Goal: Task Accomplishment & Management: Use online tool/utility

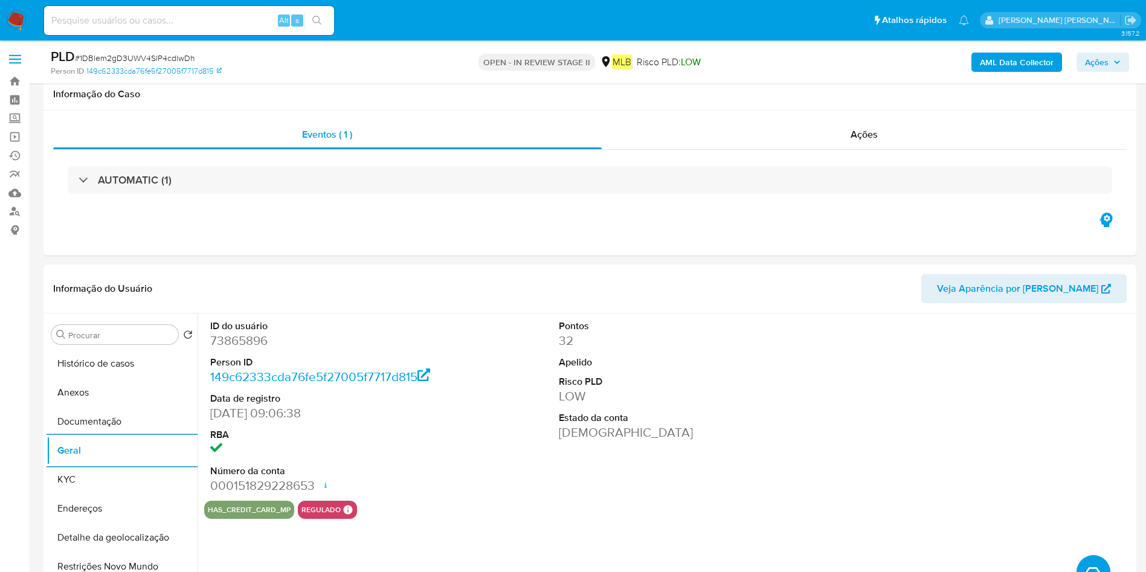
select select "10"
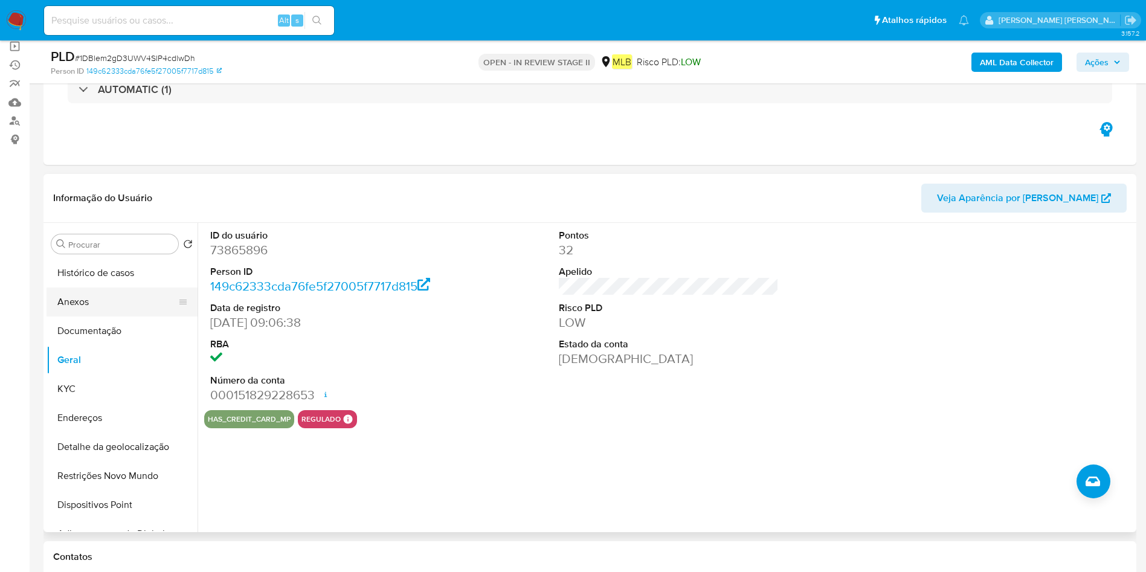
click at [144, 287] on button "Anexos" at bounding box center [117, 301] width 141 height 29
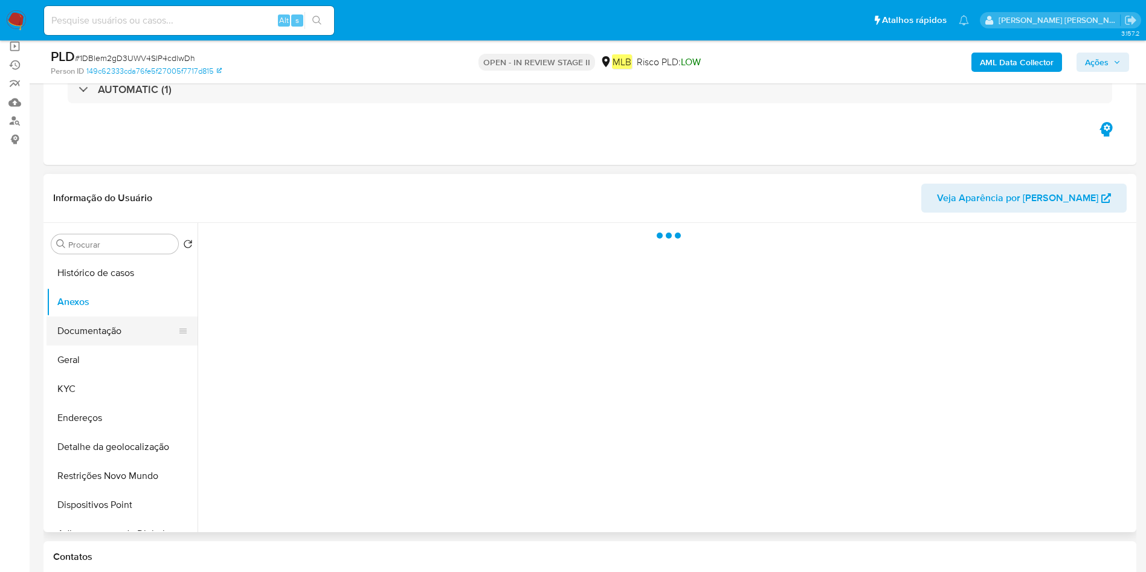
click at [131, 328] on button "Documentação" at bounding box center [117, 330] width 141 height 29
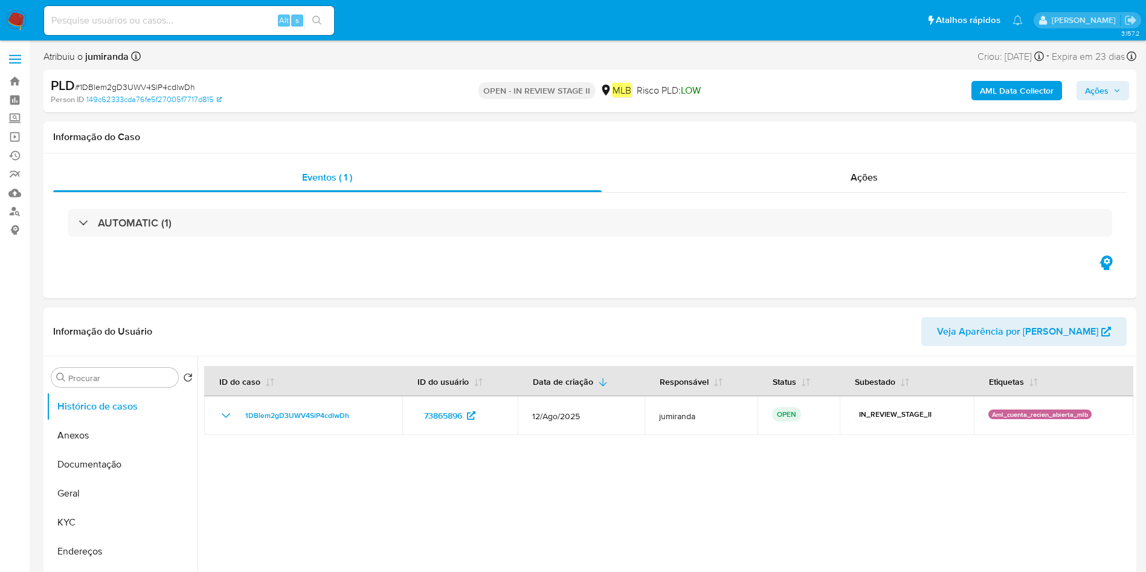
select select "10"
click at [78, 491] on button "Geral" at bounding box center [117, 493] width 141 height 29
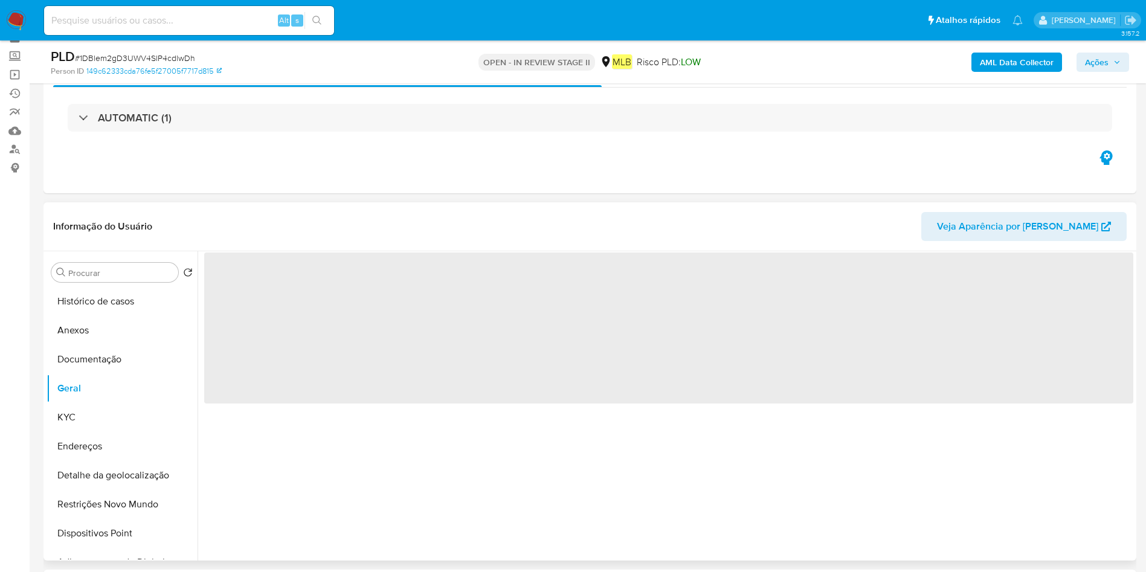
scroll to position [91, 0]
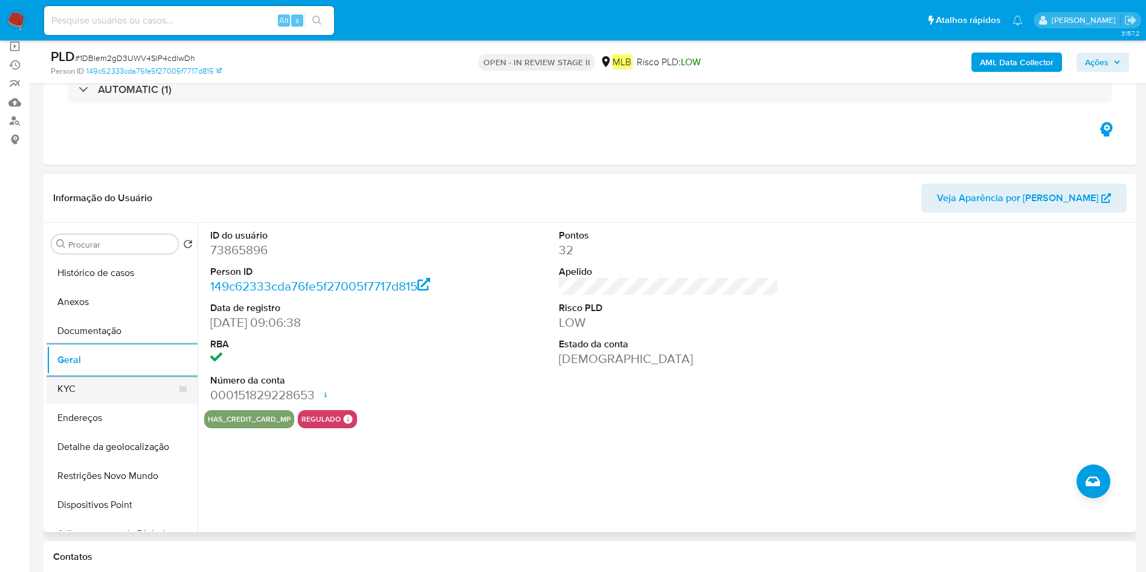
click at [114, 397] on button "KYC" at bounding box center [117, 388] width 141 height 29
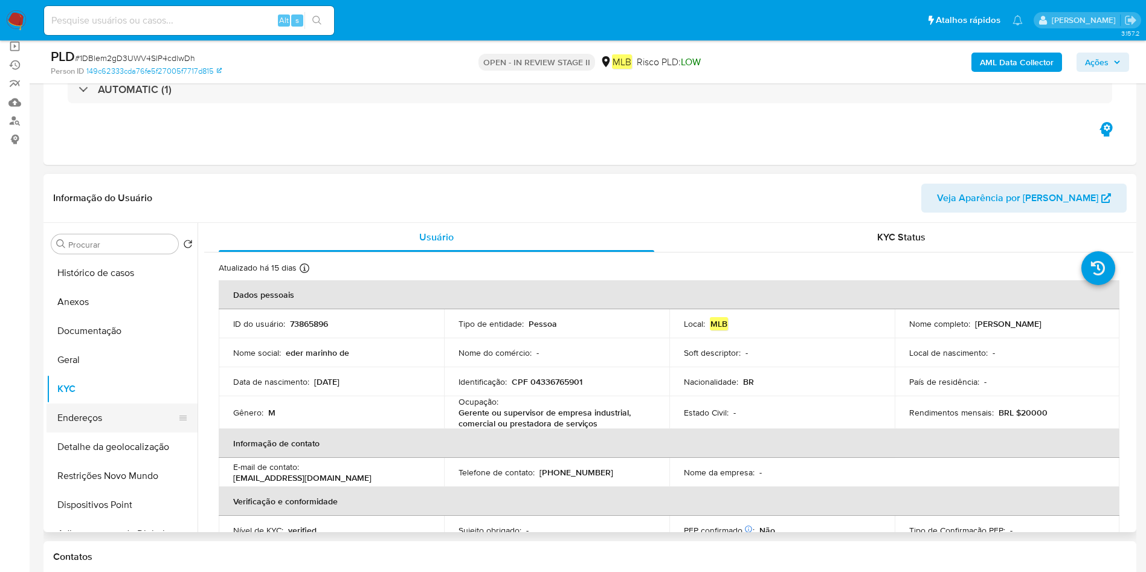
click at [87, 423] on button "Endereços" at bounding box center [117, 417] width 141 height 29
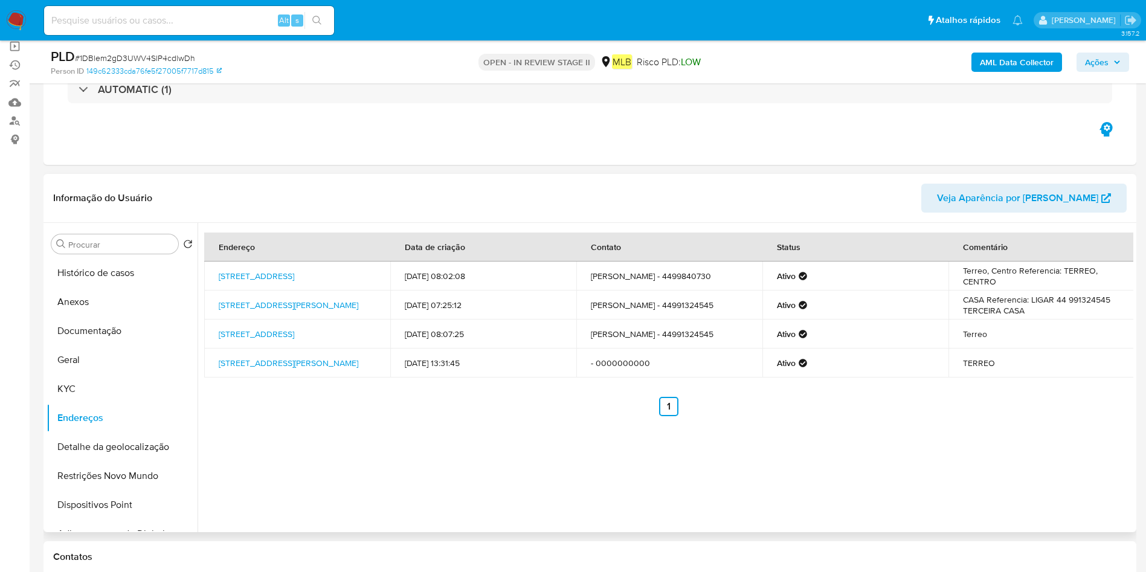
drag, startPoint x: 118, startPoint y: 449, endPoint x: 420, endPoint y: 444, distance: 302.0
click at [118, 449] on button "Detalhe da geolocalização" at bounding box center [122, 446] width 151 height 29
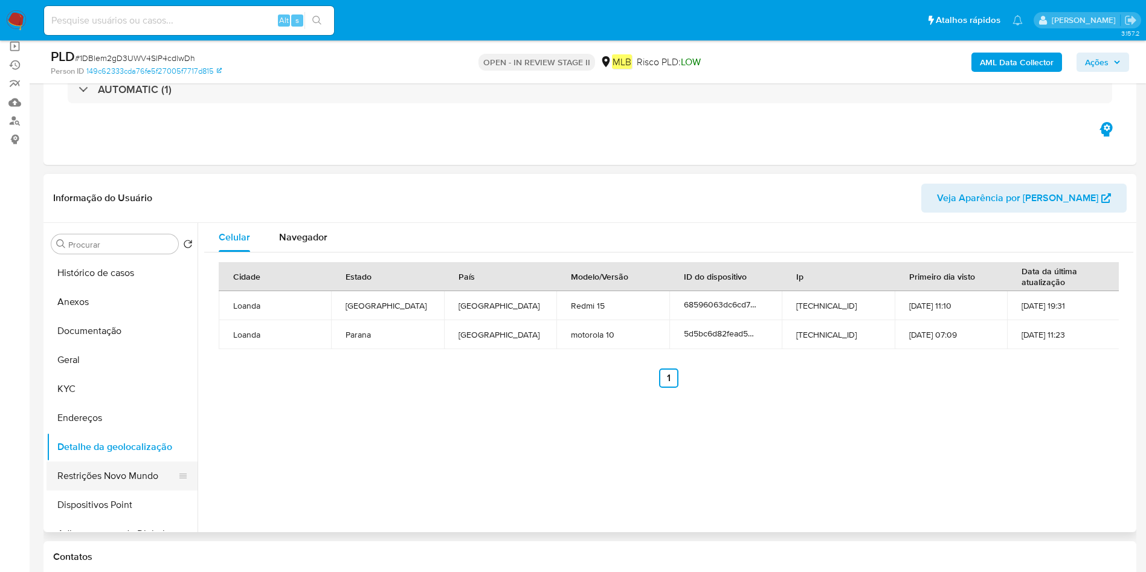
drag, startPoint x: 94, startPoint y: 475, endPoint x: 185, endPoint y: 484, distance: 91.6
click at [96, 477] on button "Restrições Novo Mundo" at bounding box center [117, 475] width 141 height 29
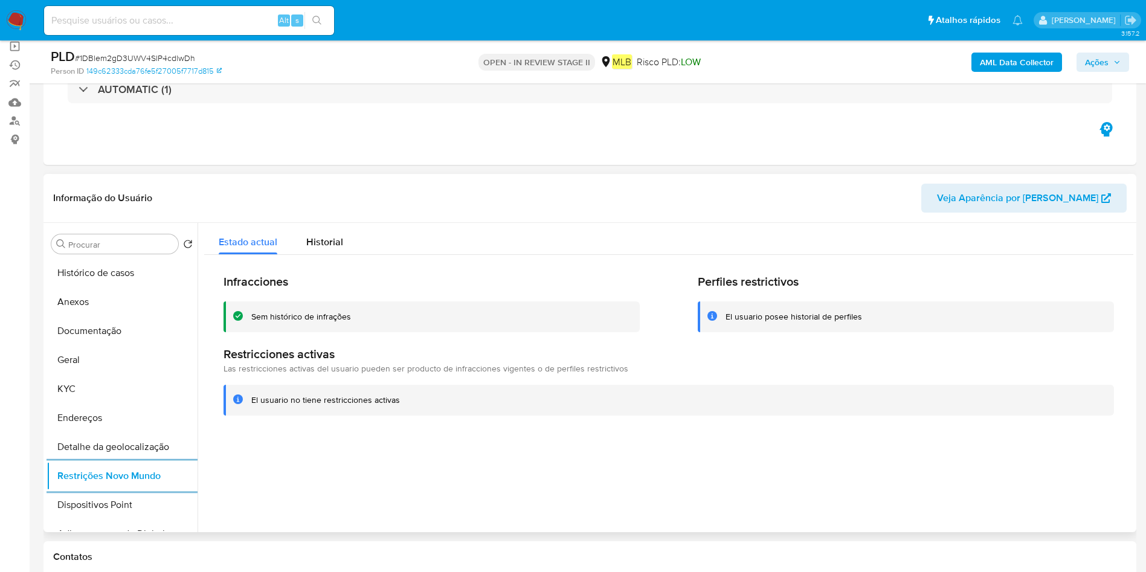
drag, startPoint x: 89, startPoint y: 501, endPoint x: 658, endPoint y: 474, distance: 569.5
click at [91, 501] on button "Dispositivos Point" at bounding box center [122, 504] width 151 height 29
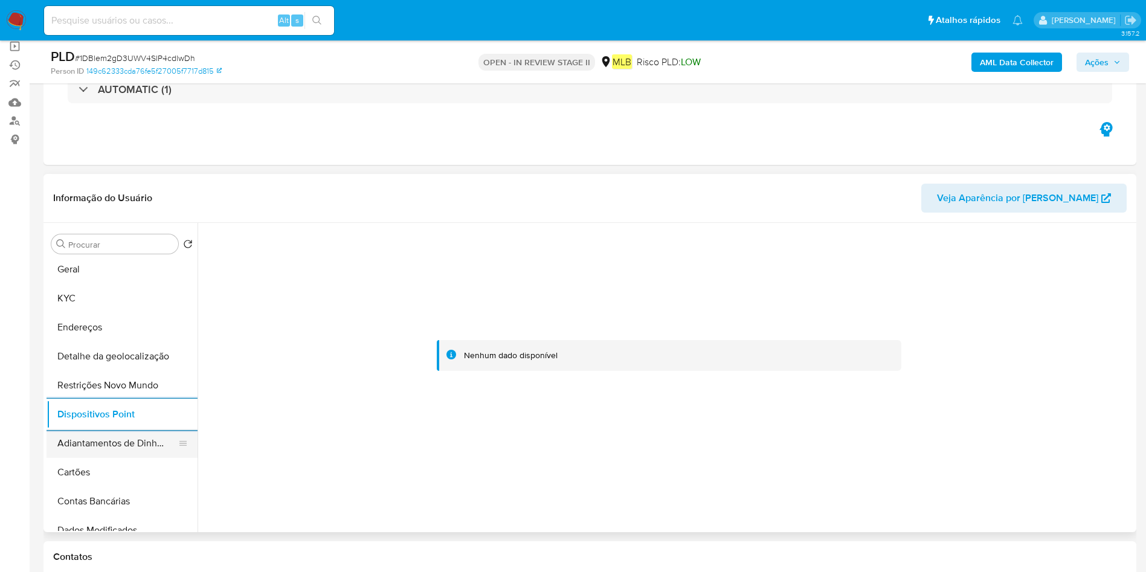
click at [115, 438] on button "Adiantamentos de Dinheiro" at bounding box center [117, 443] width 141 height 29
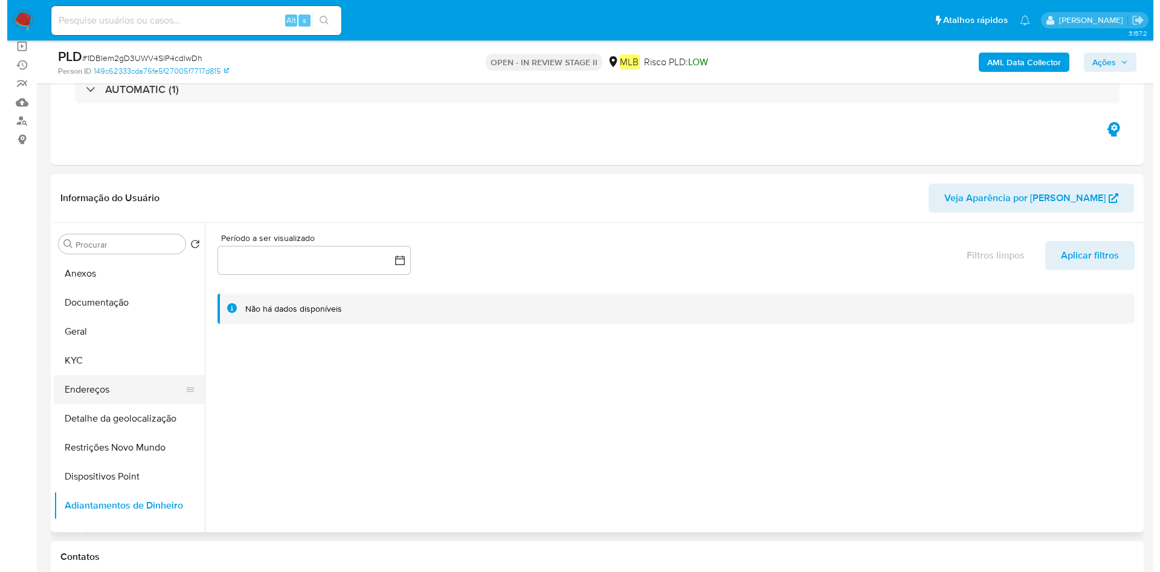
scroll to position [0, 0]
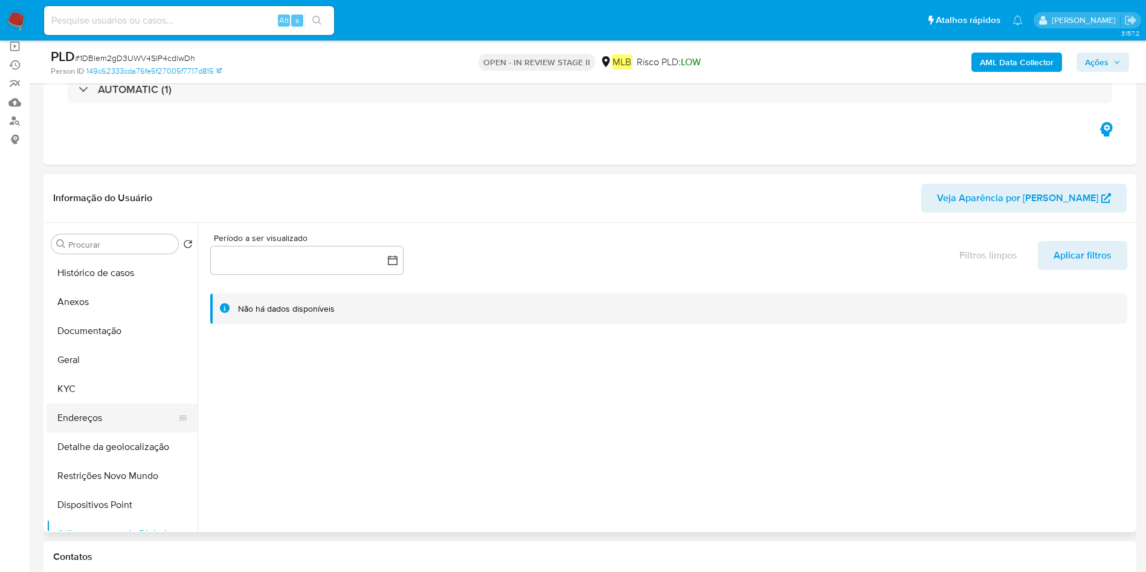
click at [126, 420] on button "Endereços" at bounding box center [117, 417] width 141 height 29
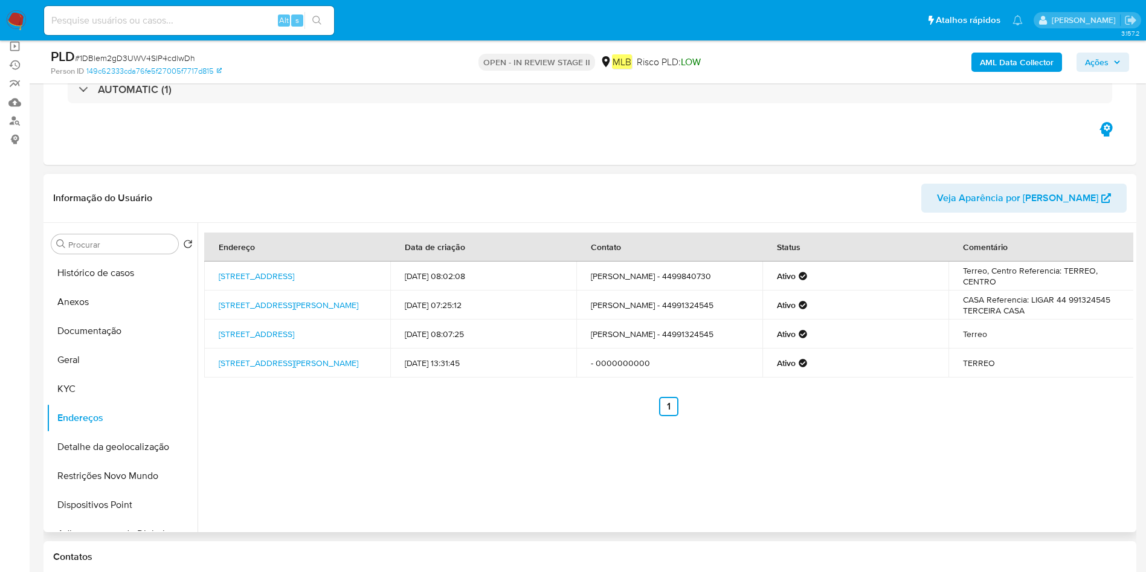
drag, startPoint x: 214, startPoint y: 300, endPoint x: 448, endPoint y: 243, distance: 240.4
click at [354, 303] on td "Rua Saldanha Marinho 462, Loanda, Paraná, 87900000, Brasil 462" at bounding box center [297, 304] width 186 height 29
copy link "Rua Saldanha Marinho 462, Loanda,"
drag, startPoint x: 82, startPoint y: 300, endPoint x: 109, endPoint y: 304, distance: 27.5
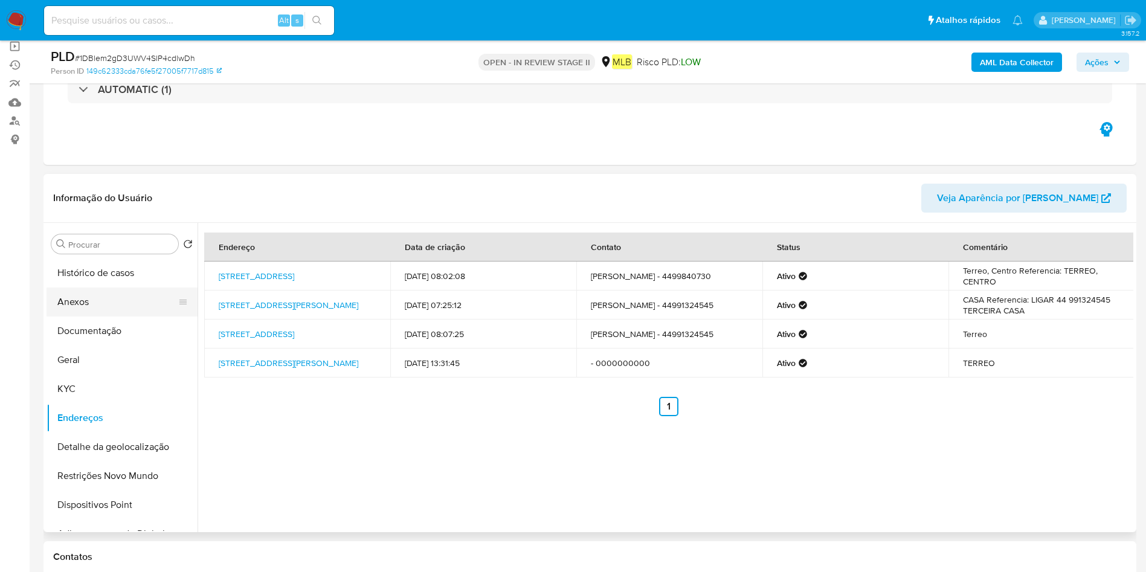
click at [82, 300] on button "Anexos" at bounding box center [117, 301] width 141 height 29
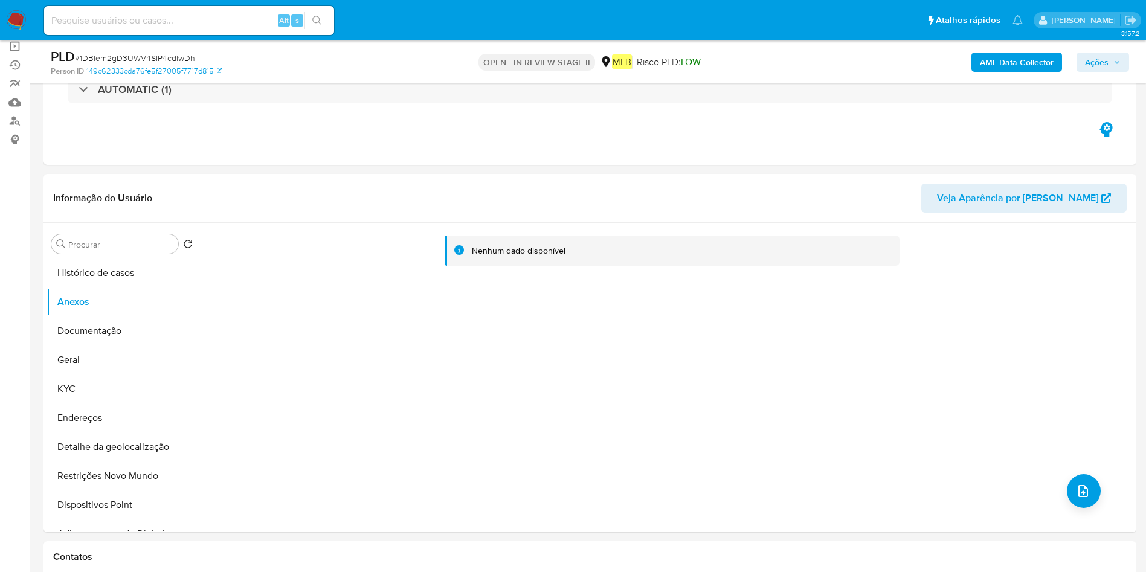
click at [995, 63] on b "AML Data Collector" at bounding box center [1017, 62] width 74 height 19
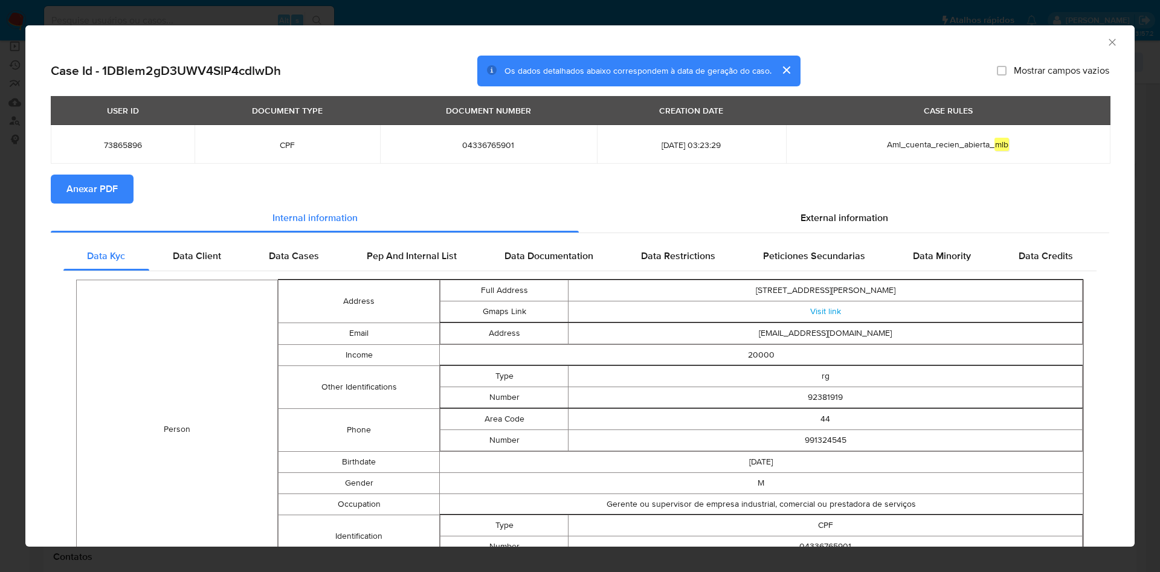
click at [105, 176] on span "Anexar PDF" at bounding box center [91, 189] width 51 height 27
click at [1105, 44] on div "AML Data Collector" at bounding box center [579, 40] width 1109 height 30
click at [1106, 45] on icon "Fechar a janela" at bounding box center [1112, 42] width 12 height 12
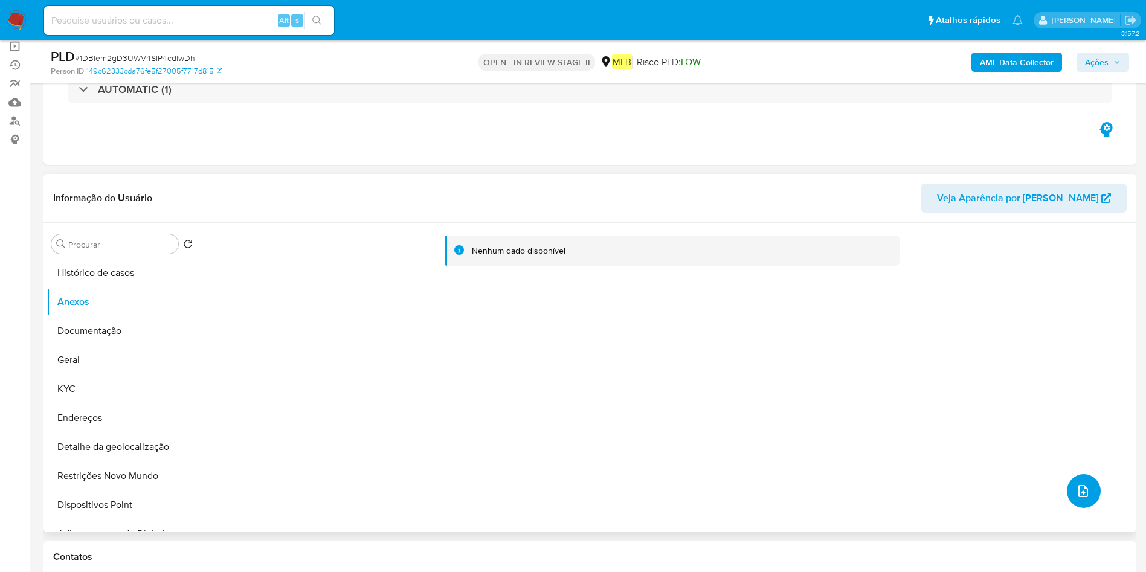
click at [1093, 489] on button "upload-file" at bounding box center [1084, 491] width 34 height 34
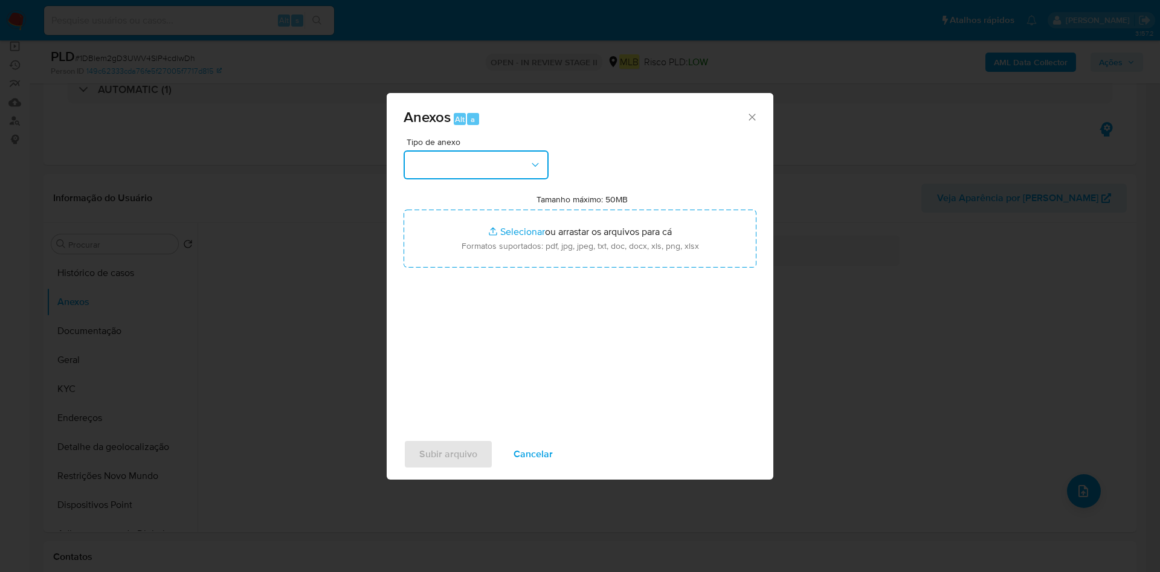
click at [496, 172] on button "button" at bounding box center [475, 164] width 145 height 29
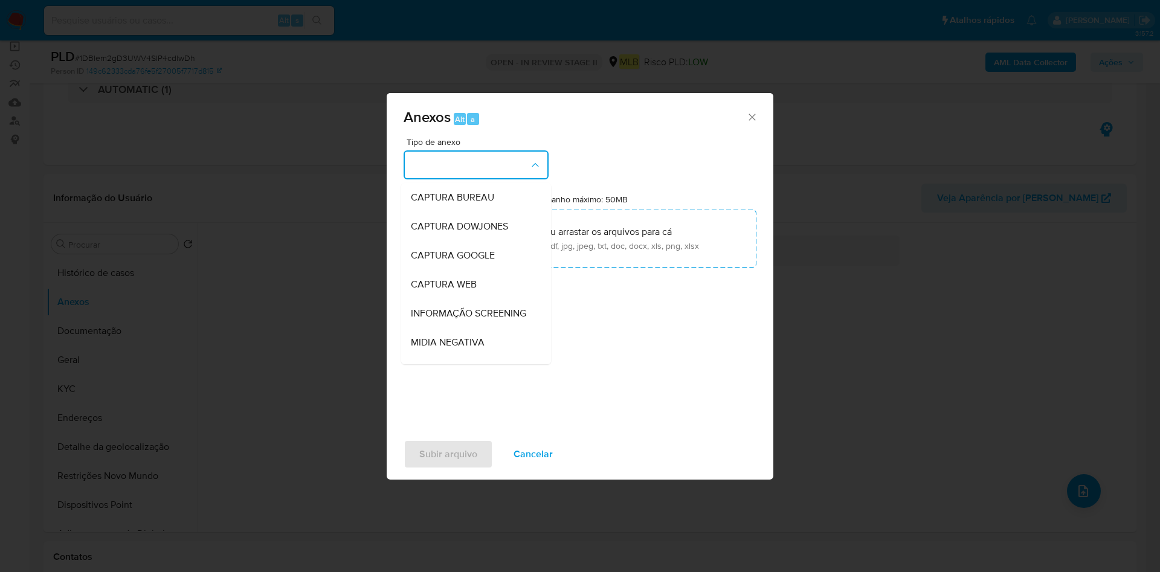
scroll to position [186, 0]
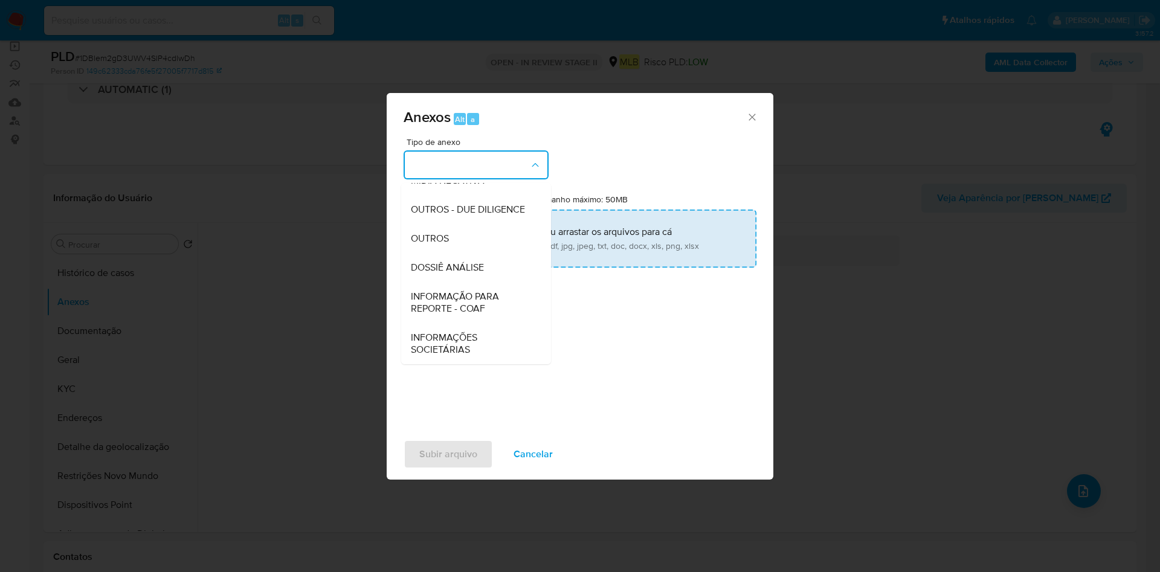
click at [450, 238] on div "OUTROS" at bounding box center [472, 238] width 123 height 29
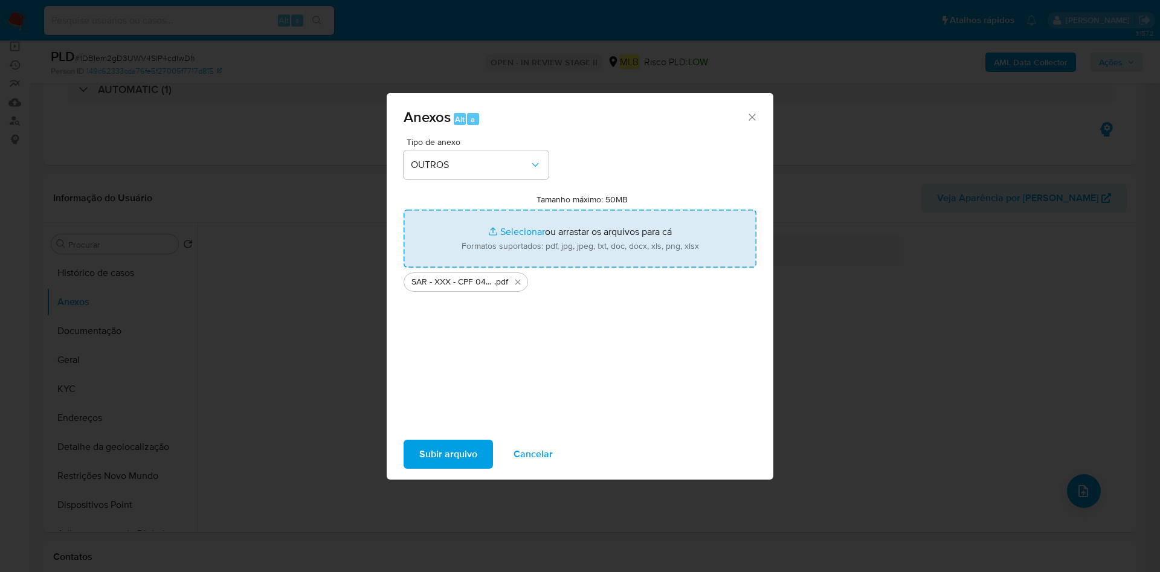
type input "C:\fakepath\Mulan 73865896_2025_09_02_13_53_52.xlsx"
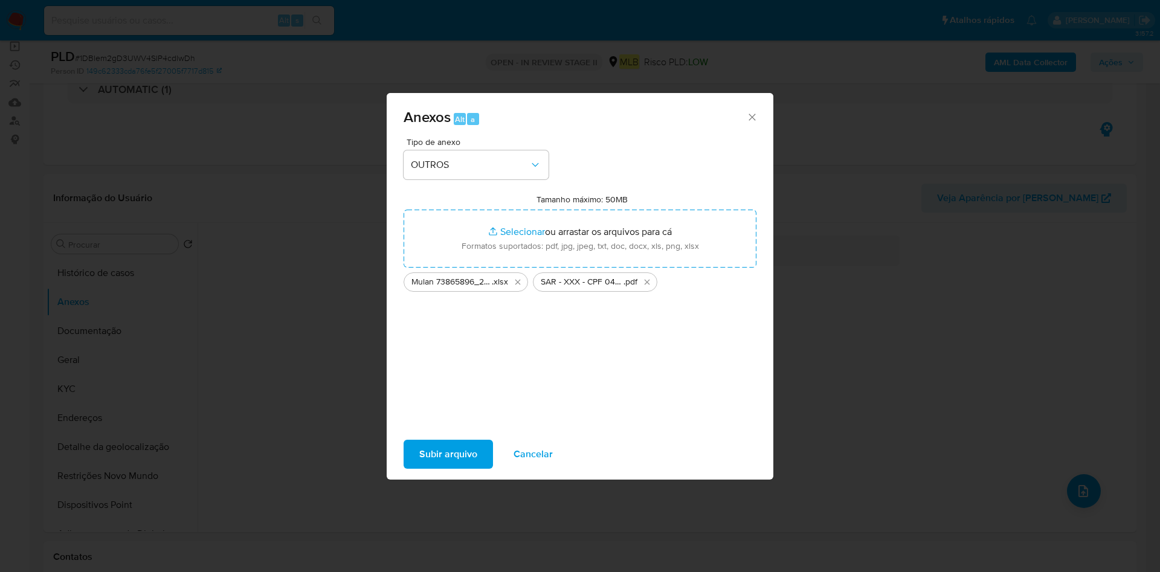
click at [462, 448] on span "Subir arquivo" at bounding box center [448, 454] width 58 height 27
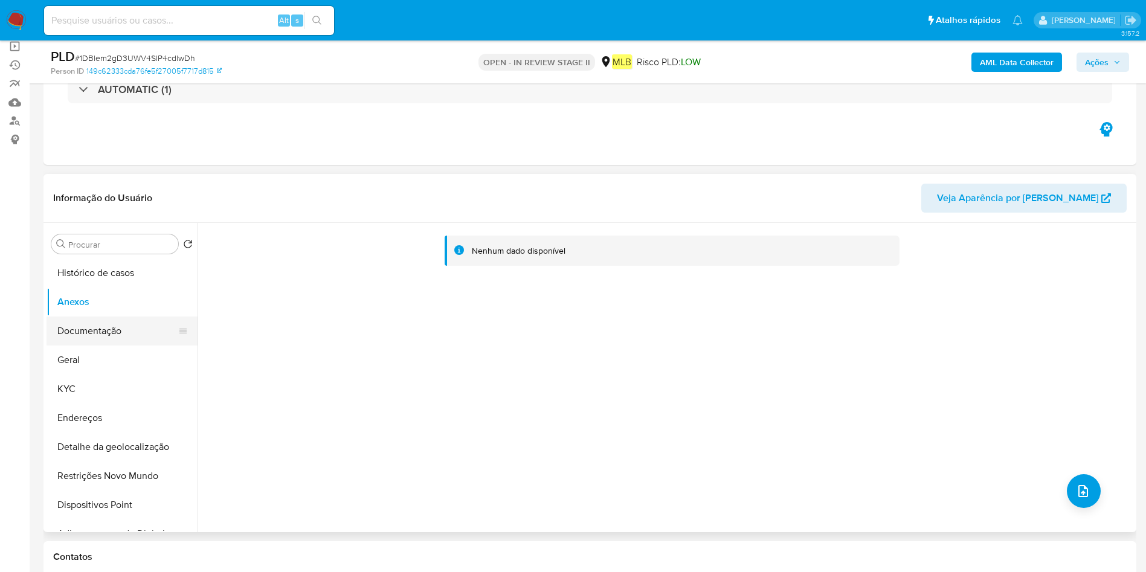
click at [130, 316] on button "Documentação" at bounding box center [117, 330] width 141 height 29
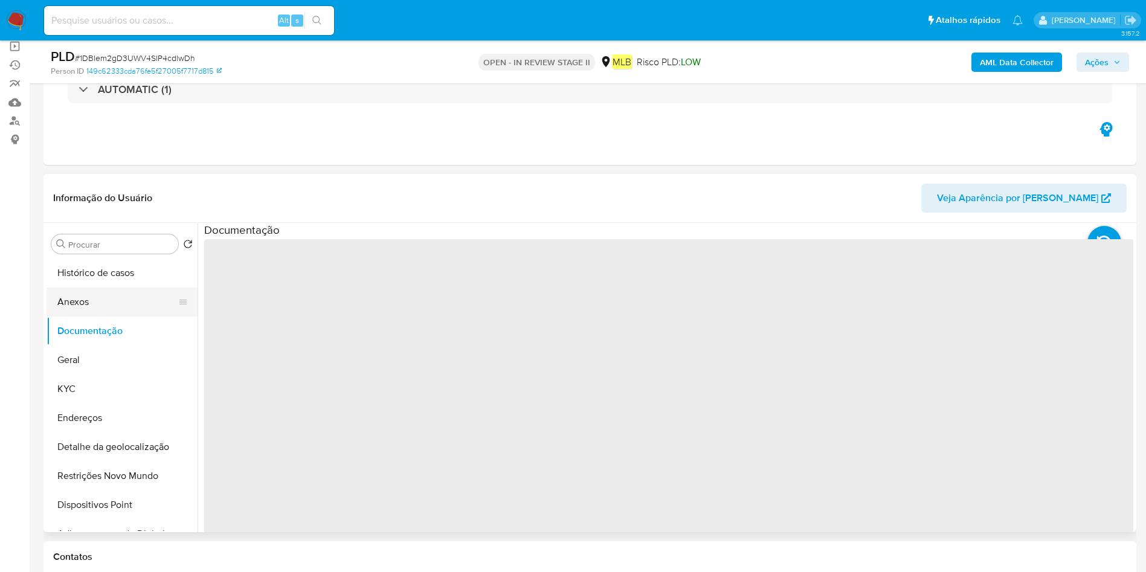
click at [101, 299] on button "Anexos" at bounding box center [117, 301] width 141 height 29
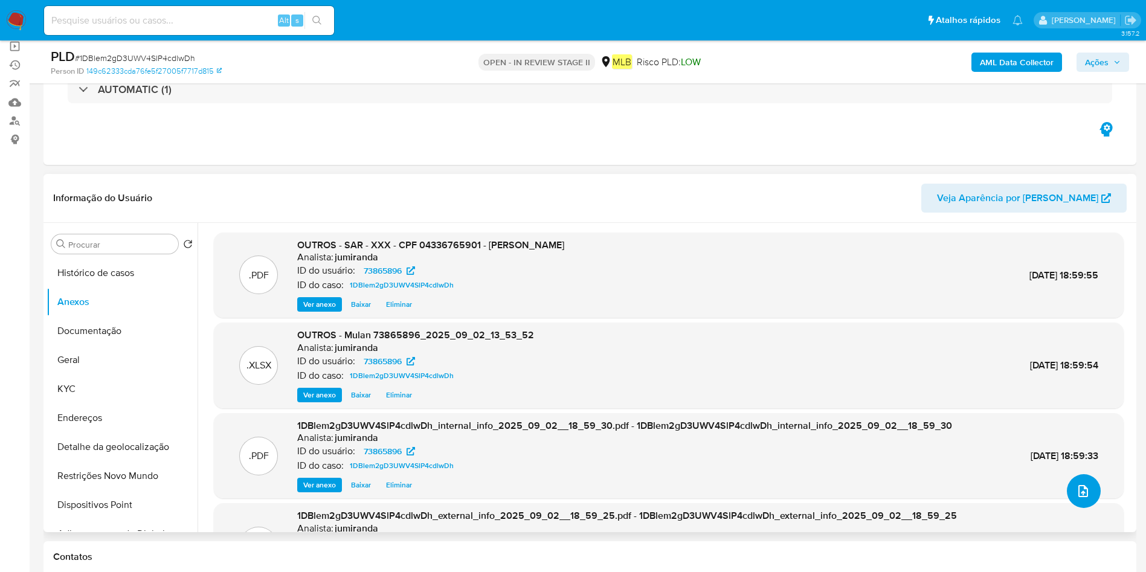
click at [1080, 497] on icon "upload-file" at bounding box center [1083, 491] width 14 height 14
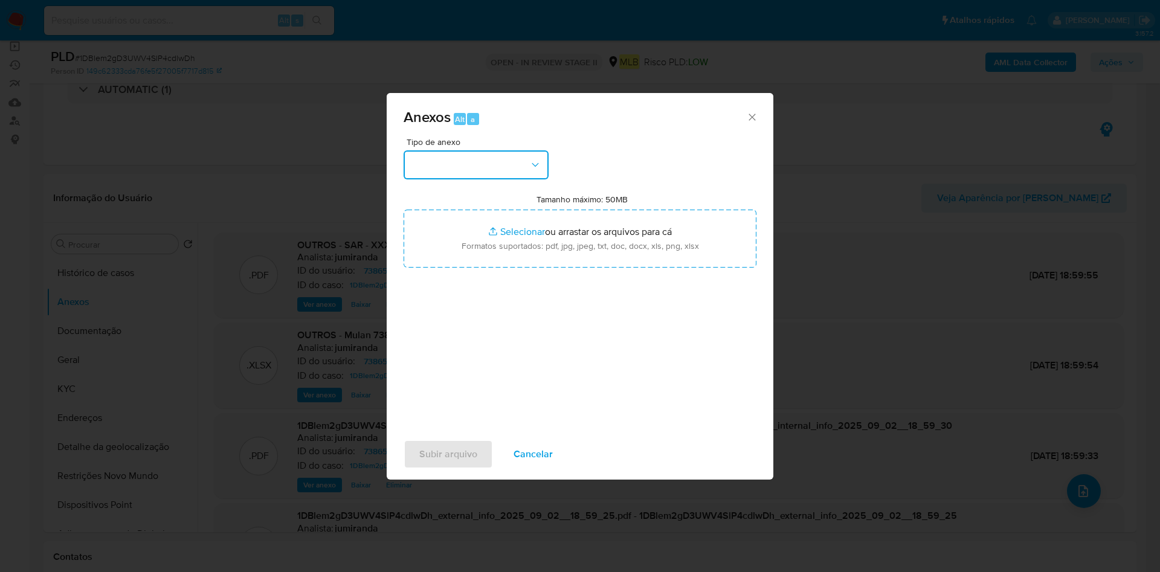
click at [479, 164] on button "button" at bounding box center [475, 164] width 145 height 29
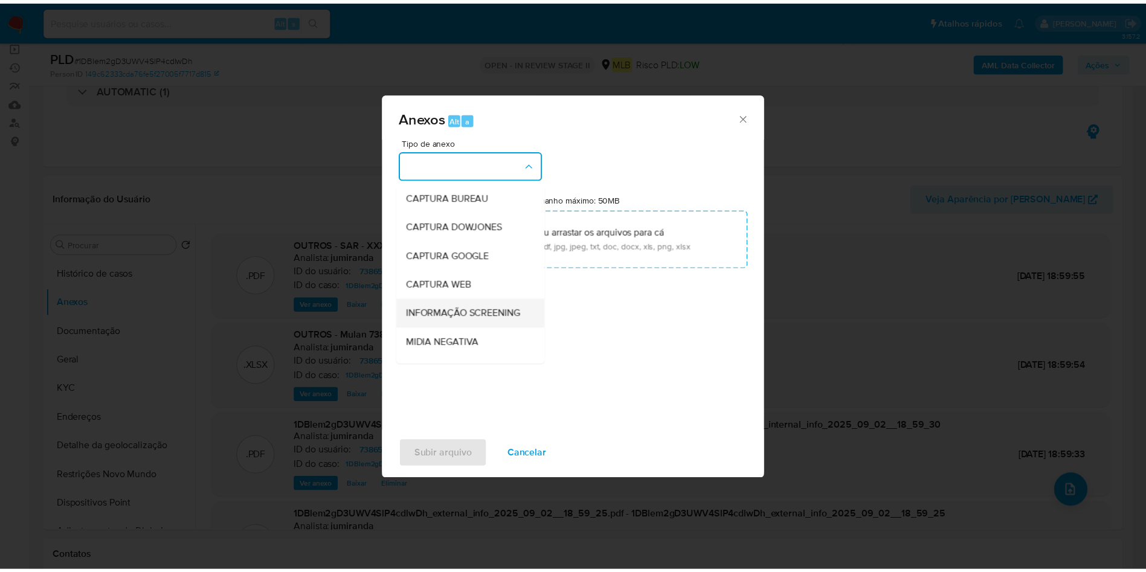
scroll to position [91, 0]
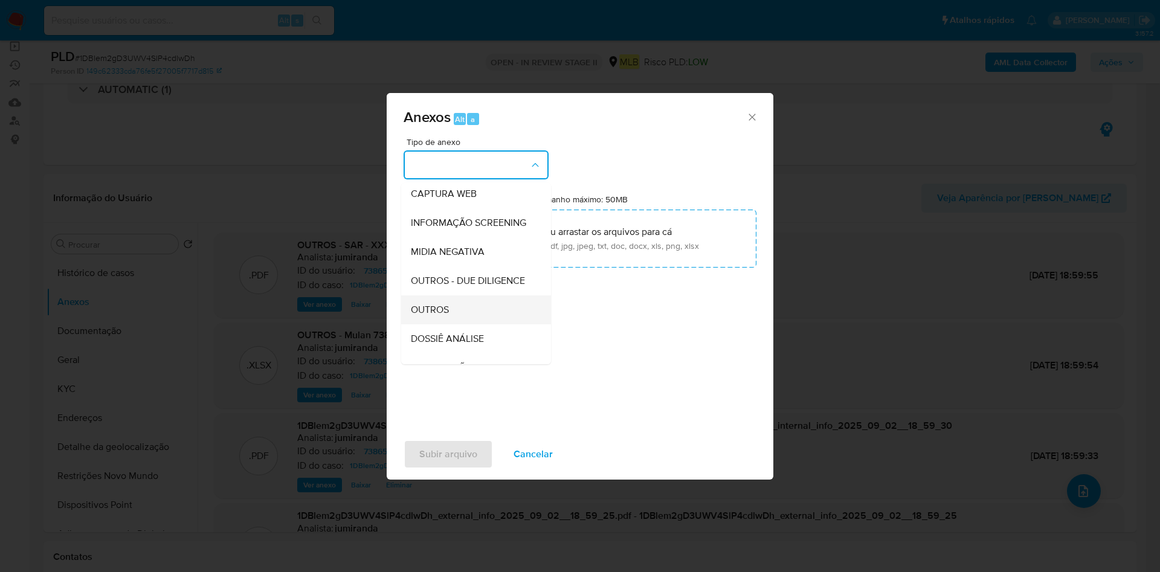
click at [484, 320] on div "OUTROS" at bounding box center [472, 309] width 123 height 29
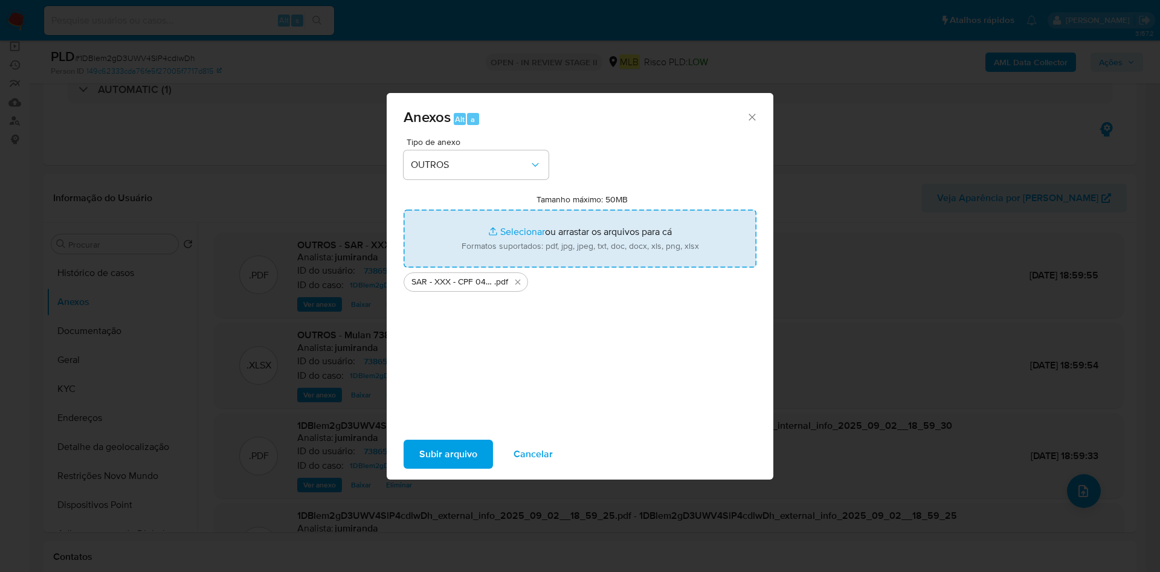
type input "C:\fakepath\Mulan 73865896_2025_09_02_13_53_52.xlsx"
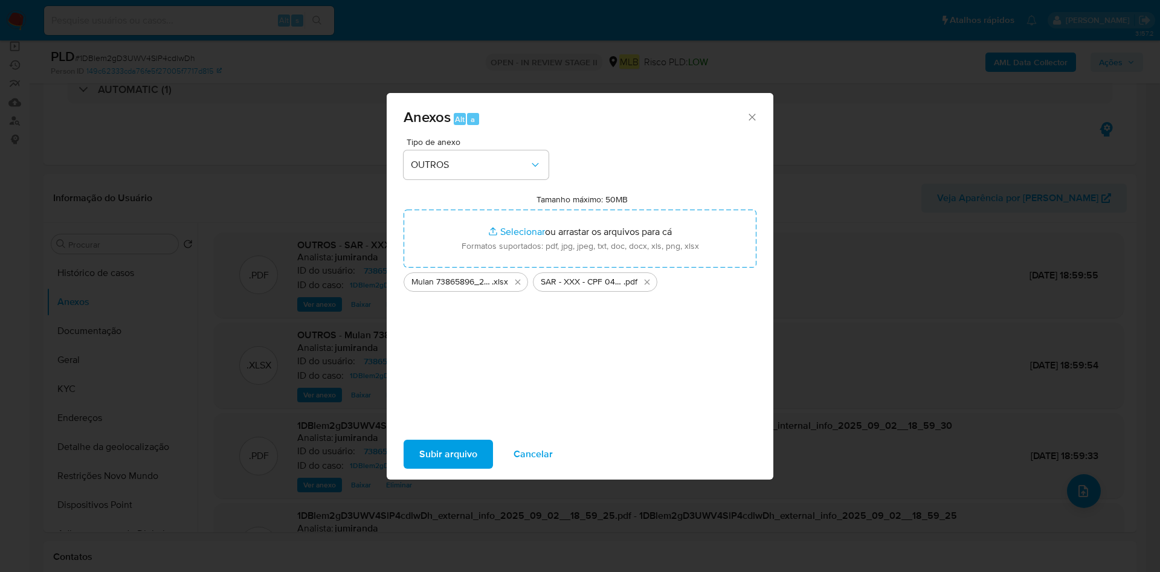
click at [435, 446] on span "Subir arquivo" at bounding box center [448, 454] width 58 height 27
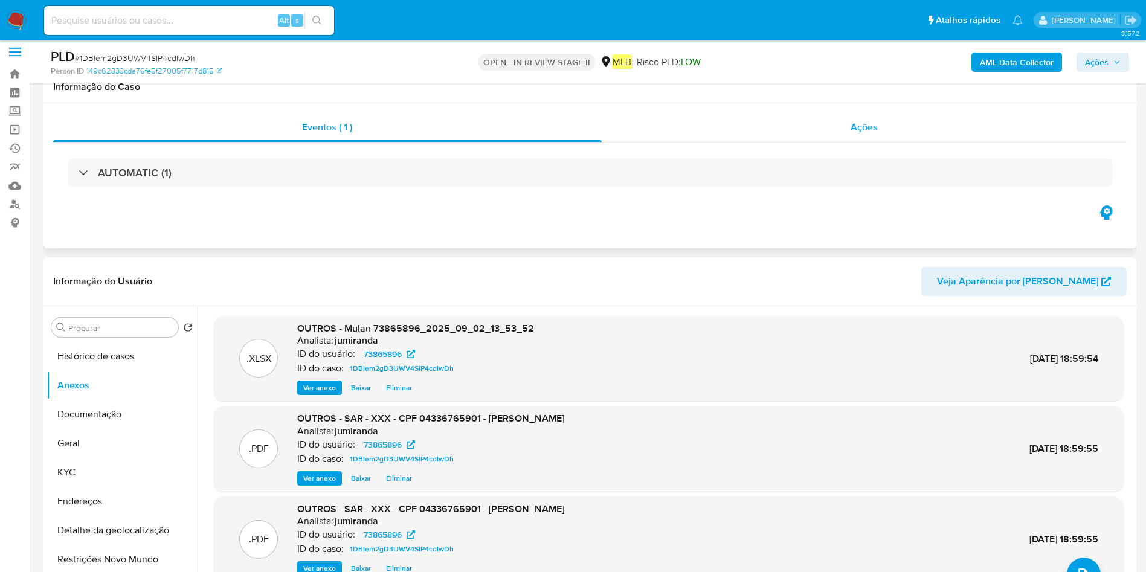
scroll to position [0, 0]
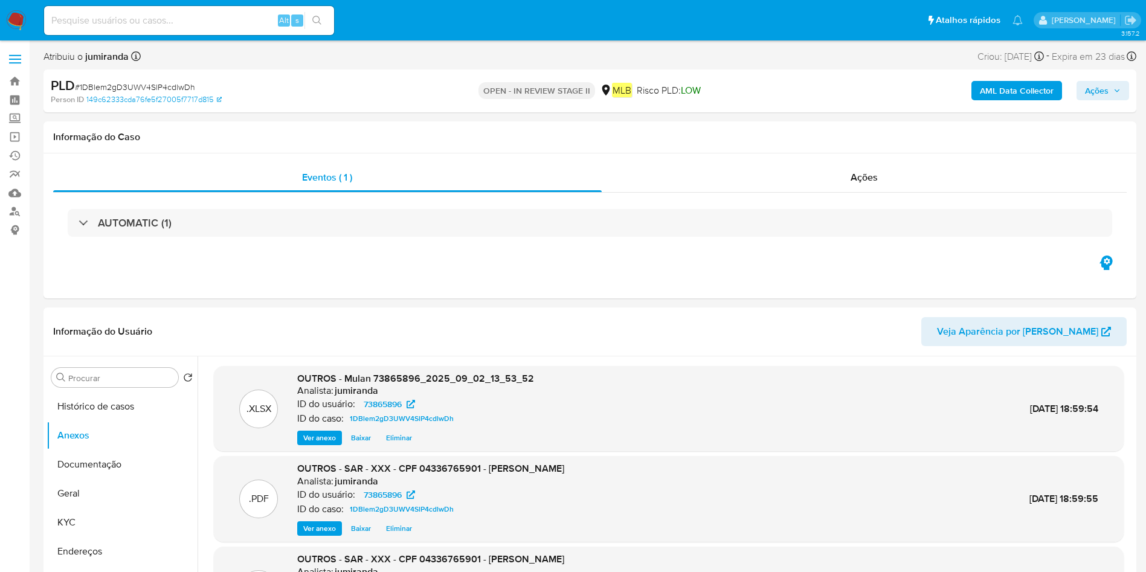
click at [1105, 88] on span "Ações" at bounding box center [1097, 90] width 24 height 19
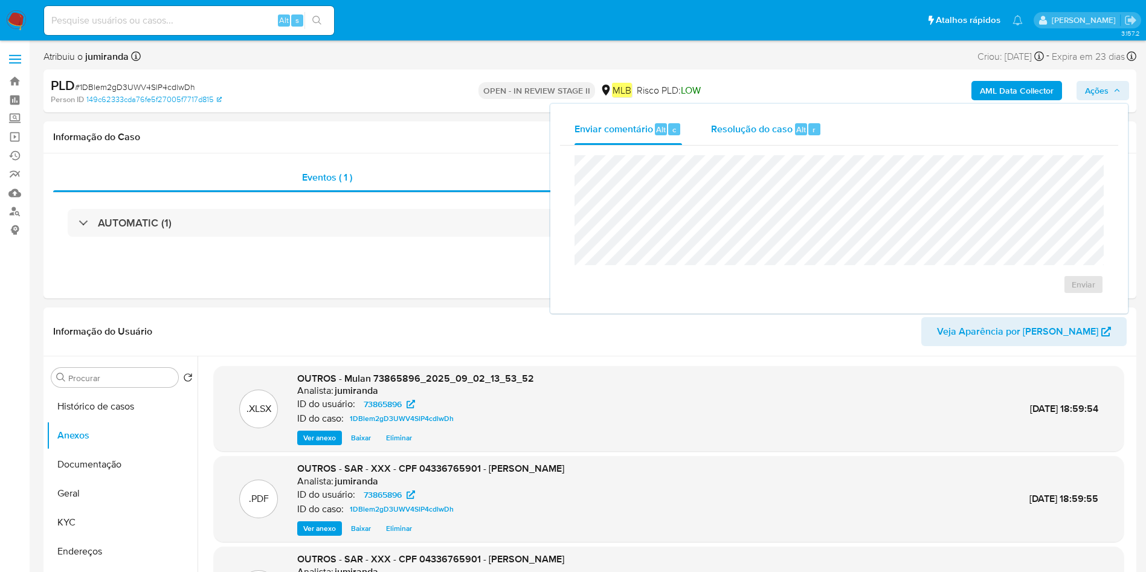
click at [789, 136] on div "Resolução do caso Alt r" at bounding box center [766, 129] width 111 height 31
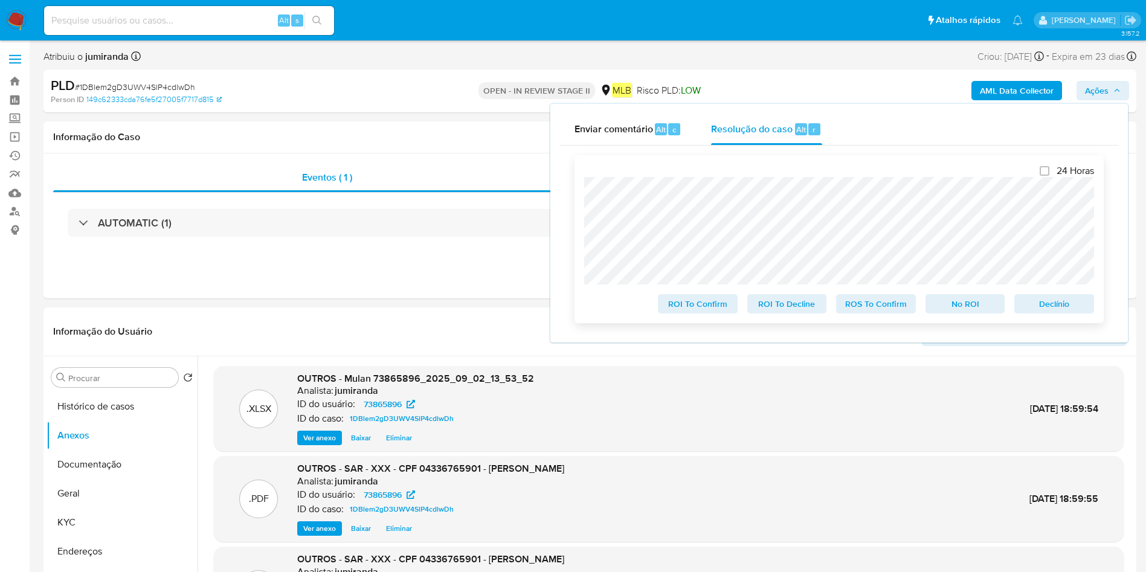
click at [895, 307] on span "ROS To Confirm" at bounding box center [875, 303] width 63 height 17
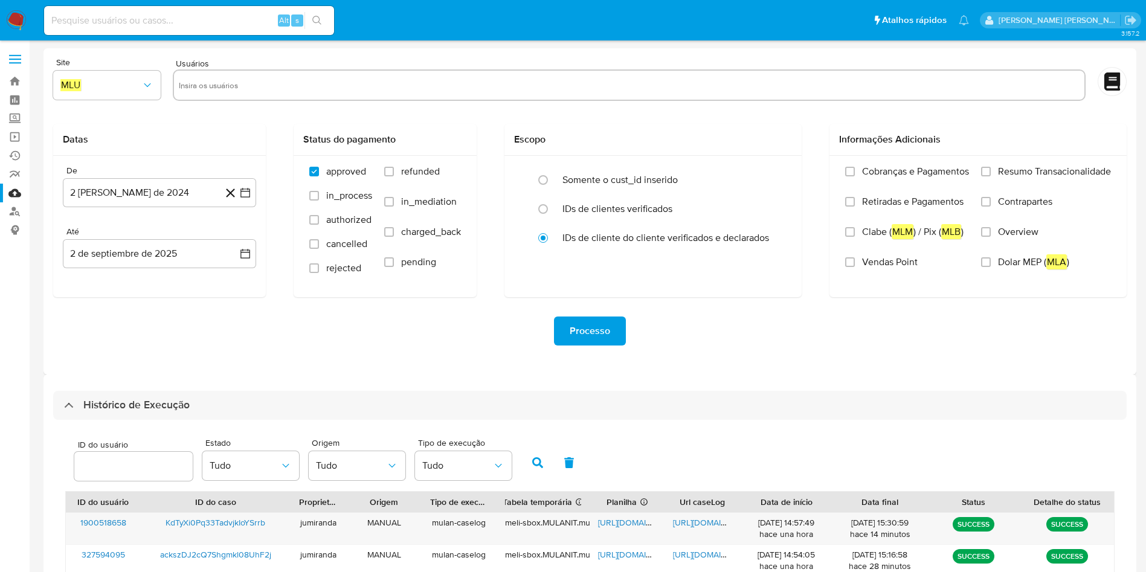
select select "10"
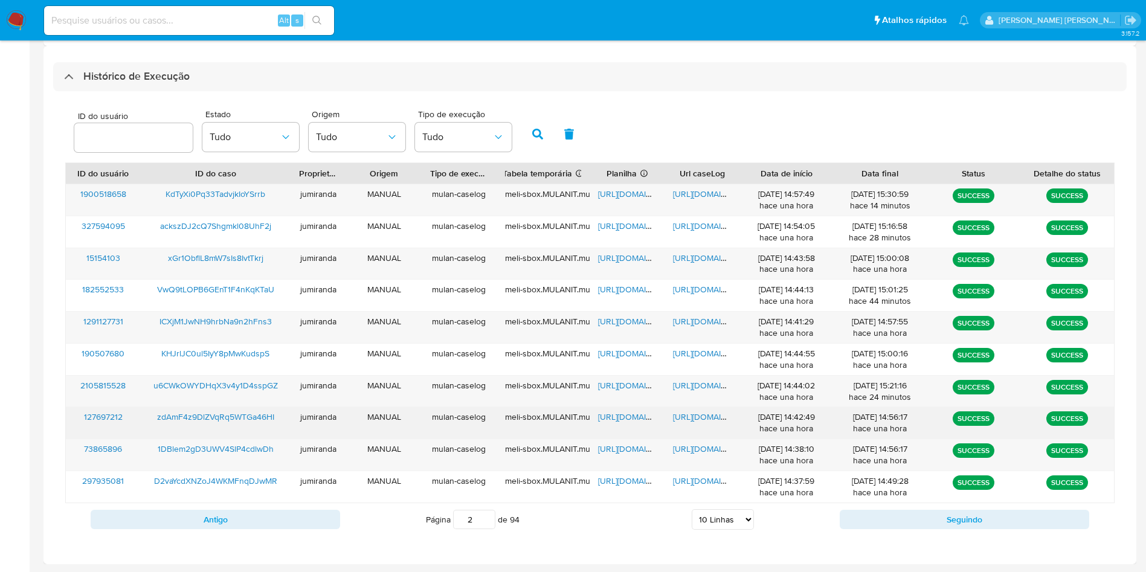
click at [641, 420] on span "https://docs.google.com/spreadsheets/d/1wj__UlTcK9Padiht9JvvcHCPZkvJtQHZRa7bVOX…" at bounding box center [639, 417] width 83 height 12
click at [701, 414] on span "https://docs.google.com/document/d/18b2chgbc18SBQvF3FA3Yji8qxLEkuPX6AgccuobSpL4…" at bounding box center [714, 417] width 83 height 12
click at [236, 411] on span "zdAmF4z9DlZVqRq5WTGa46HI" at bounding box center [215, 417] width 117 height 12
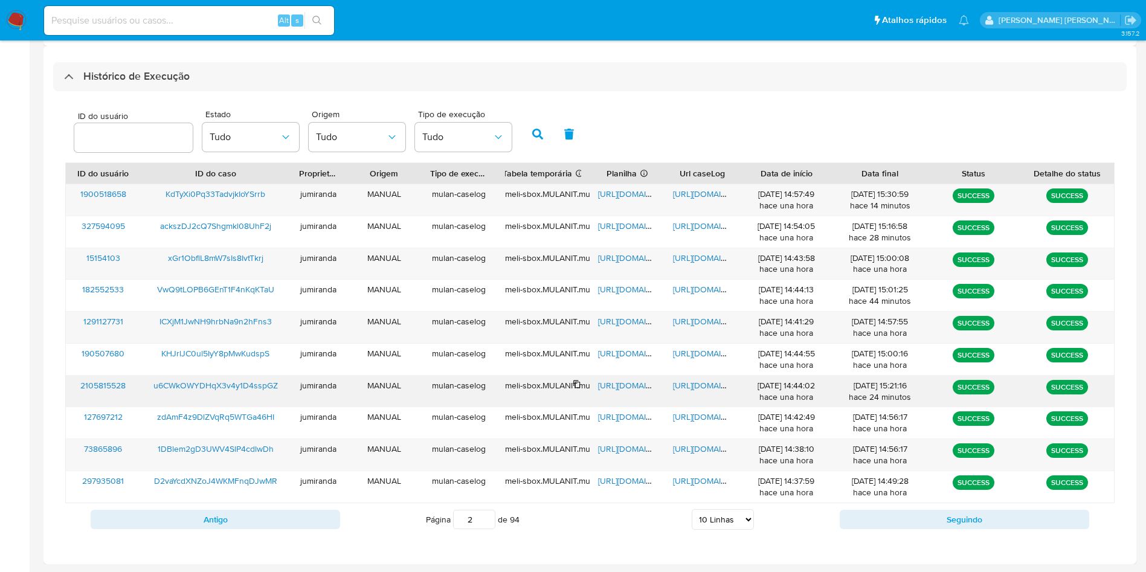
click at [628, 385] on span "https://docs.google.com/spreadsheets/d/1FolmIyLbbxGFSeXcZkFta1_NhVlRBmmI7Rup715…" at bounding box center [639, 385] width 83 height 12
click at [699, 388] on span "https://docs.google.com/document/d/1hn5Wk9cQq9jDzrTLJ-h0iAGmVs4Vld8v-nCL1dPWMeY…" at bounding box center [714, 385] width 83 height 12
click at [257, 389] on span "u6CWkOWYDHqX3v4y1D4sspGZ" at bounding box center [215, 385] width 124 height 12
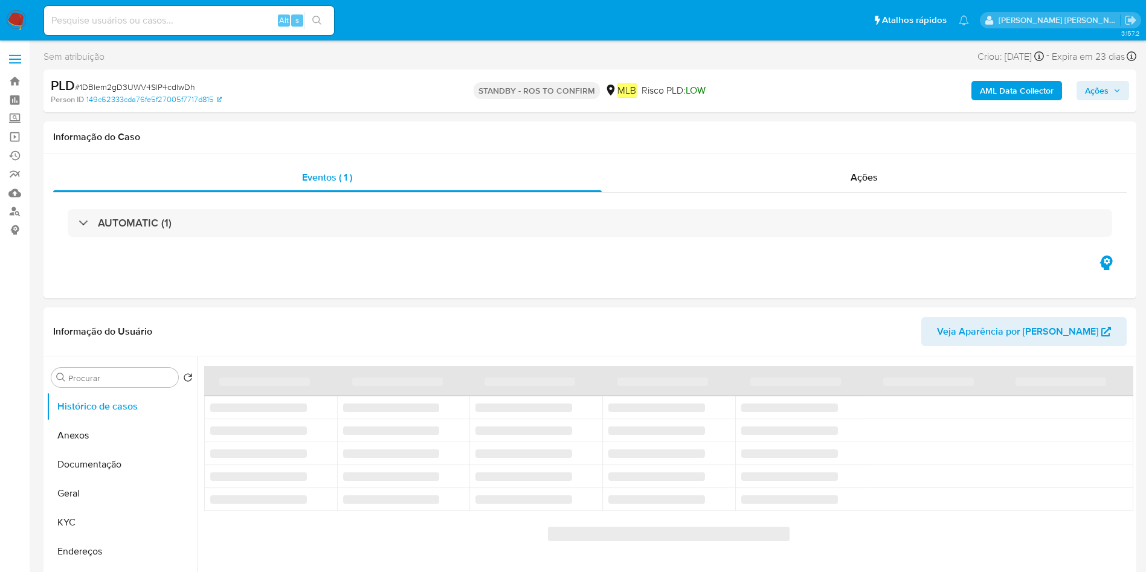
select select "10"
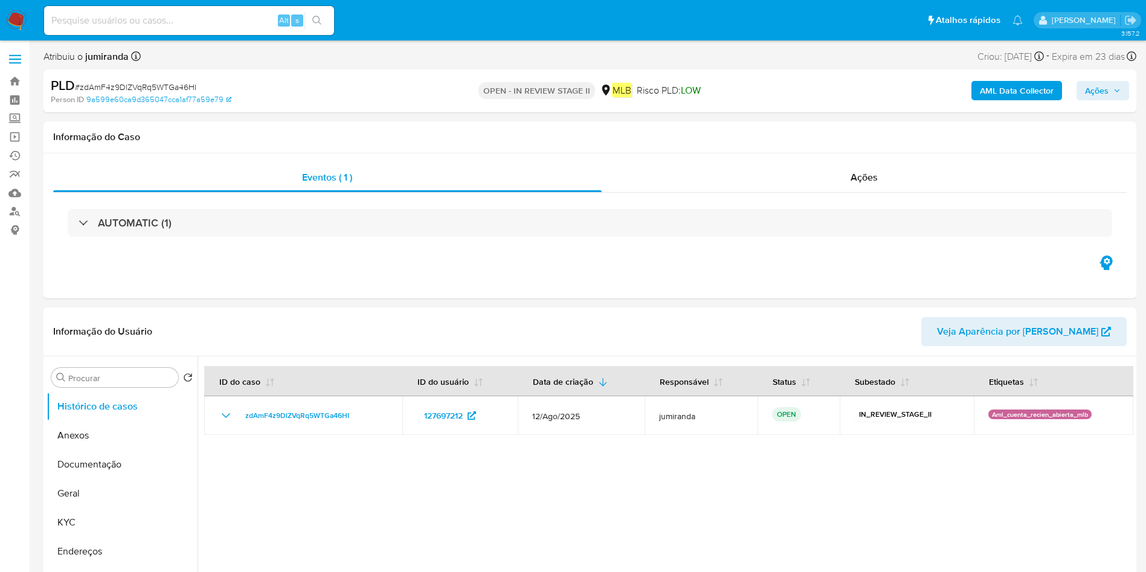
select select "10"
click at [104, 444] on button "Anexos" at bounding box center [117, 435] width 141 height 29
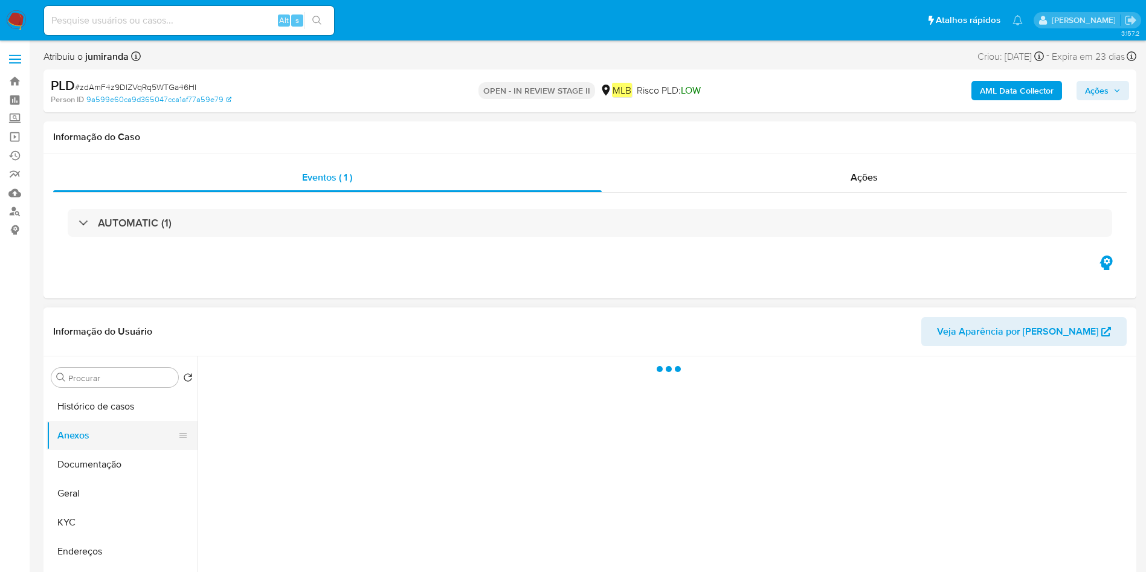
click at [119, 438] on button "Anexos" at bounding box center [117, 435] width 141 height 29
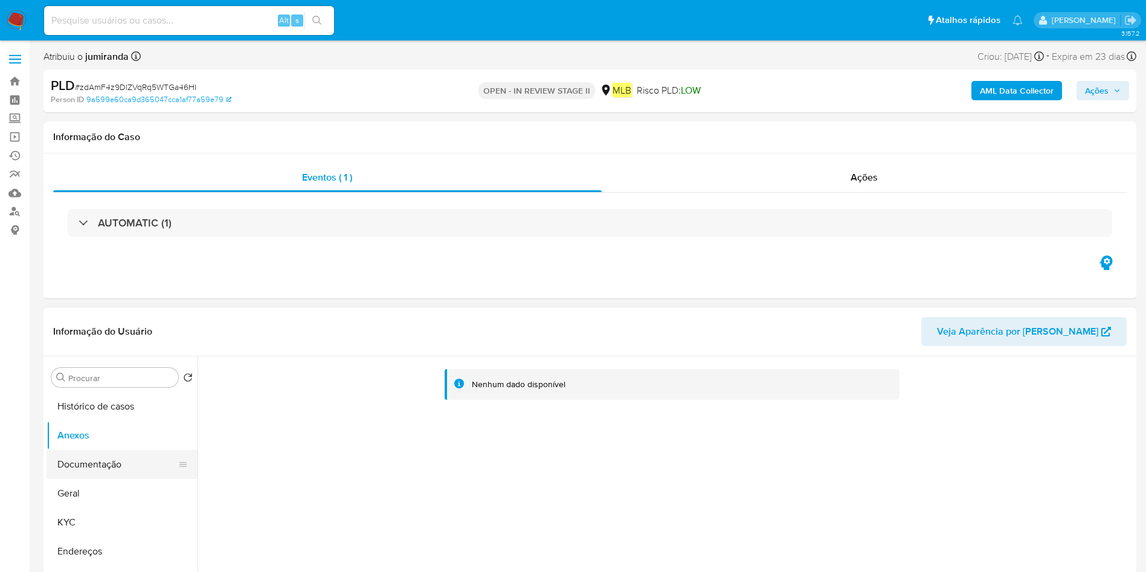
click at [108, 469] on button "Documentação" at bounding box center [117, 464] width 141 height 29
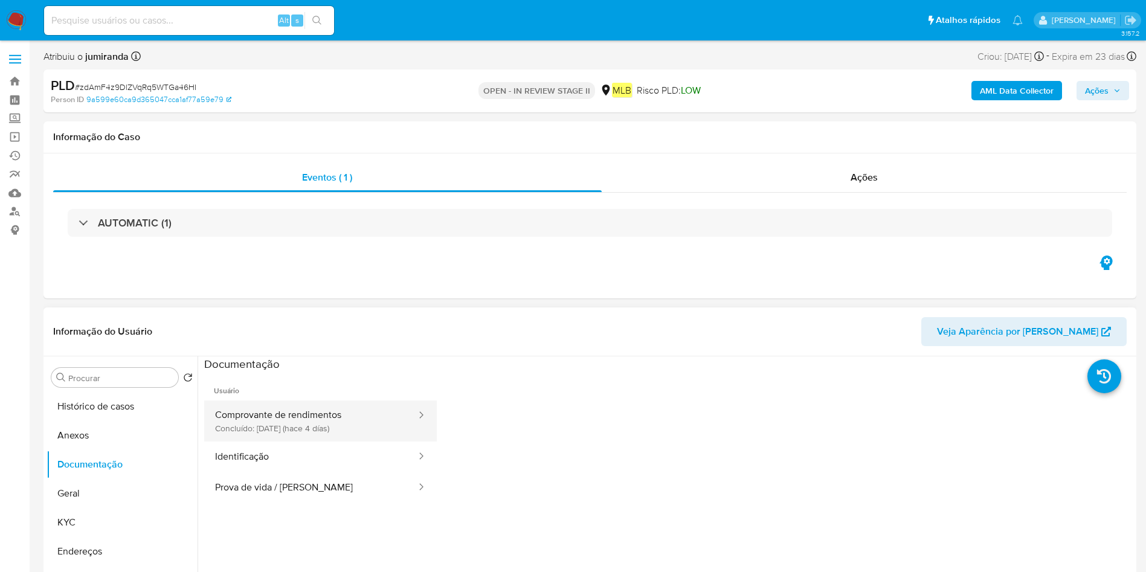
click at [266, 440] on button "Comprovante de rendimentos Concluído: 29/08/2025 (hace 4 días)" at bounding box center [310, 420] width 213 height 41
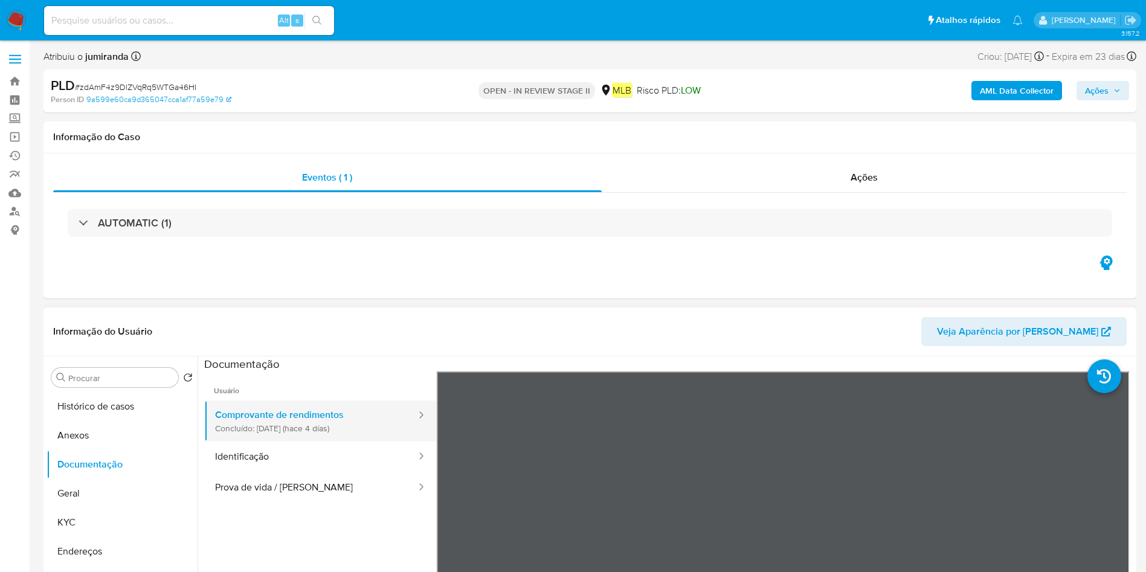
click at [274, 422] on button "Comprovante de rendimentos Concluído: 29/08/2025 (hace 4 días)" at bounding box center [310, 420] width 213 height 41
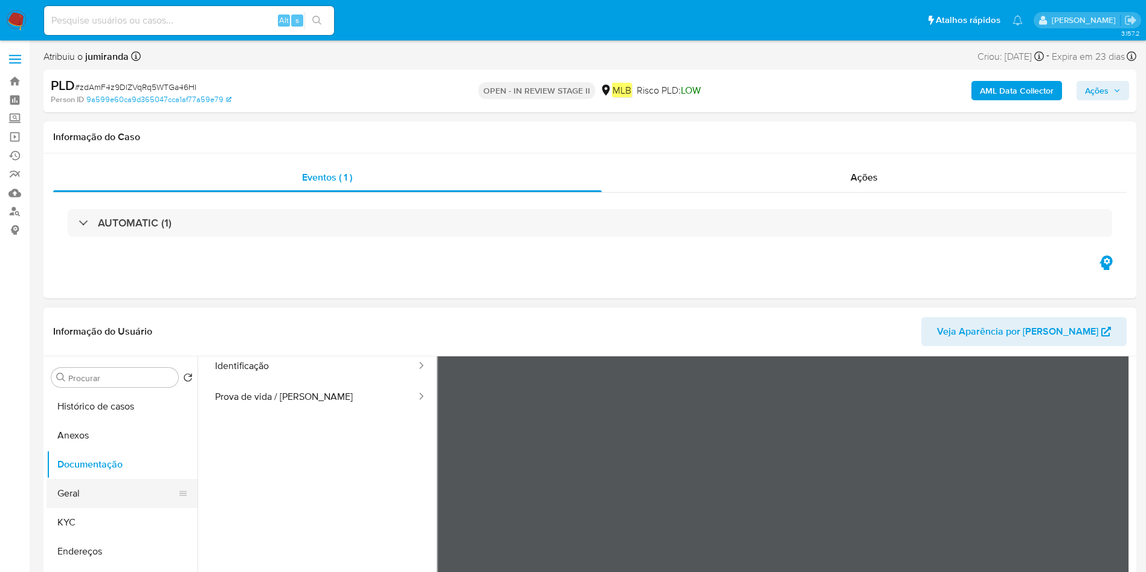
click at [111, 502] on button "Geral" at bounding box center [117, 493] width 141 height 29
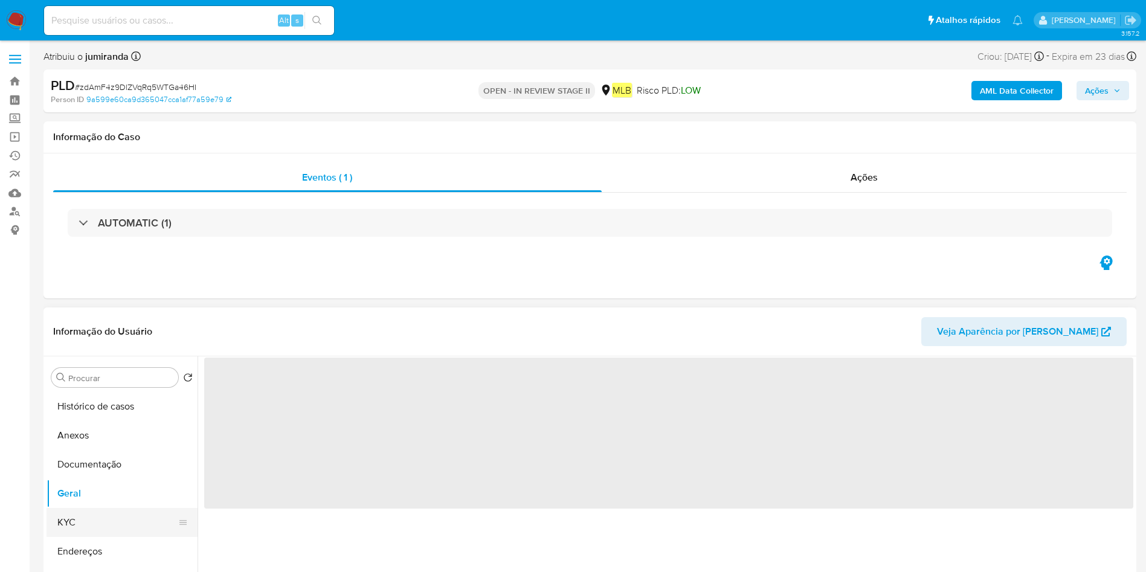
scroll to position [0, 0]
click at [106, 521] on button "KYC" at bounding box center [117, 522] width 141 height 29
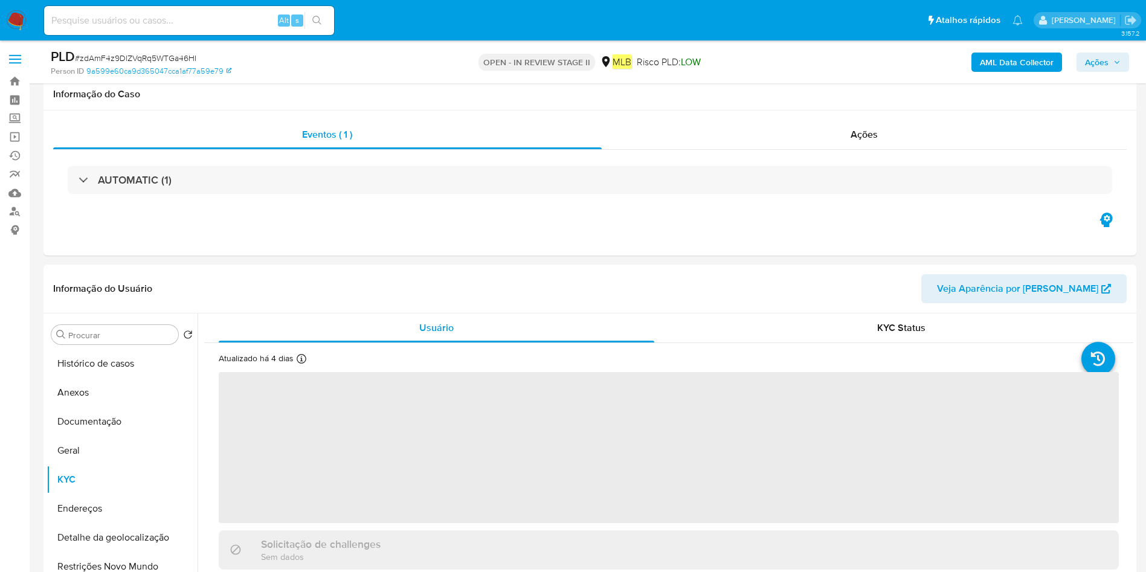
scroll to position [181, 0]
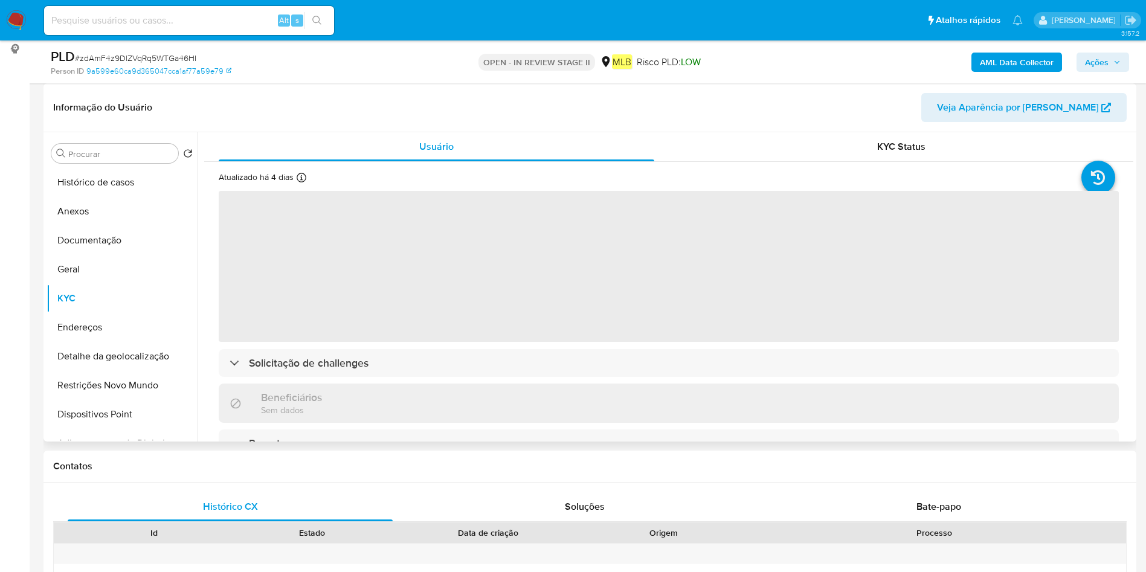
click at [551, 290] on span "‌" at bounding box center [669, 266] width 900 height 151
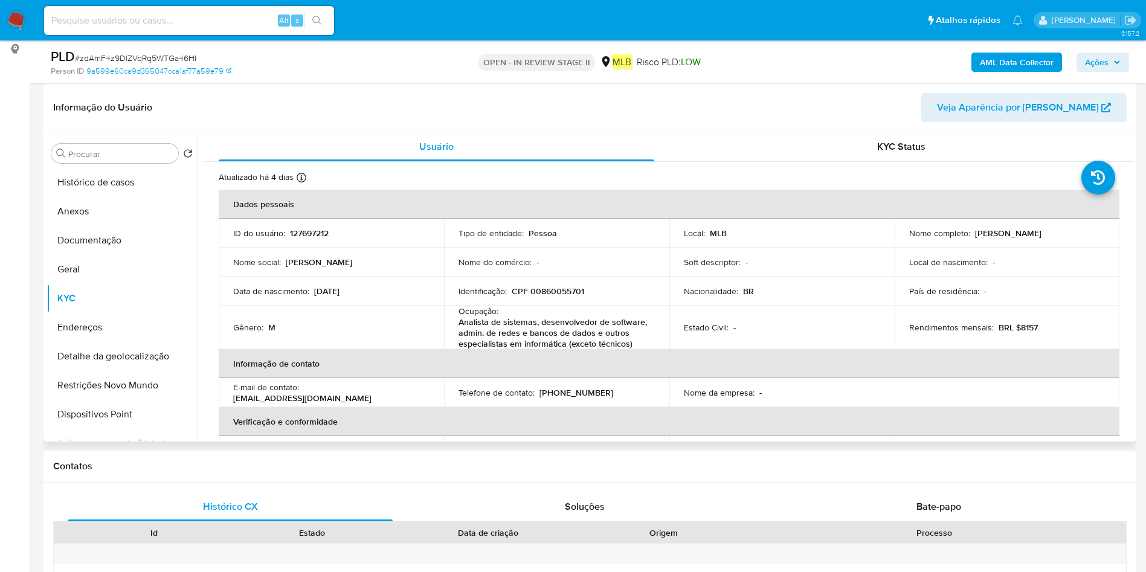
click at [570, 307] on div "Ocupação : Analista de sistemas, desenvolvedor de software, admin. de redes e b…" at bounding box center [556, 327] width 196 height 43
click at [570, 344] on p "Analista de sistemas, desenvolvedor de software, admin. de redes e bancos de da…" at bounding box center [553, 332] width 191 height 33
click at [569, 344] on p "Analista de sistemas, desenvolvedor de software, admin. de redes e bancos de da…" at bounding box center [553, 332] width 191 height 33
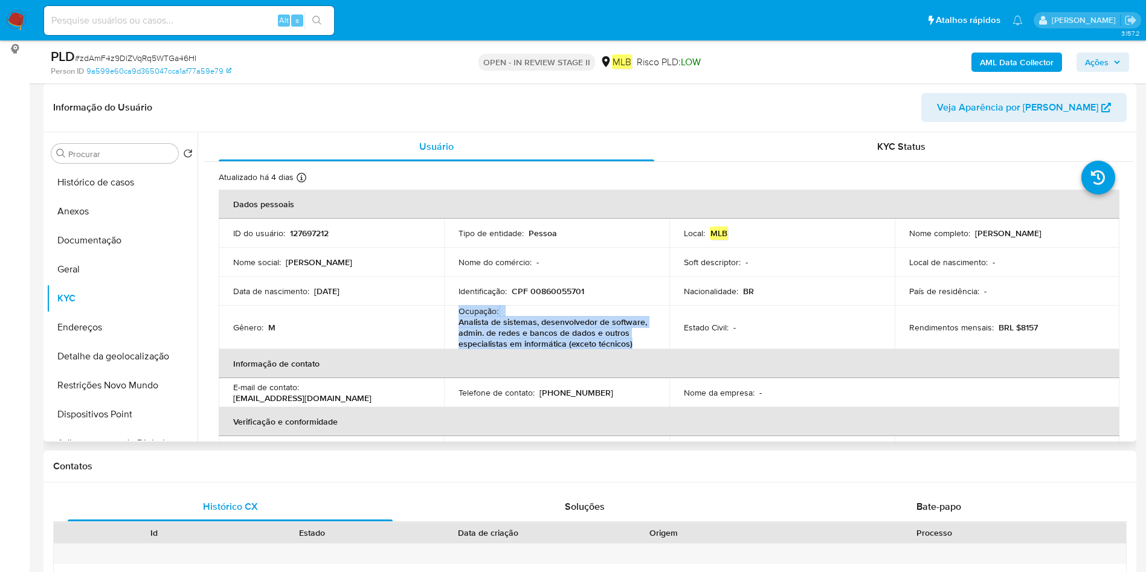
click at [569, 344] on p "Analista de sistemas, desenvolvedor de software, admin. de redes e bancos de da…" at bounding box center [553, 332] width 191 height 33
copy div "Ocupação : Analista de sistemas, desenvolvedor de software, admin. de redes e b…"
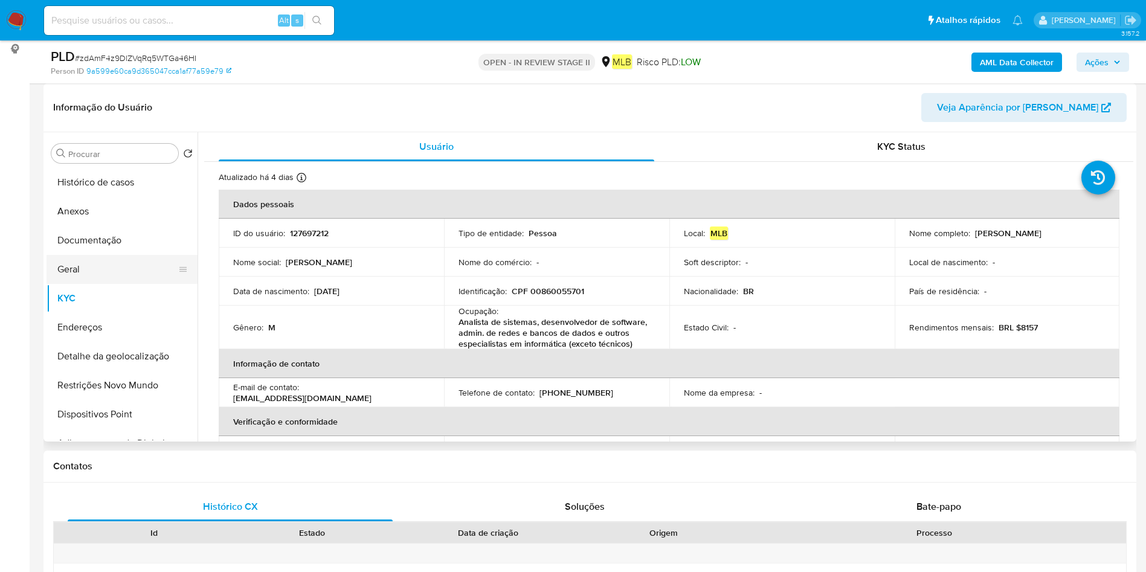
click at [74, 272] on button "Geral" at bounding box center [117, 269] width 141 height 29
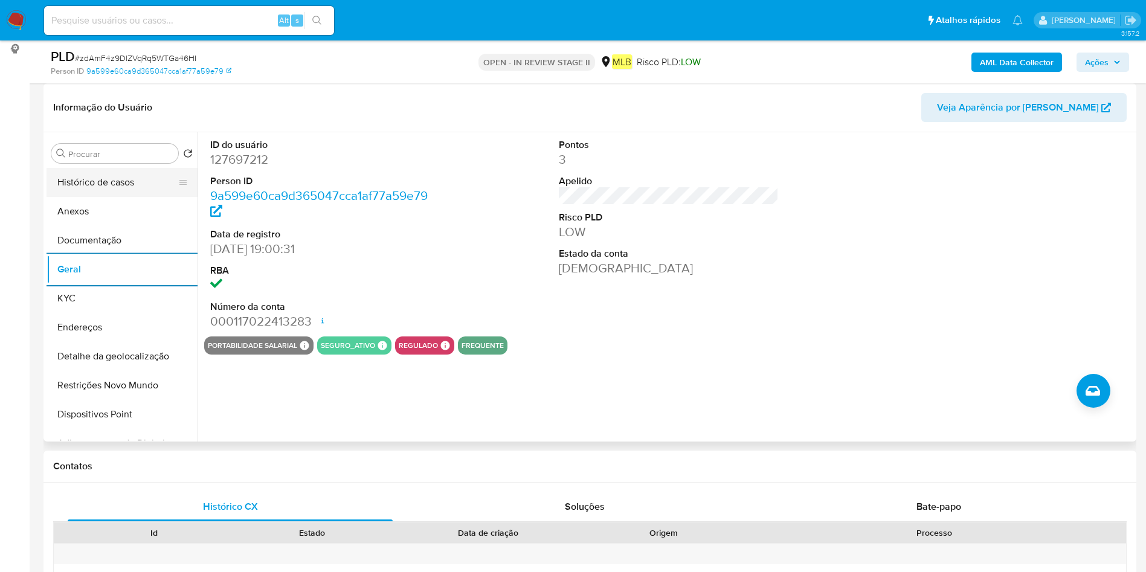
click at [126, 188] on button "Histórico de casos" at bounding box center [117, 182] width 141 height 29
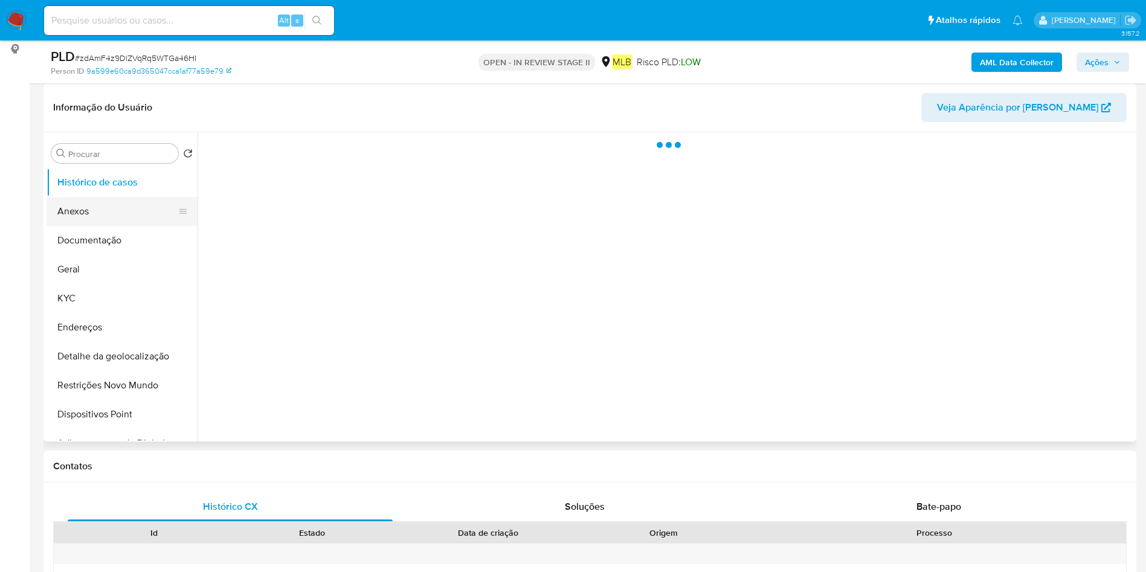
click at [119, 221] on button "Anexos" at bounding box center [117, 211] width 141 height 29
click at [108, 252] on button "Documentação" at bounding box center [117, 240] width 141 height 29
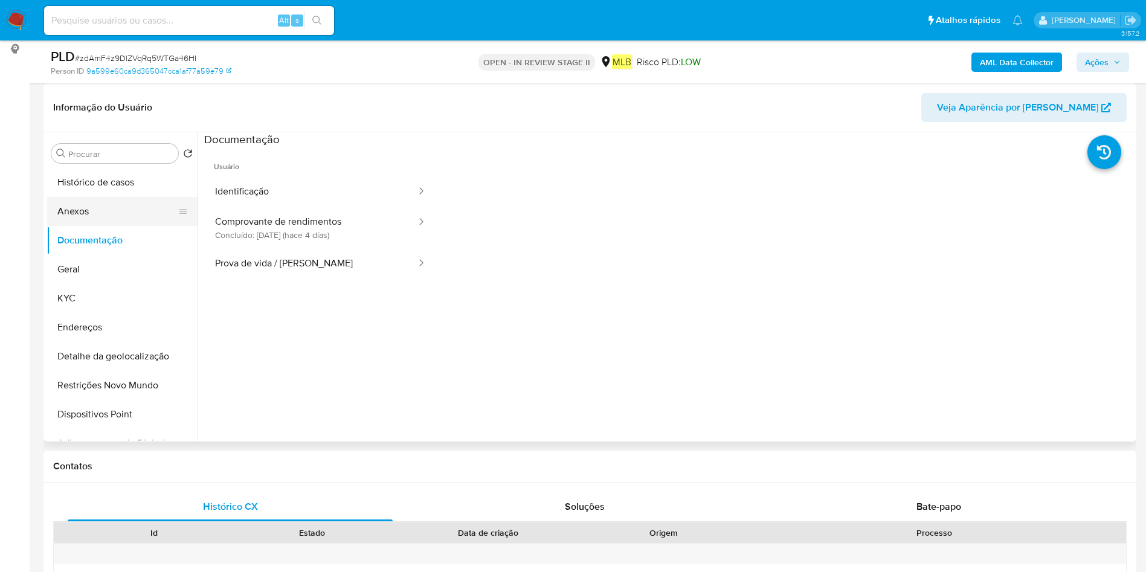
click at [127, 214] on button "Anexos" at bounding box center [117, 211] width 141 height 29
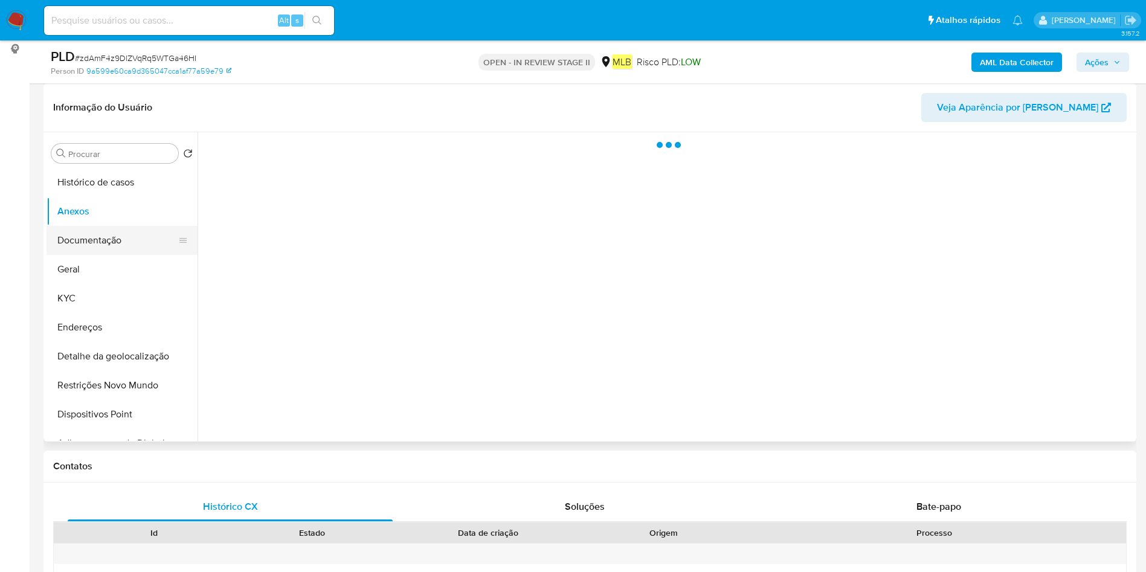
click at [122, 234] on button "Documentação" at bounding box center [117, 240] width 141 height 29
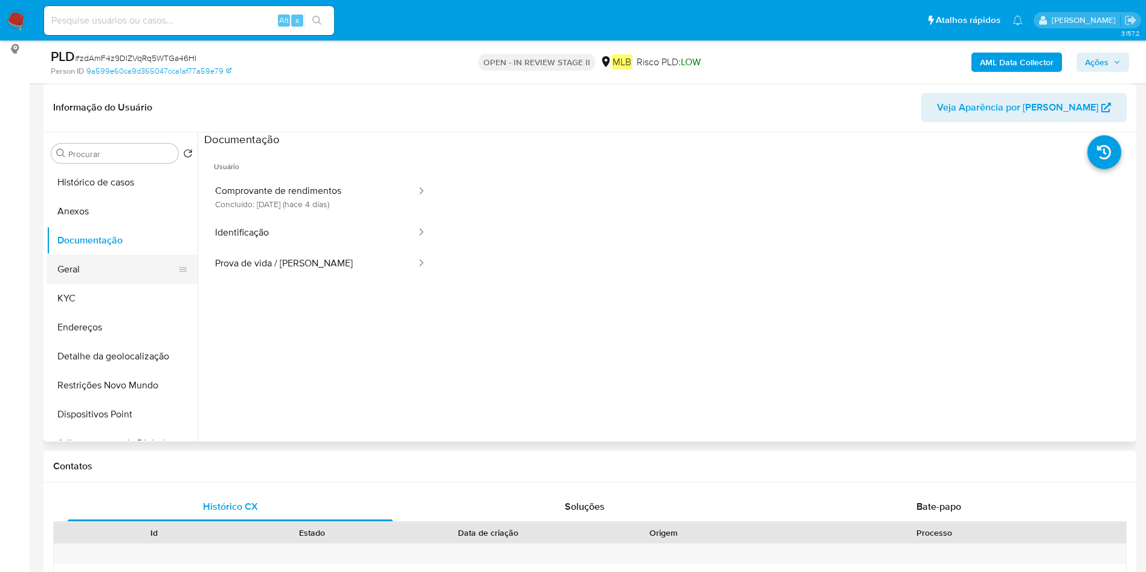
click at [114, 267] on button "Geral" at bounding box center [117, 269] width 141 height 29
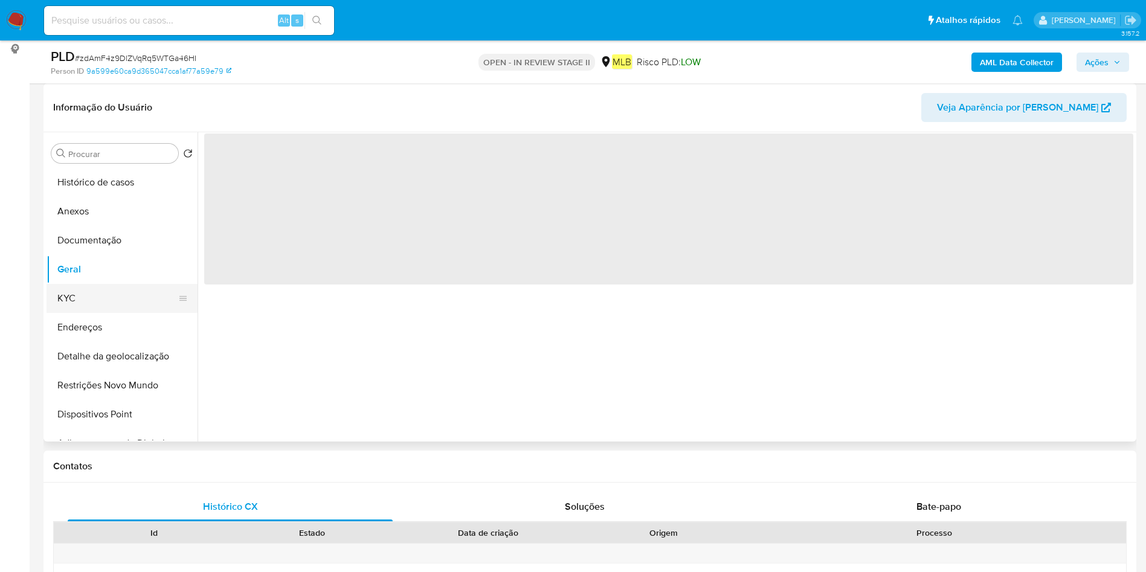
click at [98, 304] on button "KYC" at bounding box center [117, 298] width 141 height 29
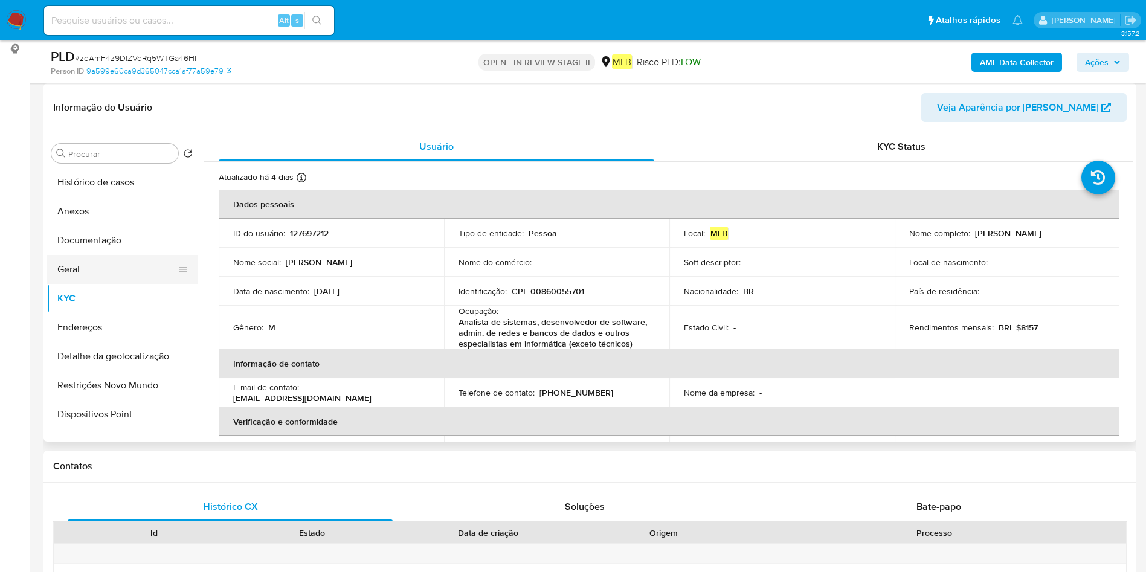
click at [111, 271] on button "Geral" at bounding box center [117, 269] width 141 height 29
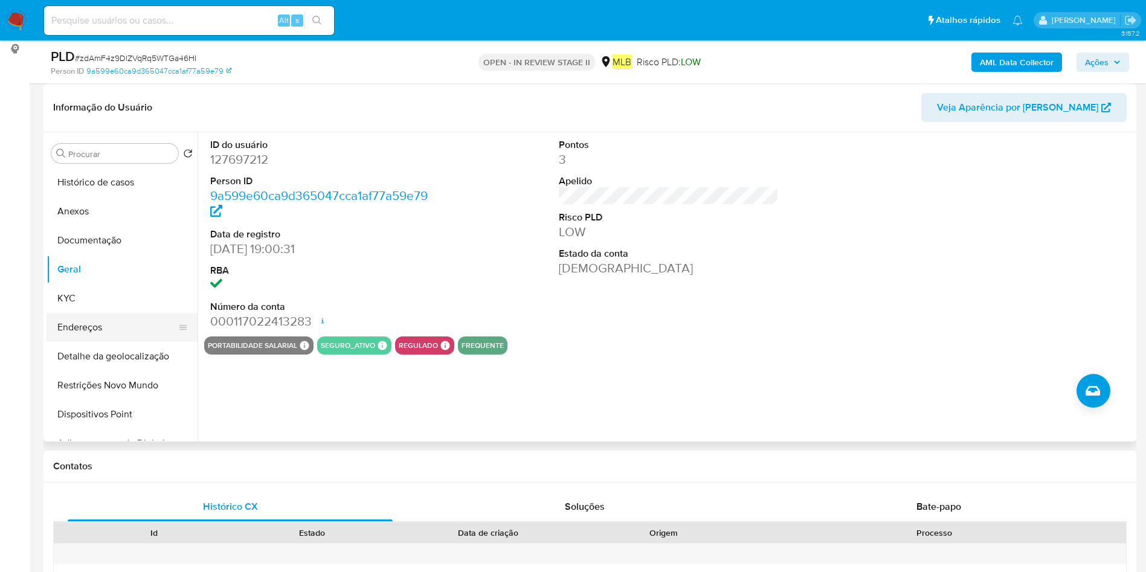
click at [115, 315] on button "Endereços" at bounding box center [117, 327] width 141 height 29
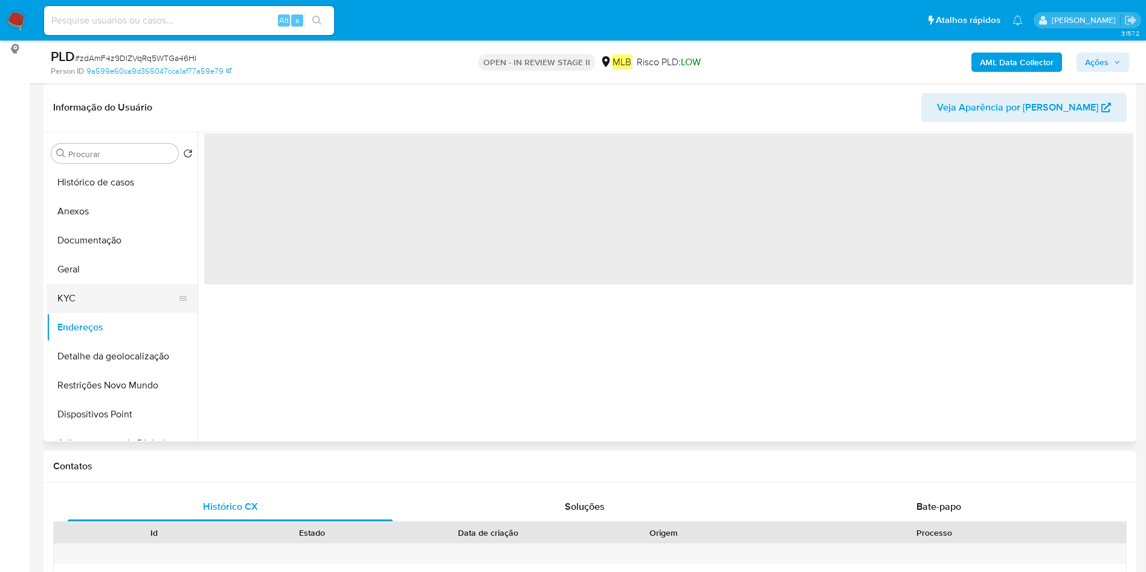
click at [125, 289] on button "KYC" at bounding box center [117, 298] width 141 height 29
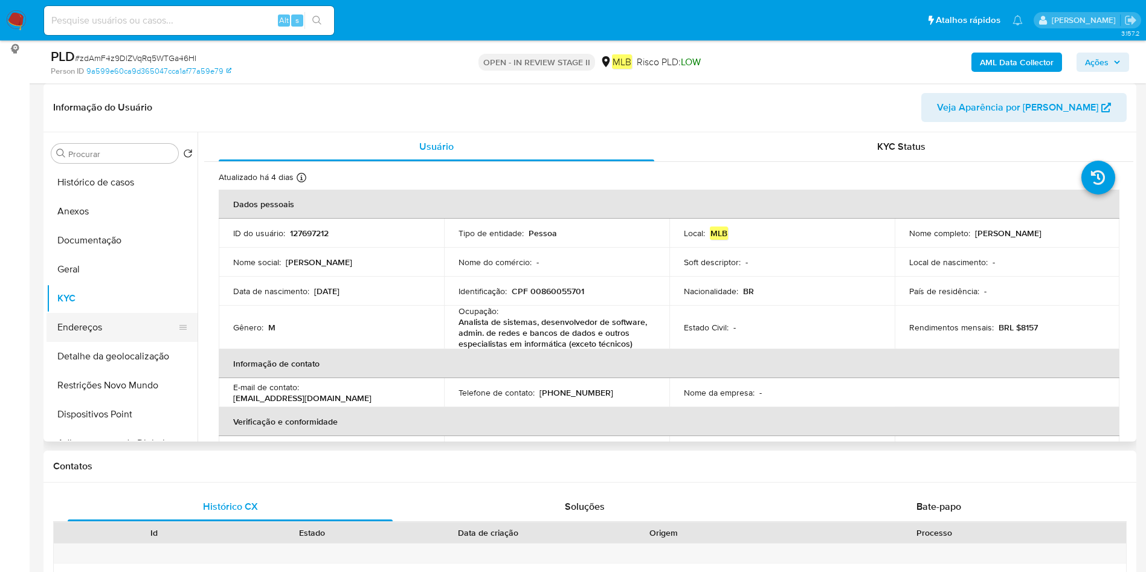
drag, startPoint x: 83, startPoint y: 326, endPoint x: 160, endPoint y: 336, distance: 78.0
click at [79, 327] on button "Endereços" at bounding box center [117, 327] width 141 height 29
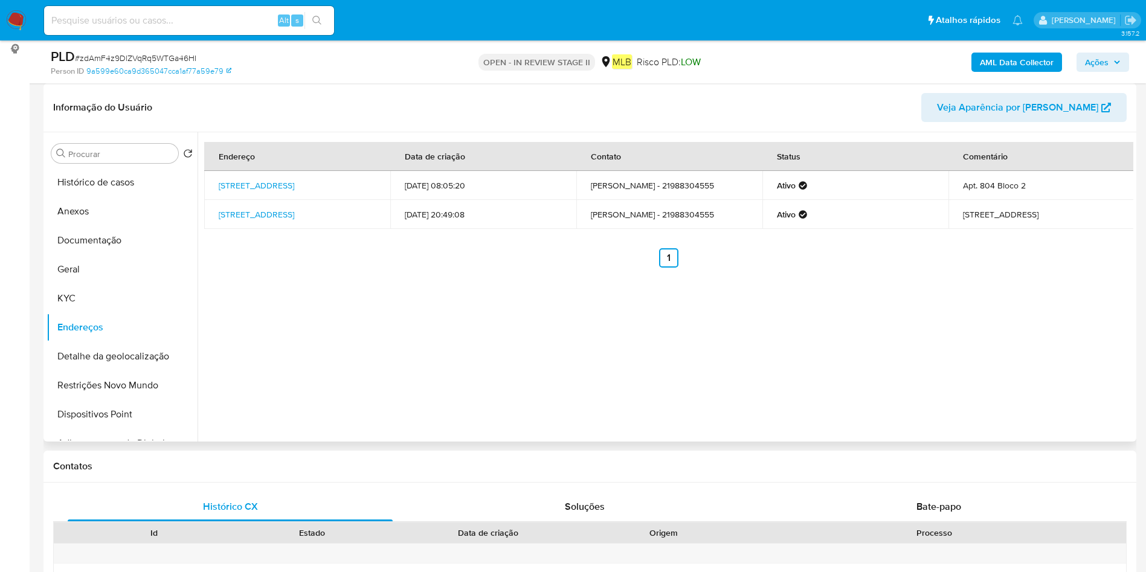
drag, startPoint x: 107, startPoint y: 350, endPoint x: 219, endPoint y: 359, distance: 112.7
click at [121, 352] on button "Detalhe da geolocalização" at bounding box center [122, 356] width 151 height 29
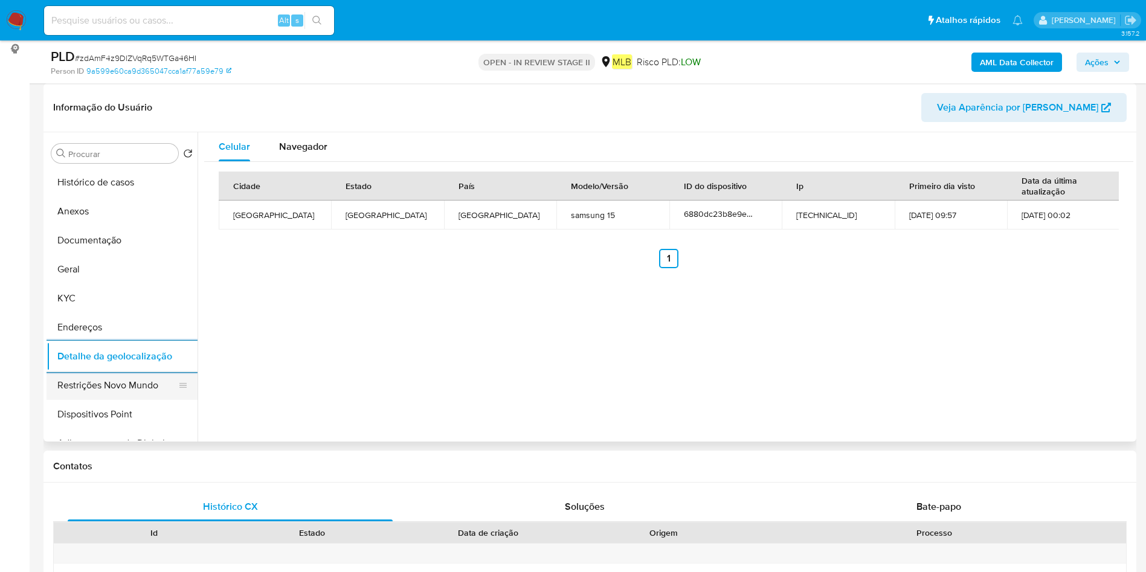
drag, startPoint x: 120, startPoint y: 387, endPoint x: 147, endPoint y: 387, distance: 27.2
click at [120, 387] on button "Restrições Novo Mundo" at bounding box center [117, 385] width 141 height 29
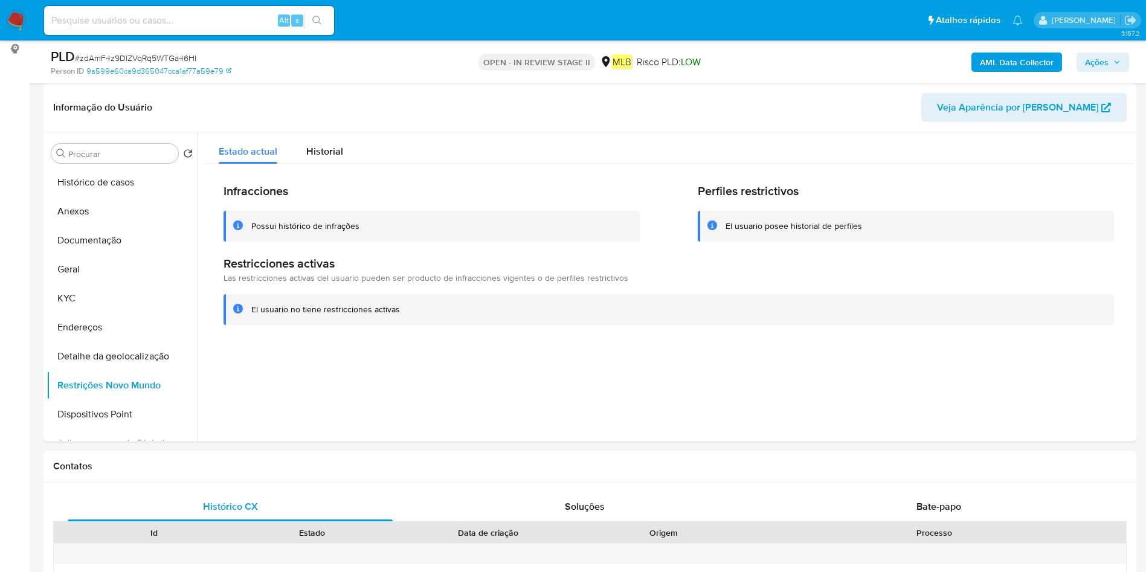
drag, startPoint x: 106, startPoint y: 412, endPoint x: 769, endPoint y: 332, distance: 668.0
click at [114, 411] on button "Dispositivos Point" at bounding box center [122, 414] width 151 height 29
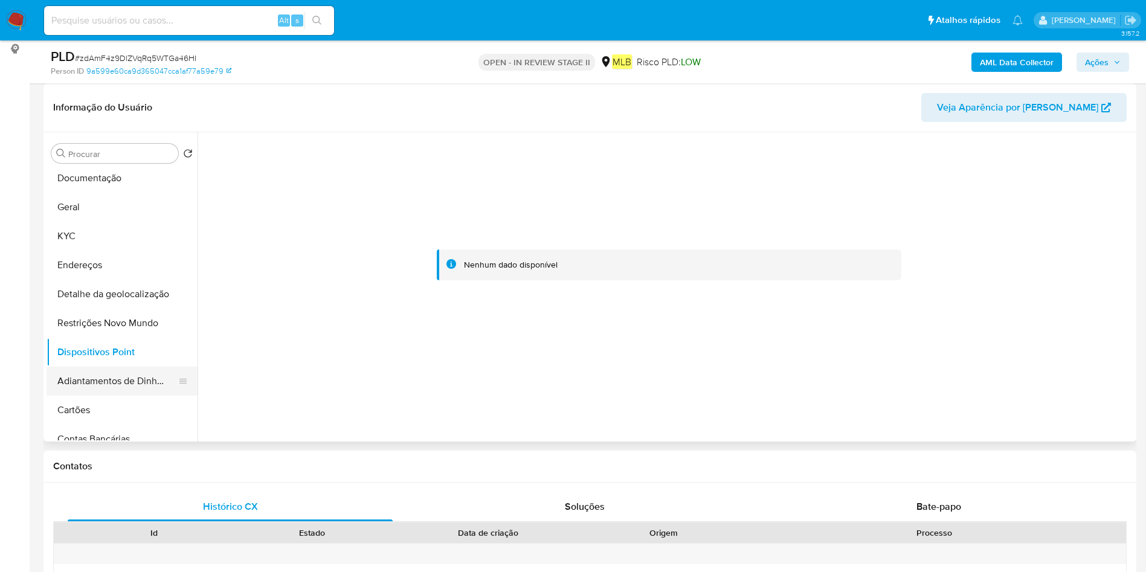
scroll to position [91, 0]
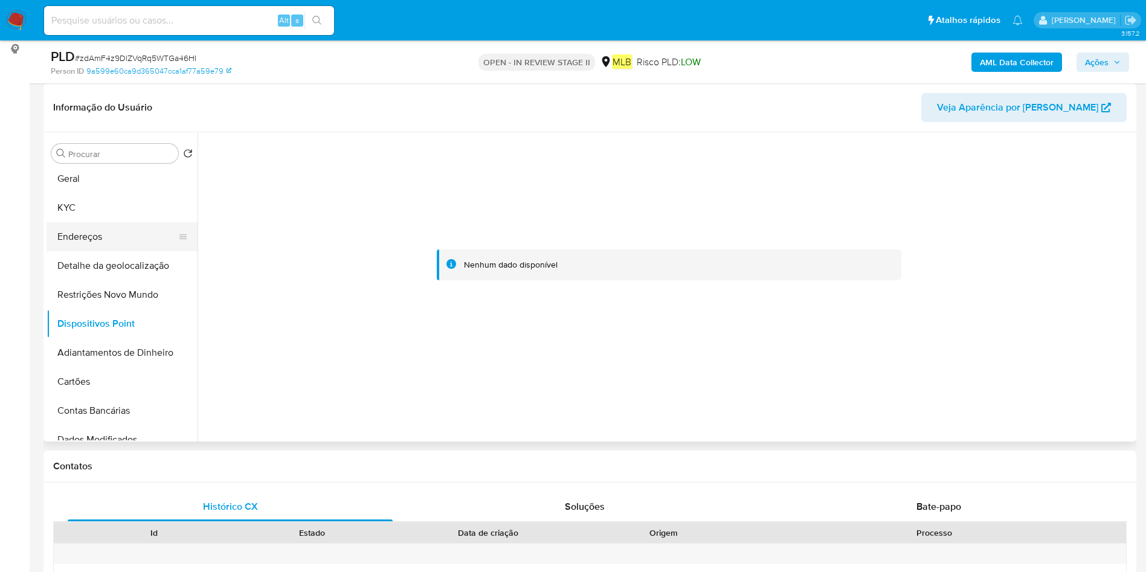
click at [109, 237] on button "Endereços" at bounding box center [117, 236] width 141 height 29
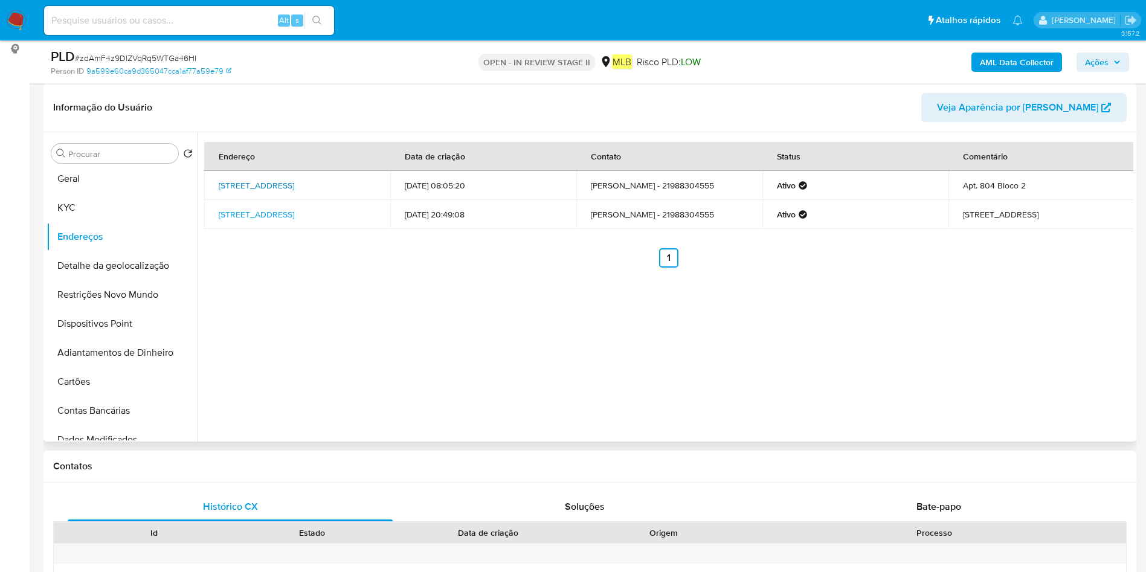
drag, startPoint x: 219, startPoint y: 176, endPoint x: 331, endPoint y: 180, distance: 111.8
click at [331, 180] on td "Rua Getúlio 75, Rio De Janeiro, Rio De Janeiro, 20775000, Brasil 75" at bounding box center [297, 185] width 186 height 29
copy link "Rua Getúlio 75, Rio De Janeiro"
drag, startPoint x: 98, startPoint y: 202, endPoint x: 112, endPoint y: 180, distance: 26.3
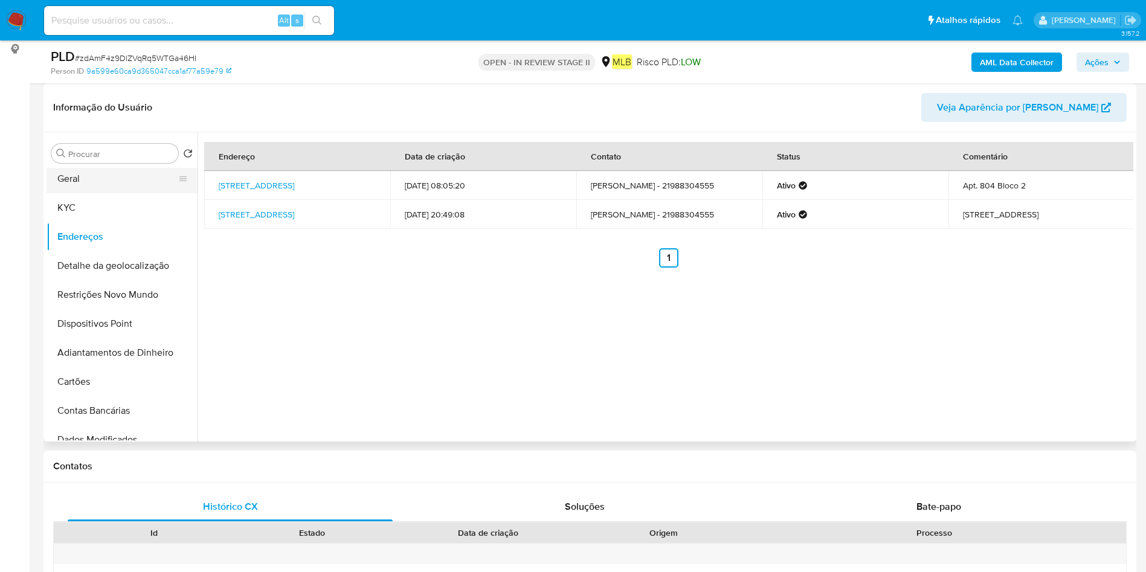
click at [98, 202] on button "KYC" at bounding box center [122, 207] width 151 height 29
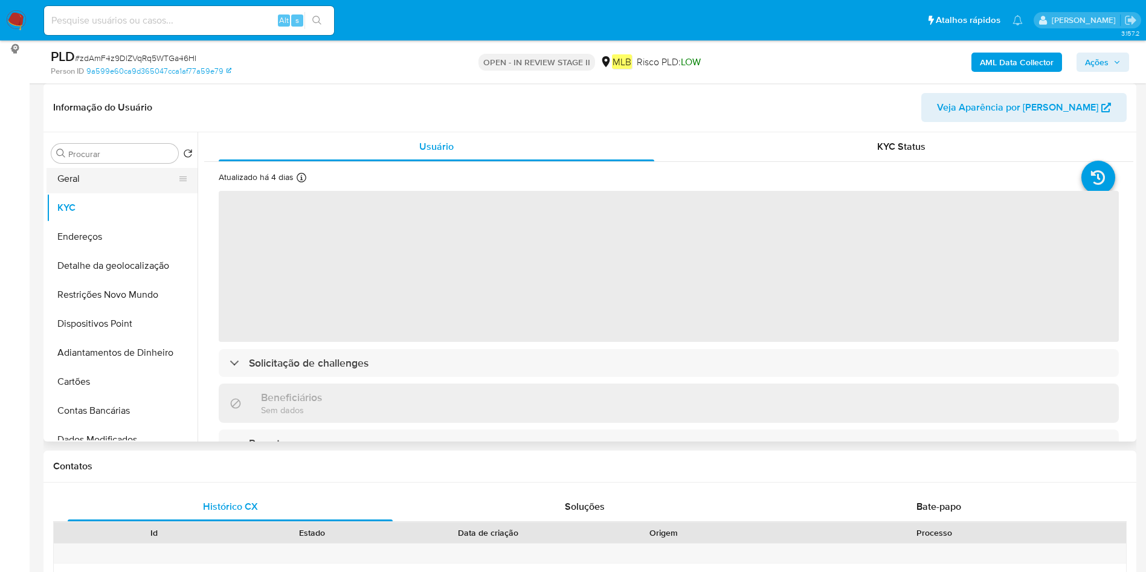
drag, startPoint x: 114, startPoint y: 184, endPoint x: 121, endPoint y: 185, distance: 7.3
click at [114, 184] on button "Geral" at bounding box center [117, 178] width 141 height 29
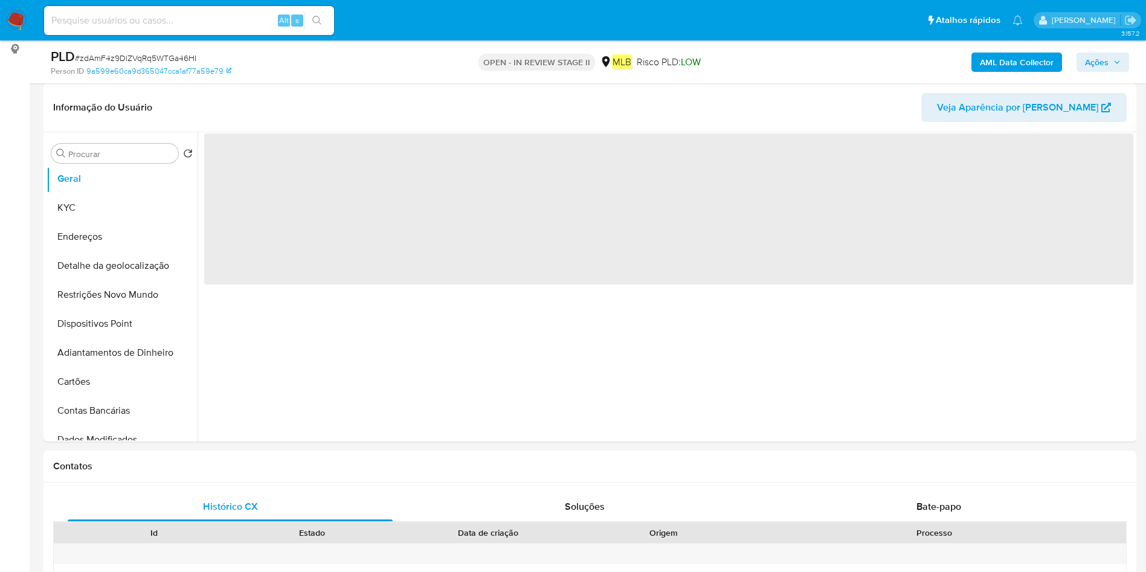
click at [1044, 60] on b "AML Data Collector" at bounding box center [1017, 62] width 74 height 19
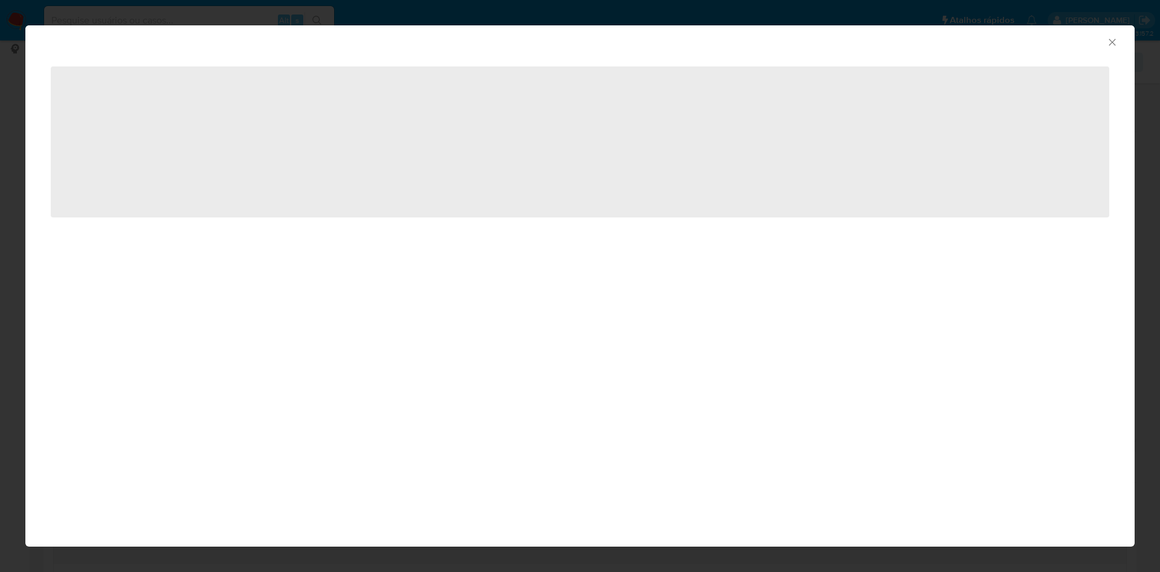
click at [106, 136] on span "‌" at bounding box center [580, 141] width 1058 height 151
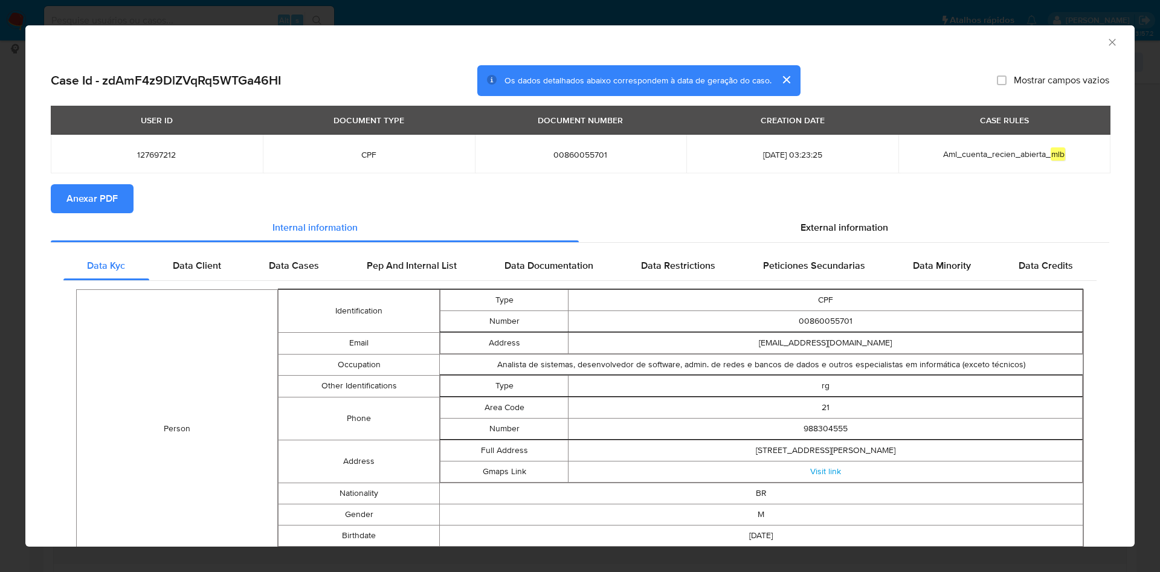
click at [100, 196] on span "Anexar PDF" at bounding box center [91, 198] width 51 height 27
click at [1087, 41] on div "AML Data Collector" at bounding box center [570, 40] width 1072 height 13
click at [1106, 37] on icon "Fechar a janela" at bounding box center [1112, 42] width 12 height 12
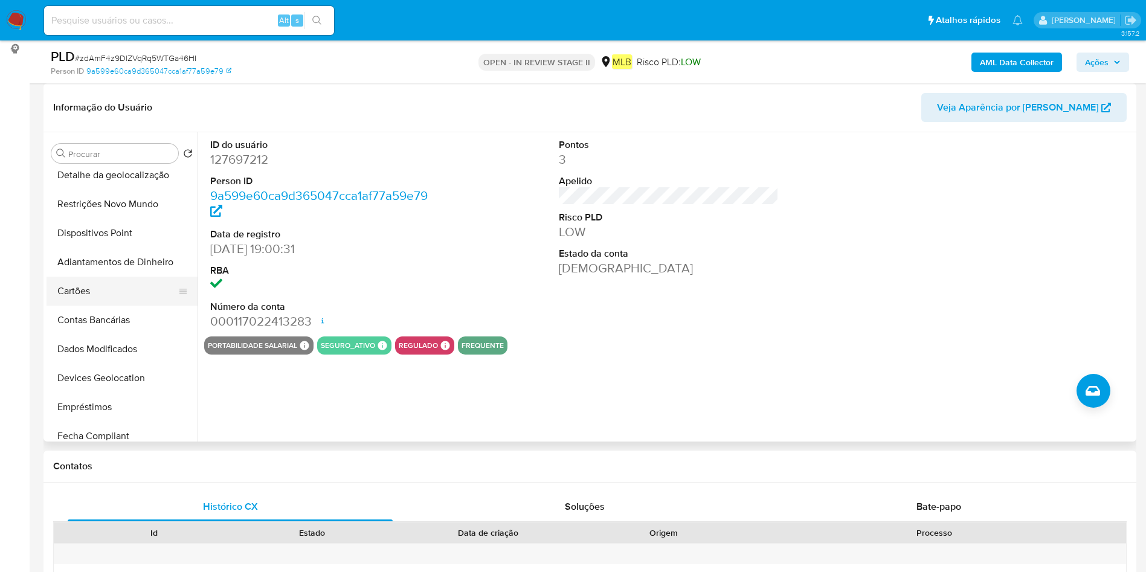
click at [109, 286] on button "Cartões" at bounding box center [117, 291] width 141 height 29
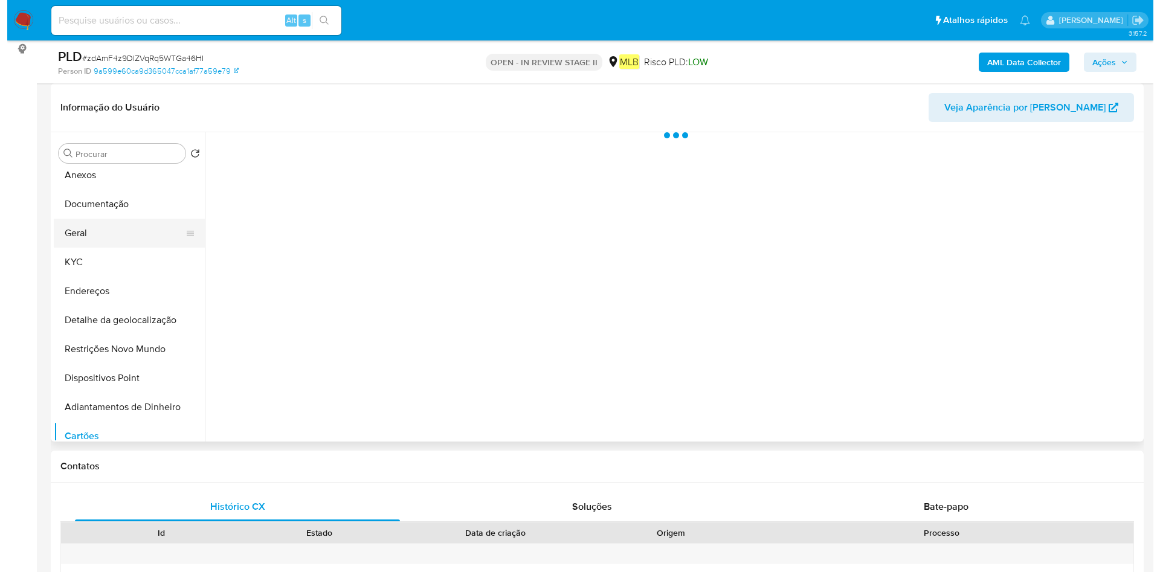
scroll to position [0, 0]
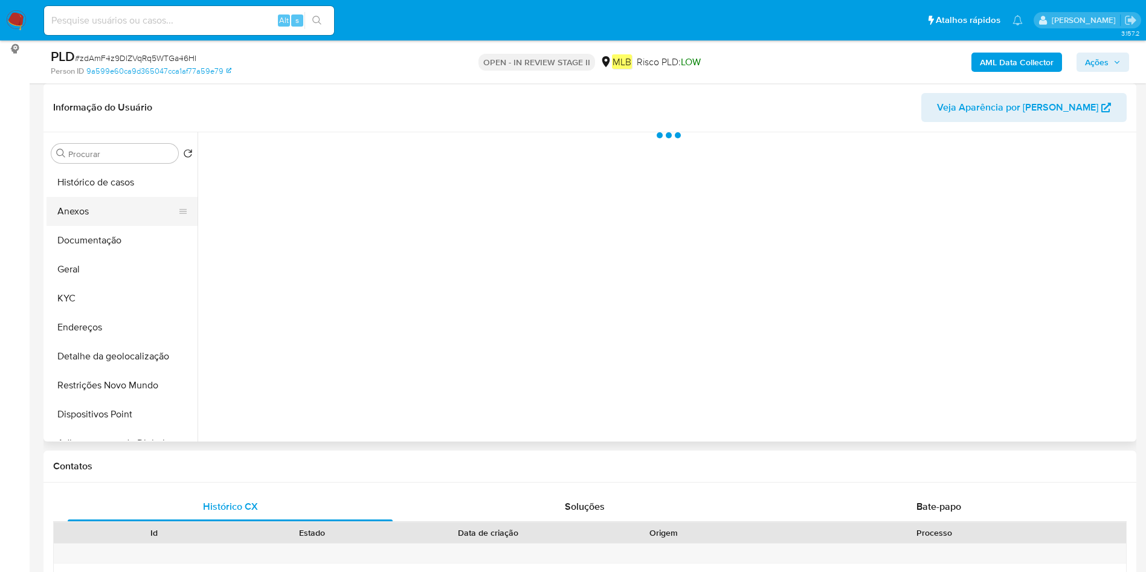
click at [115, 222] on button "Anexos" at bounding box center [117, 211] width 141 height 29
click at [1040, 379] on div at bounding box center [665, 286] width 936 height 309
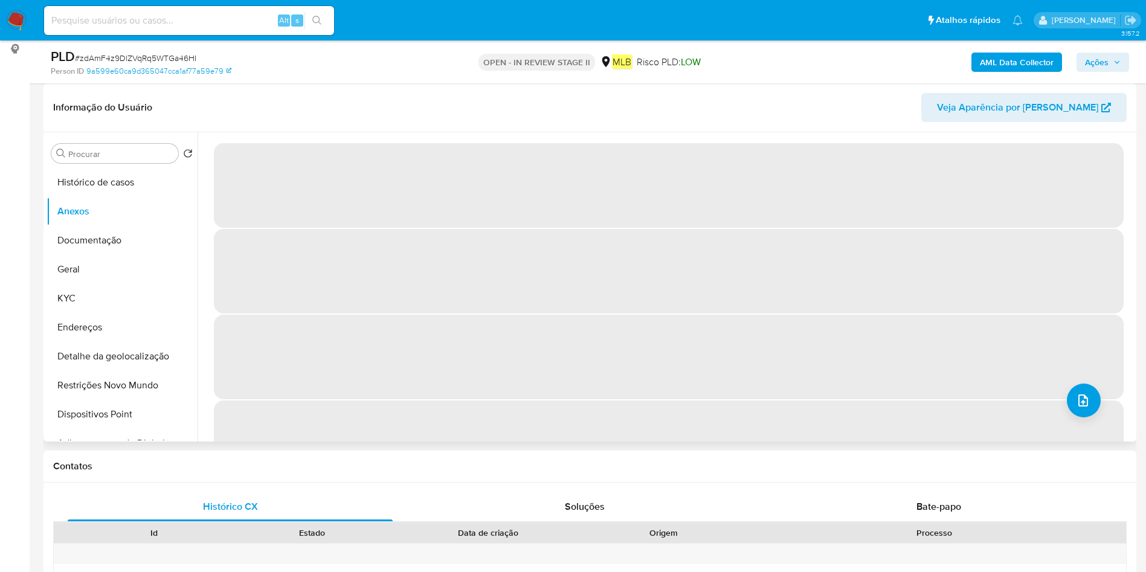
click at [1069, 409] on button "upload-file" at bounding box center [1084, 401] width 34 height 34
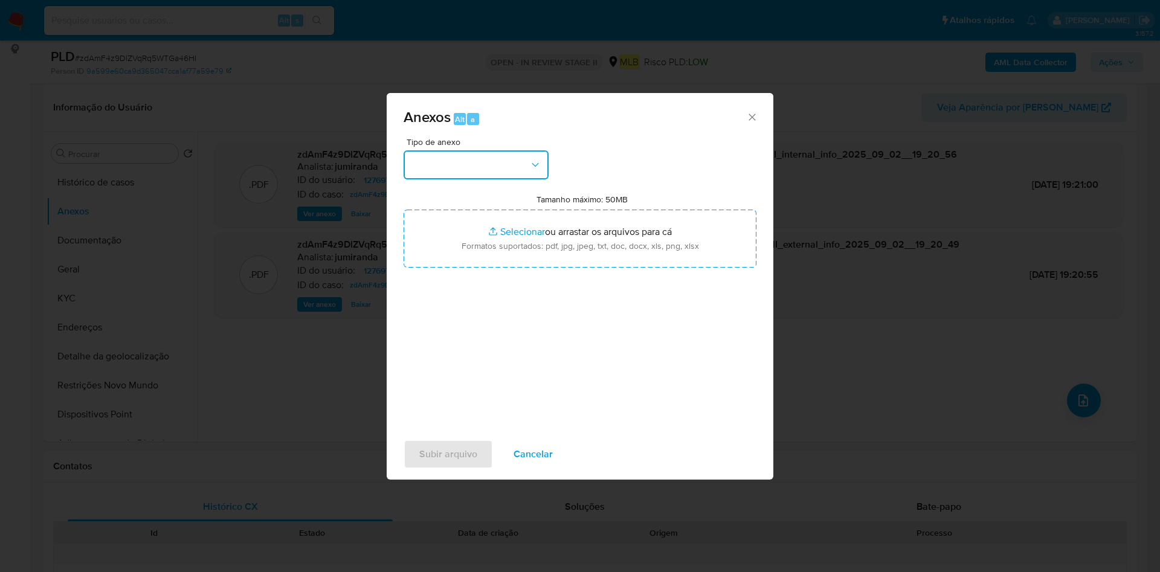
click at [461, 155] on button "button" at bounding box center [475, 164] width 145 height 29
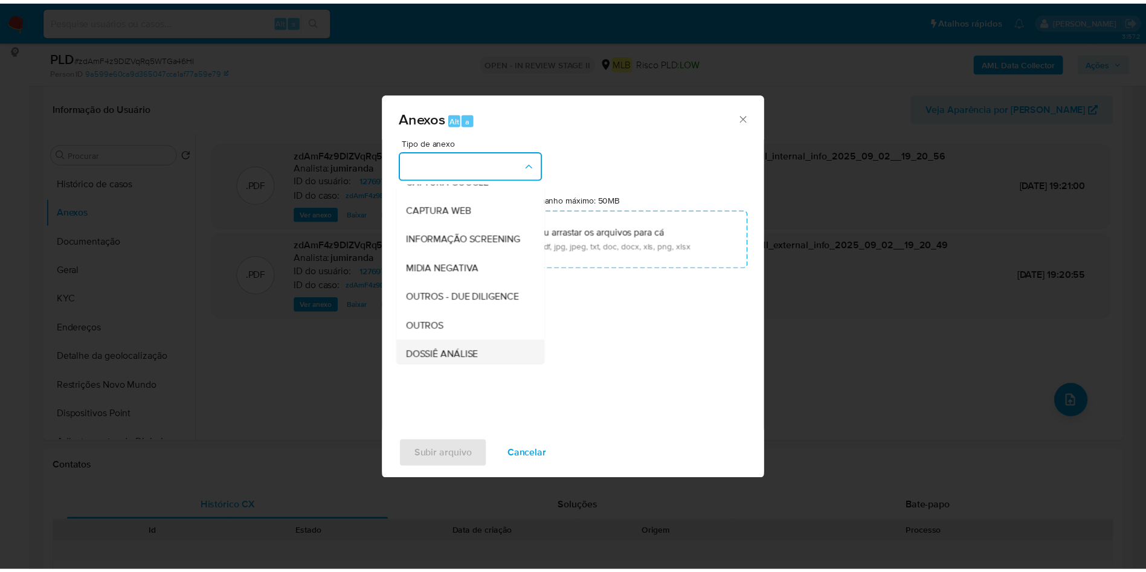
scroll to position [181, 0]
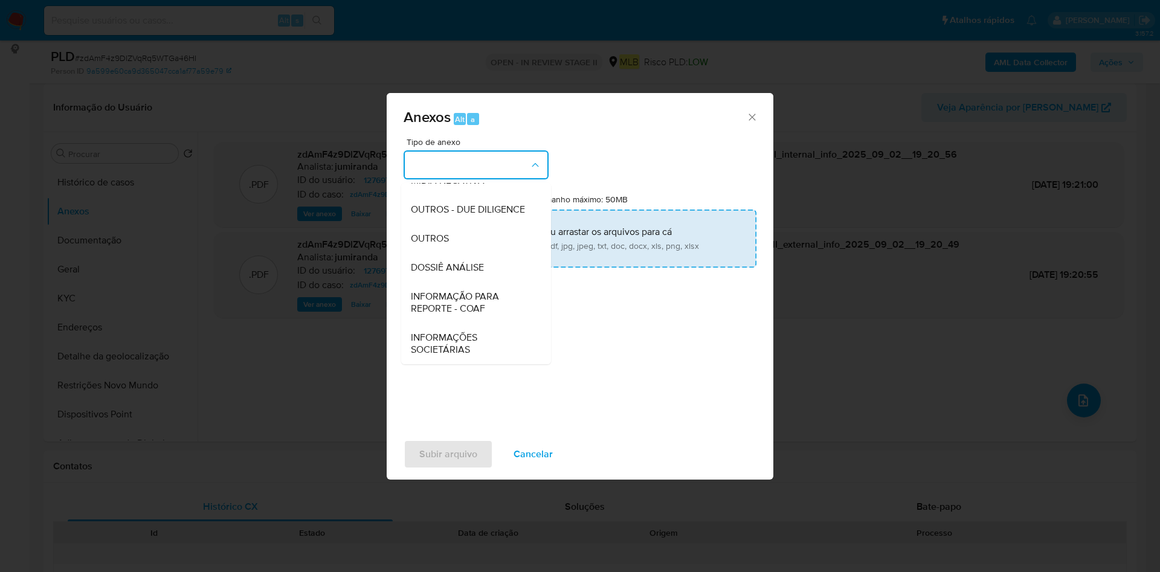
click at [450, 241] on div "OUTROS" at bounding box center [472, 238] width 123 height 29
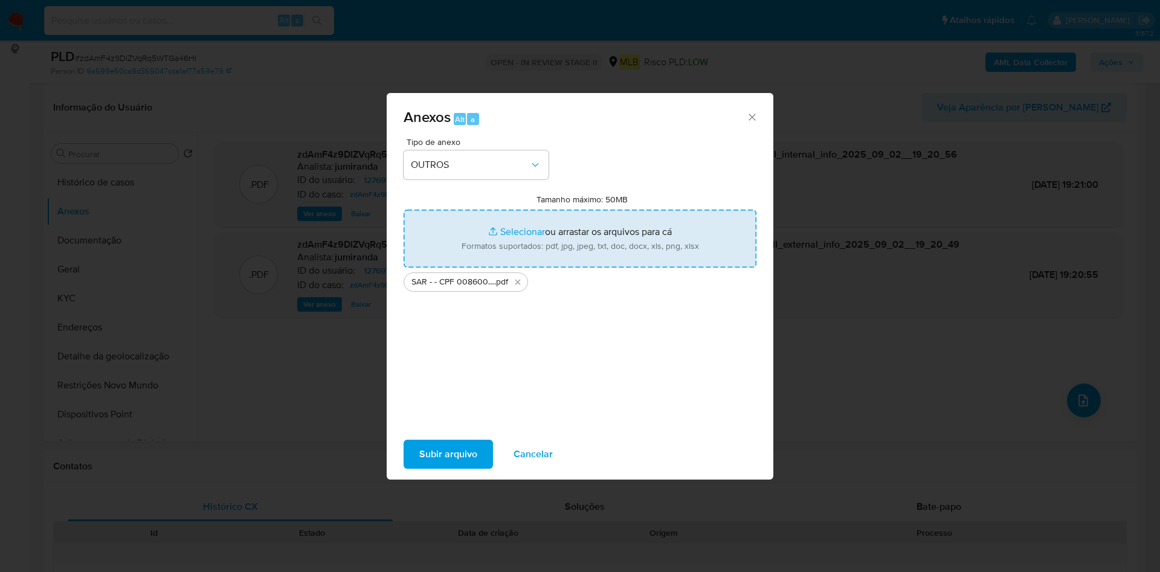
type input "C:\fakepath\Mulan 127697212_2025_09_02_13_53_52.xlsx"
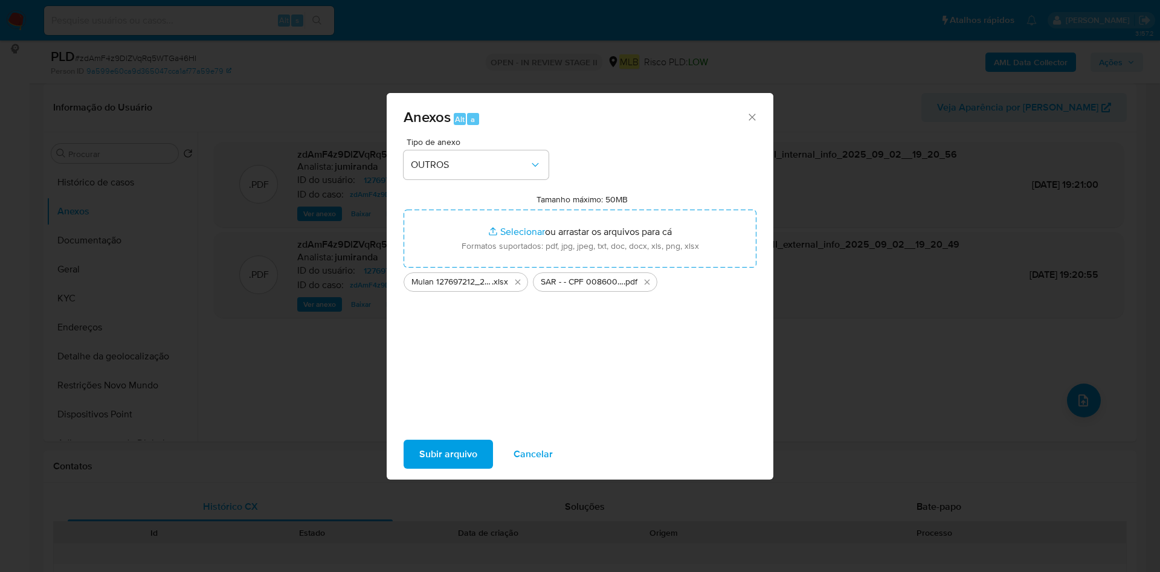
click at [445, 451] on span "Subir arquivo" at bounding box center [448, 454] width 58 height 27
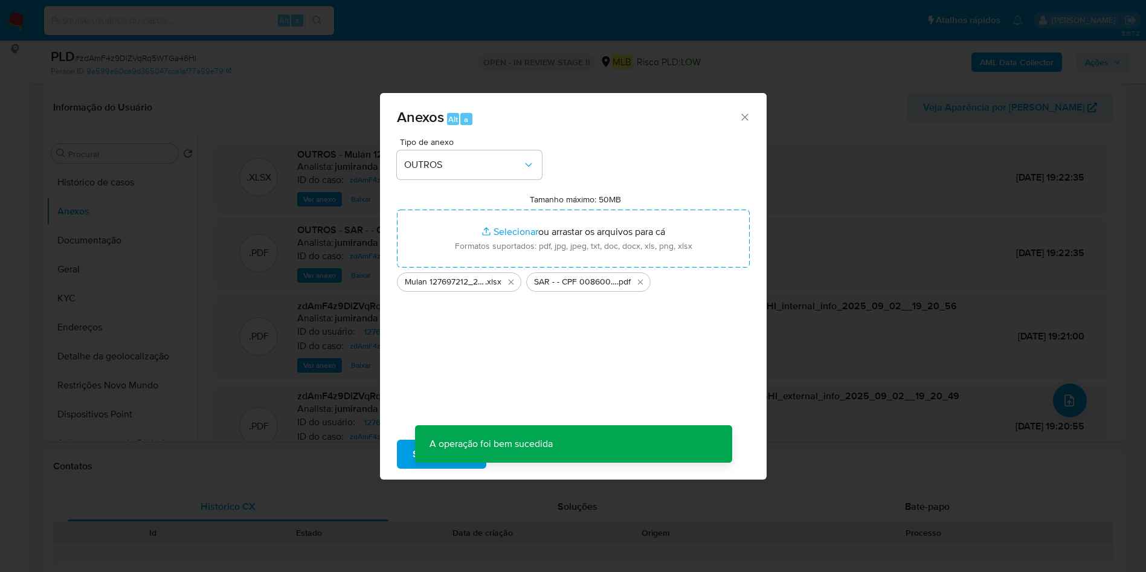
click at [1109, 57] on span "Ações" at bounding box center [1103, 62] width 36 height 17
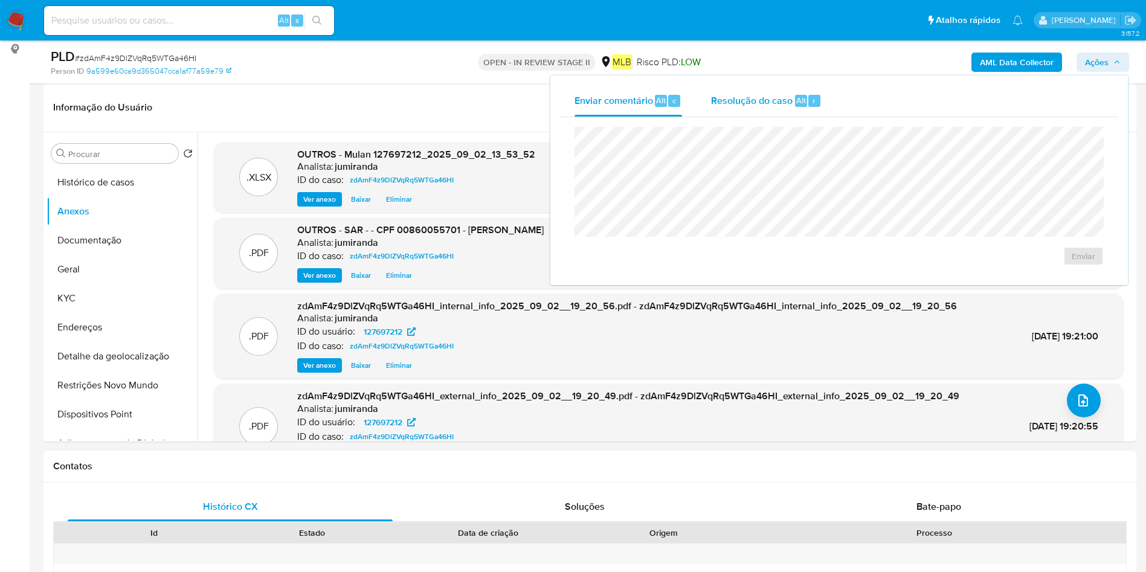
click at [783, 108] on div "Resolução do caso Alt r" at bounding box center [766, 100] width 111 height 31
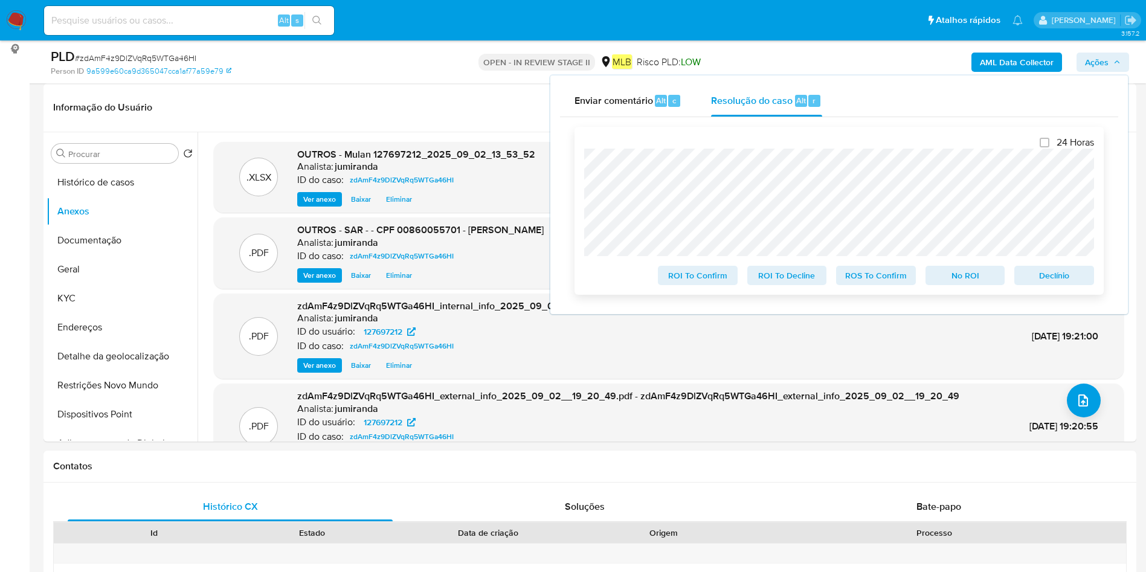
click at [899, 275] on span "ROS To Confirm" at bounding box center [875, 275] width 63 height 17
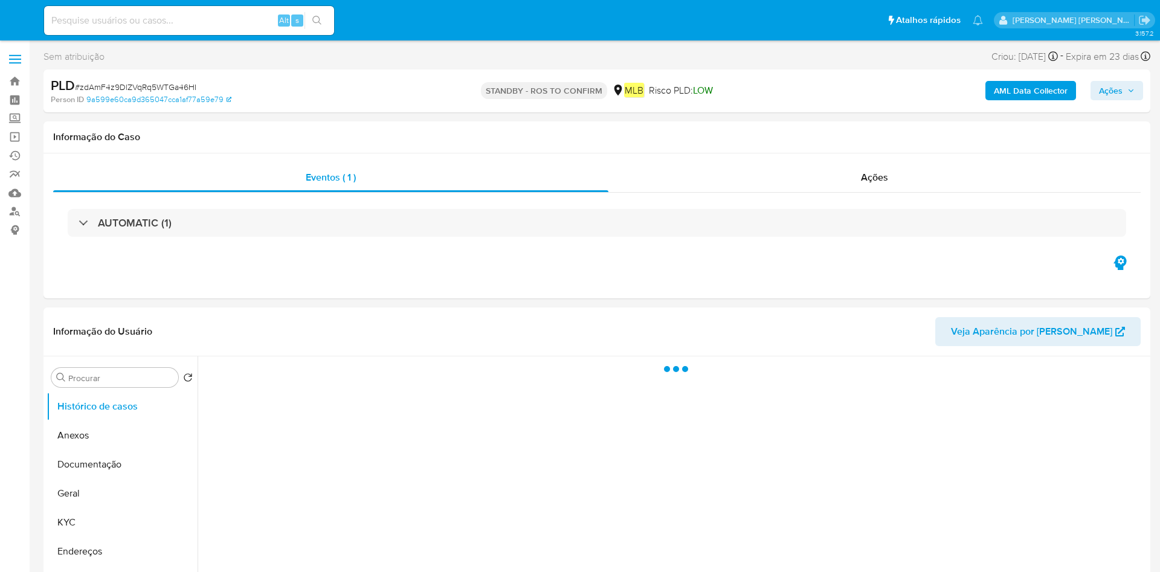
select select "10"
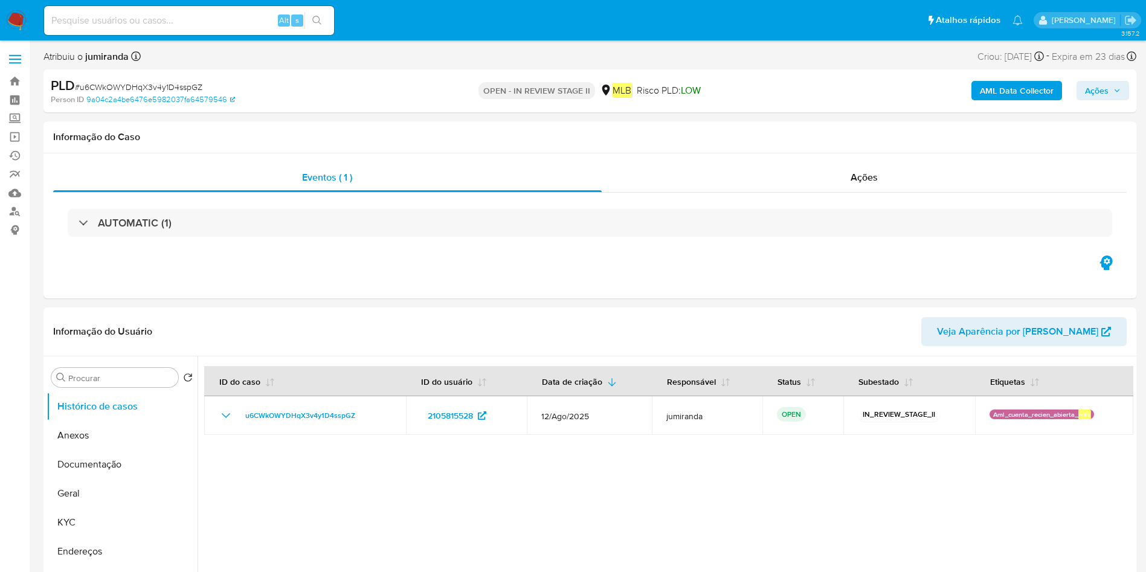
select select "10"
click at [66, 522] on button "KYC" at bounding box center [117, 522] width 141 height 29
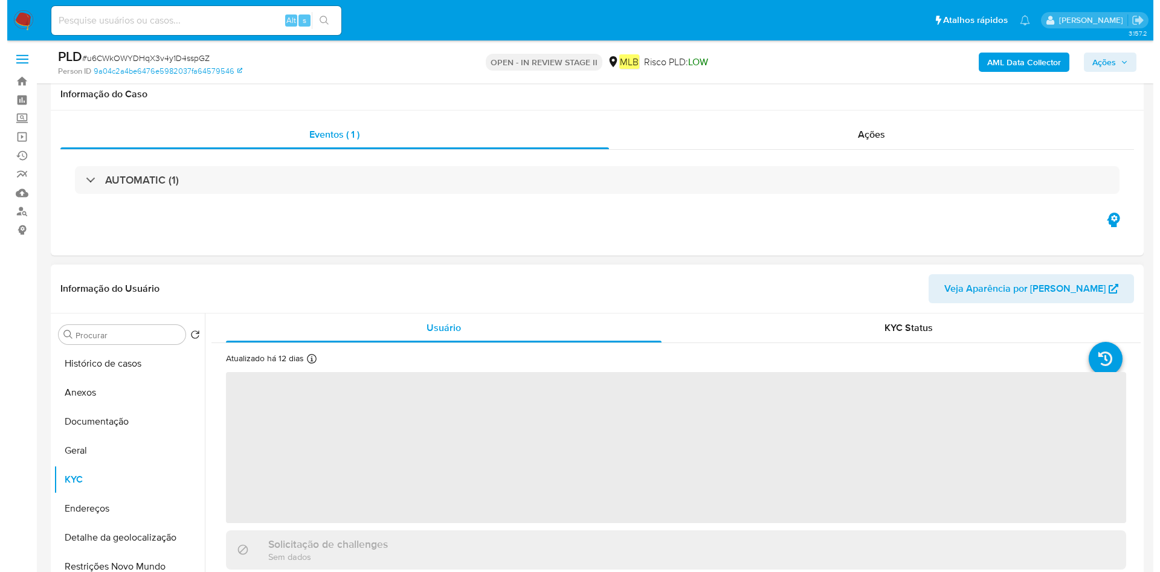
scroll to position [181, 0]
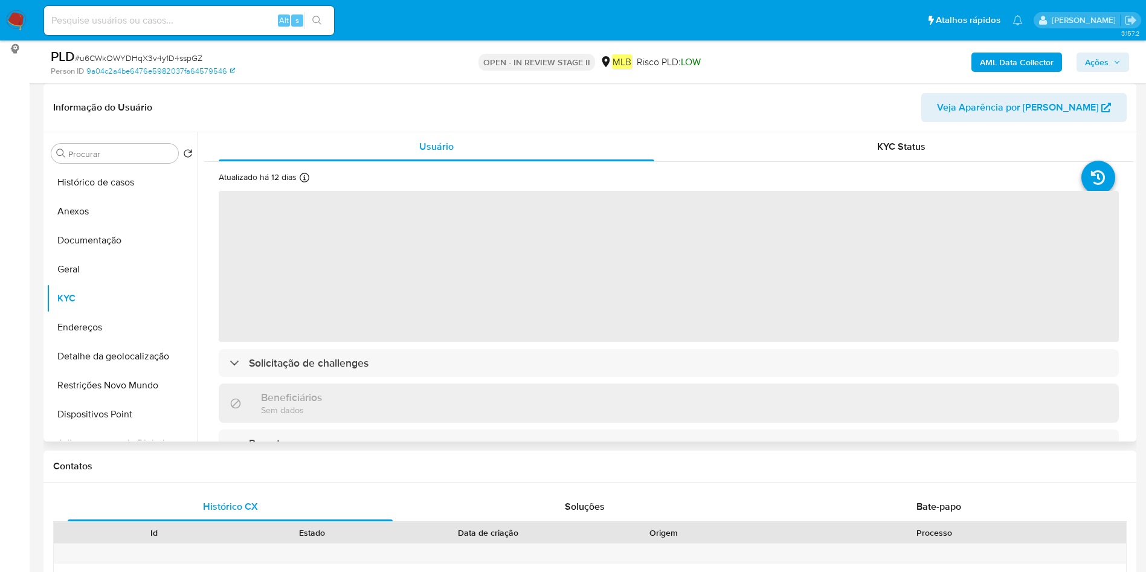
click at [580, 309] on span "‌" at bounding box center [669, 266] width 900 height 151
click at [541, 321] on span "‌" at bounding box center [669, 266] width 900 height 151
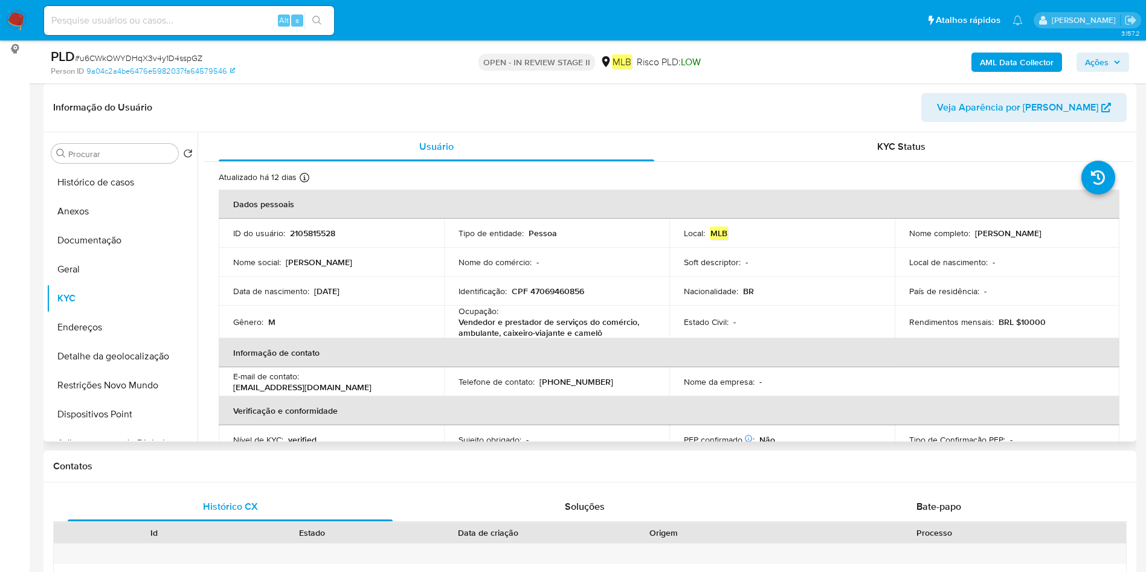
click at [540, 325] on p "Vendedor e prestador de serviços do comércio, ambulante, caixeiro-viajante e ca…" at bounding box center [553, 327] width 191 height 22
copy div "Ocupação : Vendedor e prestador de serviços do comércio, ambulante, caixeiro-vi…"
click at [101, 277] on button "Geral" at bounding box center [117, 269] width 141 height 29
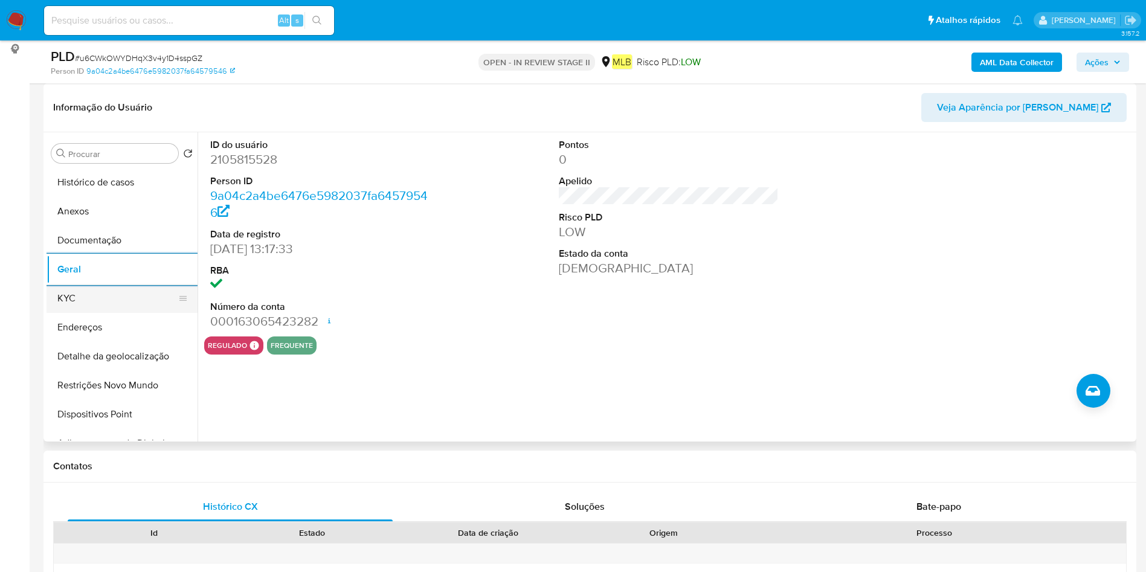
click at [108, 301] on button "KYC" at bounding box center [117, 298] width 141 height 29
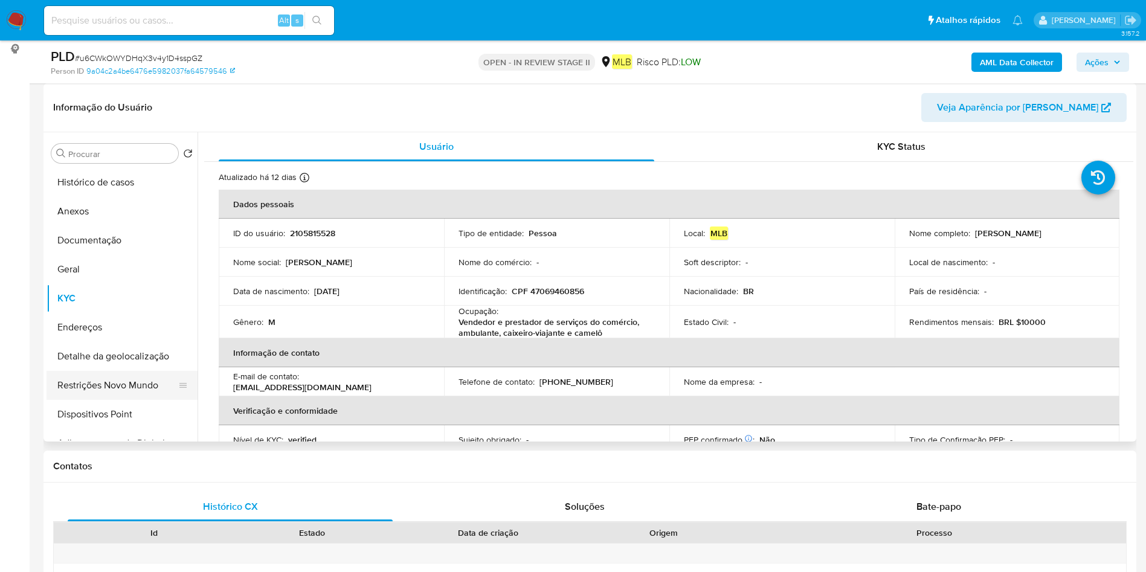
click at [105, 377] on button "Restrições Novo Mundo" at bounding box center [117, 385] width 141 height 29
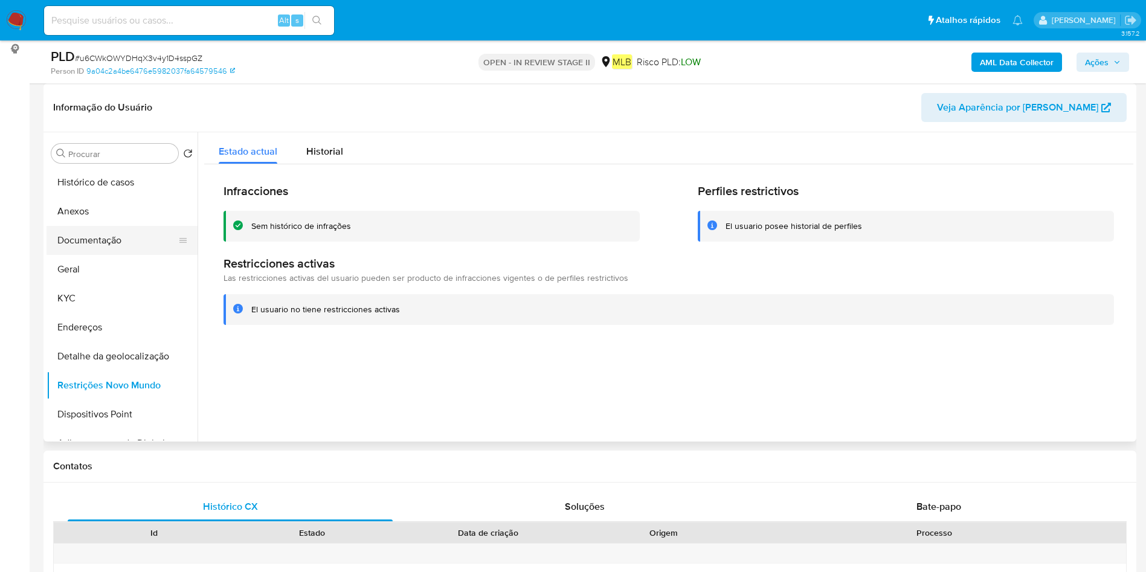
click at [97, 249] on button "Documentação" at bounding box center [117, 240] width 141 height 29
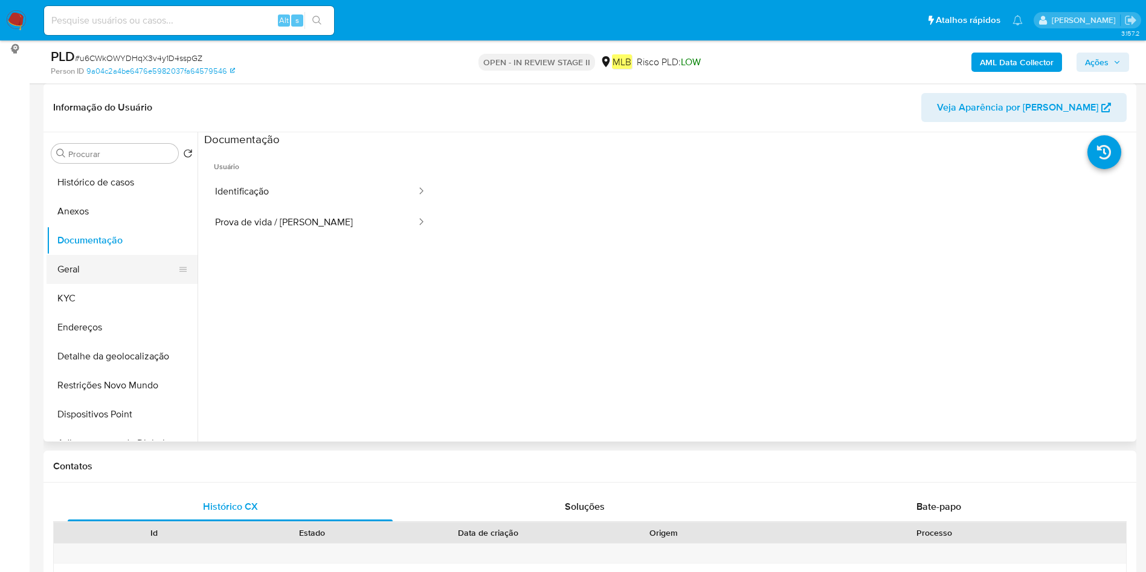
click at [97, 270] on button "Geral" at bounding box center [117, 269] width 141 height 29
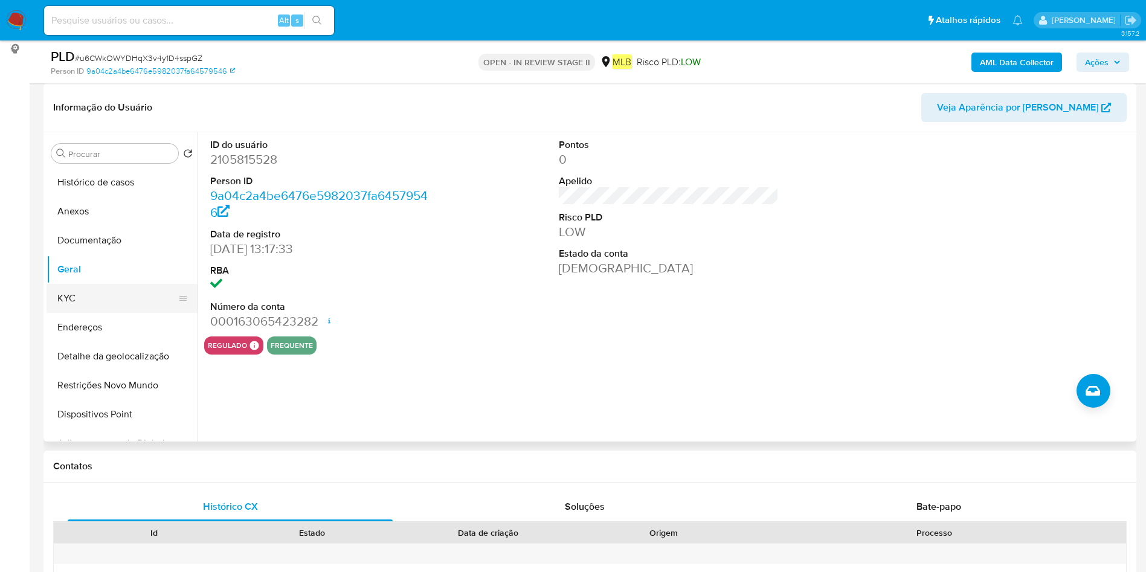
click at [57, 289] on button "KYC" at bounding box center [117, 298] width 141 height 29
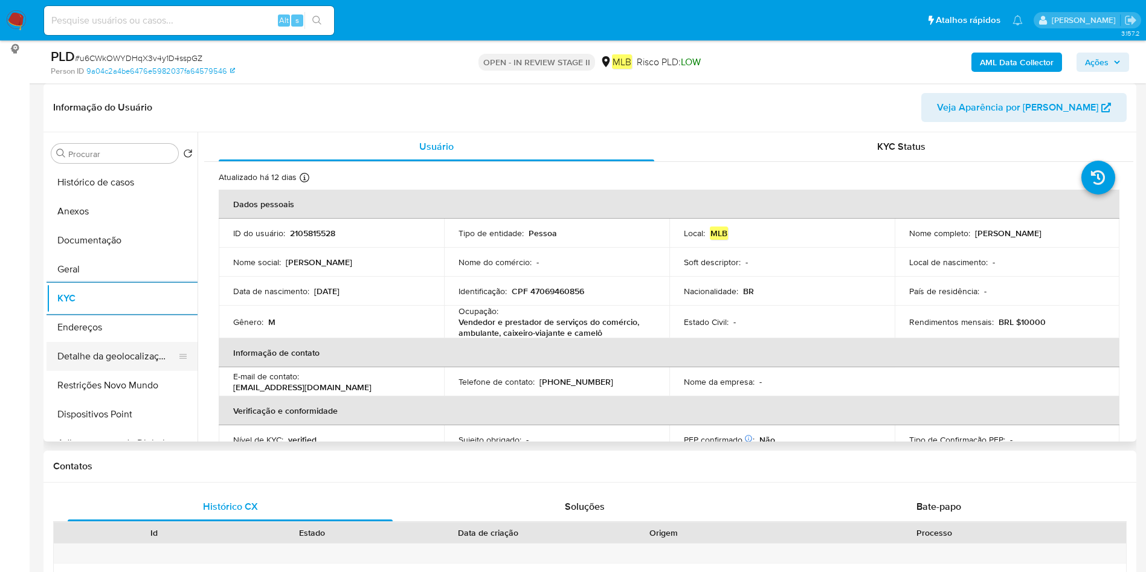
drag, startPoint x: 133, startPoint y: 327, endPoint x: 188, endPoint y: 354, distance: 61.9
click at [131, 326] on button "Endereços" at bounding box center [122, 327] width 151 height 29
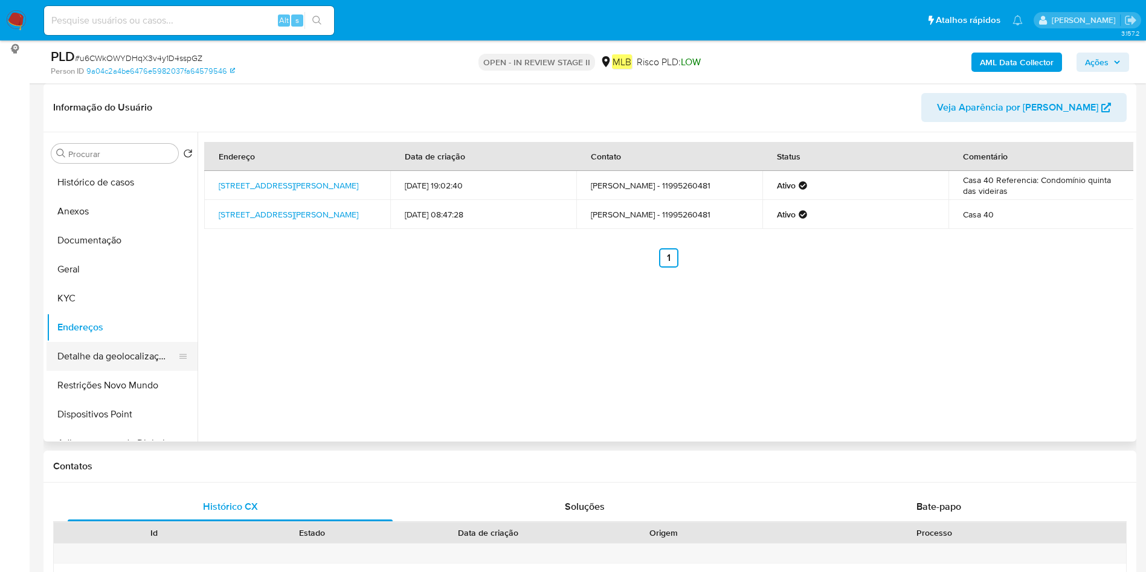
click at [101, 369] on button "Detalhe da geolocalização" at bounding box center [117, 356] width 141 height 29
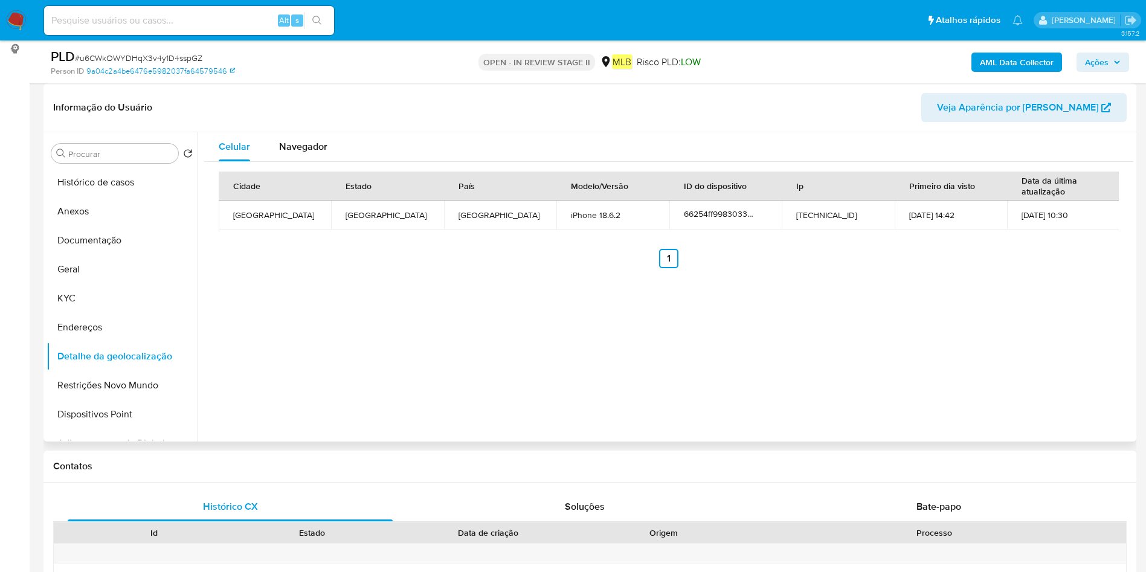
click at [89, 381] on button "Restrições Novo Mundo" at bounding box center [122, 385] width 151 height 29
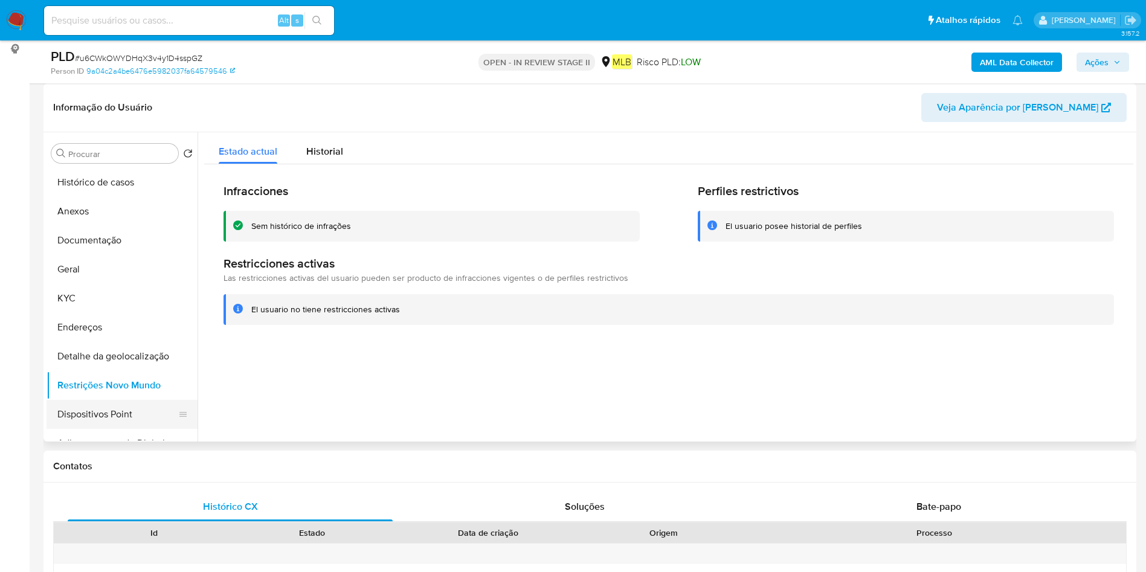
click at [94, 417] on button "Dispositivos Point" at bounding box center [117, 414] width 141 height 29
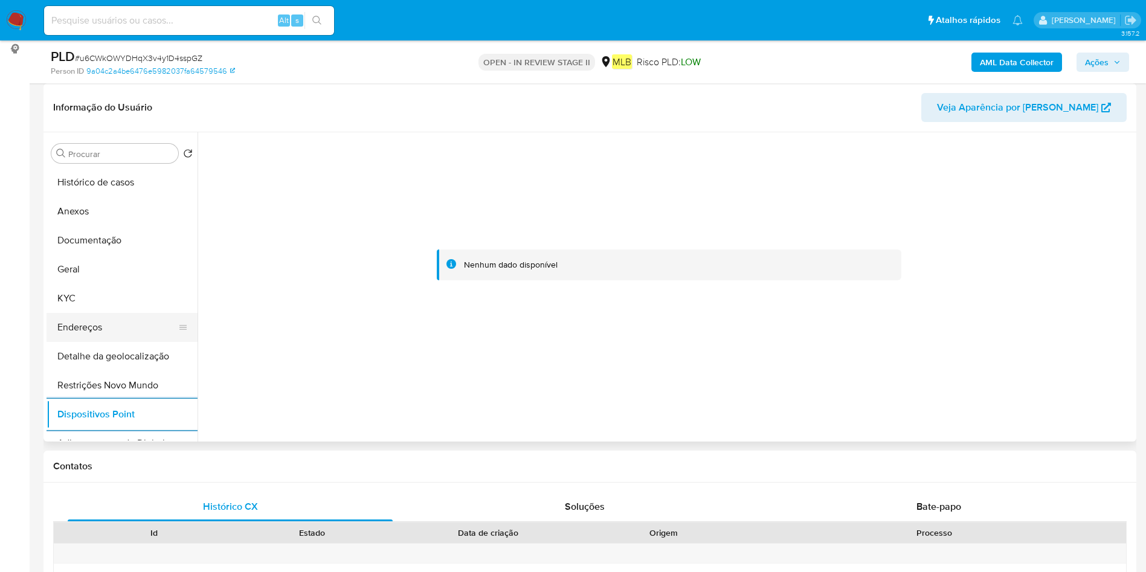
click at [95, 317] on button "Endereços" at bounding box center [117, 327] width 141 height 29
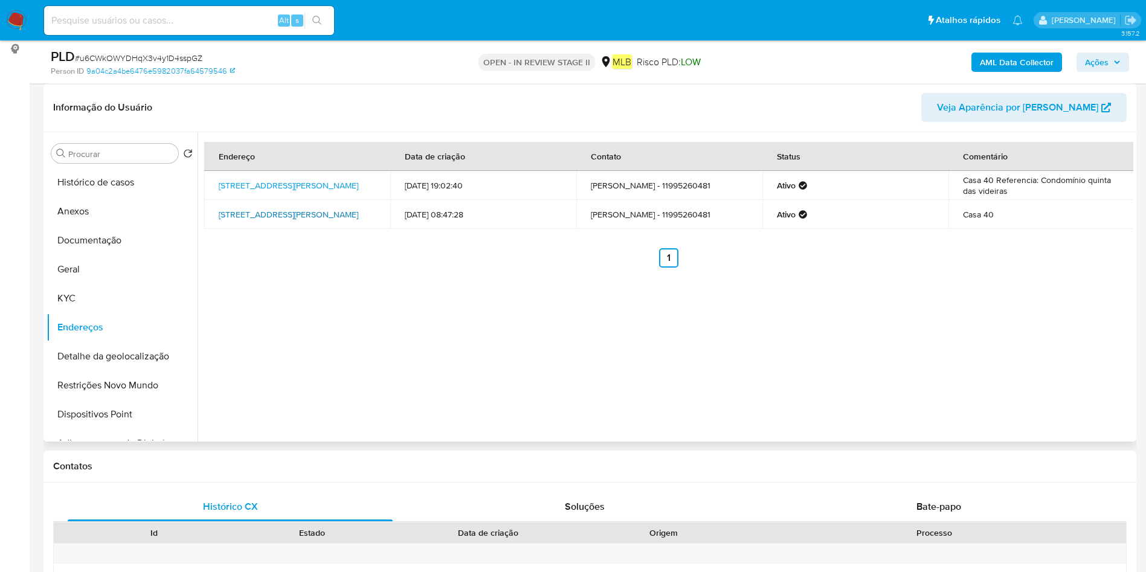
drag, startPoint x: 213, startPoint y: 208, endPoint x: 243, endPoint y: 223, distance: 33.8
click at [243, 223] on td "Avenida Antonio Pannellini 455, São Roque, São Paulo, 18135131, Brasil 455" at bounding box center [297, 214] width 186 height 29
copy link "Avenida Antonio Pannellini 455, São Roque"
drag, startPoint x: 80, startPoint y: 209, endPoint x: 241, endPoint y: 180, distance: 163.8
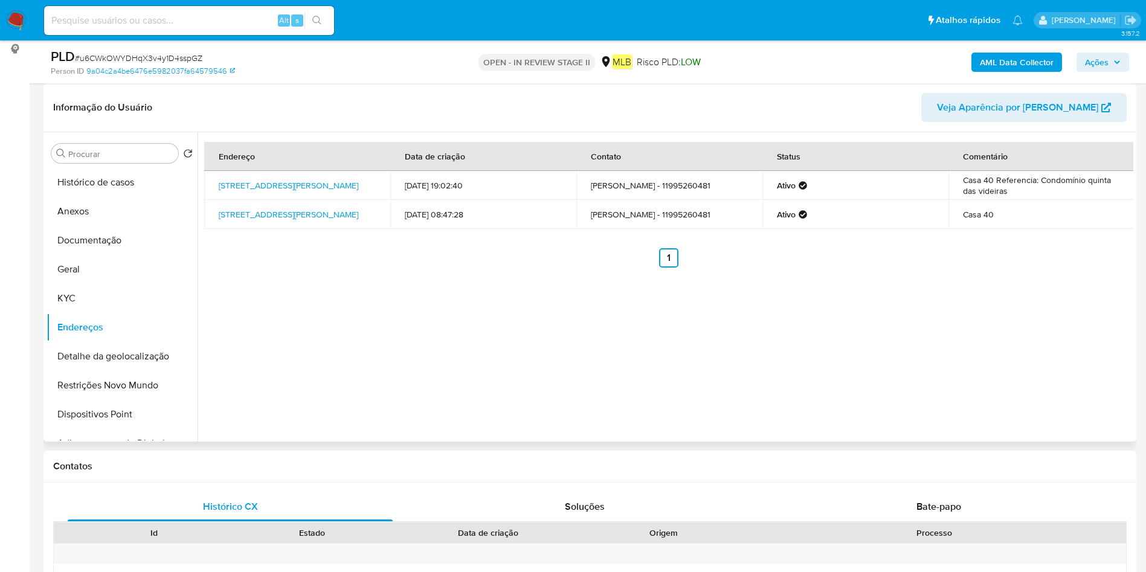
click at [79, 207] on button "Anexos" at bounding box center [122, 211] width 151 height 29
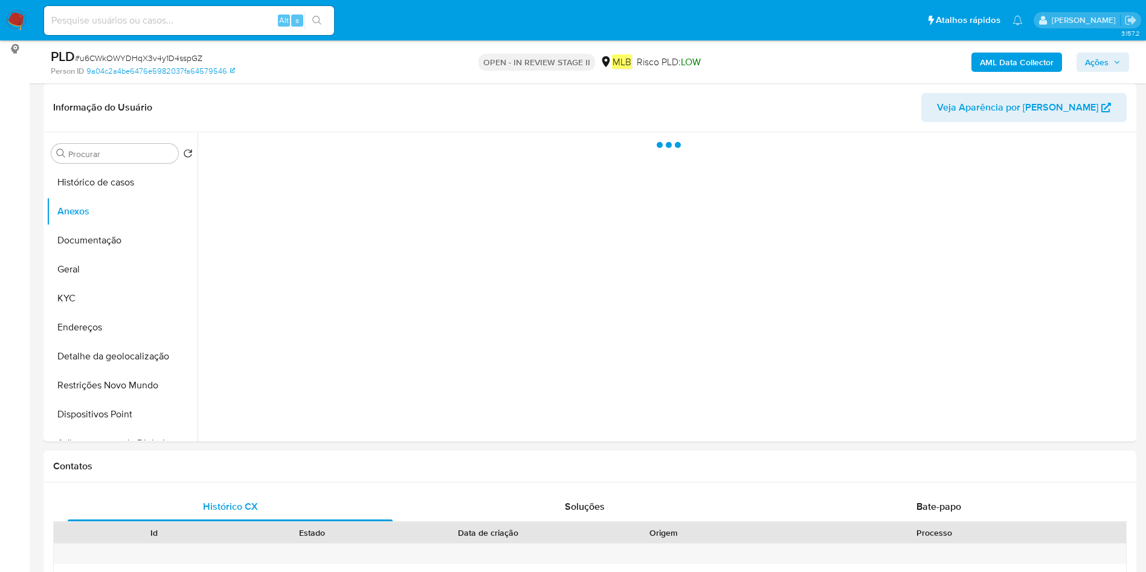
click at [999, 64] on b "AML Data Collector" at bounding box center [1017, 62] width 74 height 19
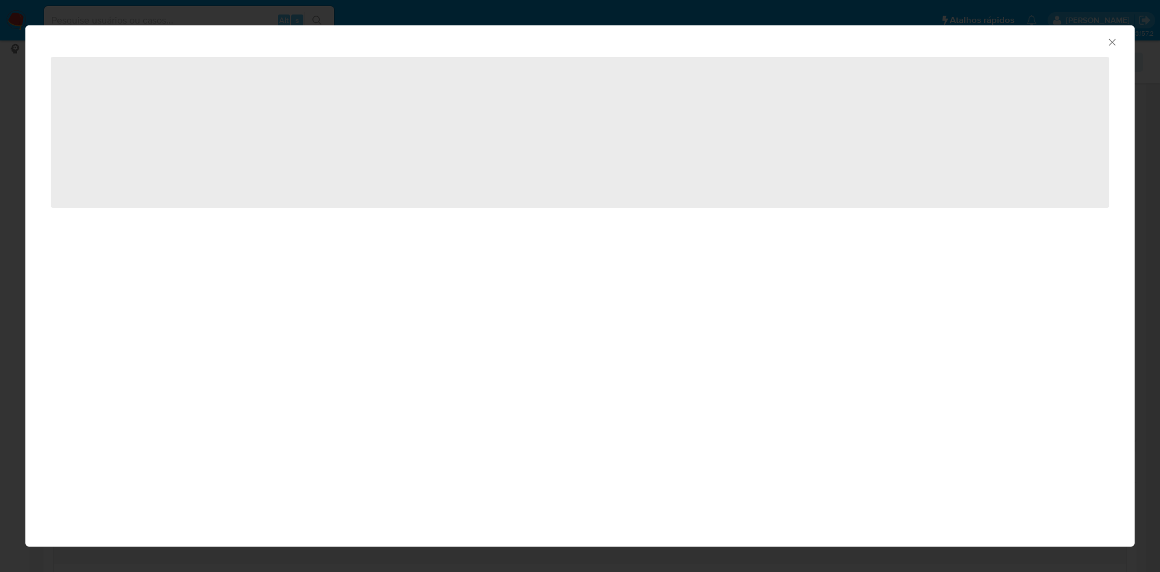
click at [948, 85] on span "‌" at bounding box center [580, 132] width 1058 height 151
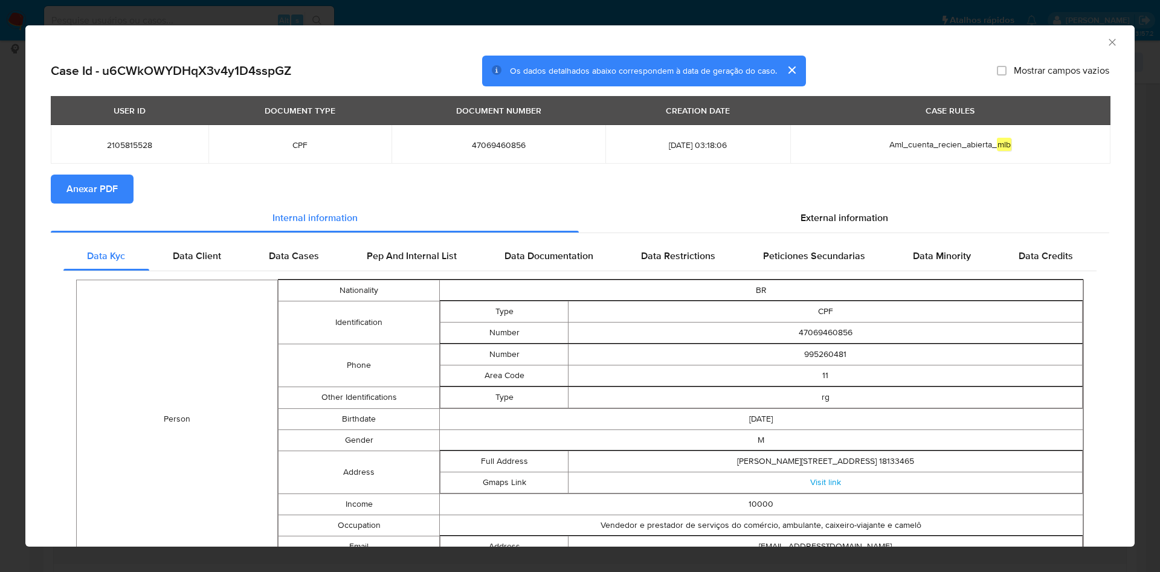
click at [119, 194] on button "Anexar PDF" at bounding box center [92, 189] width 83 height 29
click at [1106, 36] on icon "Fechar a janela" at bounding box center [1112, 42] width 12 height 12
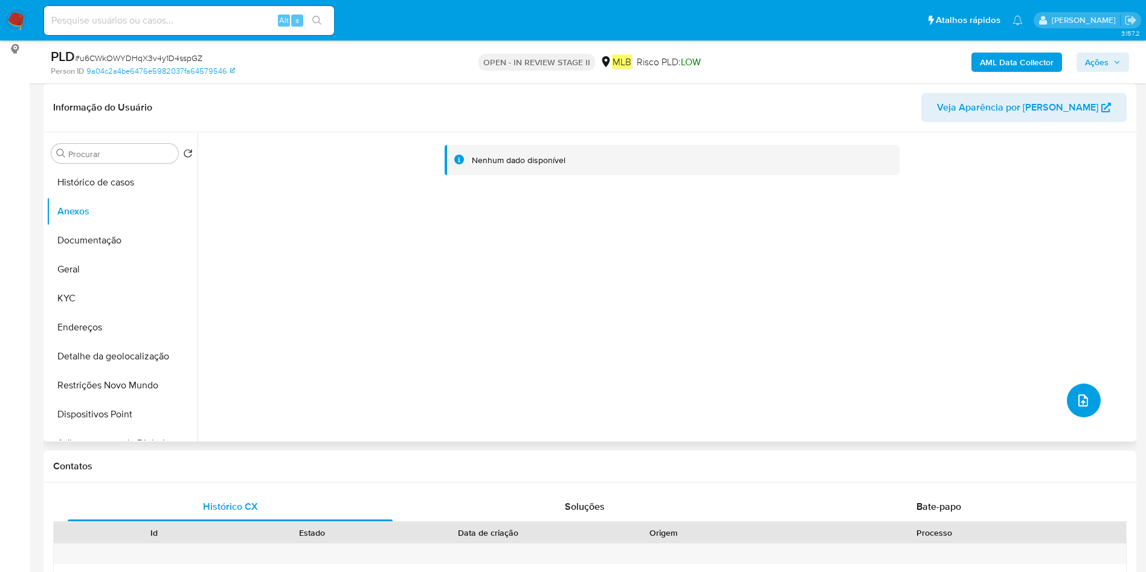
click at [1083, 400] on icon "upload-file" at bounding box center [1083, 400] width 14 height 14
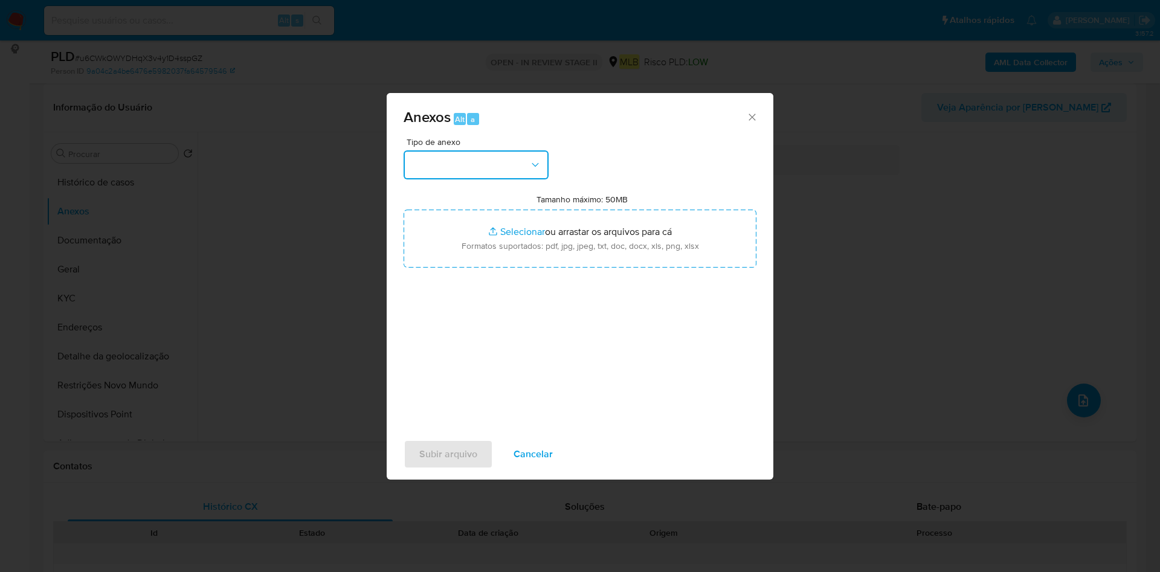
click at [504, 174] on button "button" at bounding box center [475, 164] width 145 height 29
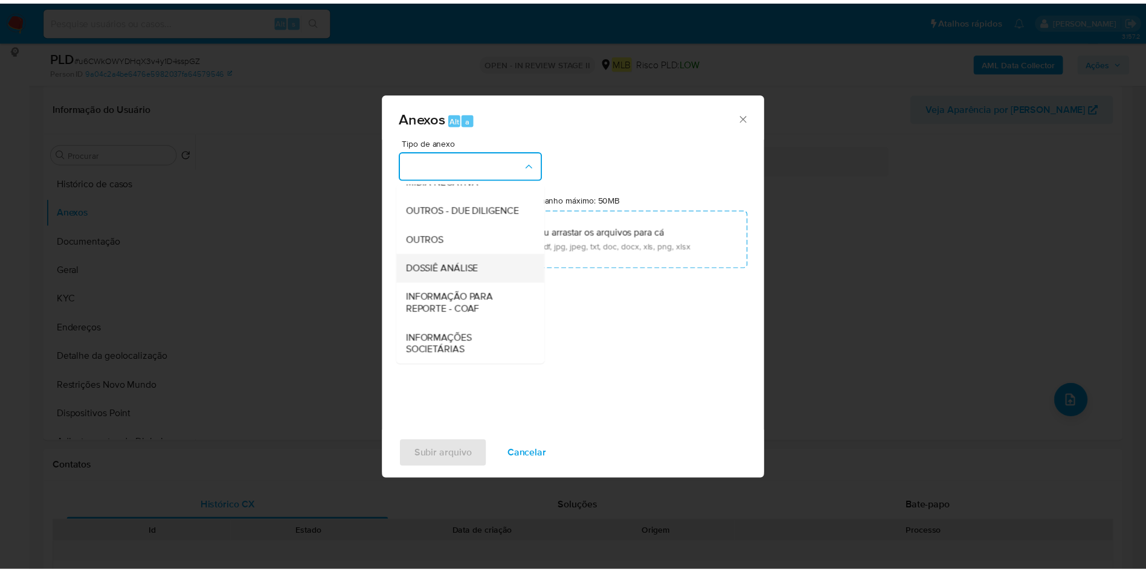
scroll to position [186, 0]
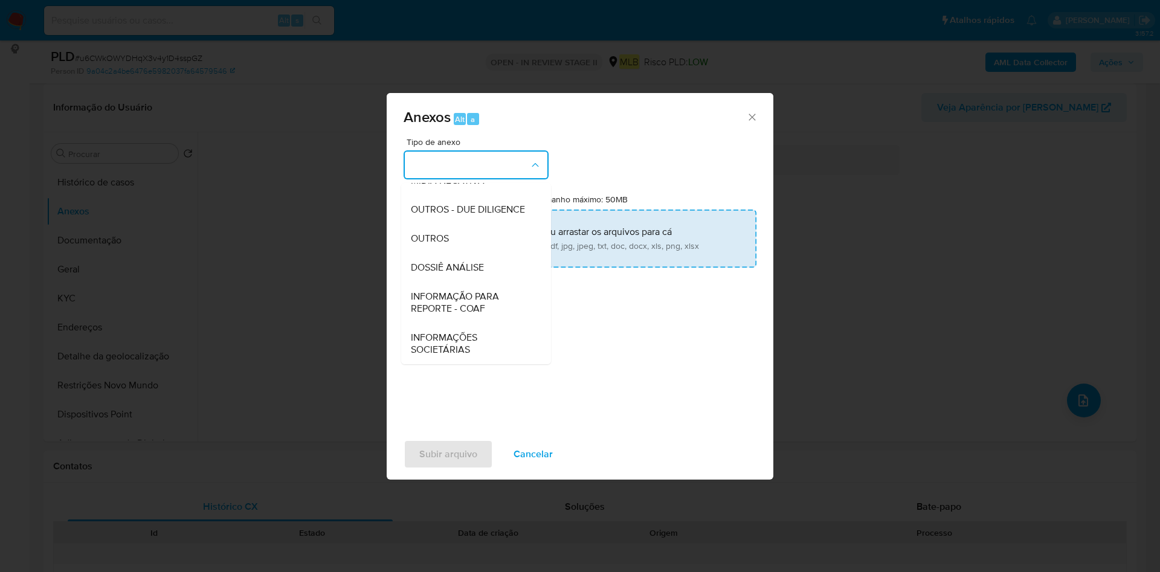
click at [478, 233] on div "OUTROS" at bounding box center [472, 238] width 123 height 29
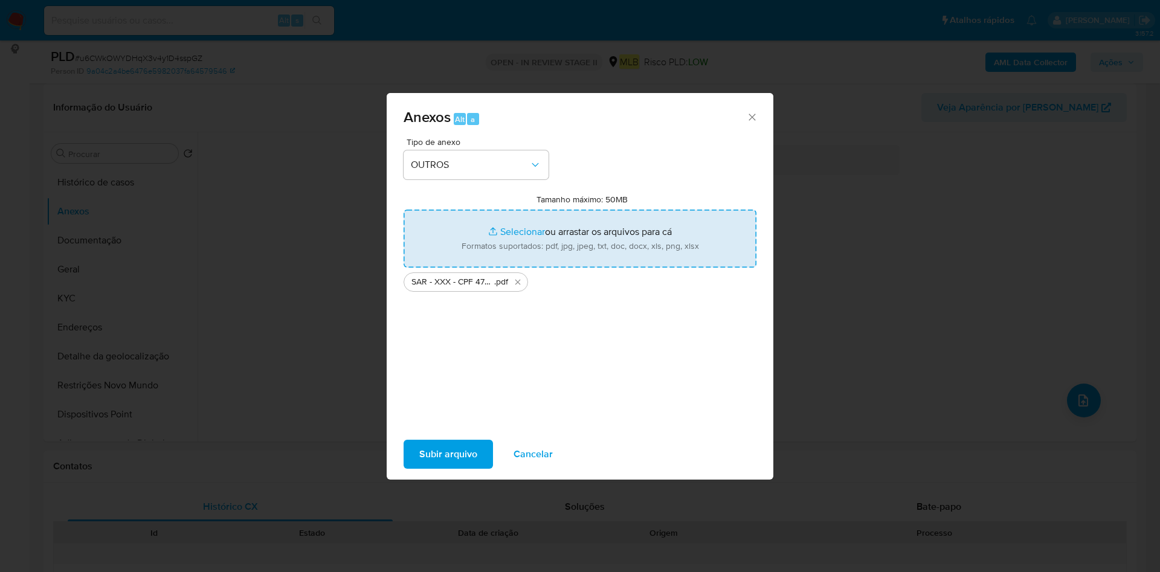
type input "C:\fakepath\Mulan 2105815528_2025_09_02_13_57_50.xlsx"
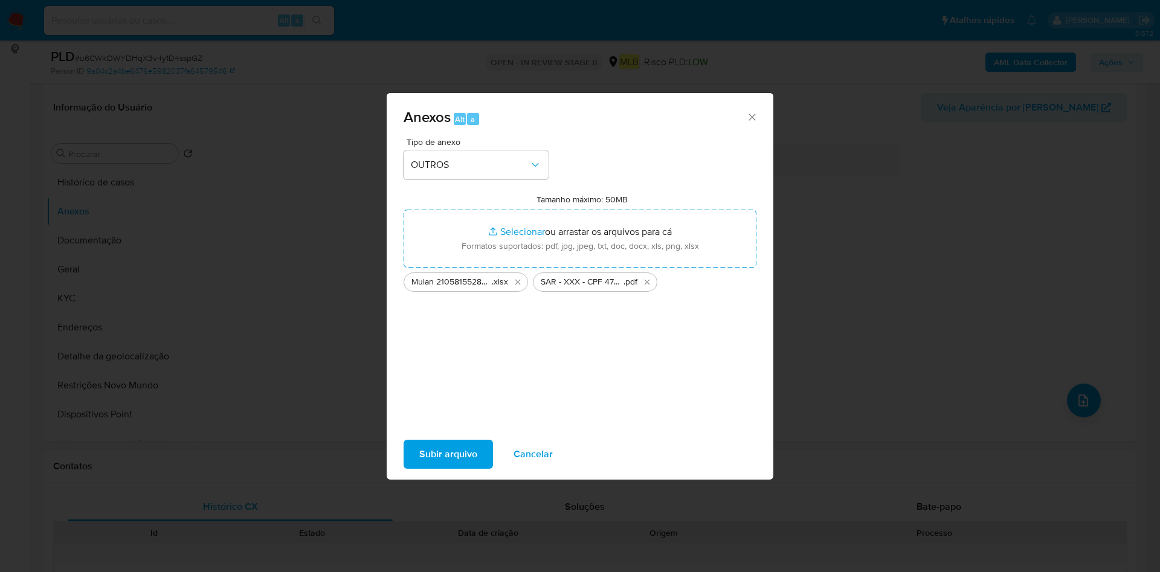
click at [466, 457] on span "Subir arquivo" at bounding box center [448, 454] width 58 height 27
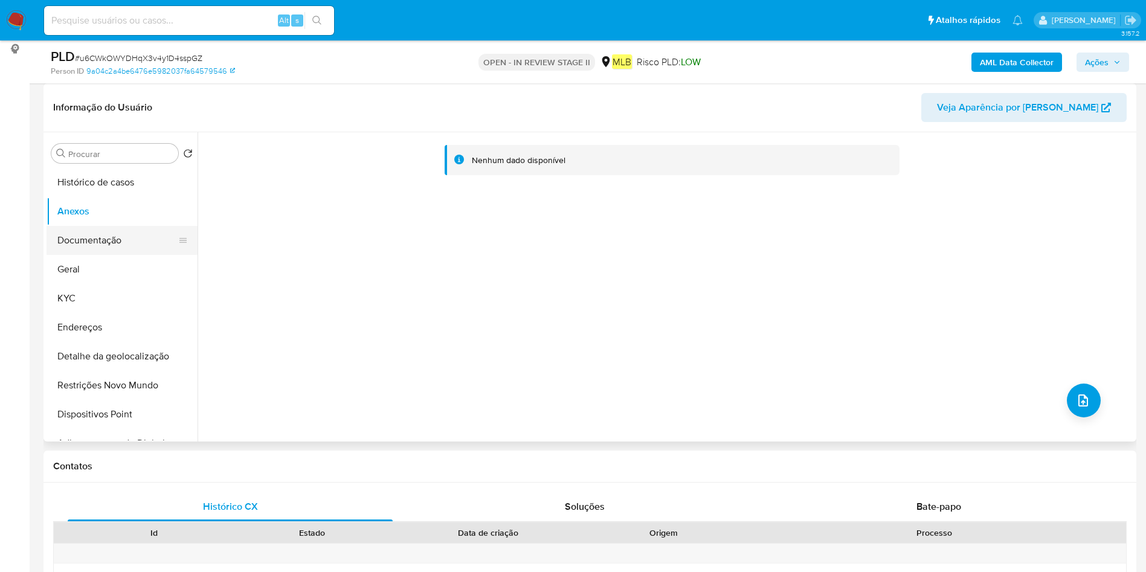
click at [117, 242] on button "Documentação" at bounding box center [117, 240] width 141 height 29
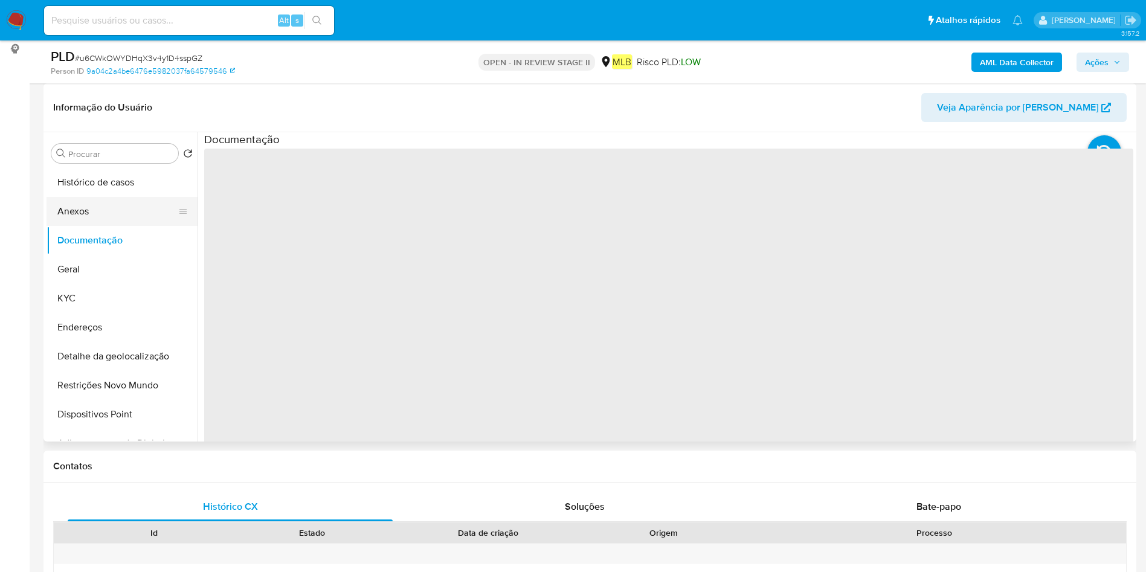
click at [126, 210] on button "Anexos" at bounding box center [117, 211] width 141 height 29
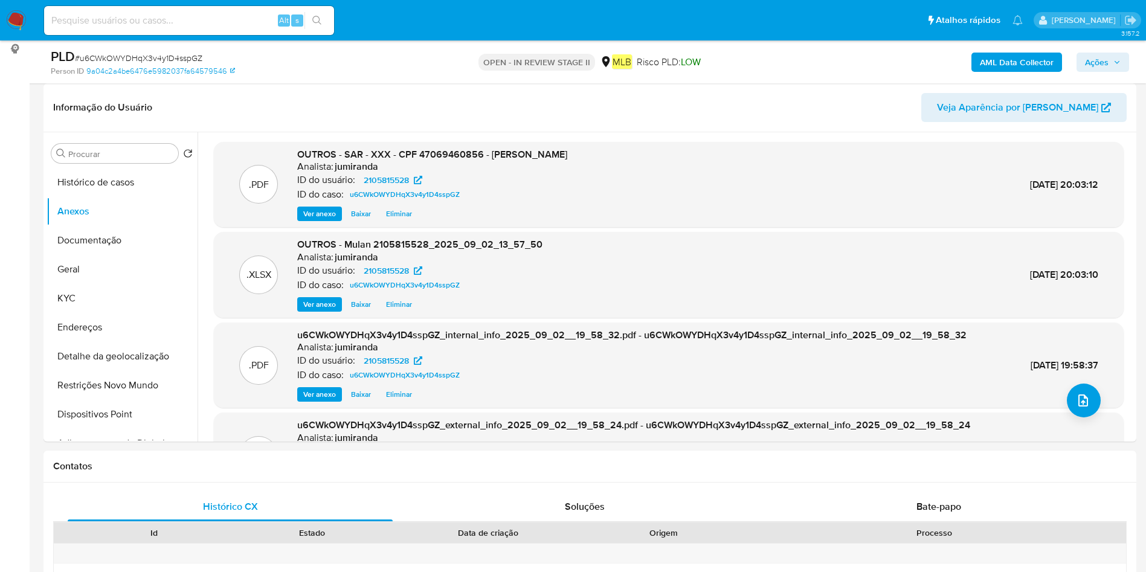
click at [1104, 59] on span "Ações" at bounding box center [1097, 62] width 24 height 19
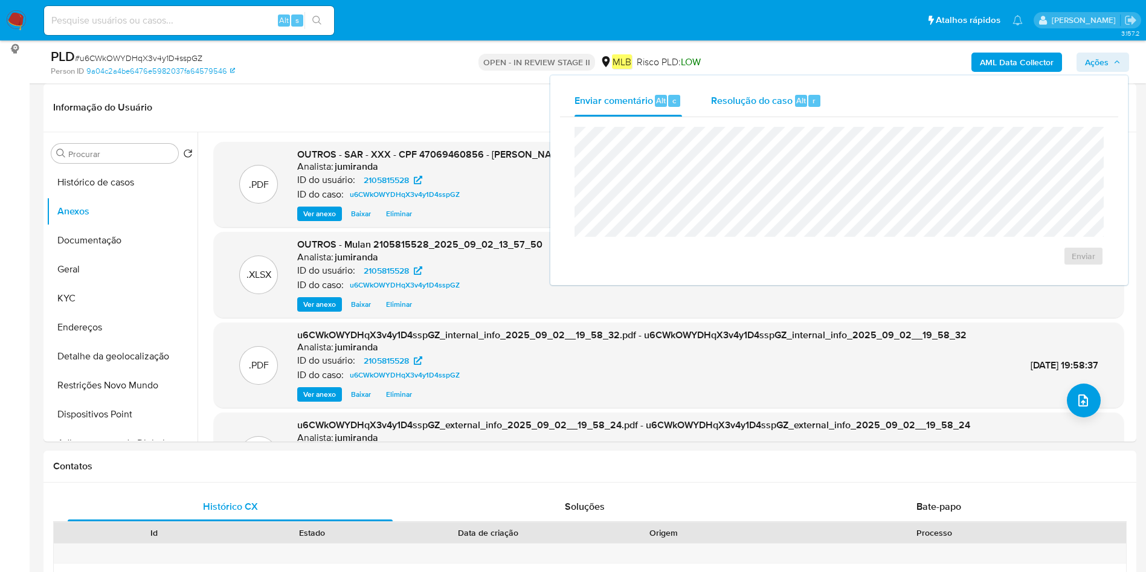
click at [782, 97] on span "Resolução do caso" at bounding box center [752, 100] width 82 height 14
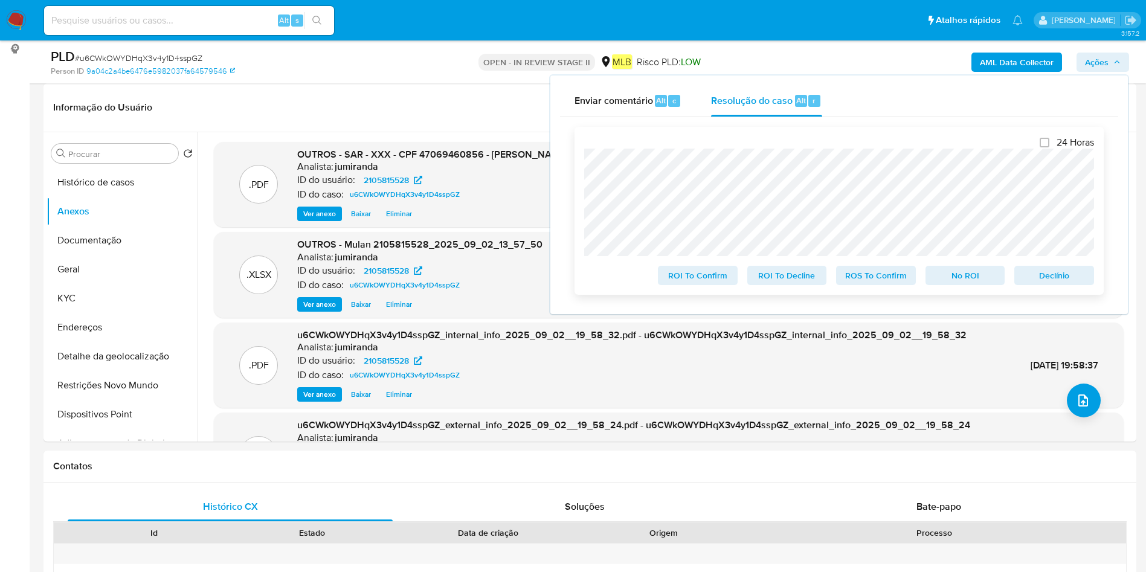
click at [890, 278] on span "ROS To Confirm" at bounding box center [875, 275] width 63 height 17
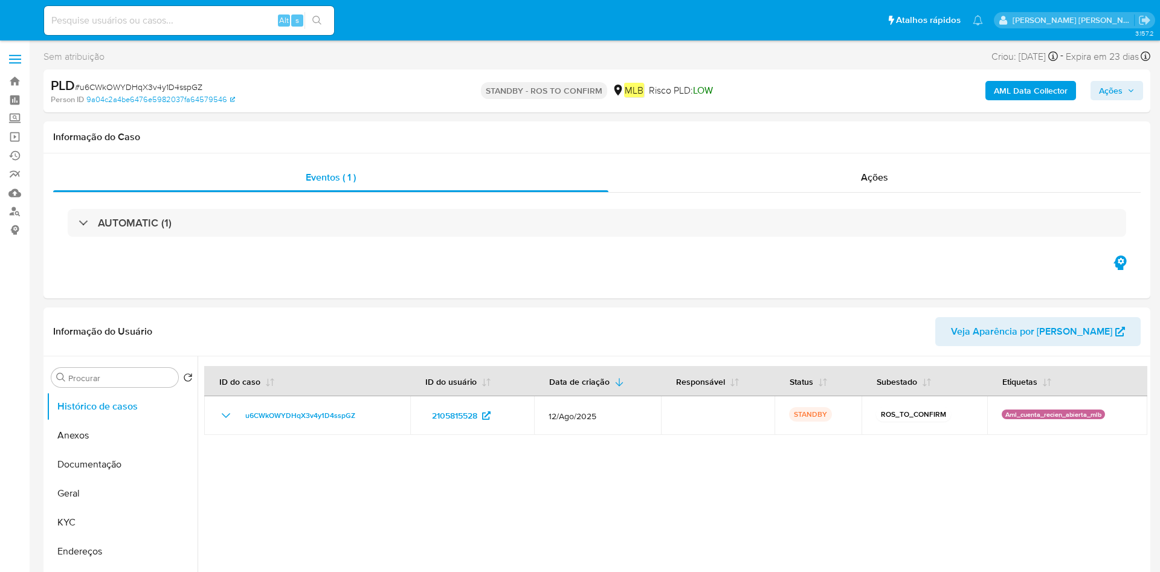
select select "10"
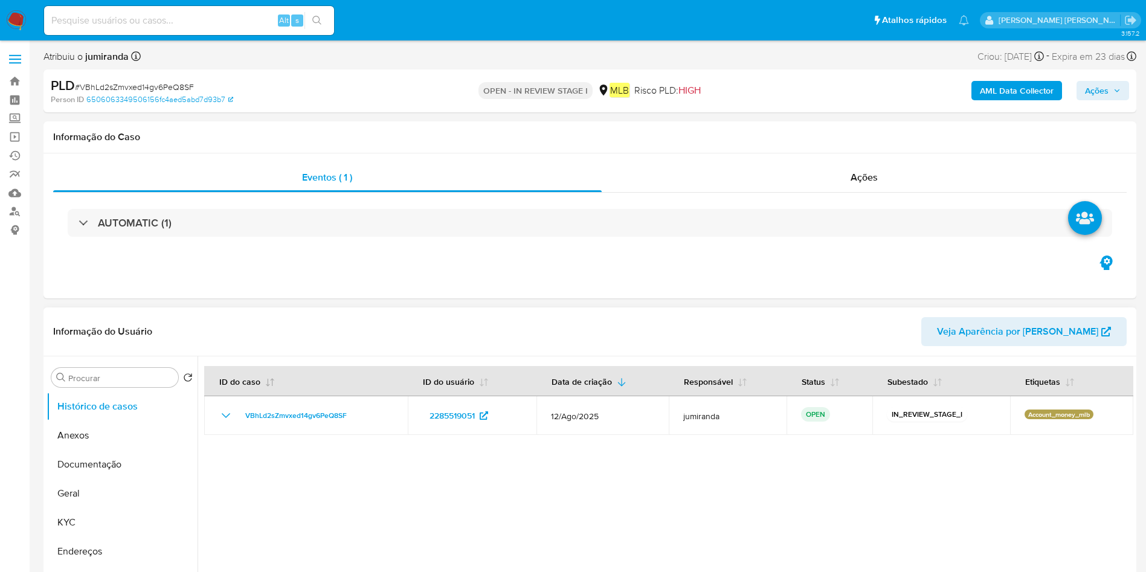
select select "10"
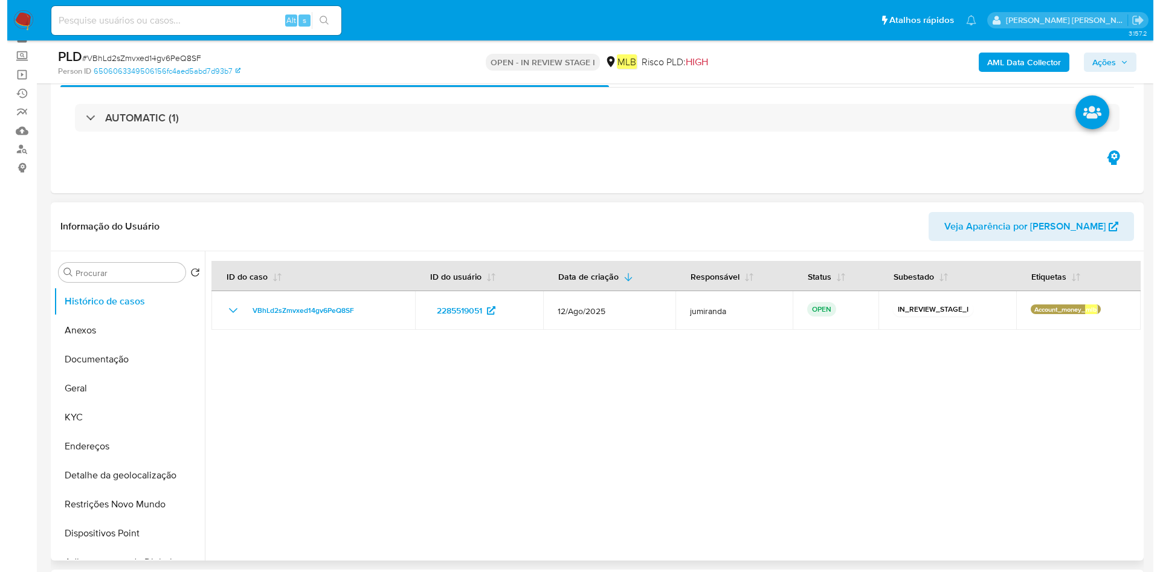
scroll to position [91, 0]
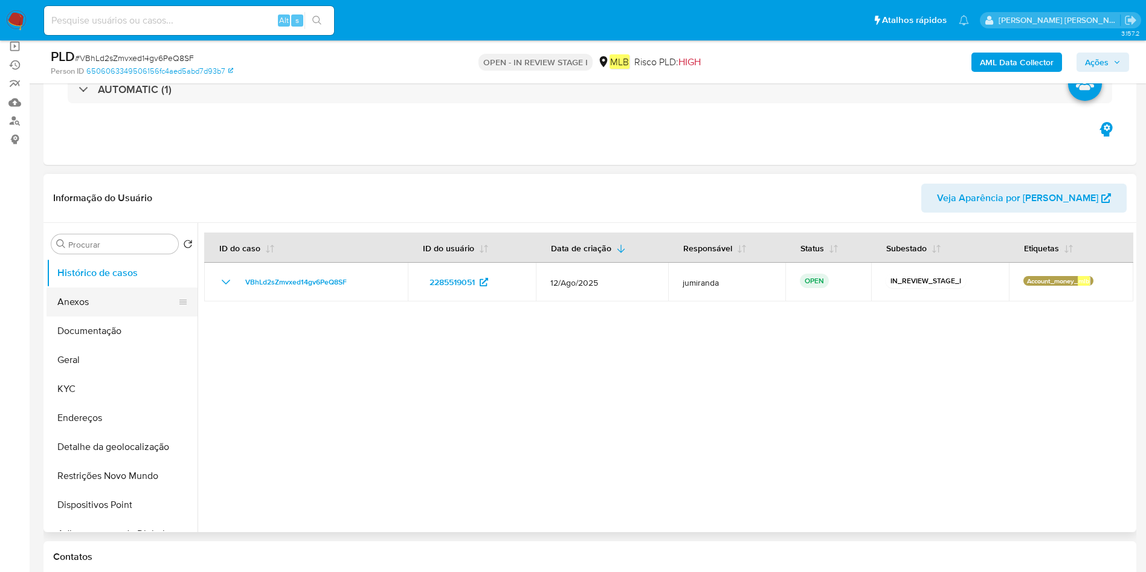
click at [115, 303] on button "Anexos" at bounding box center [117, 301] width 141 height 29
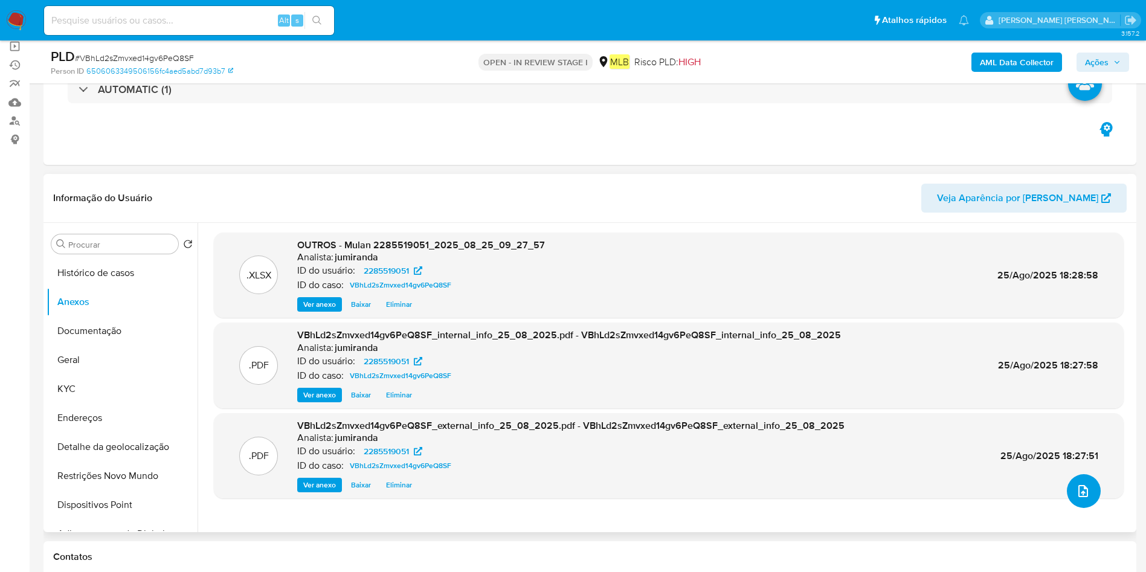
click at [1076, 492] on icon "upload-file" at bounding box center [1083, 491] width 14 height 14
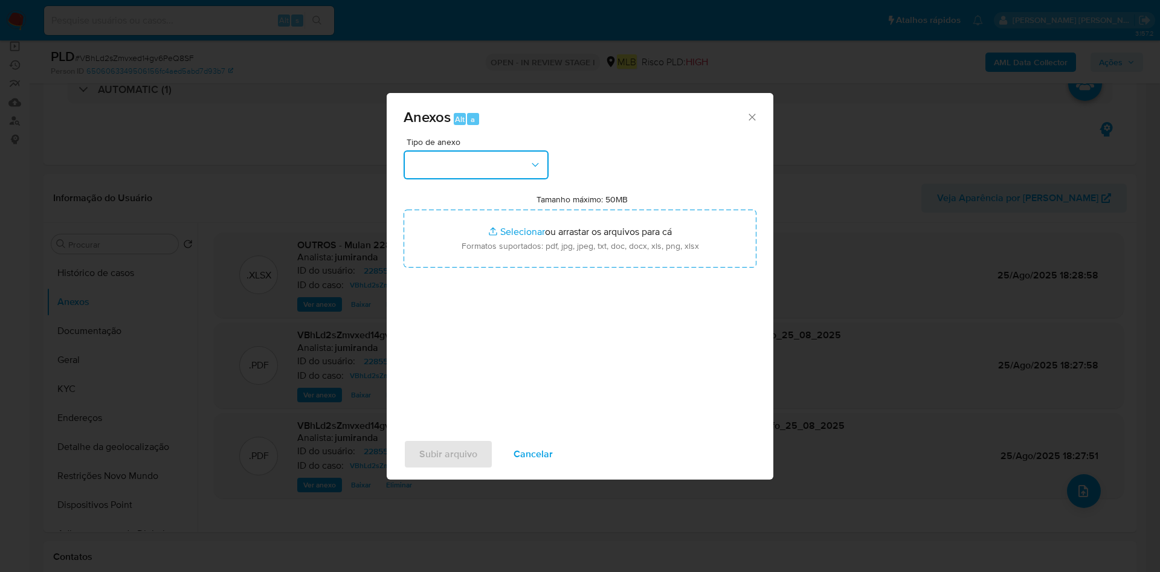
click at [486, 176] on button "button" at bounding box center [475, 164] width 145 height 29
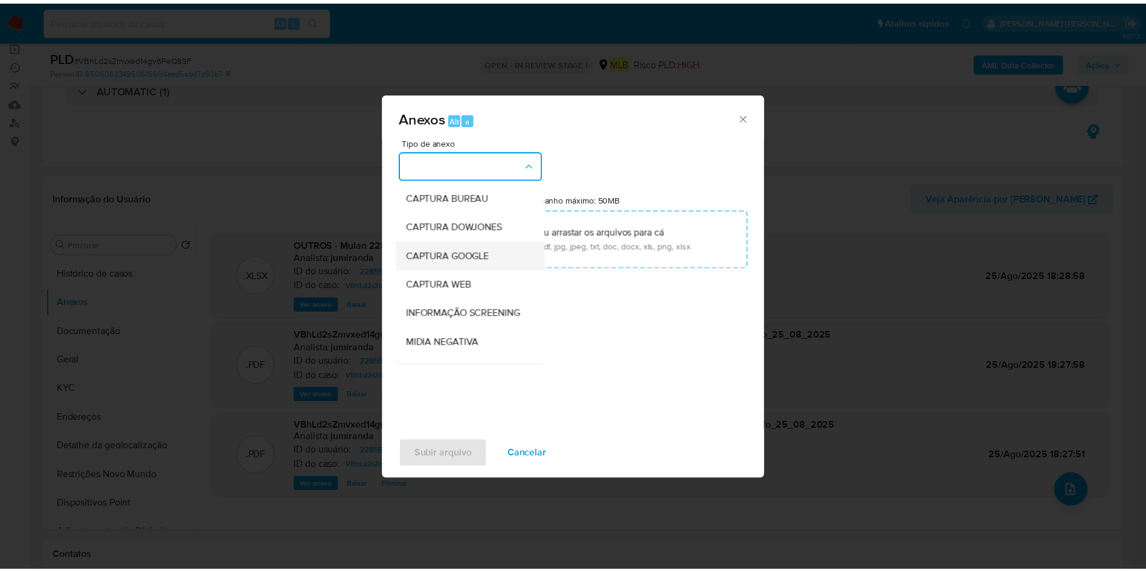
scroll to position [186, 0]
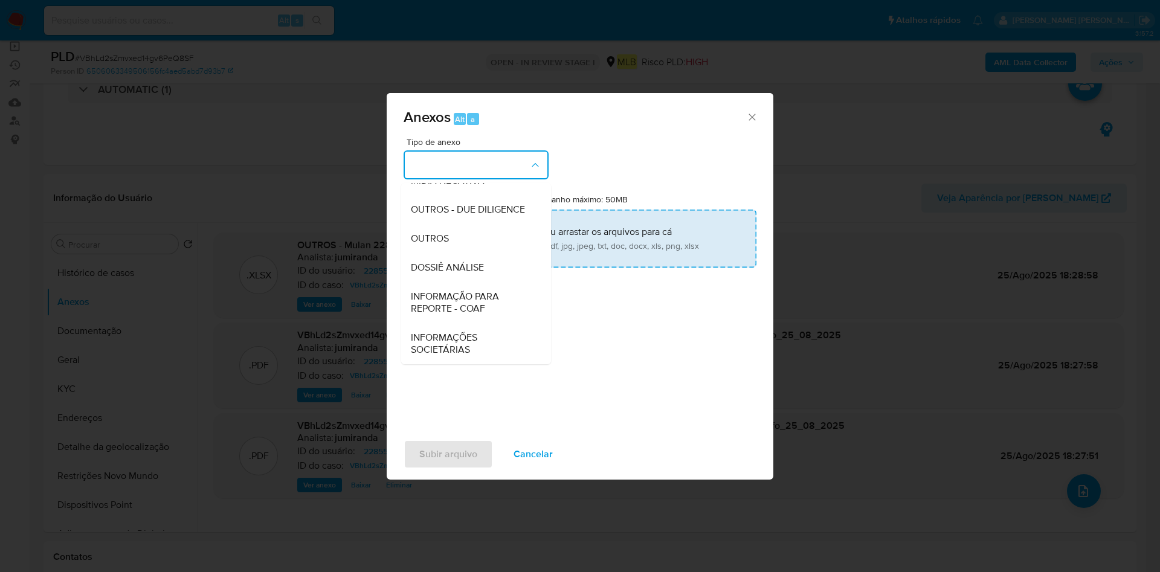
click at [468, 229] on div "OUTROS" at bounding box center [472, 238] width 123 height 29
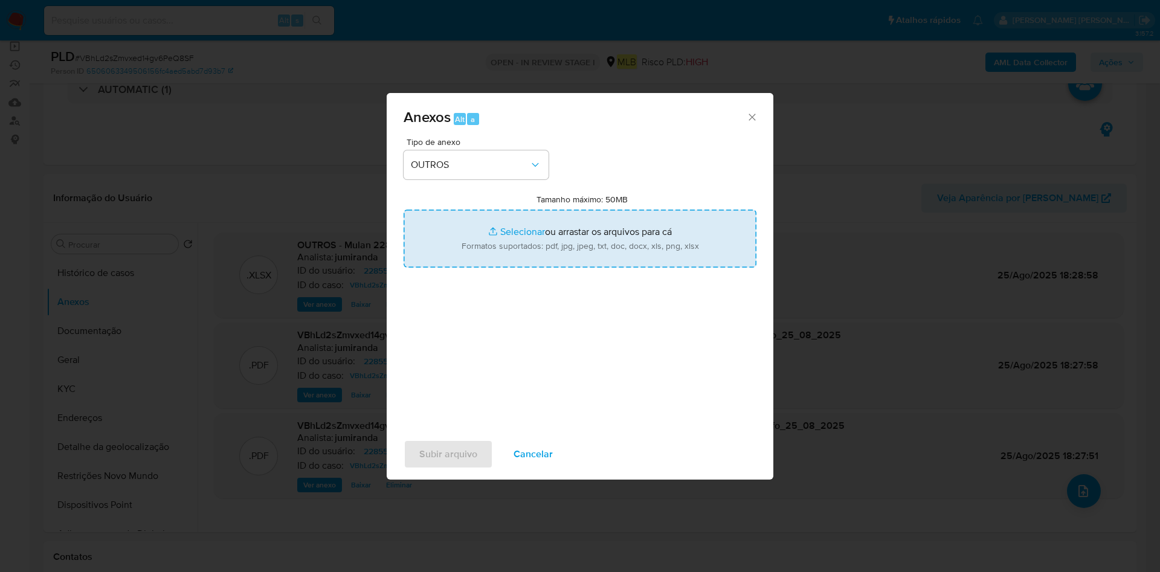
type input "C:\fakepath\DECLÍNIO - CNPJ 52677817000100 - MBOOM PONTOCOM LTDA.pdf"
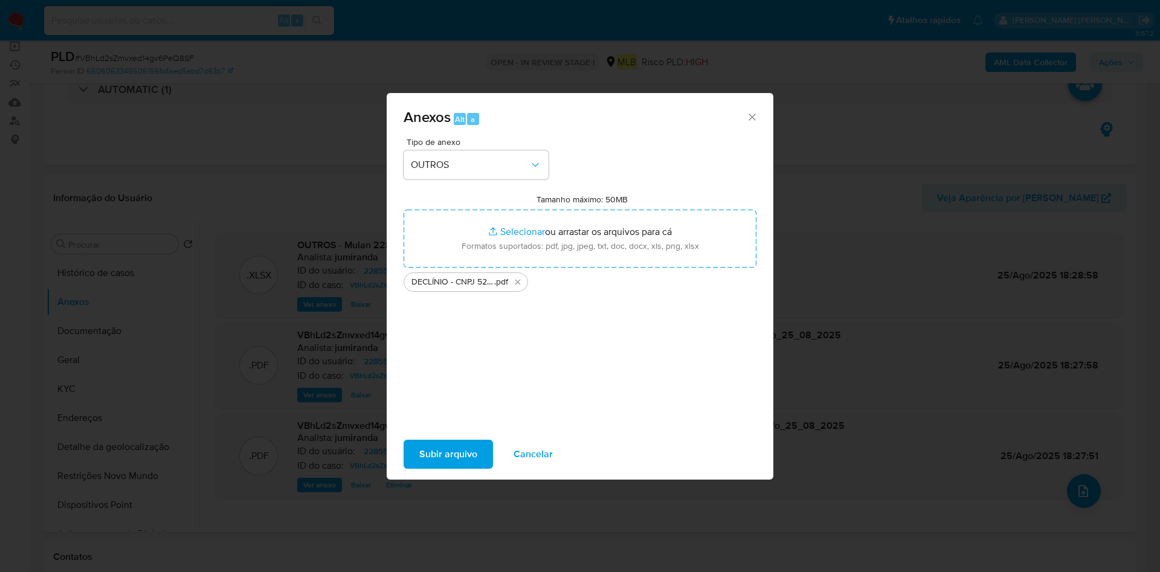
click at [466, 447] on span "Subir arquivo" at bounding box center [448, 454] width 58 height 27
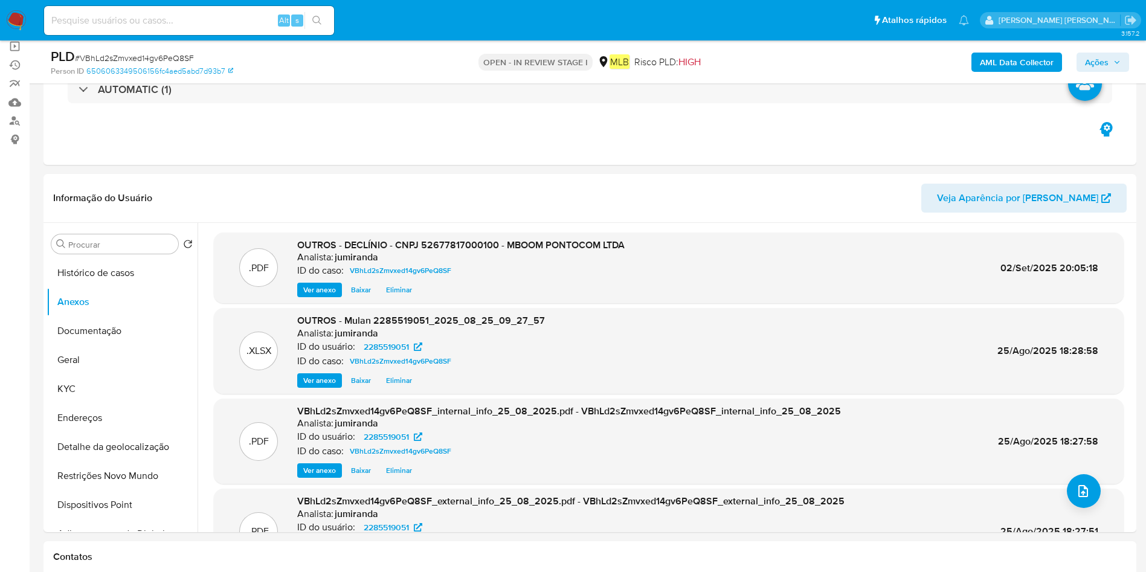
click at [1119, 63] on icon "button" at bounding box center [1116, 62] width 7 height 7
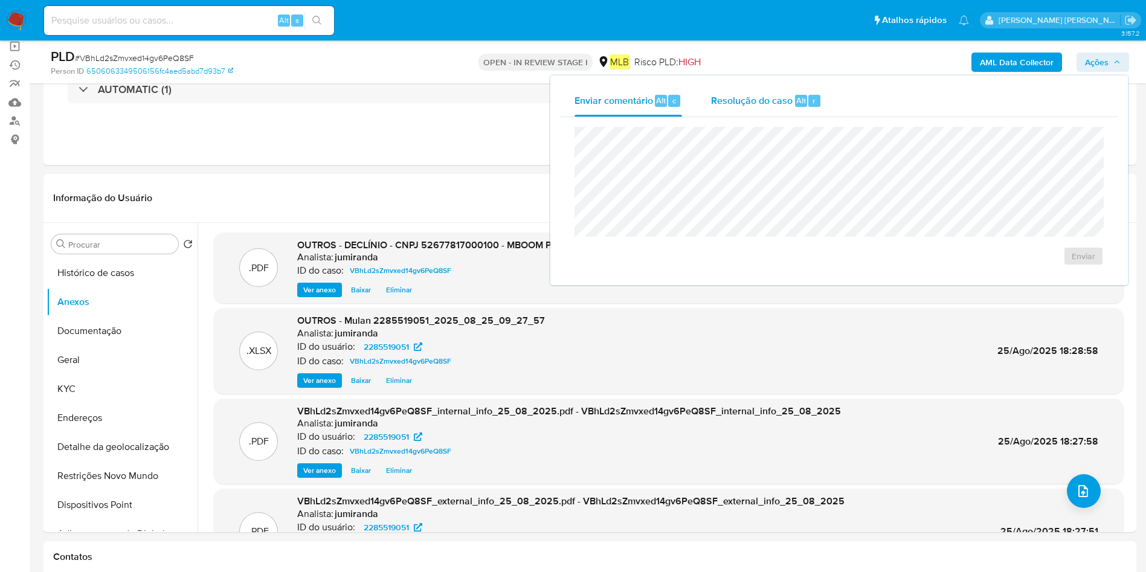
drag, startPoint x: 717, startPoint y: 90, endPoint x: 725, endPoint y: 102, distance: 14.7
click at [716, 89] on div "Resolução do caso Alt r" at bounding box center [766, 100] width 111 height 31
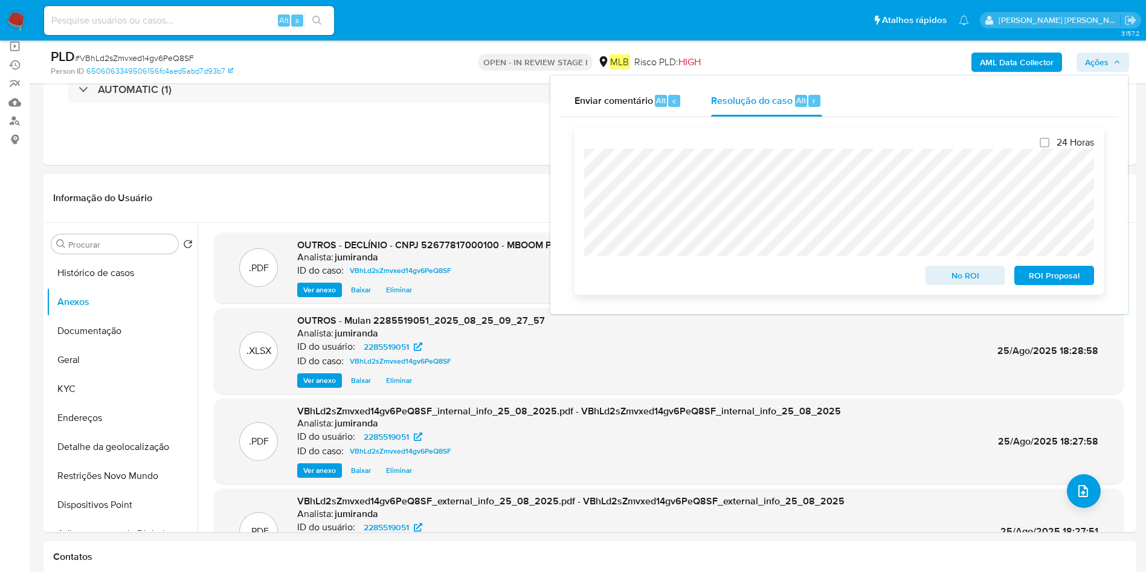
click at [981, 277] on span "No ROI" at bounding box center [965, 275] width 63 height 17
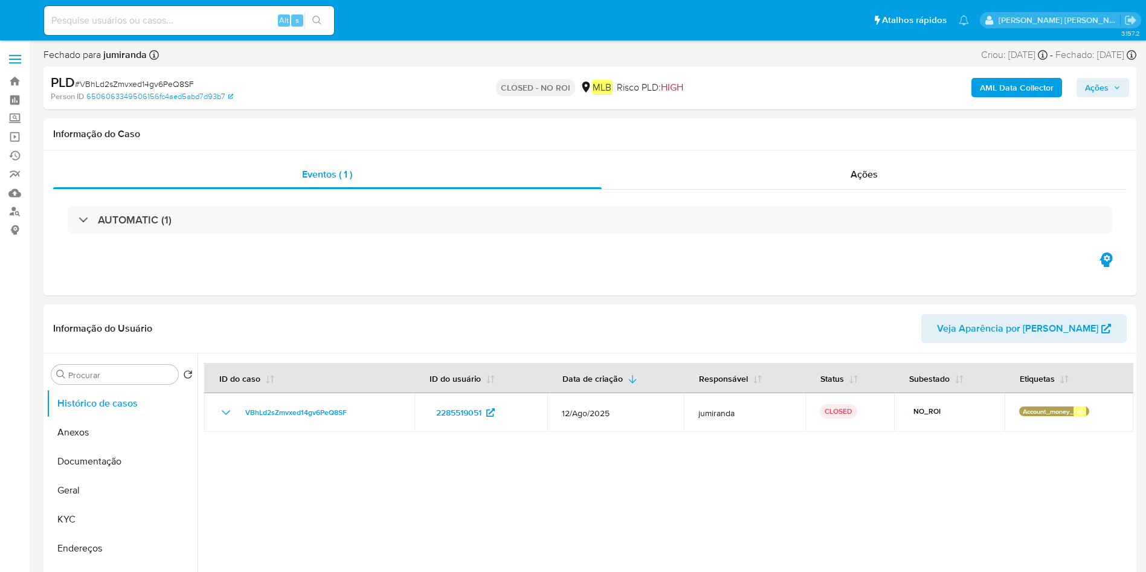
select select "10"
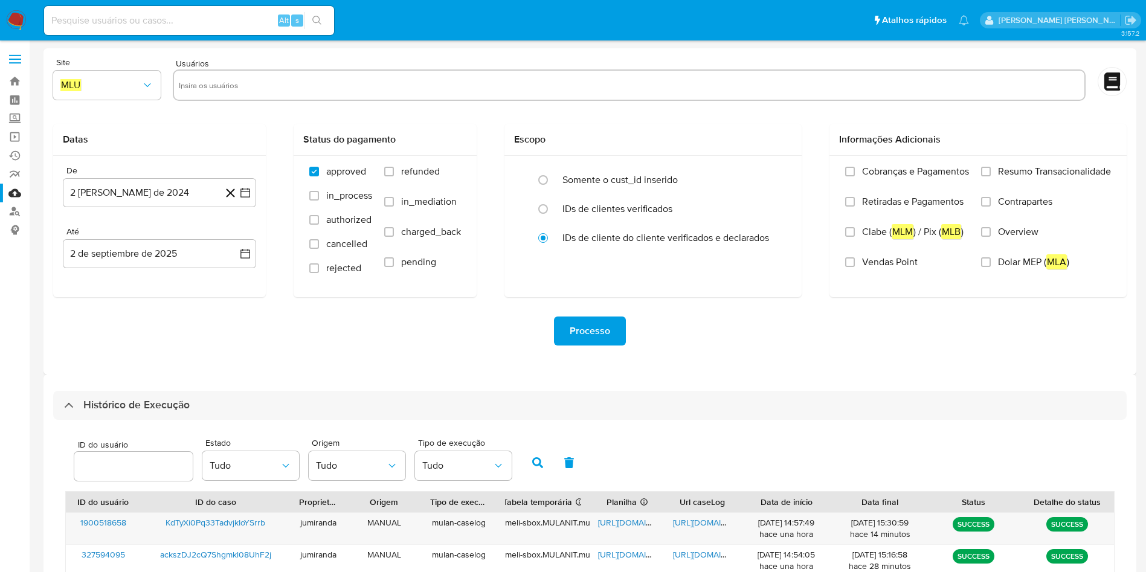
select select "10"
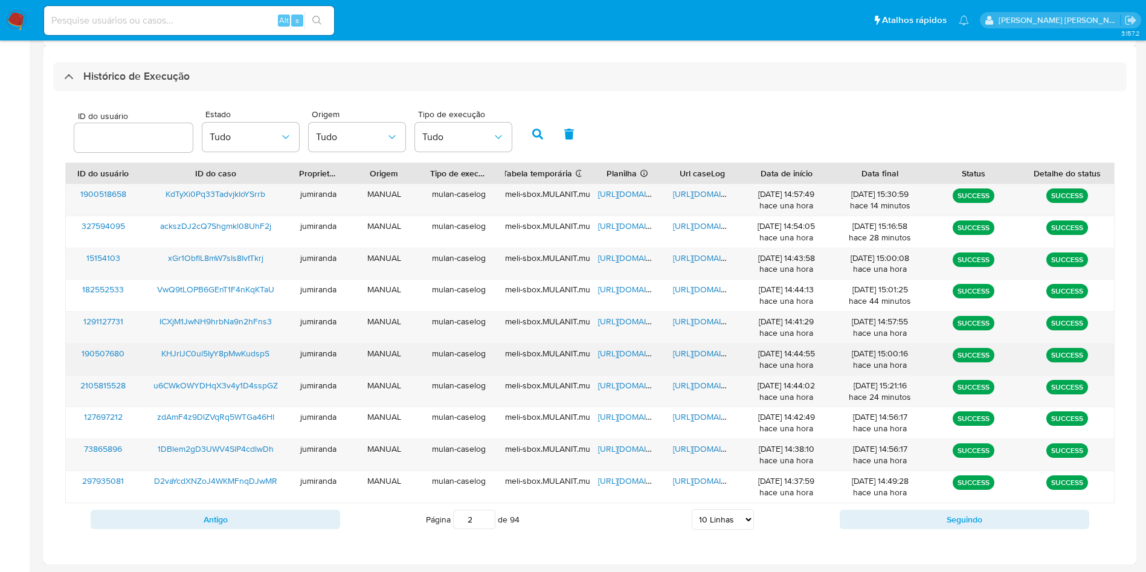
click at [614, 351] on span "[URL][DOMAIN_NAME]" at bounding box center [639, 353] width 83 height 12
click at [686, 354] on span "[URL][DOMAIN_NAME]" at bounding box center [714, 353] width 83 height 12
click at [223, 351] on span "KHJrlJC0ul5IyY8pMwKudspS" at bounding box center [215, 353] width 108 height 12
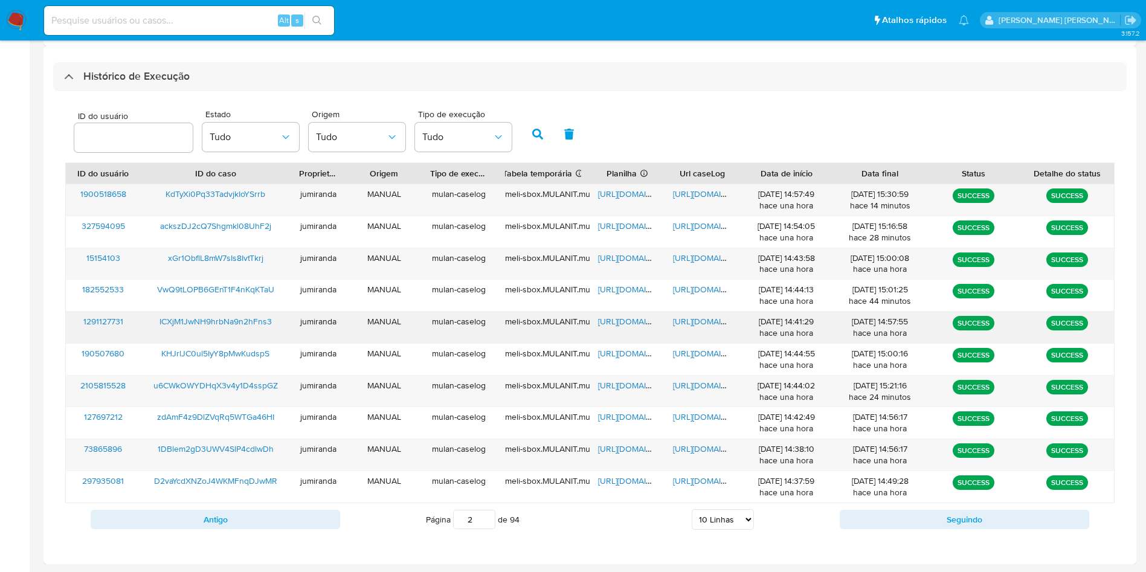
click at [639, 328] on div "[URL][DOMAIN_NAME]" at bounding box center [626, 327] width 75 height 31
click at [655, 324] on span "[URL][DOMAIN_NAME]" at bounding box center [639, 321] width 83 height 12
click at [687, 323] on span "[URL][DOMAIN_NAME]" at bounding box center [714, 321] width 83 height 12
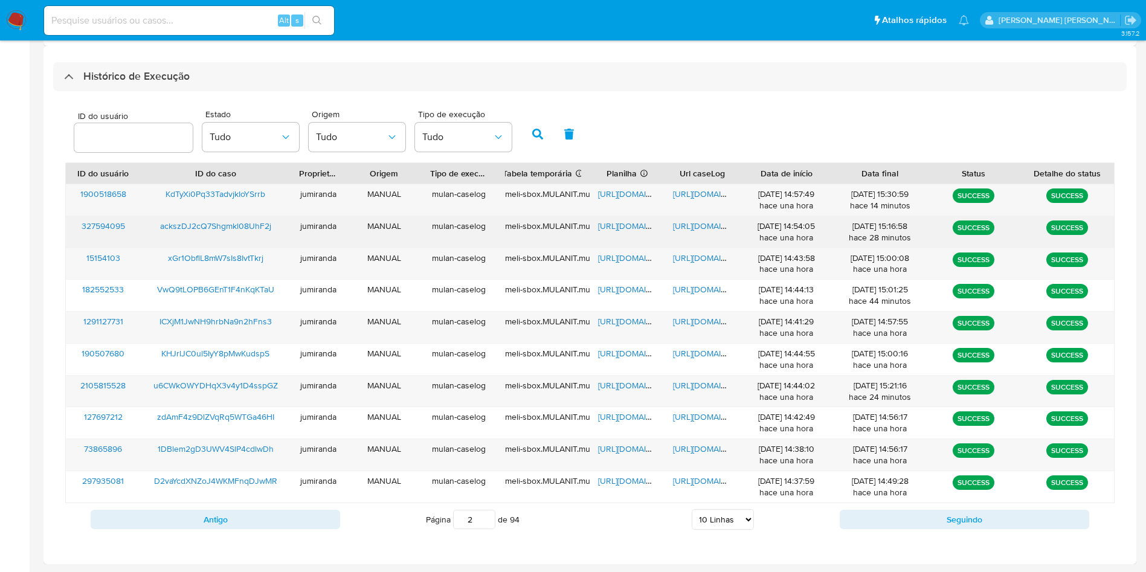
drag, startPoint x: 259, startPoint y: 324, endPoint x: 279, endPoint y: 239, distance: 86.9
click at [258, 323] on span "ICXjM1JwNH9hrbNa9n2hFns3" at bounding box center [215, 321] width 112 height 12
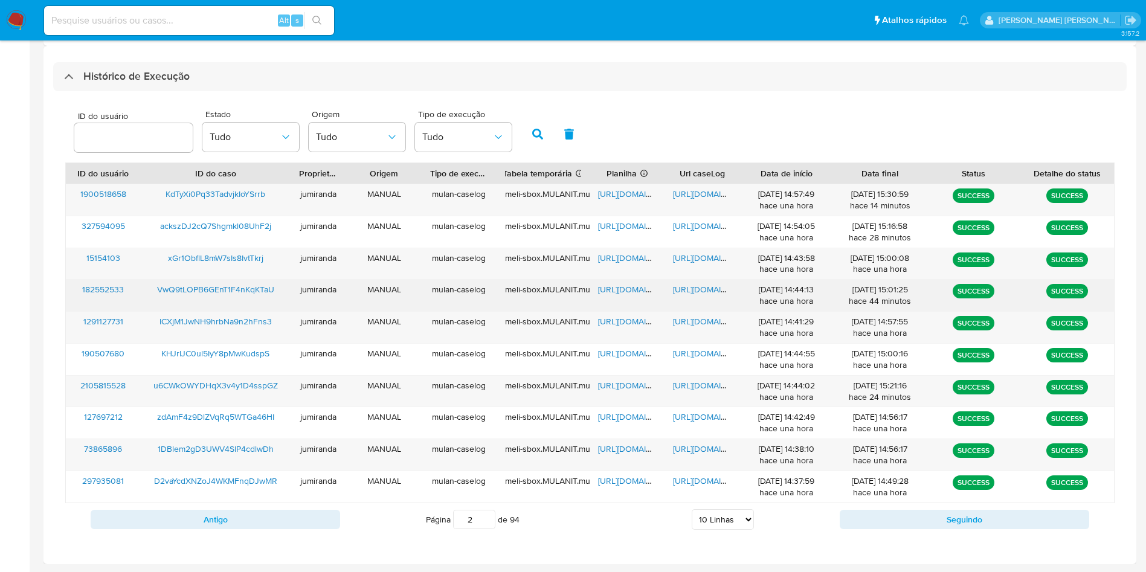
click at [639, 293] on span "[URL][DOMAIN_NAME]" at bounding box center [639, 289] width 83 height 12
click at [702, 290] on span "[URL][DOMAIN_NAME]" at bounding box center [714, 289] width 83 height 12
click at [260, 286] on span "VwQ9tLOPB6GEnT1F4nKqKTaU" at bounding box center [215, 289] width 117 height 12
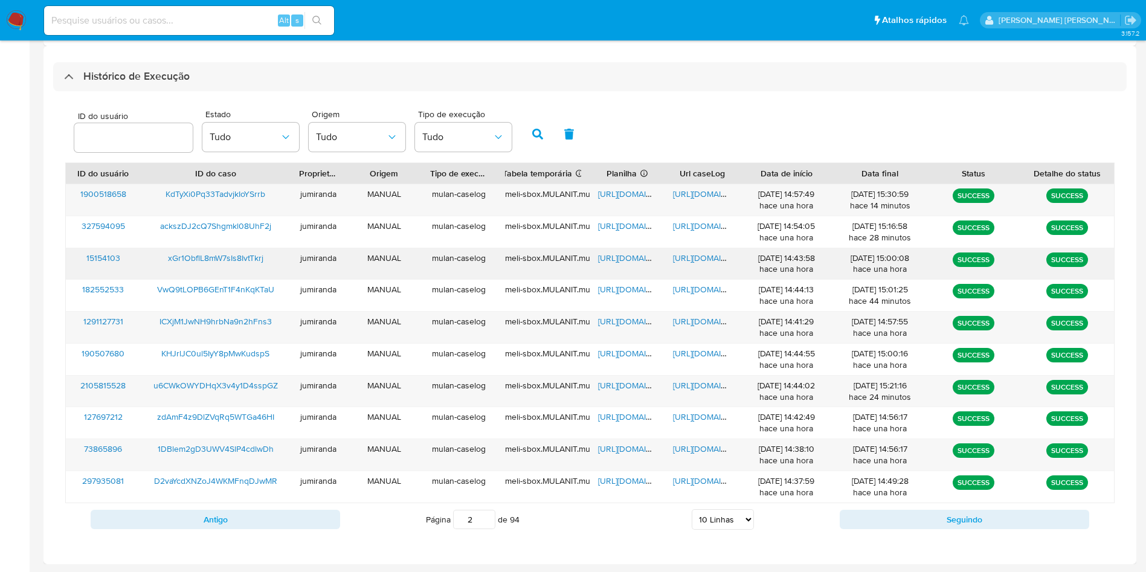
click at [626, 262] on span "[URL][DOMAIN_NAME]" at bounding box center [639, 258] width 83 height 12
click at [692, 258] on span "[URL][DOMAIN_NAME]" at bounding box center [714, 258] width 83 height 12
click at [239, 254] on span "xGr1ObflL8mW7sIs8IvtTkrj" at bounding box center [215, 258] width 95 height 12
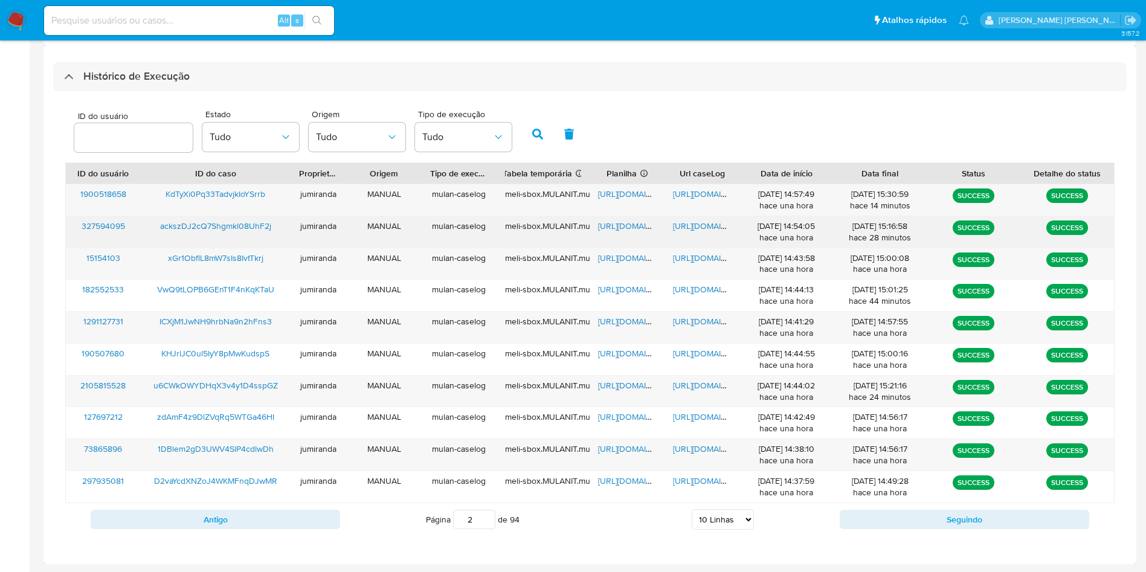
click at [631, 230] on span "[URL][DOMAIN_NAME]" at bounding box center [639, 226] width 83 height 12
click at [684, 221] on span "[URL][DOMAIN_NAME]" at bounding box center [714, 226] width 83 height 12
click at [204, 222] on span "ackszDJ2cQ7Shgmkl08UhF2j" at bounding box center [215, 226] width 111 height 12
click at [618, 222] on span "[URL][DOMAIN_NAME]" at bounding box center [639, 226] width 83 height 12
click at [693, 222] on span "[URL][DOMAIN_NAME]" at bounding box center [714, 226] width 83 height 12
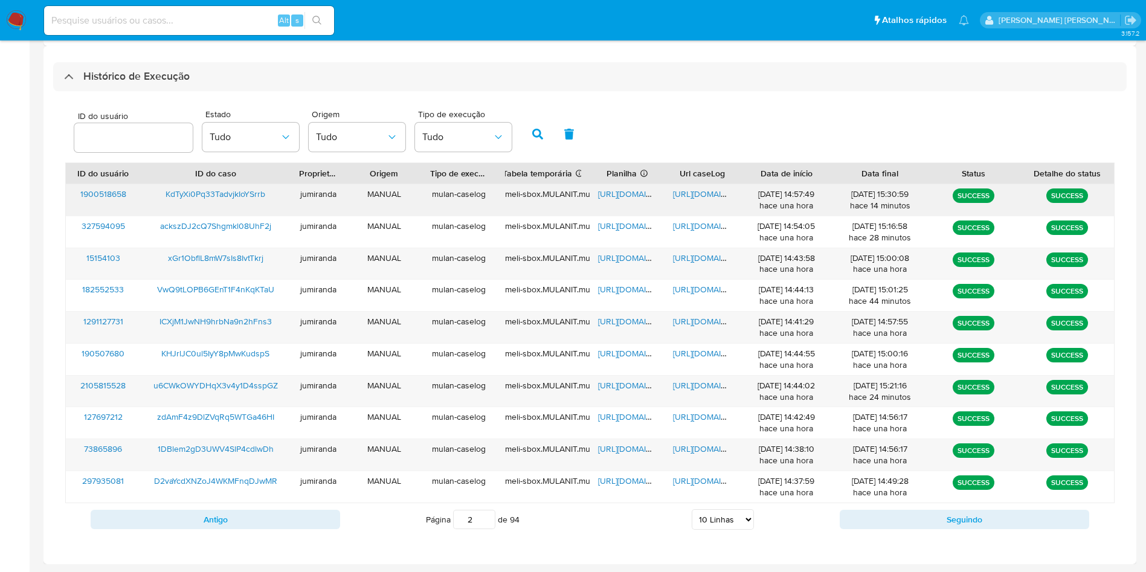
drag, startPoint x: 245, startPoint y: 222, endPoint x: 257, endPoint y: 188, distance: 36.5
click at [239, 221] on span "ackszDJ2cQ7Shgmkl08UhF2j" at bounding box center [215, 226] width 111 height 12
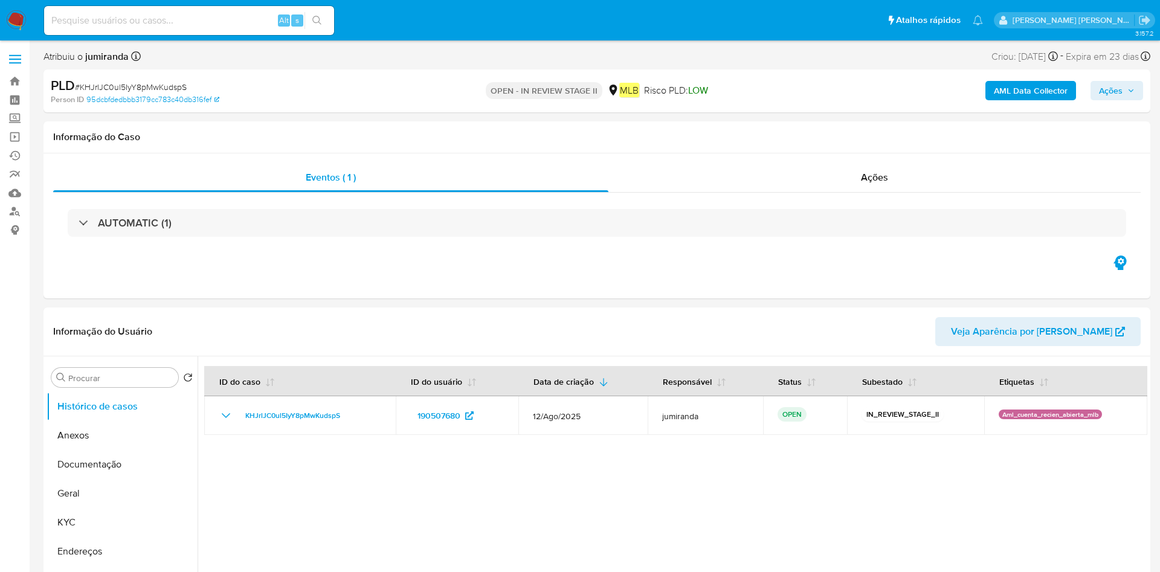
select select "10"
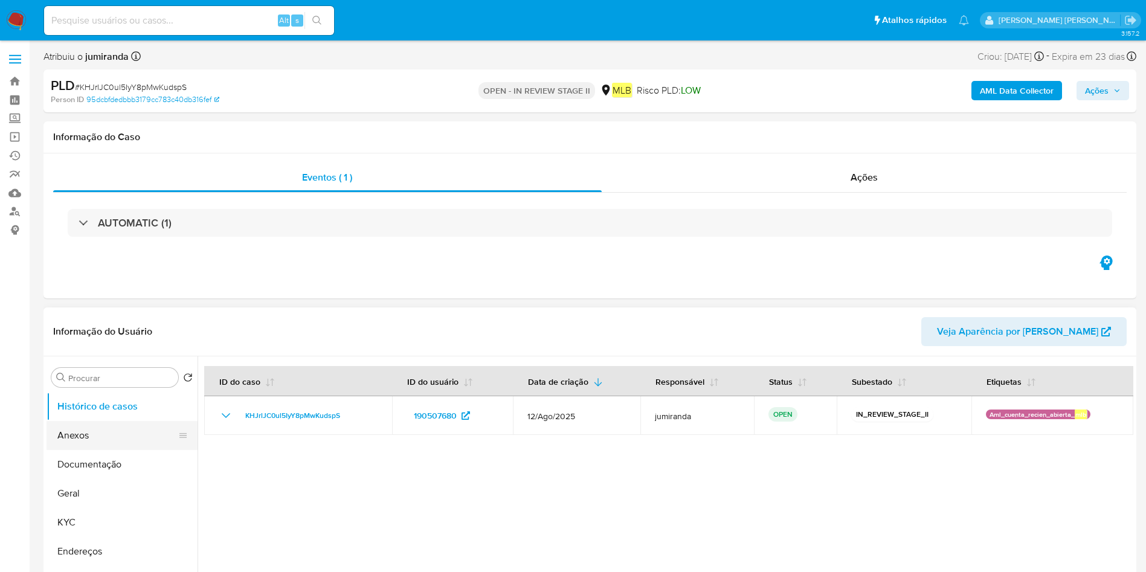
click at [113, 457] on button "Documentação" at bounding box center [122, 464] width 151 height 29
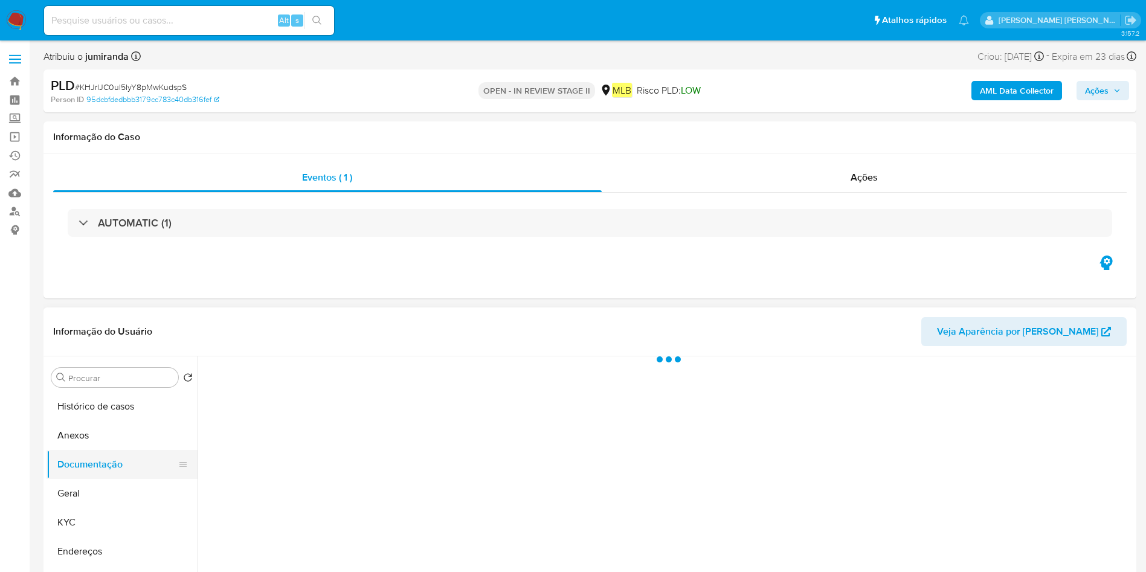
click at [136, 437] on button "Anexos" at bounding box center [122, 435] width 151 height 29
drag, startPoint x: 109, startPoint y: 517, endPoint x: 150, endPoint y: 493, distance: 47.3
click at [108, 519] on button "KYC" at bounding box center [122, 522] width 151 height 29
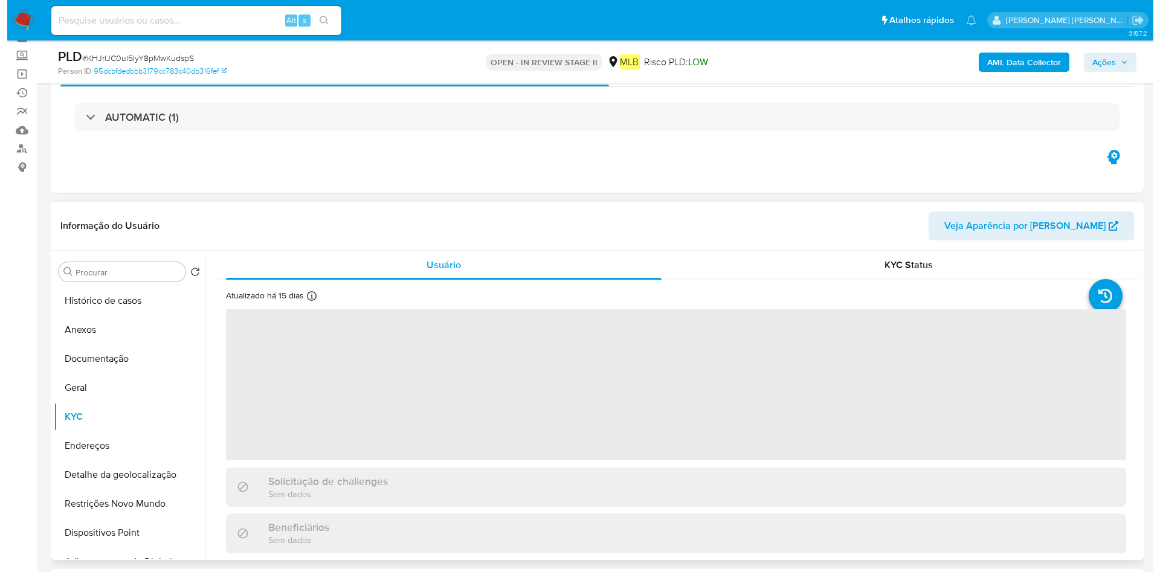
scroll to position [91, 0]
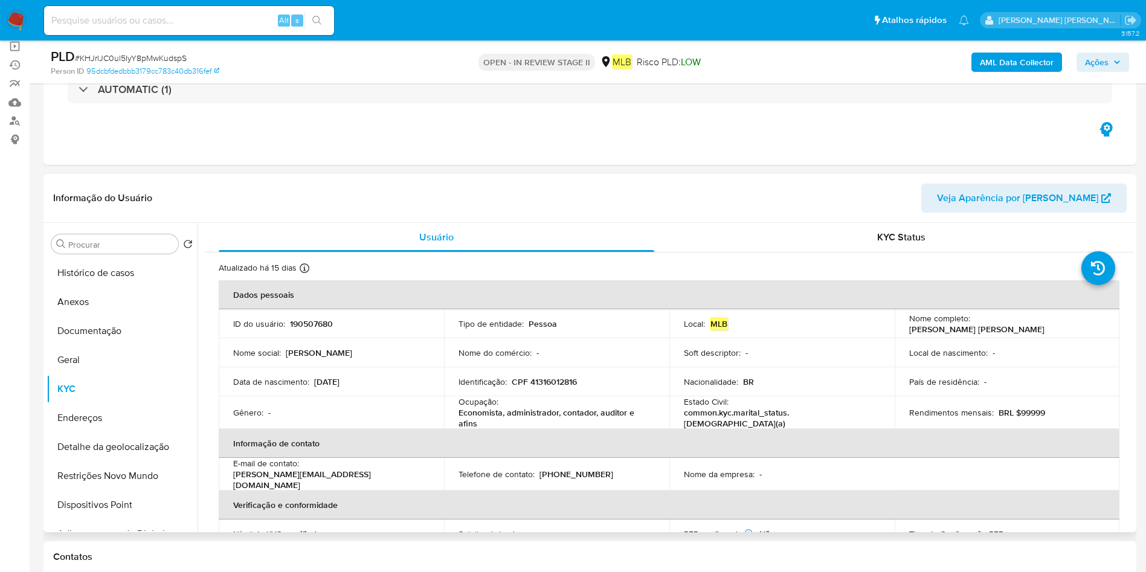
click at [528, 414] on p "Economista, administrador, contador, auditor e afins" at bounding box center [553, 418] width 191 height 22
click at [527, 414] on p "Economista, administrador, contador, auditor e afins" at bounding box center [553, 418] width 191 height 22
copy div "Ocupação : Economista, administrador, contador, auditor e afins"
drag, startPoint x: 65, startPoint y: 362, endPoint x: 103, endPoint y: 378, distance: 41.2
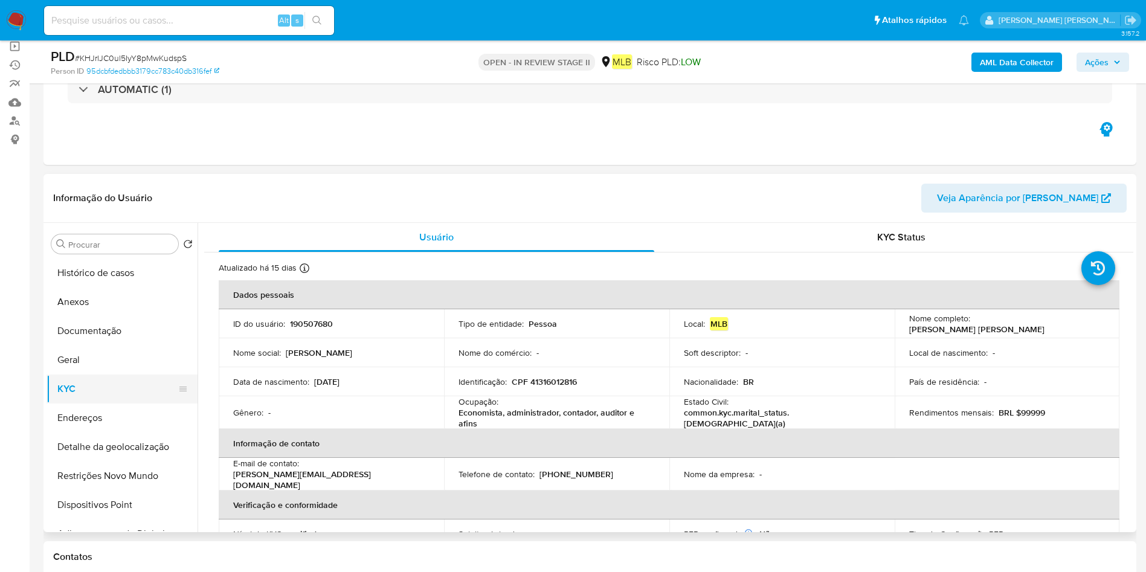
click at [65, 363] on button "Geral" at bounding box center [122, 359] width 151 height 29
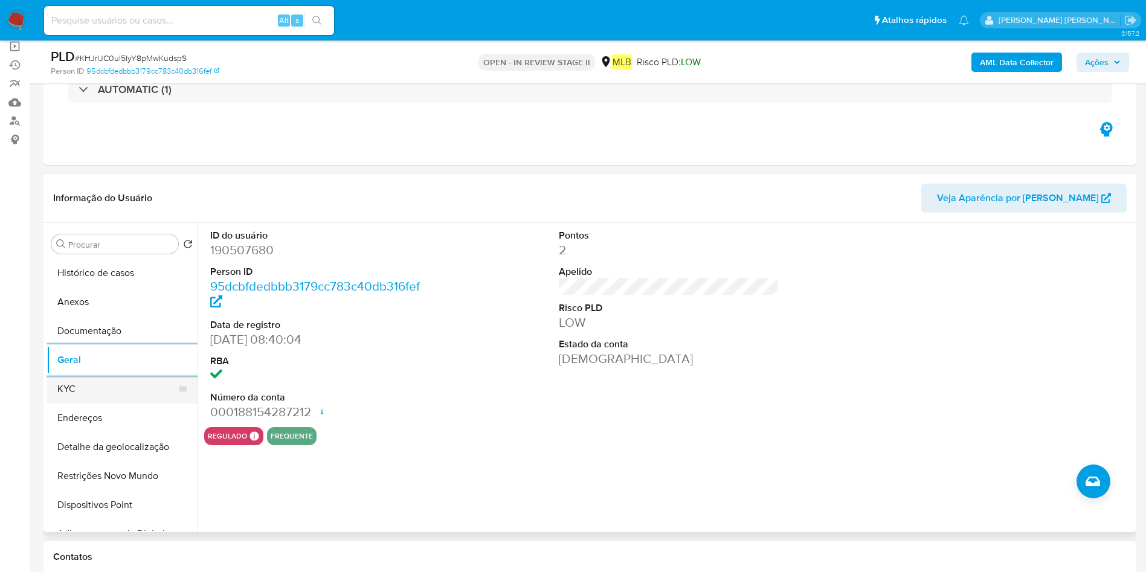
click at [124, 400] on button "KYC" at bounding box center [117, 388] width 141 height 29
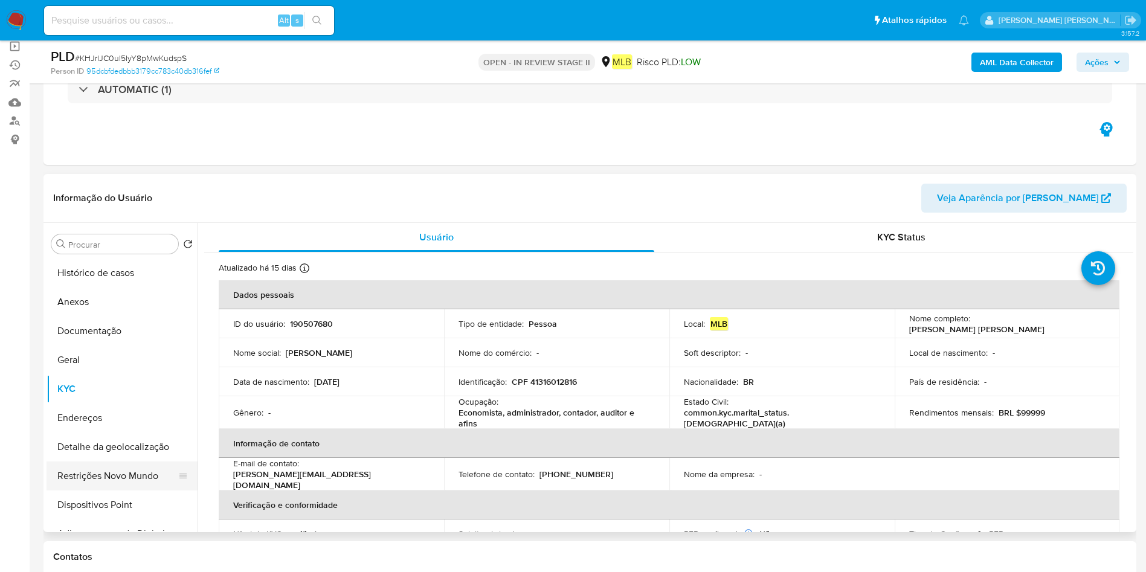
click at [130, 473] on button "Restrições Novo Mundo" at bounding box center [117, 475] width 141 height 29
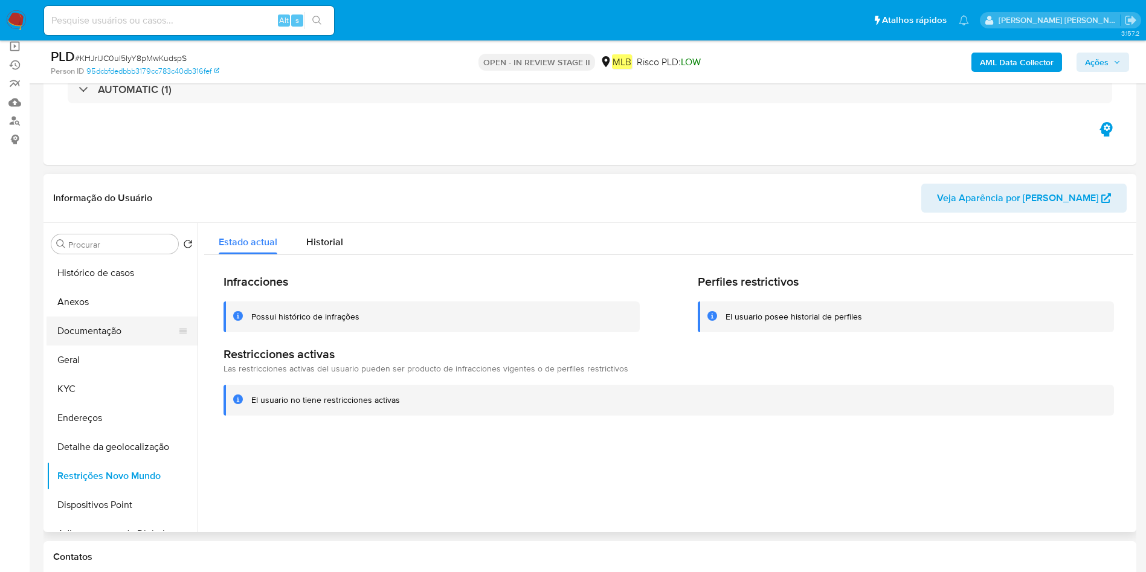
click at [126, 339] on button "Documentação" at bounding box center [117, 330] width 141 height 29
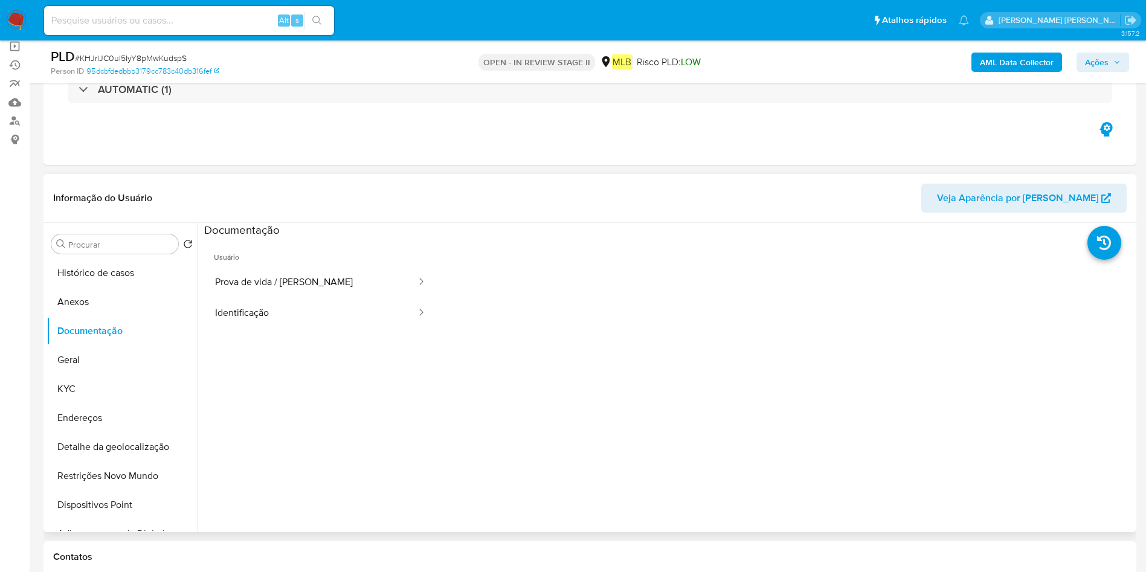
click at [109, 358] on button "Geral" at bounding box center [122, 359] width 151 height 29
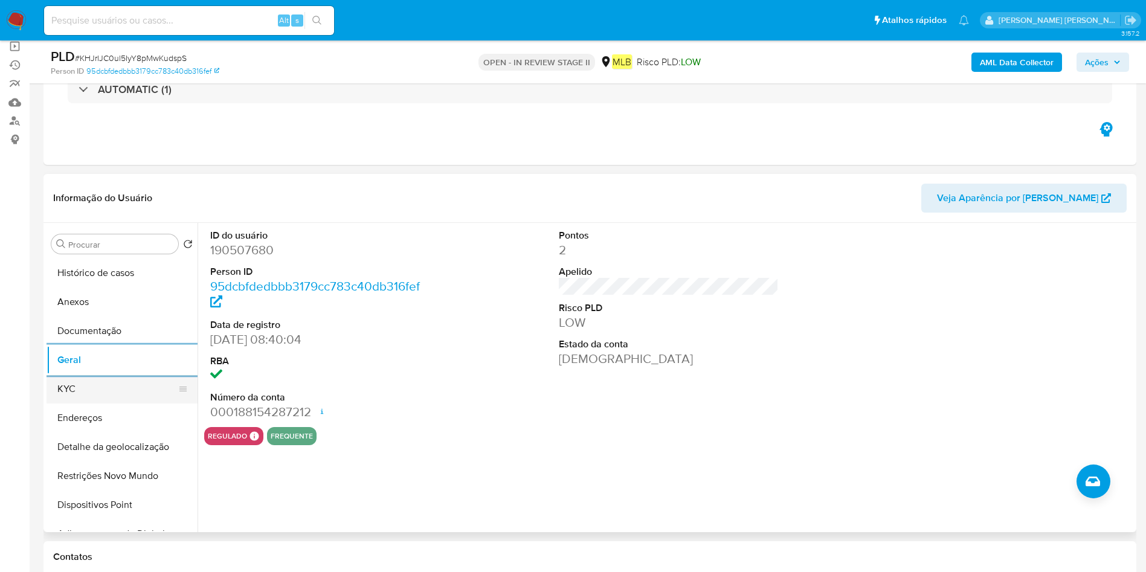
click at [82, 387] on button "KYC" at bounding box center [117, 388] width 141 height 29
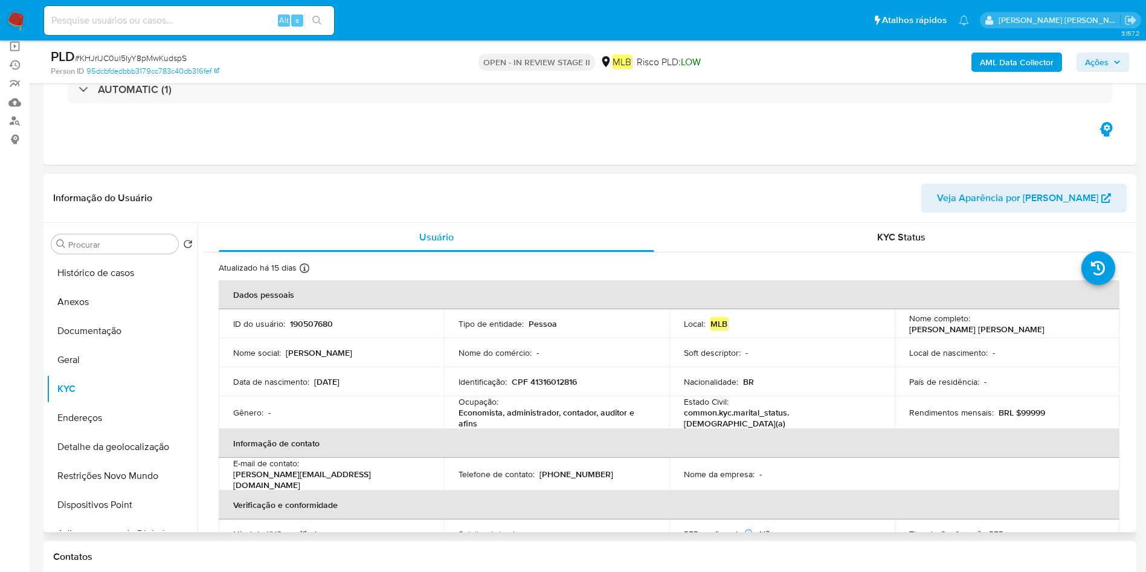
drag, startPoint x: 72, startPoint y: 421, endPoint x: 417, endPoint y: 438, distance: 345.3
click at [86, 422] on button "Endereços" at bounding box center [122, 417] width 151 height 29
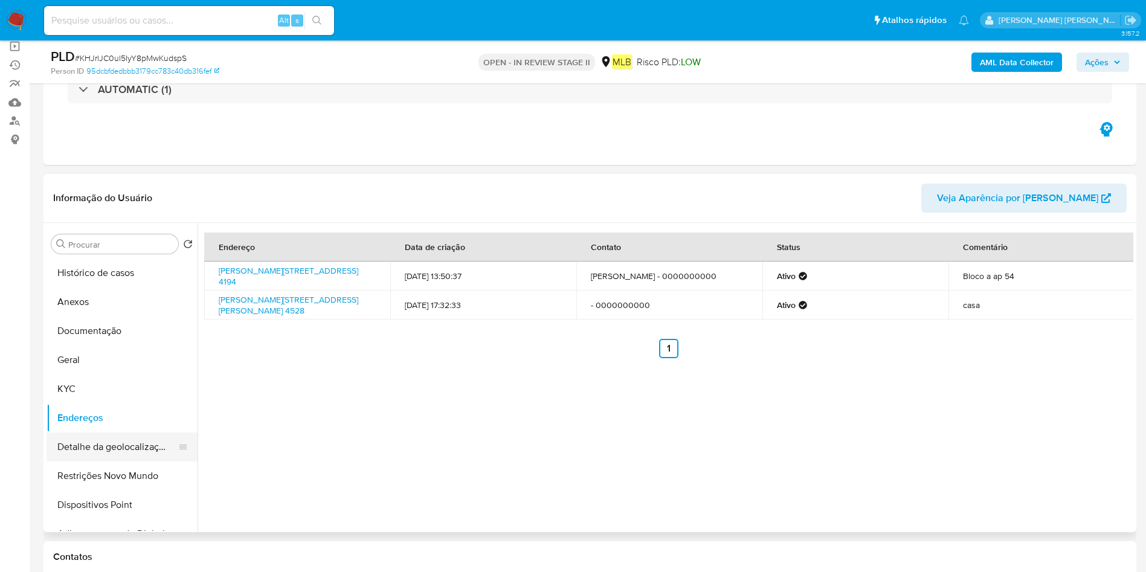
click at [117, 448] on button "Detalhe da geolocalização" at bounding box center [117, 446] width 141 height 29
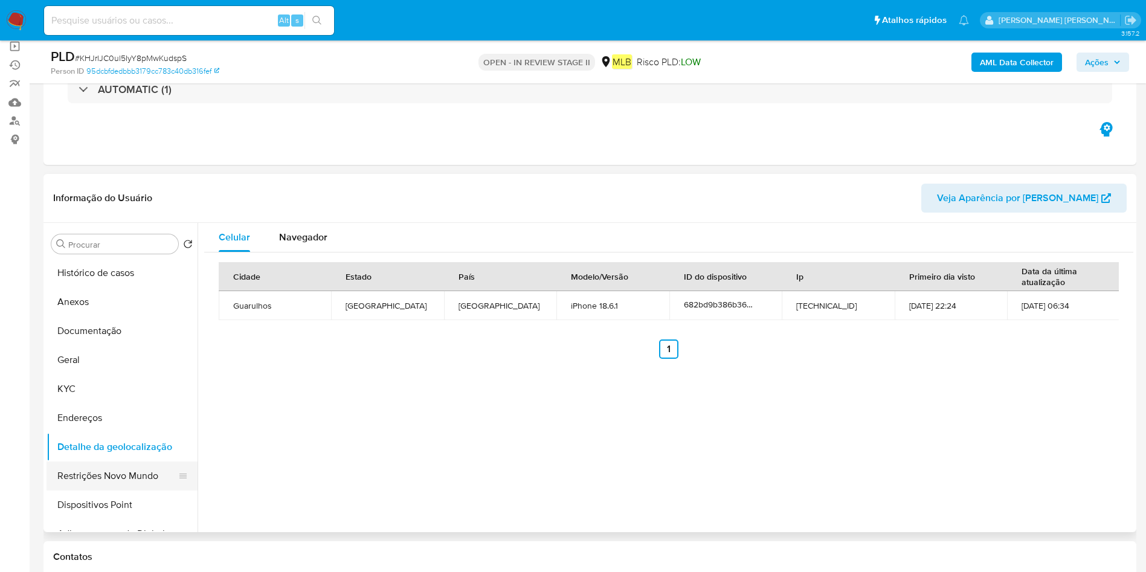
click at [101, 473] on button "Restrições Novo Mundo" at bounding box center [117, 475] width 141 height 29
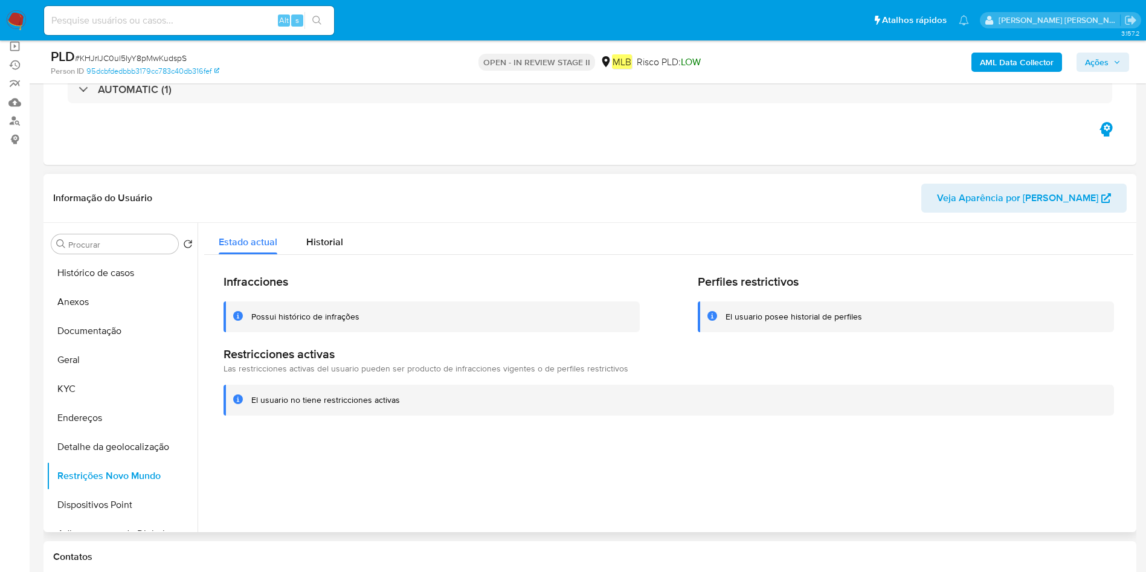
drag, startPoint x: 103, startPoint y: 504, endPoint x: 634, endPoint y: 436, distance: 535.2
click at [105, 504] on button "Dispositivos Point" at bounding box center [122, 504] width 151 height 29
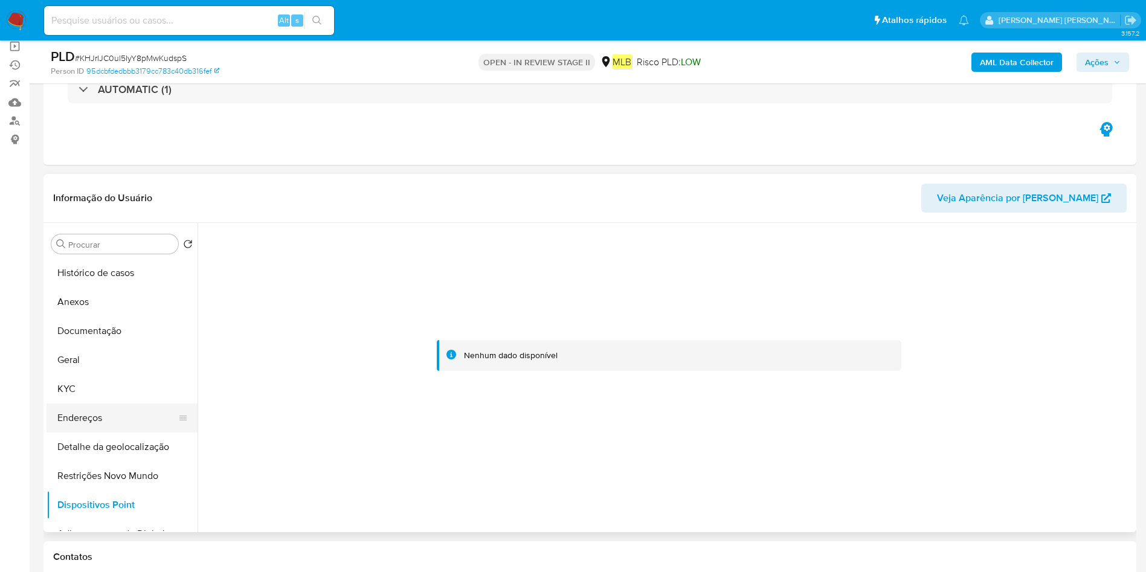
click at [131, 418] on button "Endereços" at bounding box center [117, 417] width 141 height 29
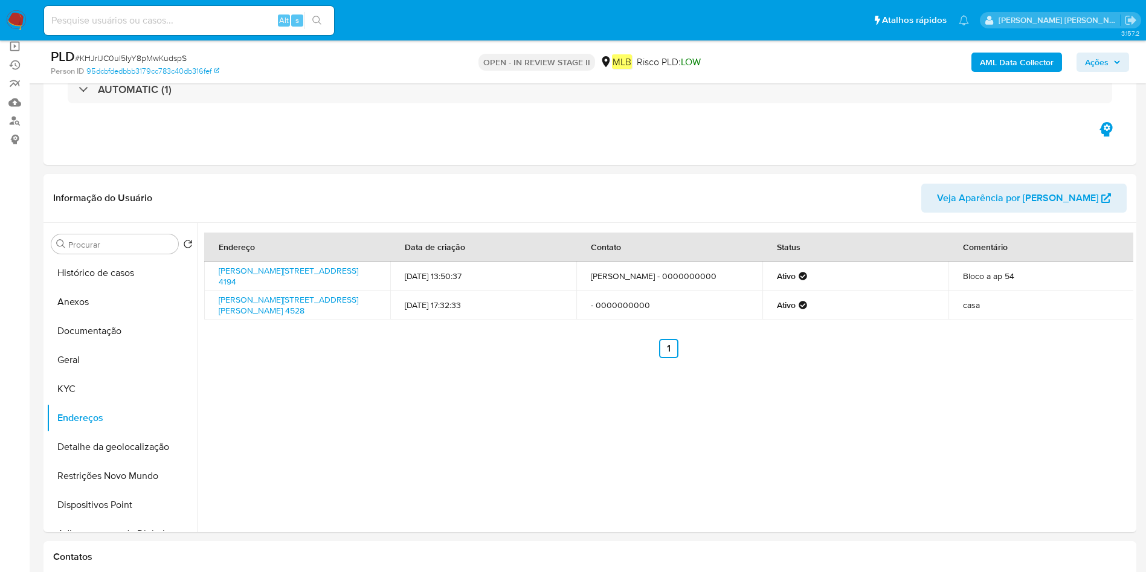
drag, startPoint x: 213, startPoint y: 270, endPoint x: 516, endPoint y: 64, distance: 366.5
click at [240, 281] on td "Estrada Do Lageado Velho 4194, São Paulo, São Paulo, 08451000, Brasil 4194" at bounding box center [297, 276] width 186 height 29
copy link "Estrada Do Lageado Velho 4194, São Paulo,"
click at [1021, 72] on div "AML Data Collector Ações" at bounding box center [950, 62] width 356 height 28
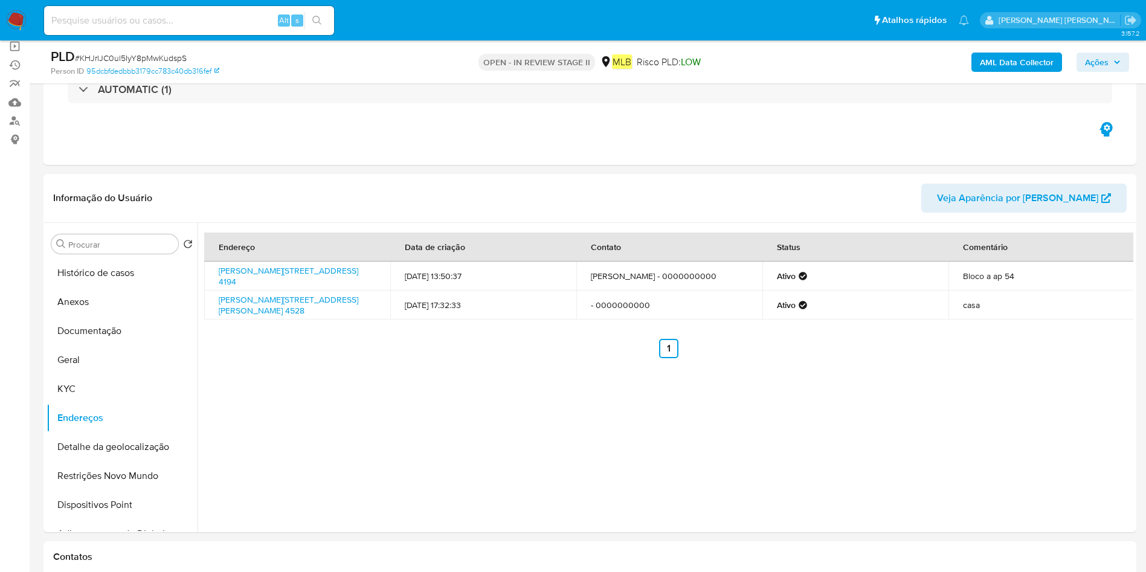
click at [1019, 59] on b "AML Data Collector" at bounding box center [1017, 62] width 74 height 19
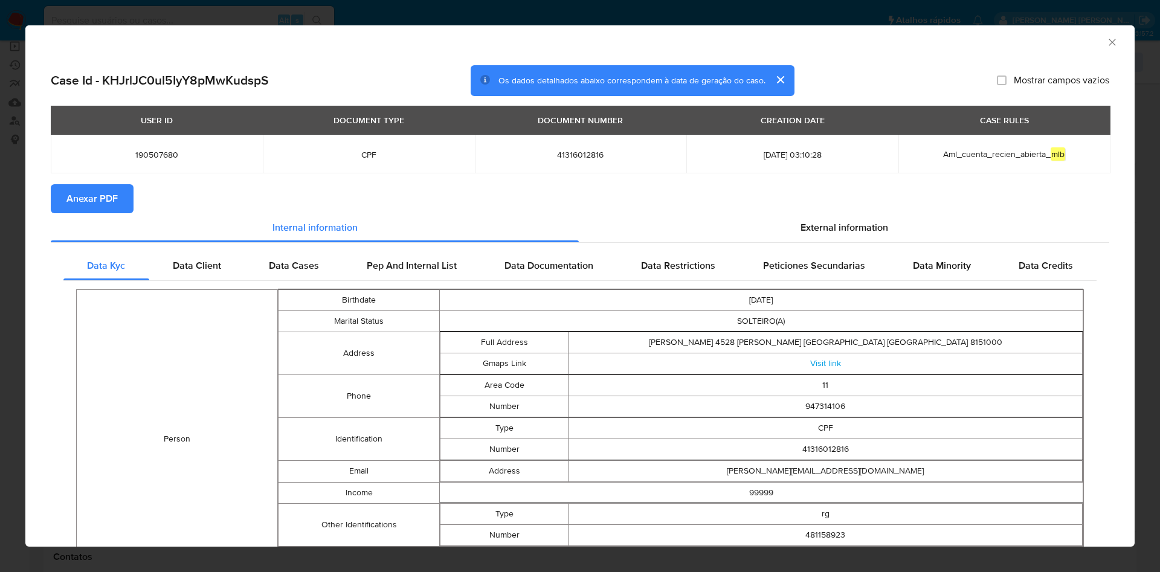
click at [98, 201] on span "Anexar PDF" at bounding box center [91, 198] width 51 height 27
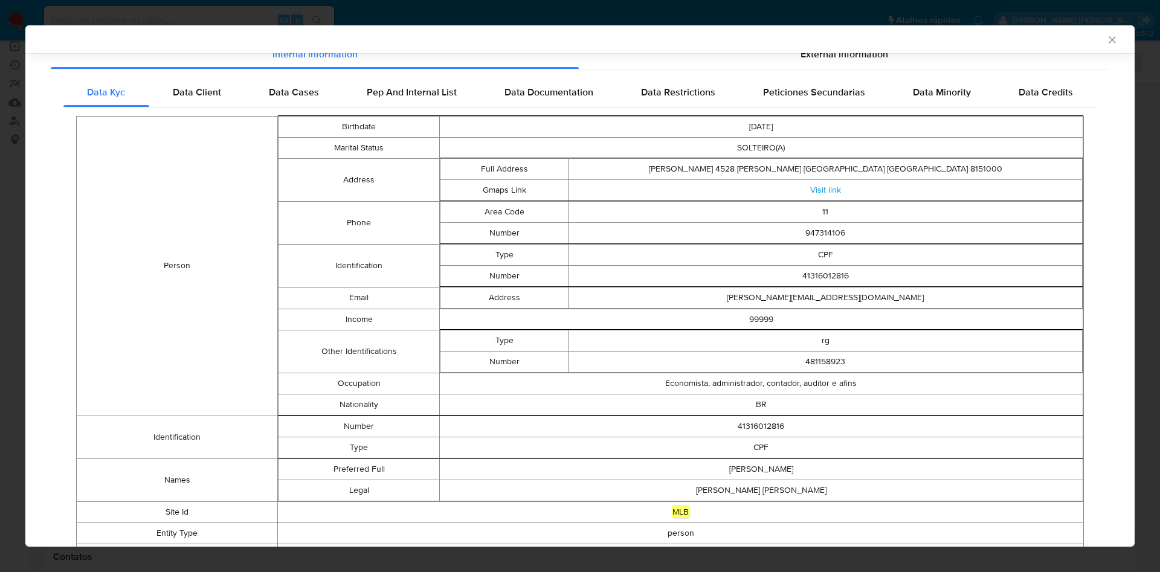
scroll to position [252, 0]
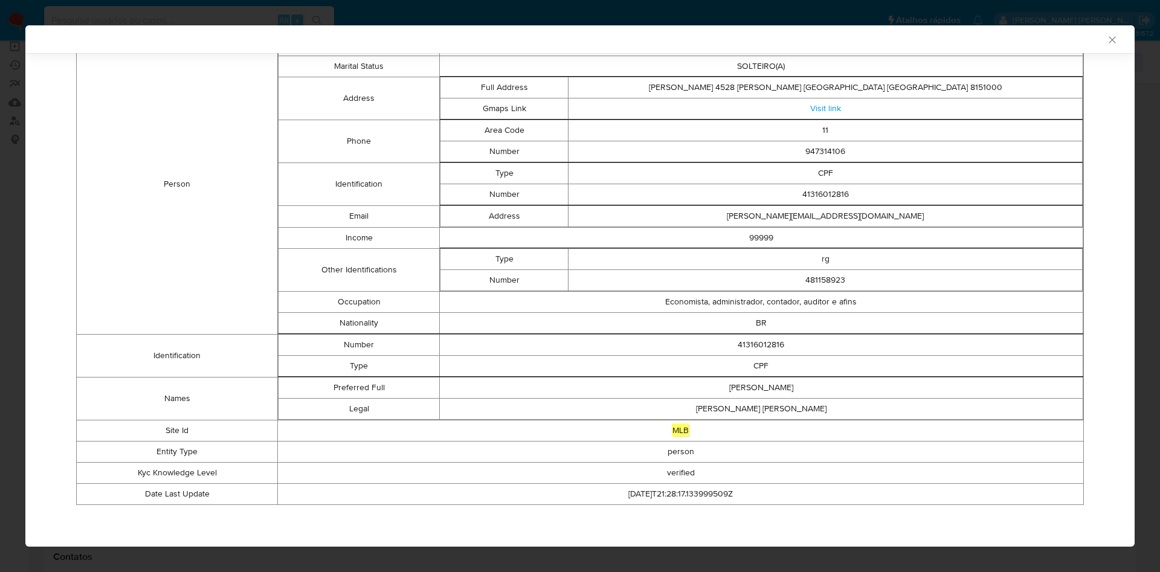
click at [1106, 43] on div "AML Data Collector" at bounding box center [579, 39] width 1109 height 28
click at [1106, 39] on icon "Fechar a janela" at bounding box center [1112, 40] width 12 height 12
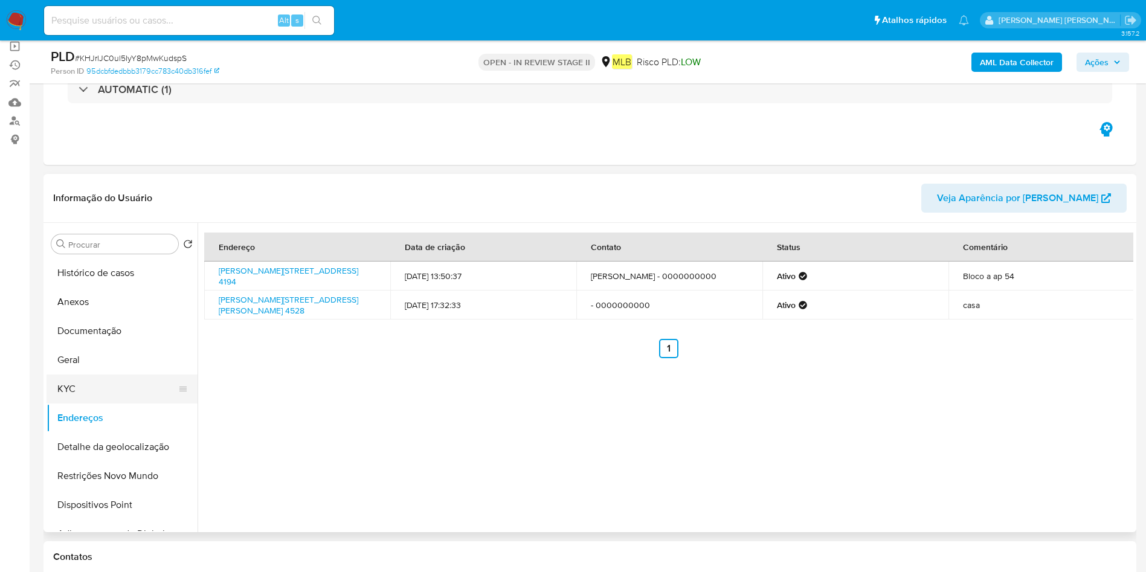
click at [71, 393] on button "KYC" at bounding box center [117, 388] width 141 height 29
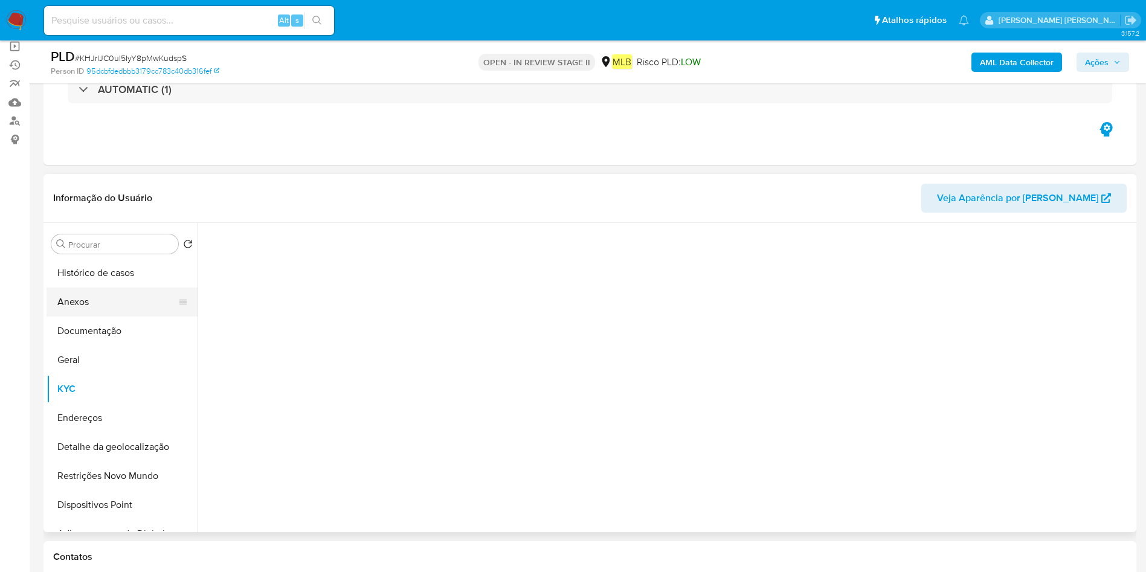
click at [117, 297] on button "Anexos" at bounding box center [117, 301] width 141 height 29
click at [1094, 473] on div at bounding box center [665, 377] width 936 height 309
click at [1088, 487] on div at bounding box center [665, 377] width 936 height 309
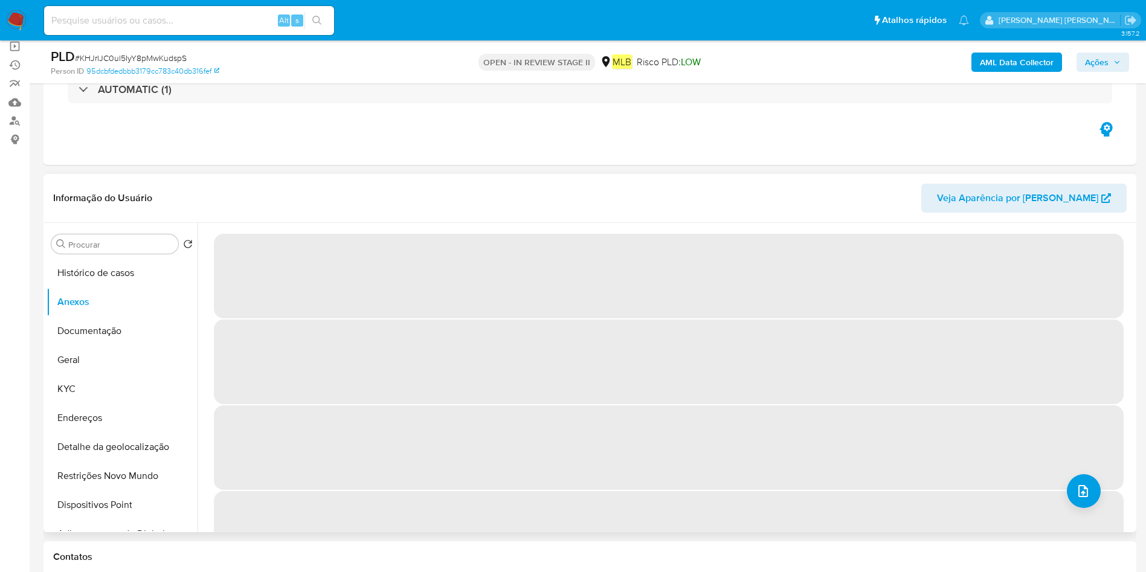
click at [1056, 502] on span "‌" at bounding box center [669, 533] width 910 height 85
click at [1076, 496] on icon "upload-file" at bounding box center [1083, 491] width 14 height 14
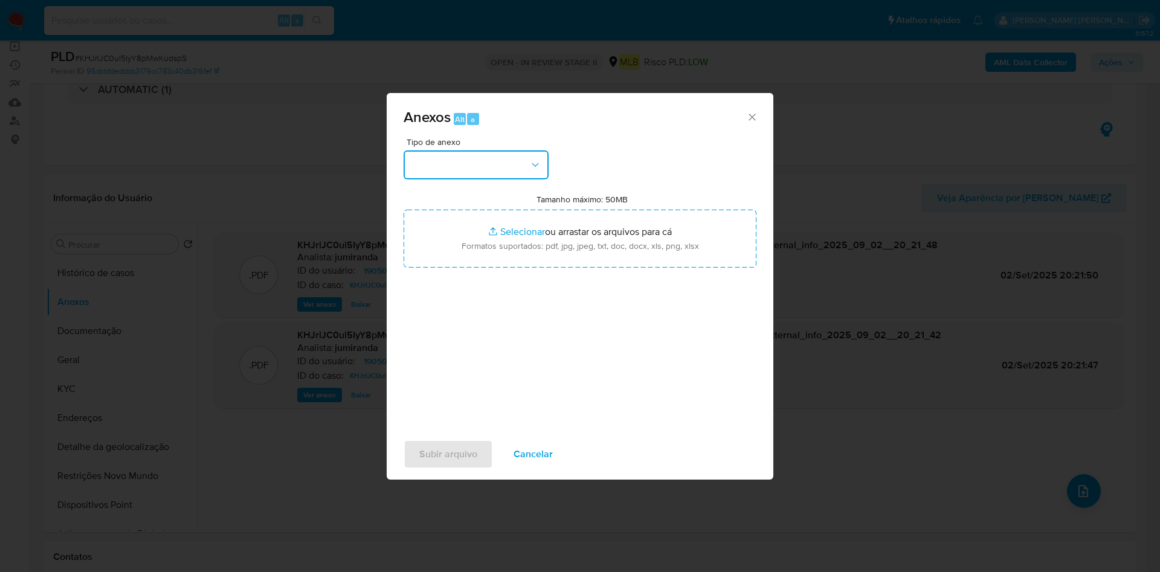
click at [426, 166] on button "button" at bounding box center [475, 164] width 145 height 29
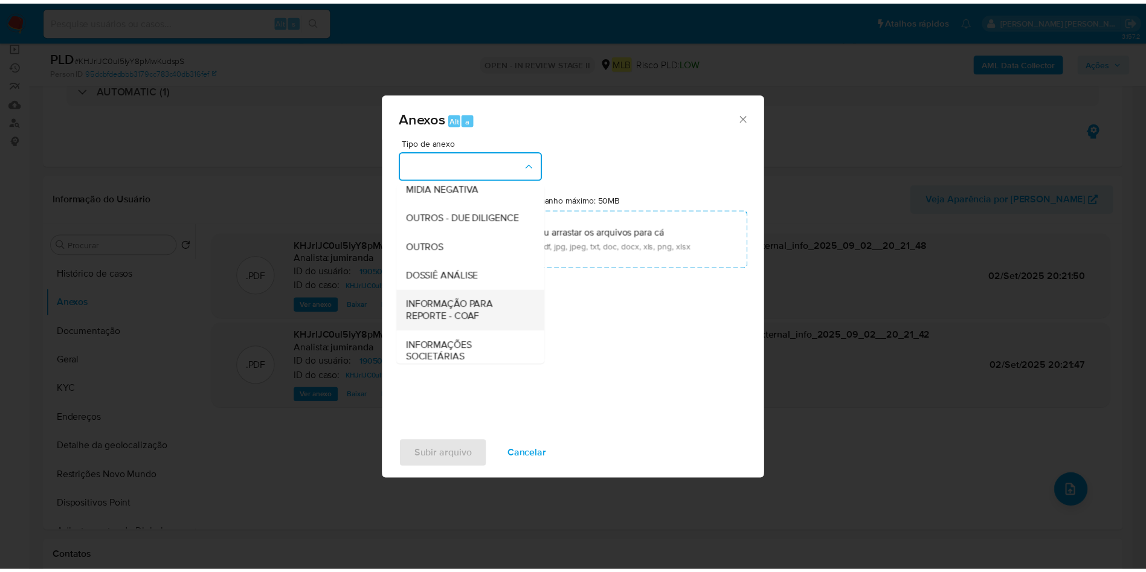
scroll to position [186, 0]
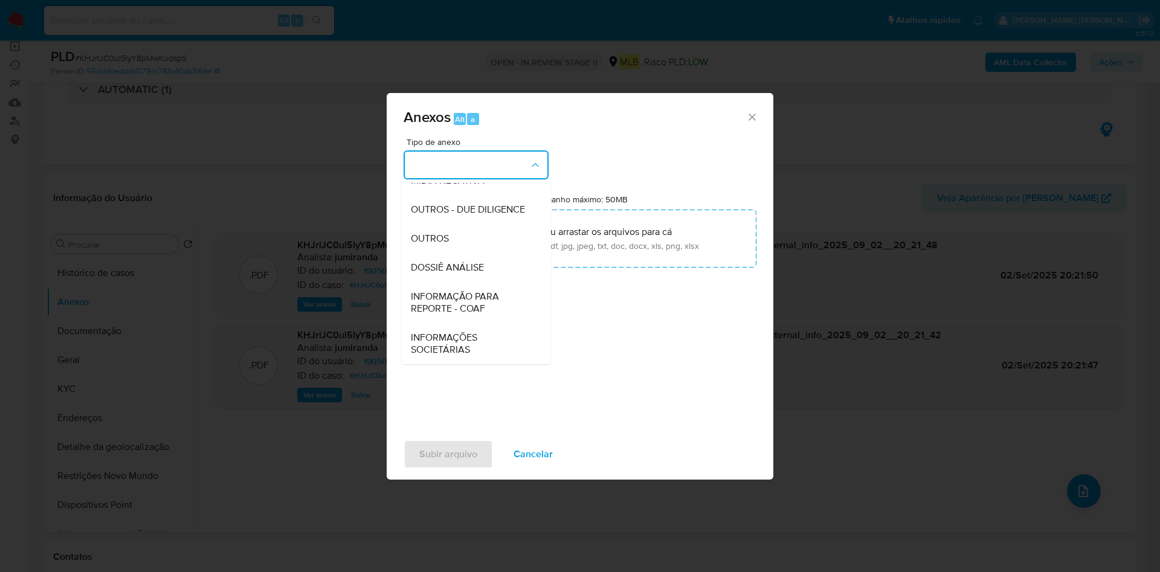
drag, startPoint x: 474, startPoint y: 309, endPoint x: 502, endPoint y: 286, distance: 36.4
click at [473, 309] on span "INFORMAÇÃO PARA REPORTE - COAF" at bounding box center [472, 302] width 123 height 24
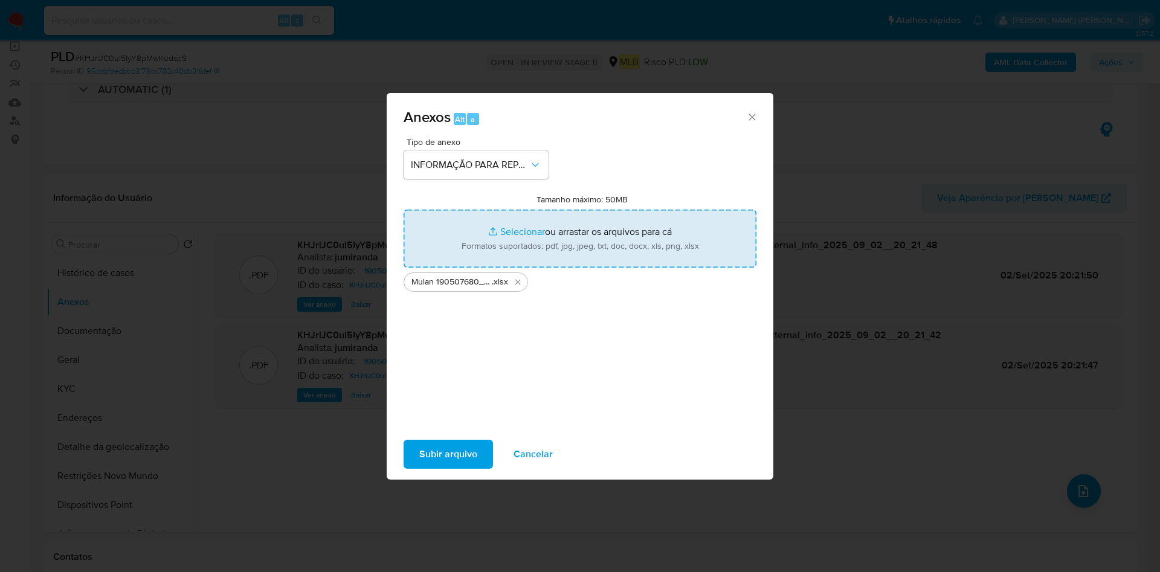
type input "C:\fakepath\SAR - XXX - CPF 41316012816 - PATRICIA GISELE DA SILVA.pdf"
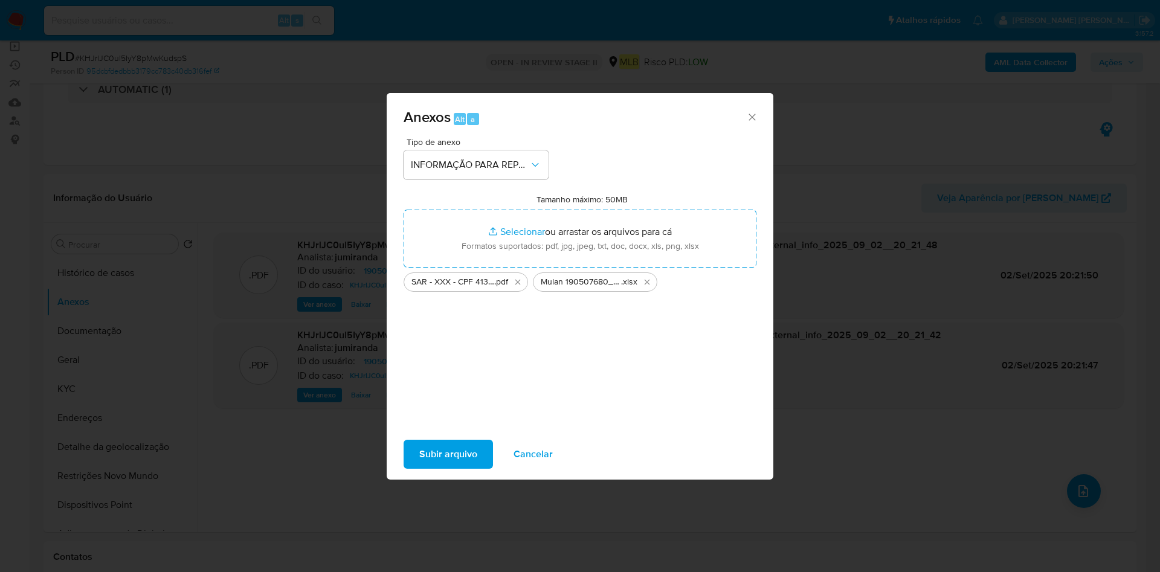
drag, startPoint x: 631, startPoint y: 216, endPoint x: 457, endPoint y: 450, distance: 291.3
click at [457, 450] on span "Subir arquivo" at bounding box center [448, 454] width 58 height 27
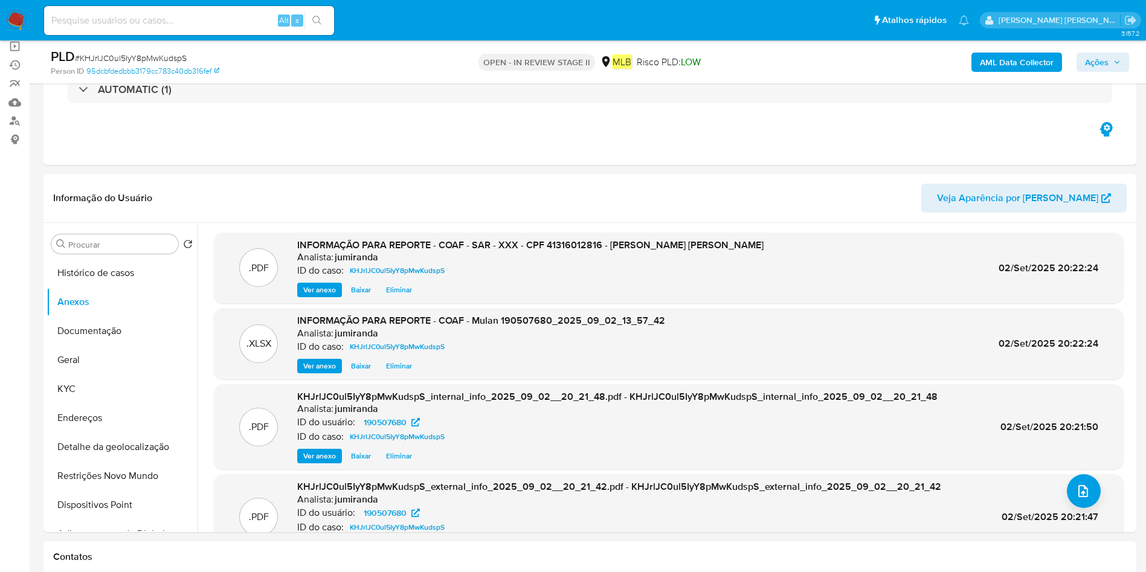
click at [1113, 59] on icon "button" at bounding box center [1116, 62] width 7 height 7
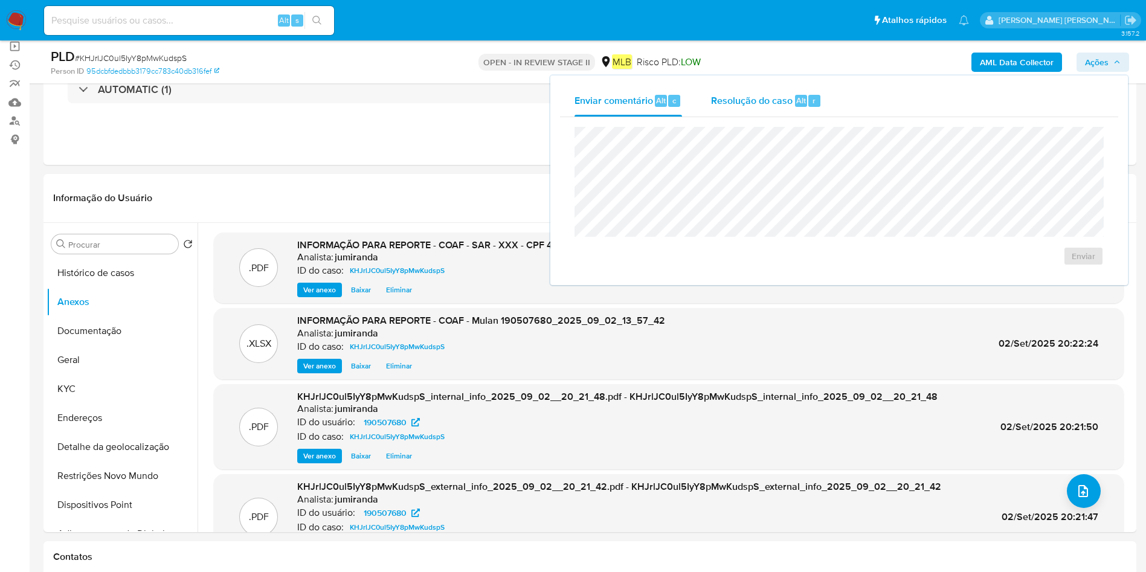
click at [778, 100] on span "Resolução do caso" at bounding box center [752, 100] width 82 height 14
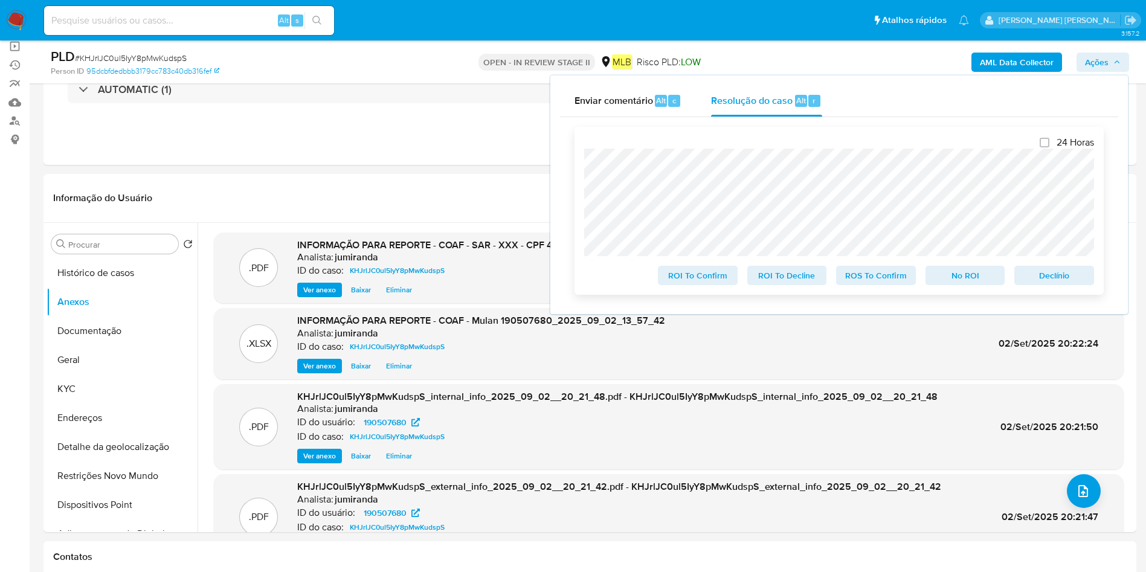
click at [853, 272] on span "ROS To Confirm" at bounding box center [875, 275] width 63 height 17
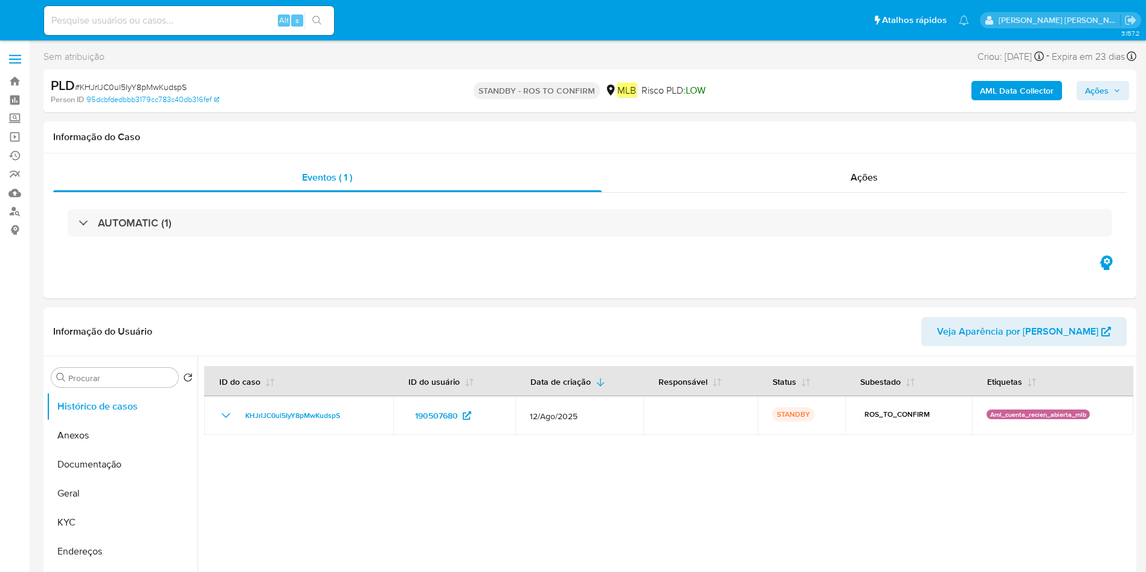
select select "10"
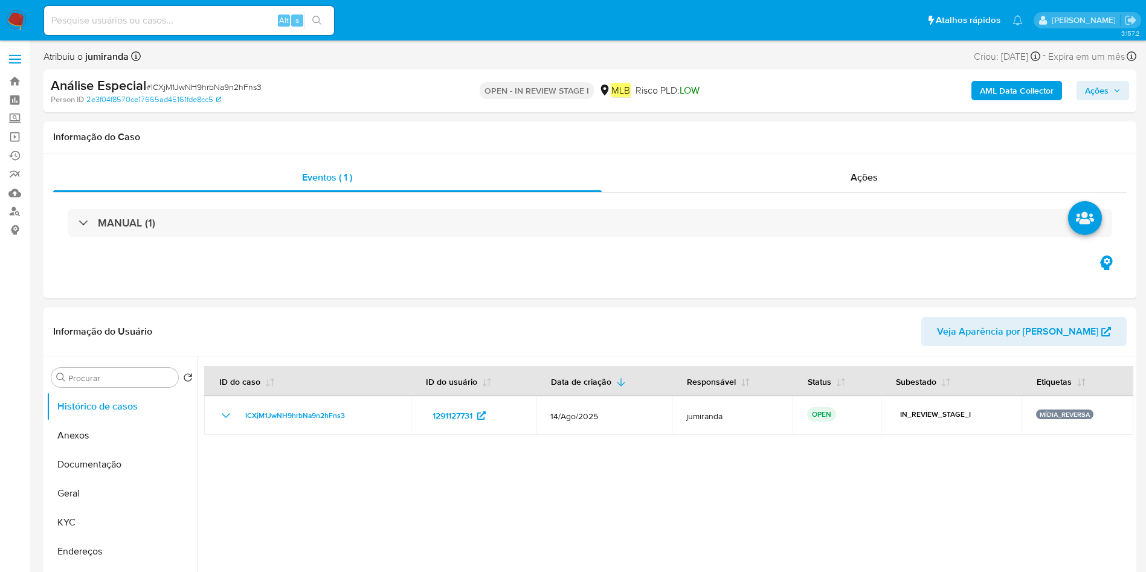
select select "10"
click at [790, 177] on div "Ações" at bounding box center [864, 177] width 525 height 29
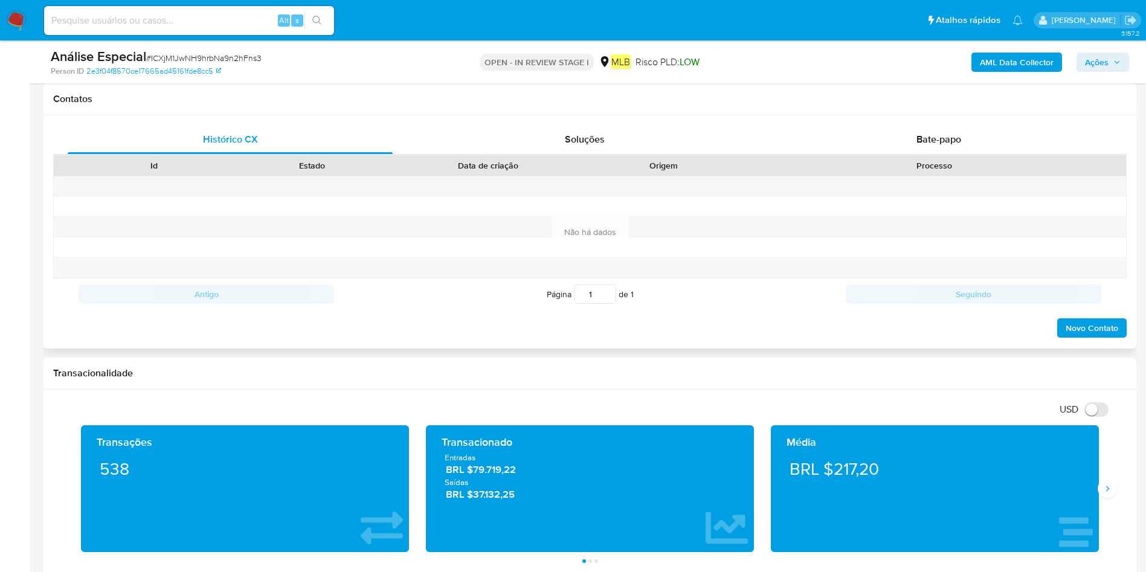
scroll to position [275, 0]
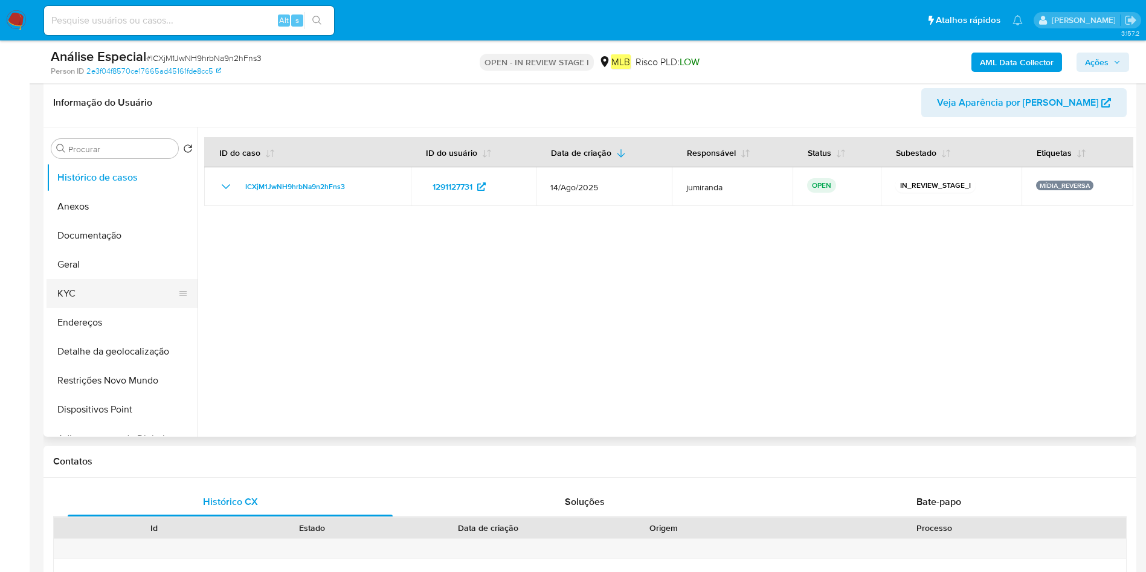
click at [108, 293] on button "KYC" at bounding box center [117, 293] width 141 height 29
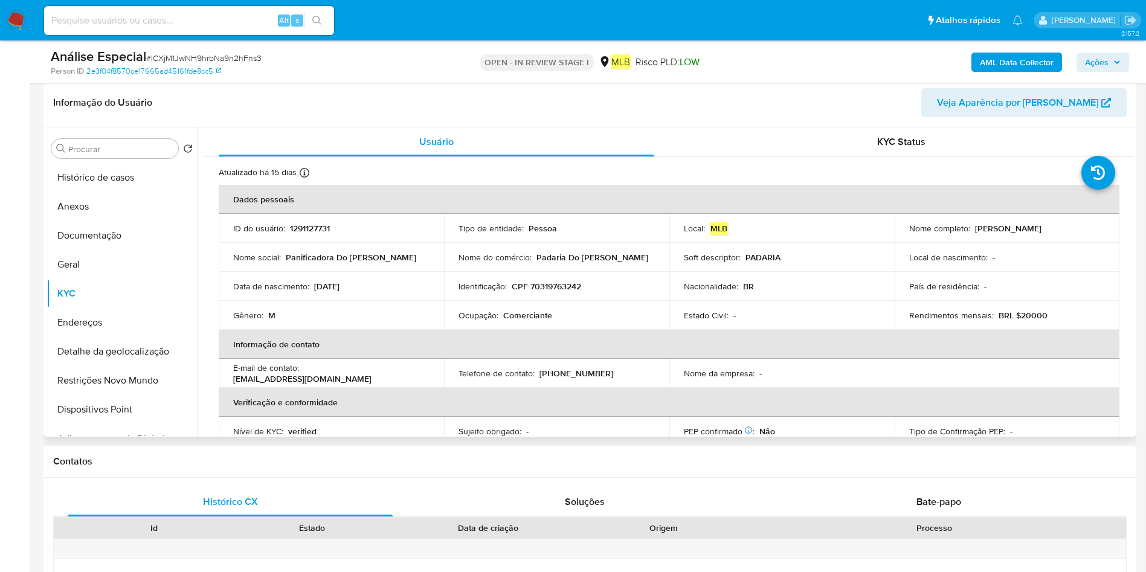
click at [546, 308] on td "Ocupação : Comerciante" at bounding box center [556, 315] width 225 height 29
click at [539, 313] on p "Comerciante" at bounding box center [527, 315] width 49 height 11
copy div "Ocupação : Comerciante"
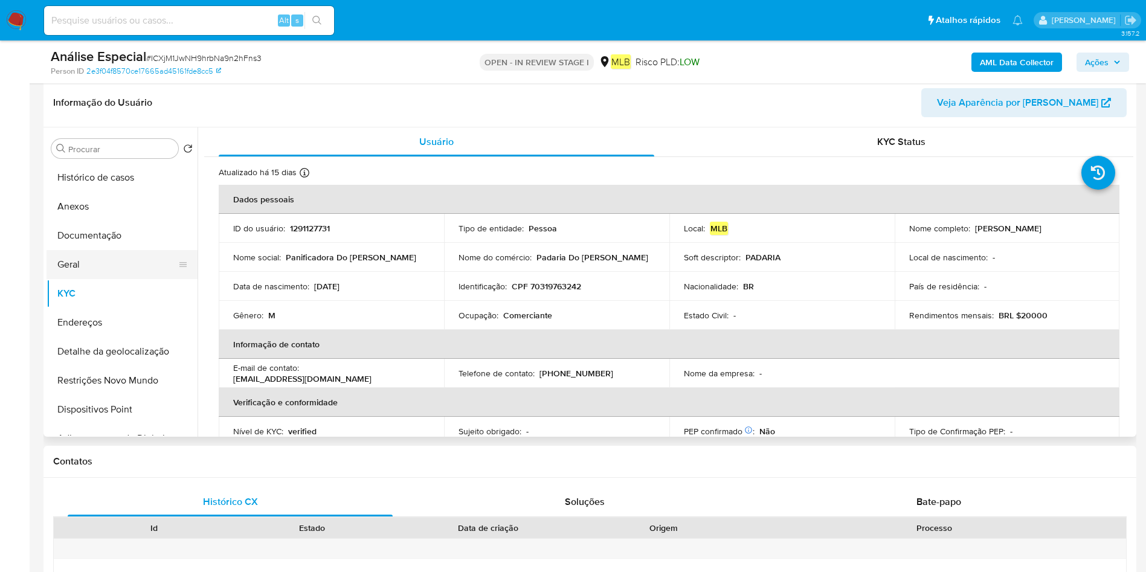
click at [117, 270] on button "Geral" at bounding box center [117, 264] width 141 height 29
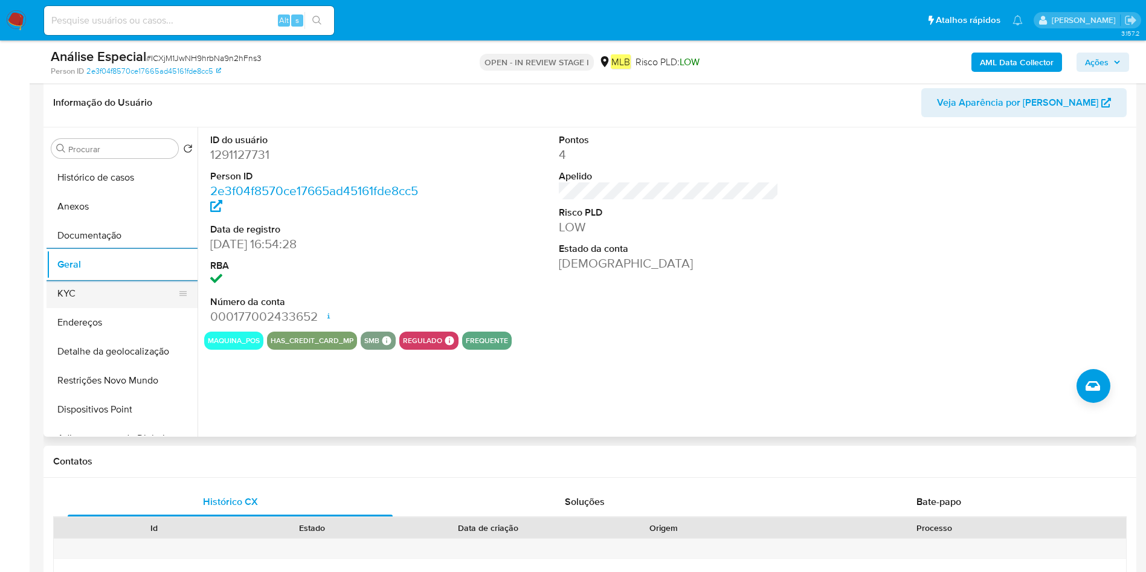
click at [133, 302] on button "KYC" at bounding box center [117, 293] width 141 height 29
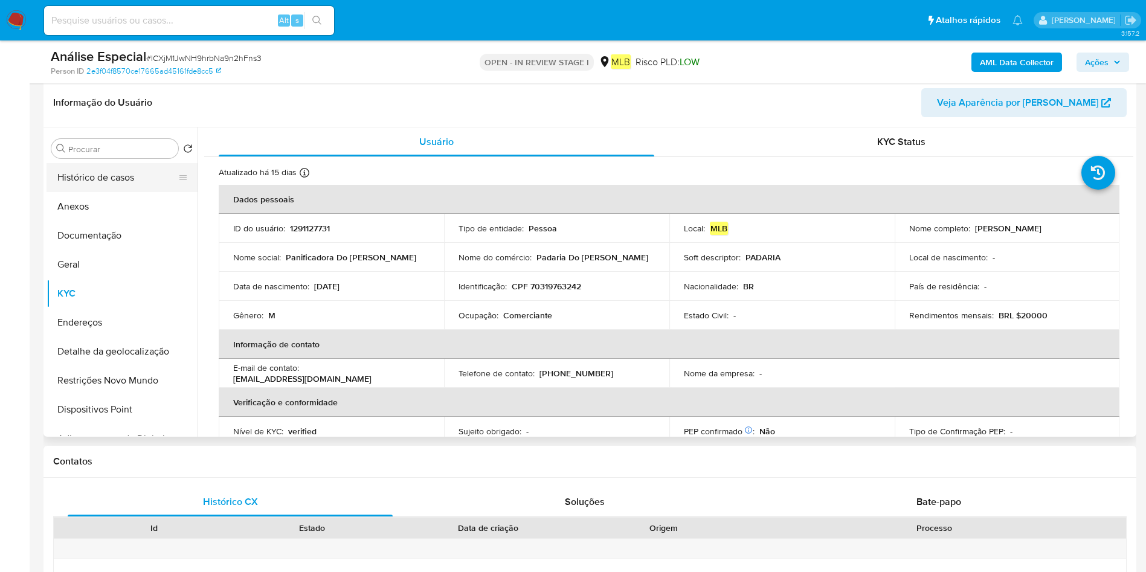
click at [128, 165] on button "Histórico de casos" at bounding box center [117, 177] width 141 height 29
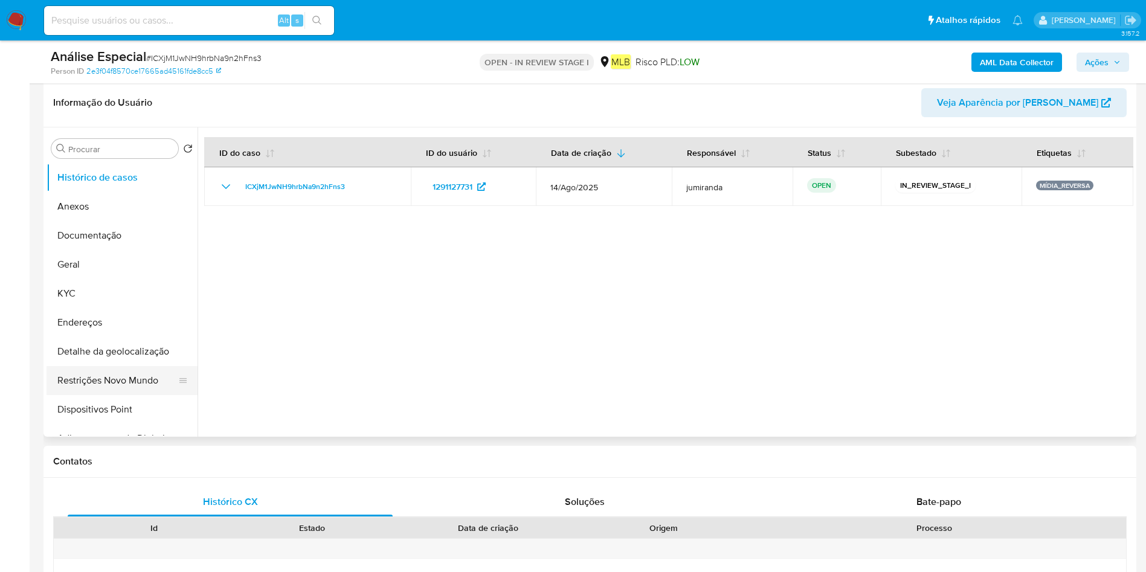
click at [105, 376] on button "Restrições Novo Mundo" at bounding box center [117, 380] width 141 height 29
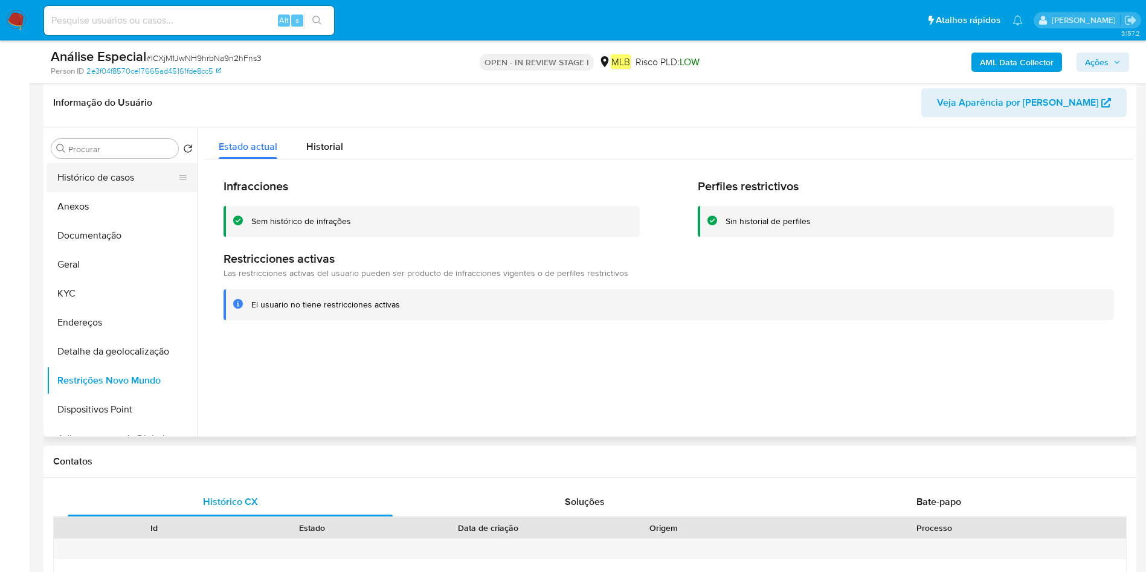
click at [104, 183] on button "Histórico de casos" at bounding box center [117, 177] width 141 height 29
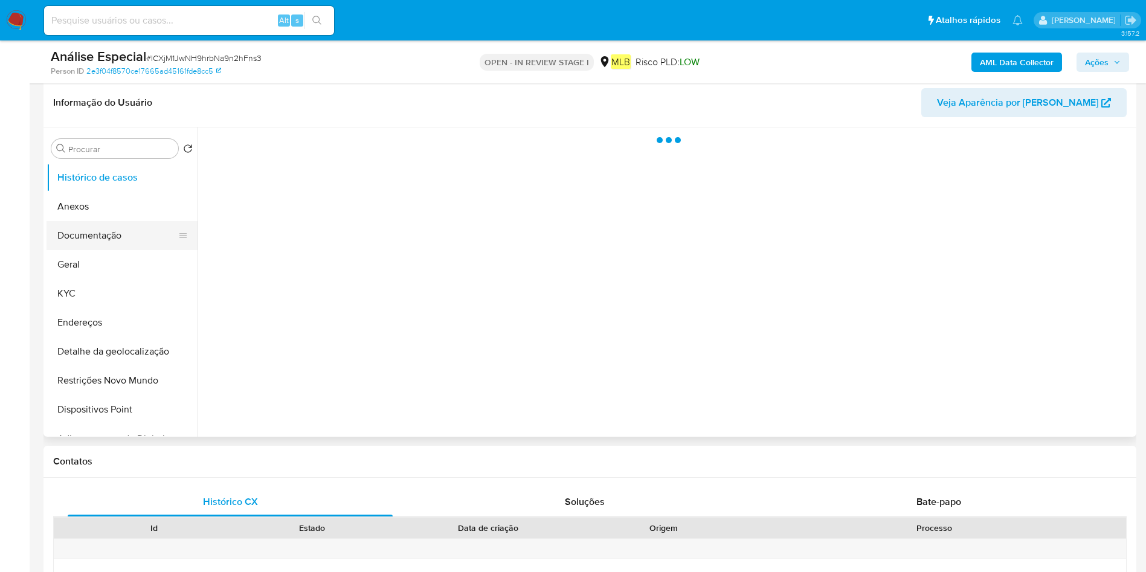
click at [98, 237] on button "Documentação" at bounding box center [117, 235] width 141 height 29
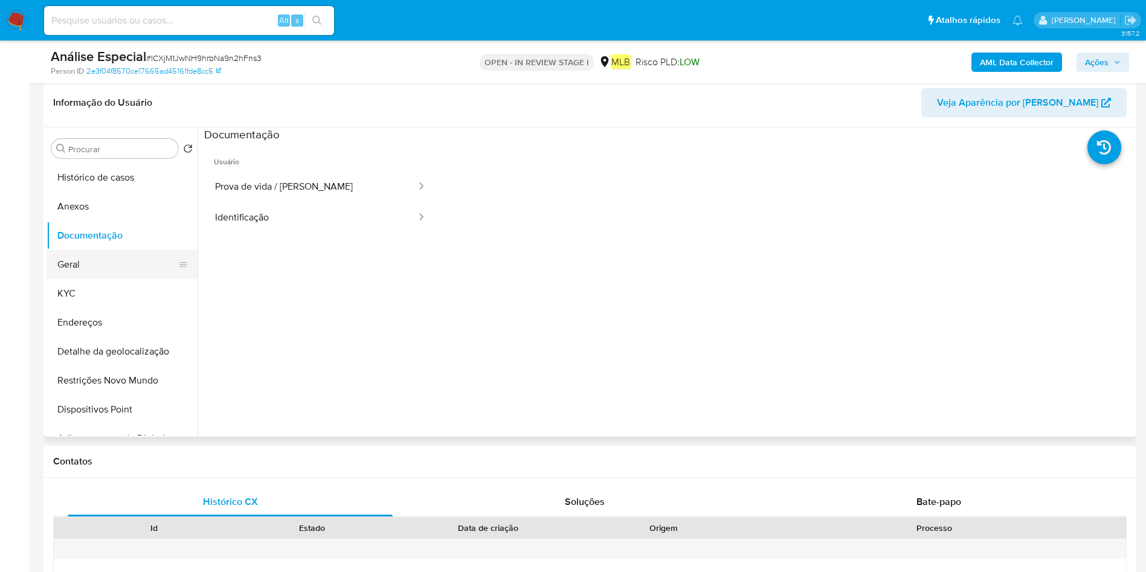
drag, startPoint x: 86, startPoint y: 274, endPoint x: 92, endPoint y: 272, distance: 6.3
click at [87, 273] on button "Geral" at bounding box center [117, 264] width 141 height 29
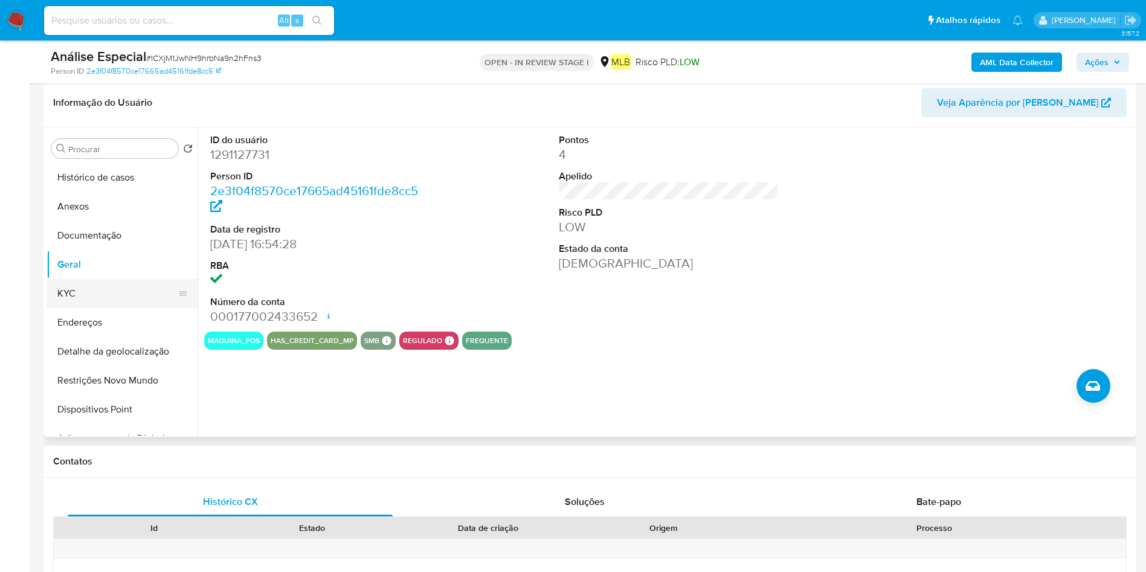
click at [117, 290] on button "KYC" at bounding box center [117, 293] width 141 height 29
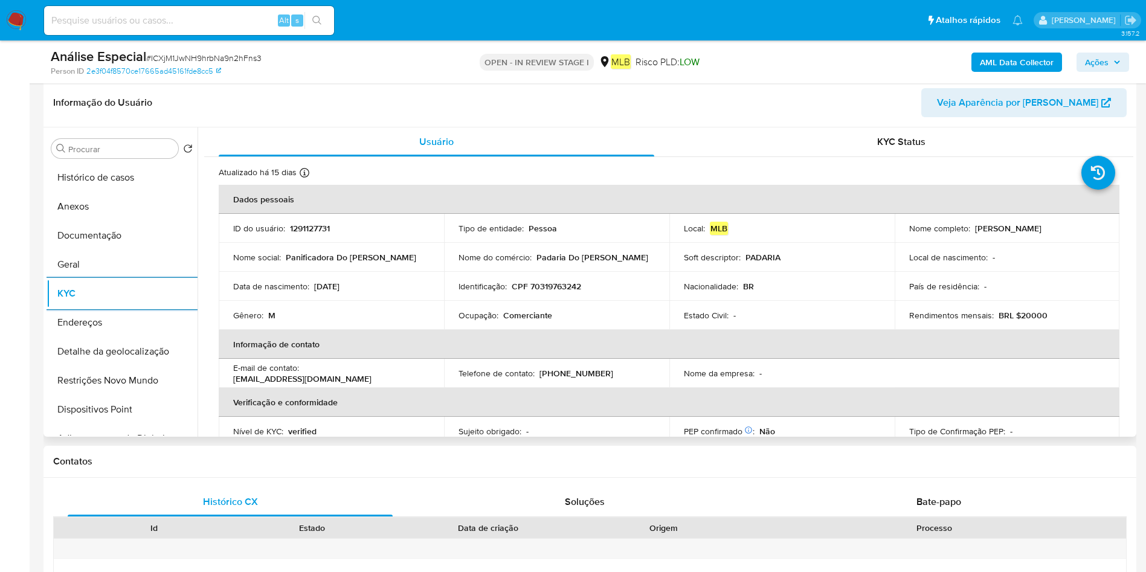
click at [108, 326] on button "Endereços" at bounding box center [122, 322] width 151 height 29
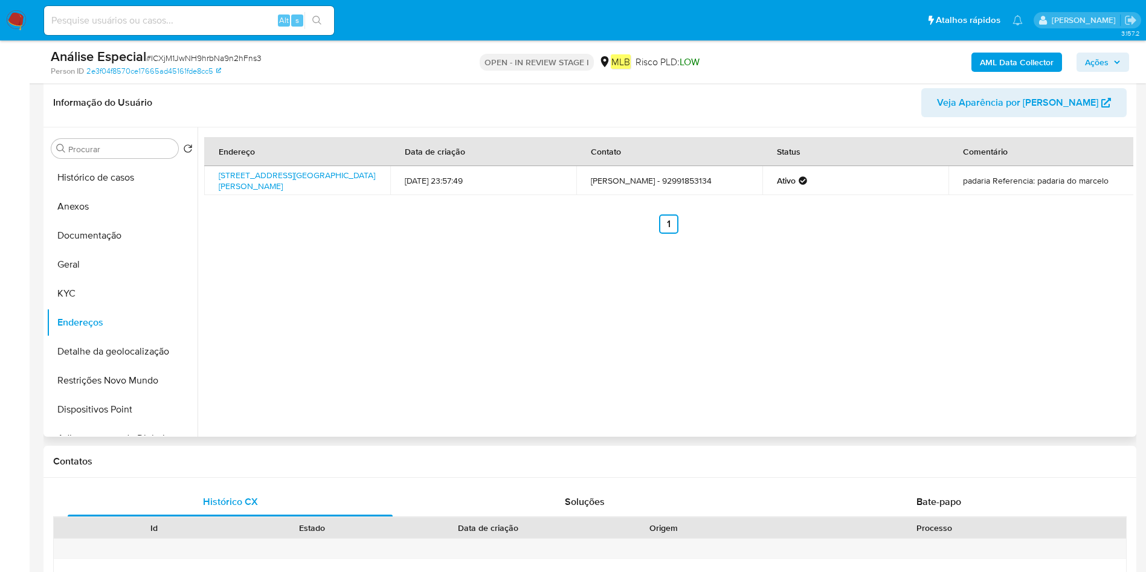
drag, startPoint x: 94, startPoint y: 342, endPoint x: 350, endPoint y: 320, distance: 256.4
click at [93, 342] on button "Detalhe da geolocalização" at bounding box center [122, 351] width 151 height 29
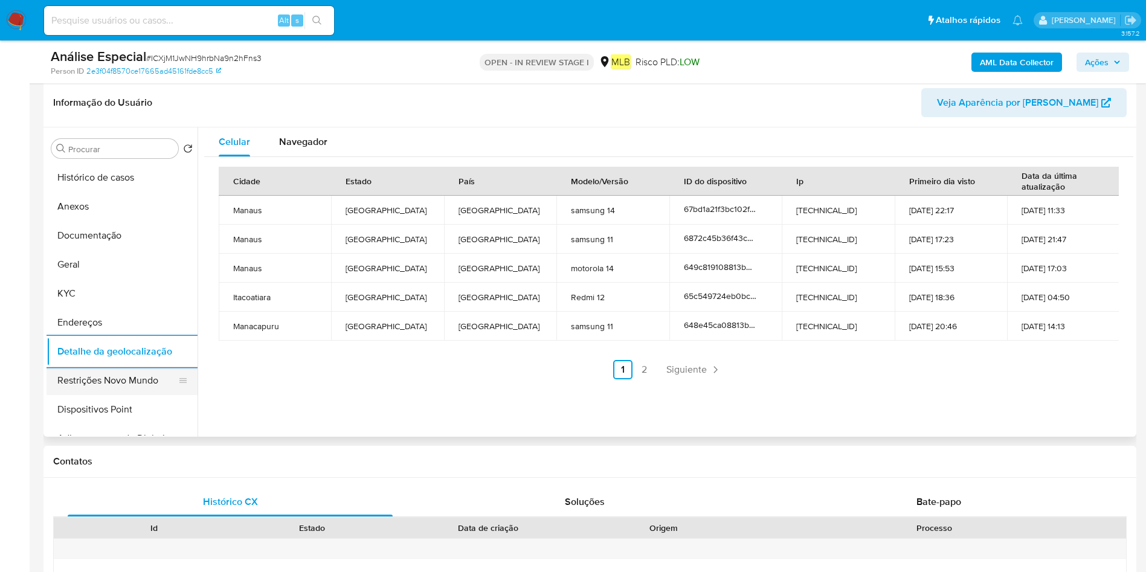
click at [99, 372] on button "Restrições Novo Mundo" at bounding box center [117, 380] width 141 height 29
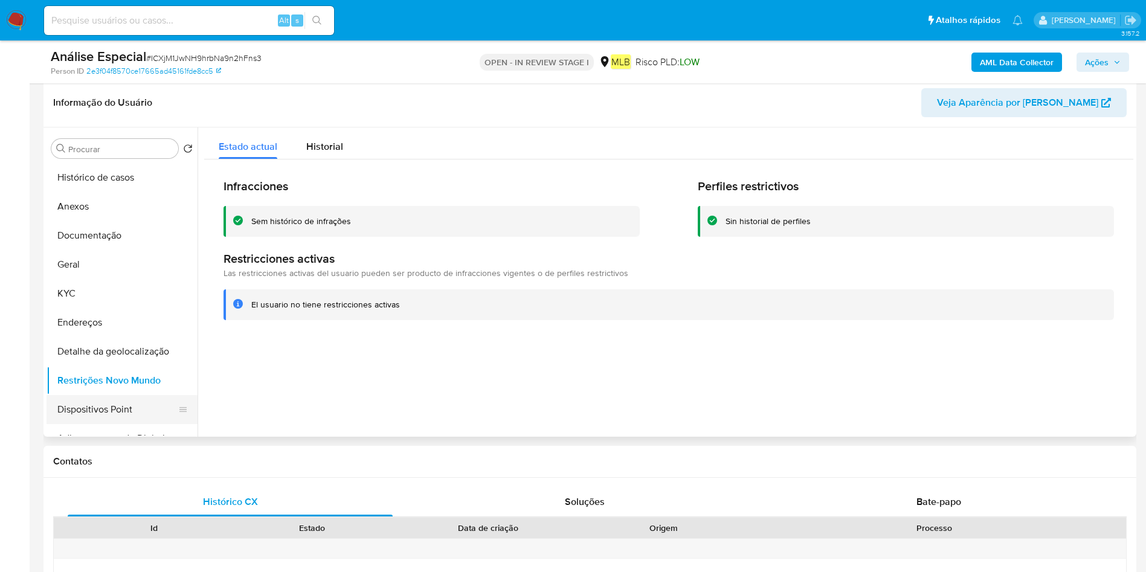
click at [92, 400] on button "Dispositivos Point" at bounding box center [117, 409] width 141 height 29
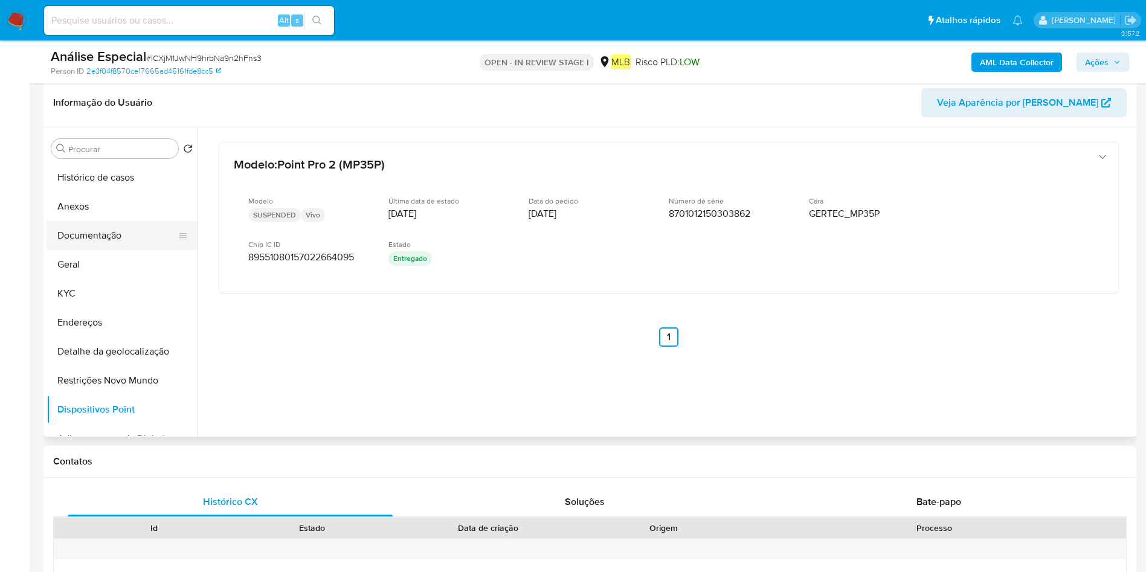
click at [91, 241] on button "Documentação" at bounding box center [117, 235] width 141 height 29
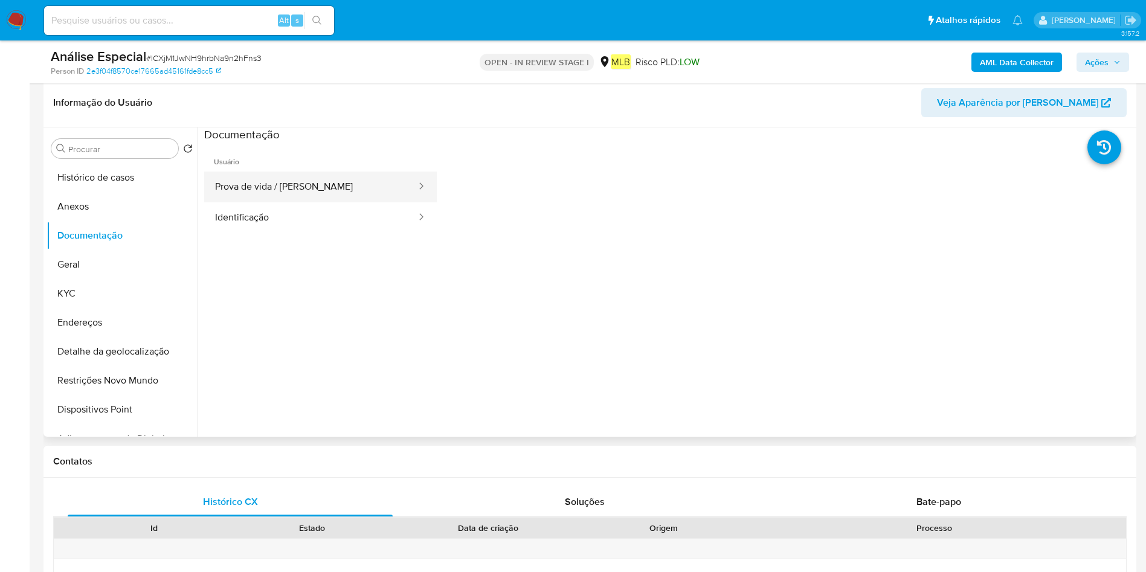
click at [294, 197] on button "Prova de vida / [PERSON_NAME]" at bounding box center [310, 187] width 213 height 31
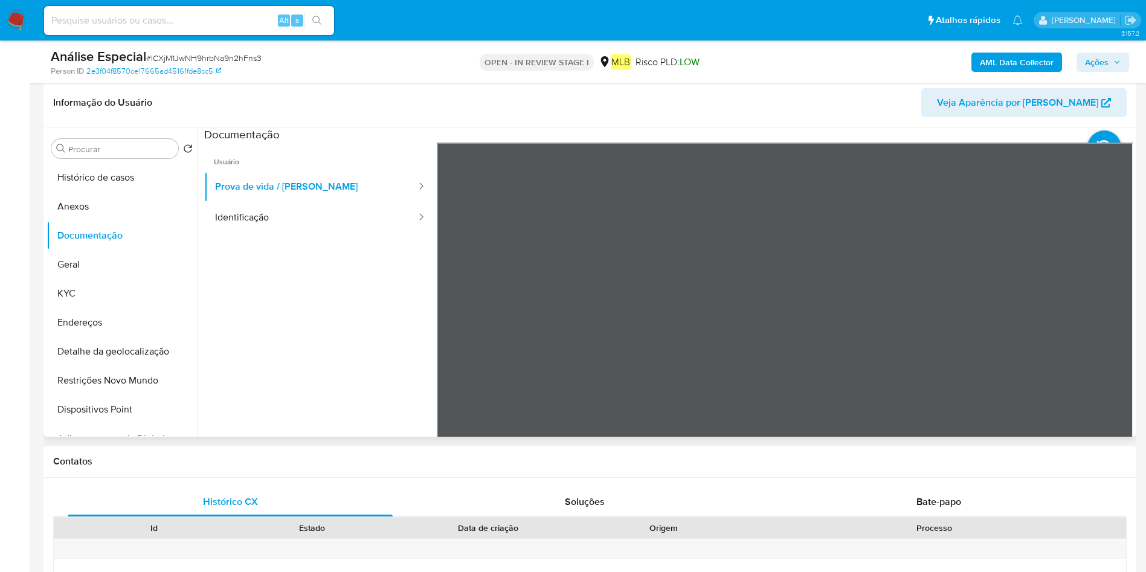
click at [329, 238] on ul "Usuário Prova de vida / Selfie Identificação" at bounding box center [320, 317] width 233 height 348
drag, startPoint x: 343, startPoint y: 223, endPoint x: 414, endPoint y: 237, distance: 72.0
click at [342, 223] on button "Identificação" at bounding box center [310, 217] width 213 height 31
click at [1106, 332] on icon at bounding box center [1118, 339] width 24 height 24
click at [450, 337] on icon at bounding box center [451, 339] width 7 height 12
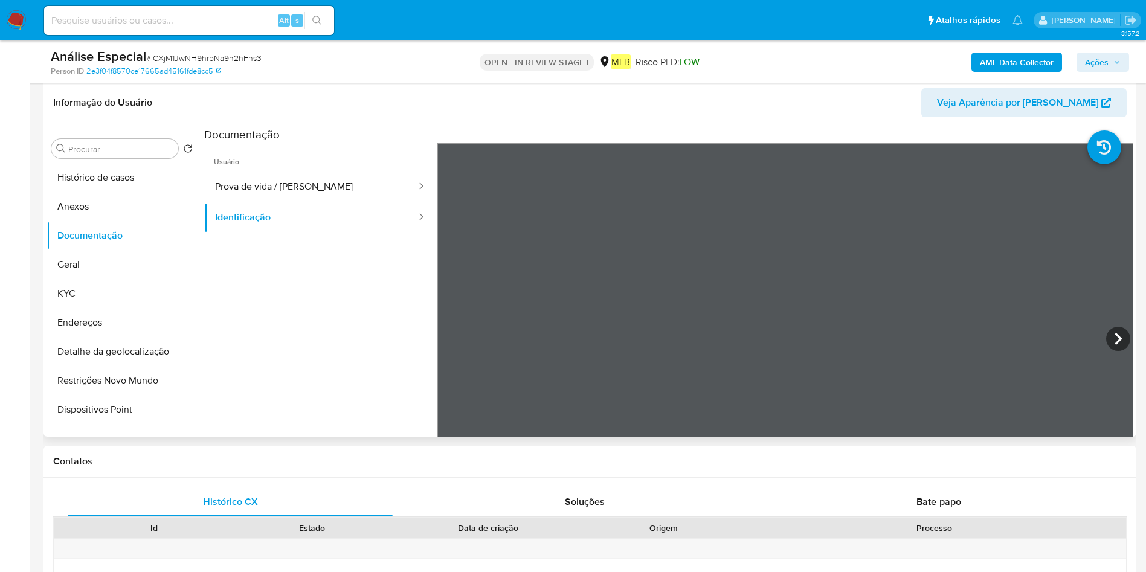
click at [1098, 333] on div at bounding box center [785, 341] width 697 height 396
click at [1106, 336] on icon at bounding box center [1118, 339] width 24 height 24
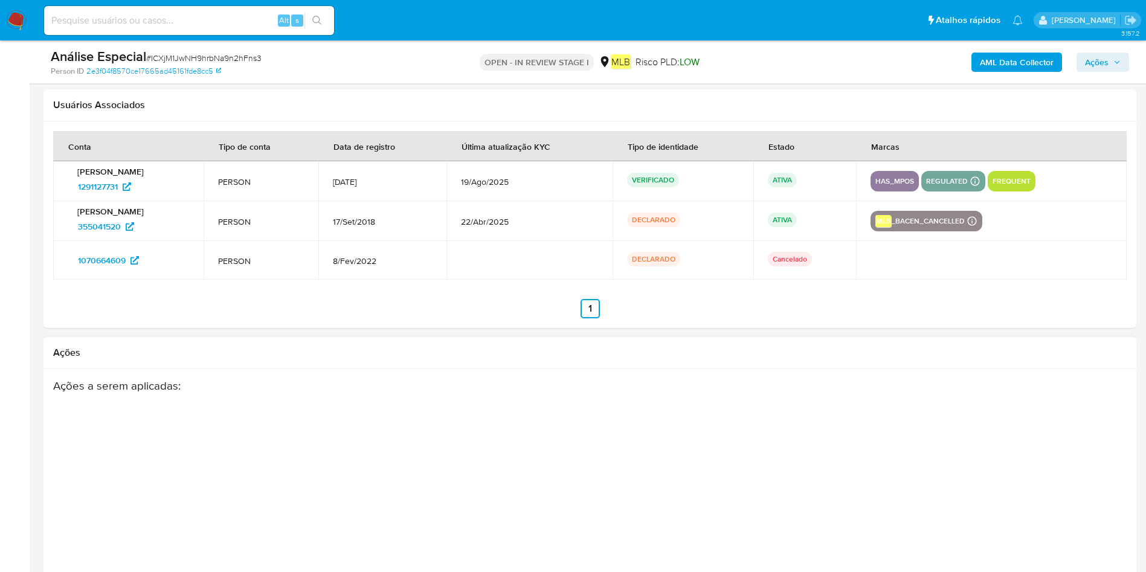
scroll to position [1724, 0]
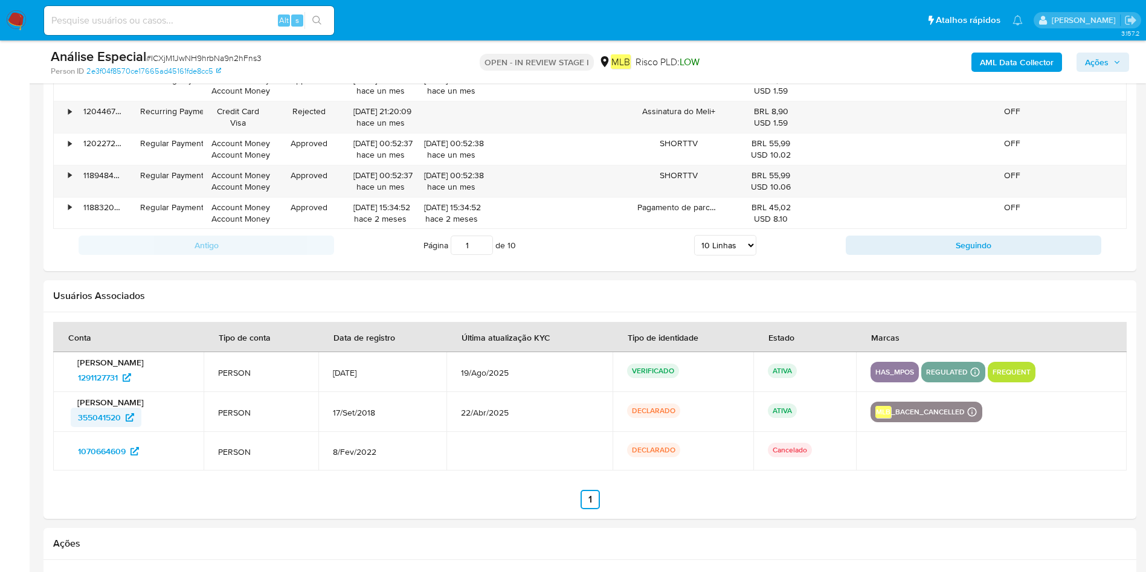
click at [100, 414] on span "355041520" at bounding box center [99, 417] width 43 height 19
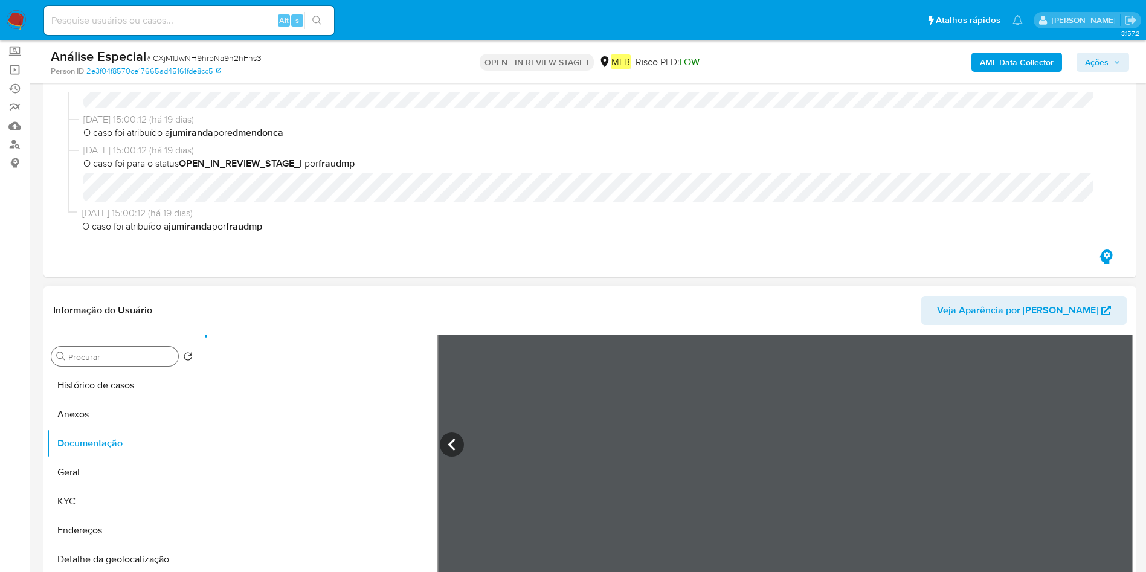
scroll to position [94, 0]
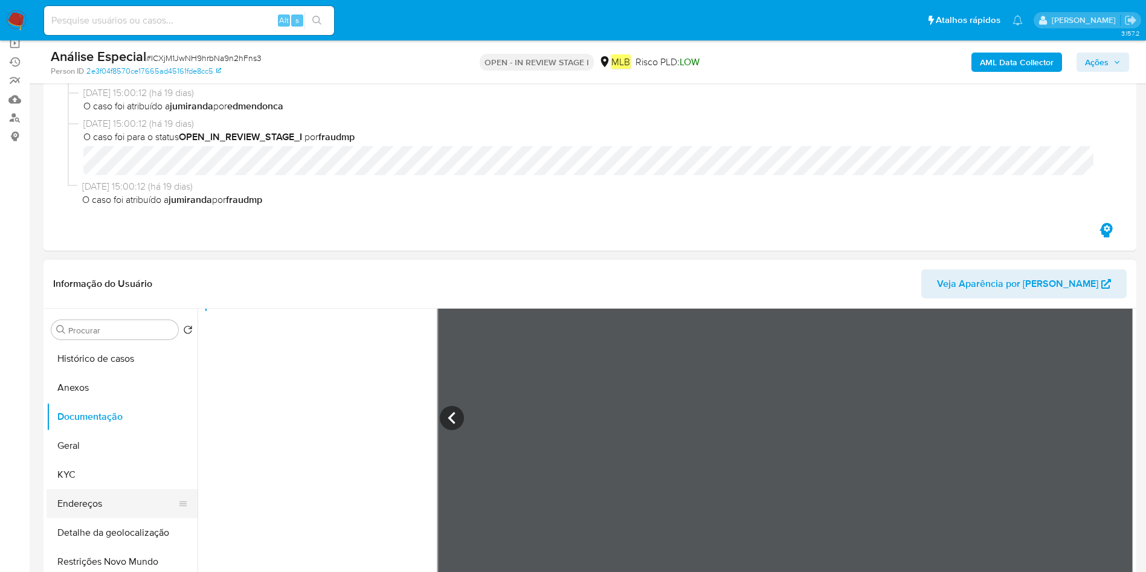
click at [97, 502] on button "Endereços" at bounding box center [117, 503] width 141 height 29
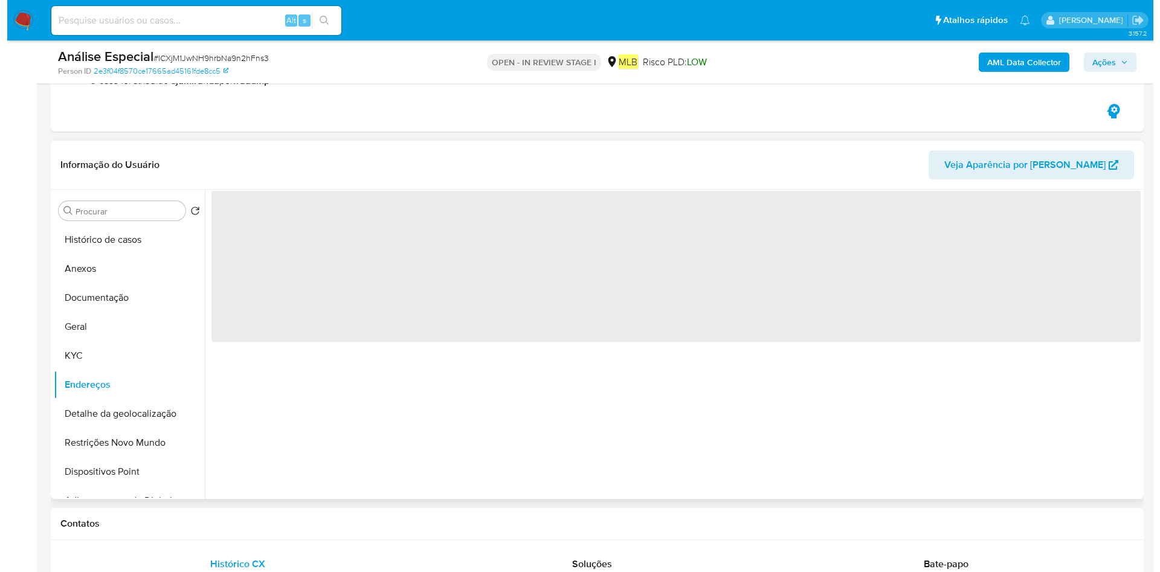
scroll to position [275, 0]
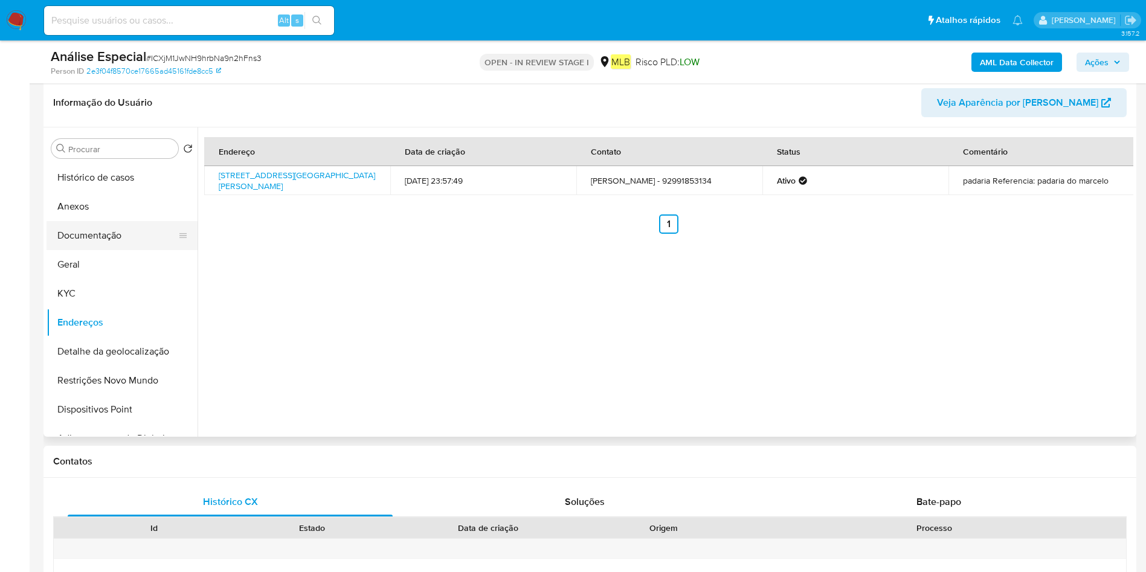
drag, startPoint x: 63, startPoint y: 244, endPoint x: 83, endPoint y: 234, distance: 21.6
click at [63, 245] on button "Documentação" at bounding box center [117, 235] width 141 height 29
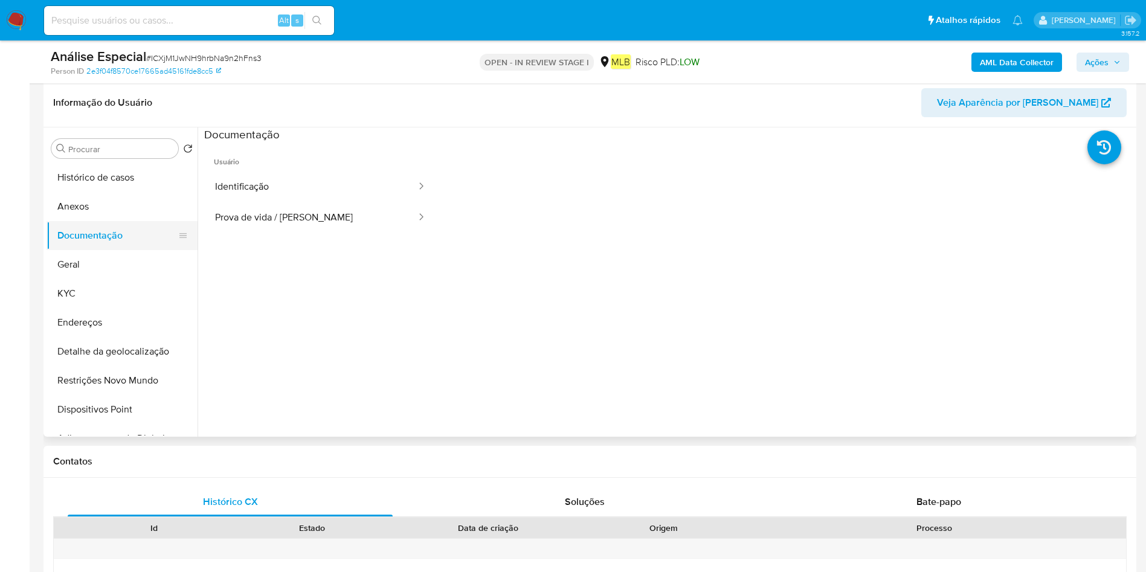
click at [98, 223] on button "Documentação" at bounding box center [117, 235] width 141 height 29
click at [97, 213] on button "Anexos" at bounding box center [117, 206] width 141 height 29
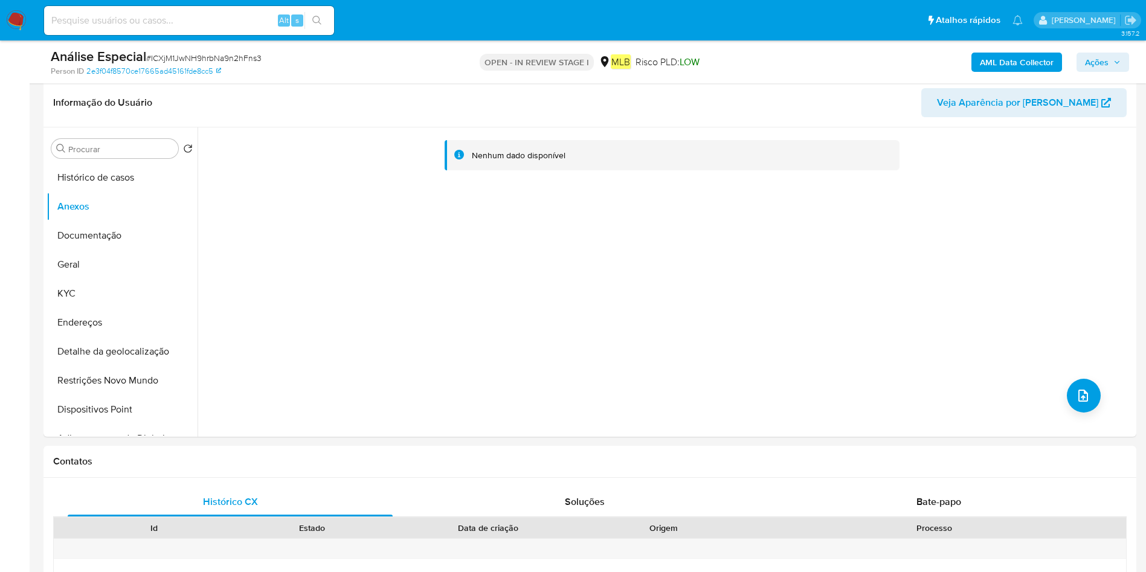
click at [1009, 59] on b "AML Data Collector" at bounding box center [1017, 62] width 74 height 19
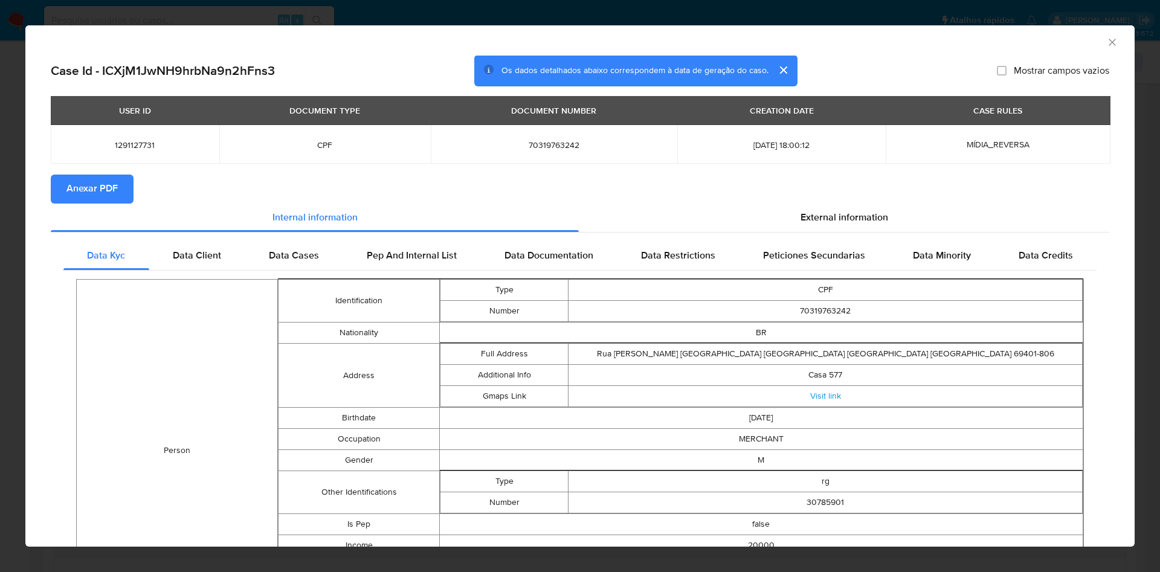
click at [1106, 41] on icon "Fechar a janela" at bounding box center [1112, 42] width 12 height 12
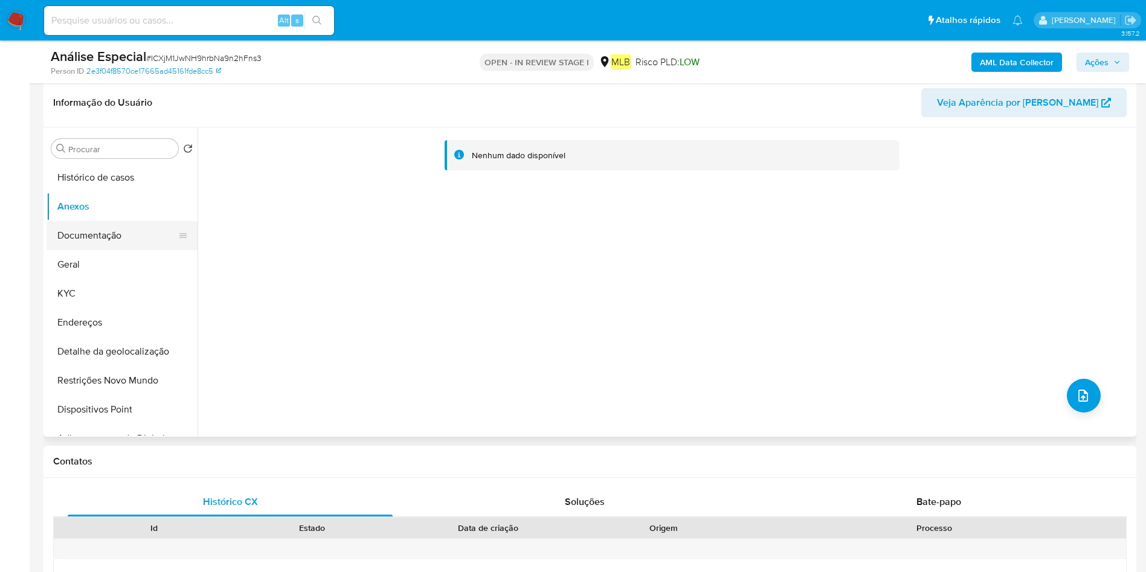
click at [51, 240] on button "Documentação" at bounding box center [117, 235] width 141 height 29
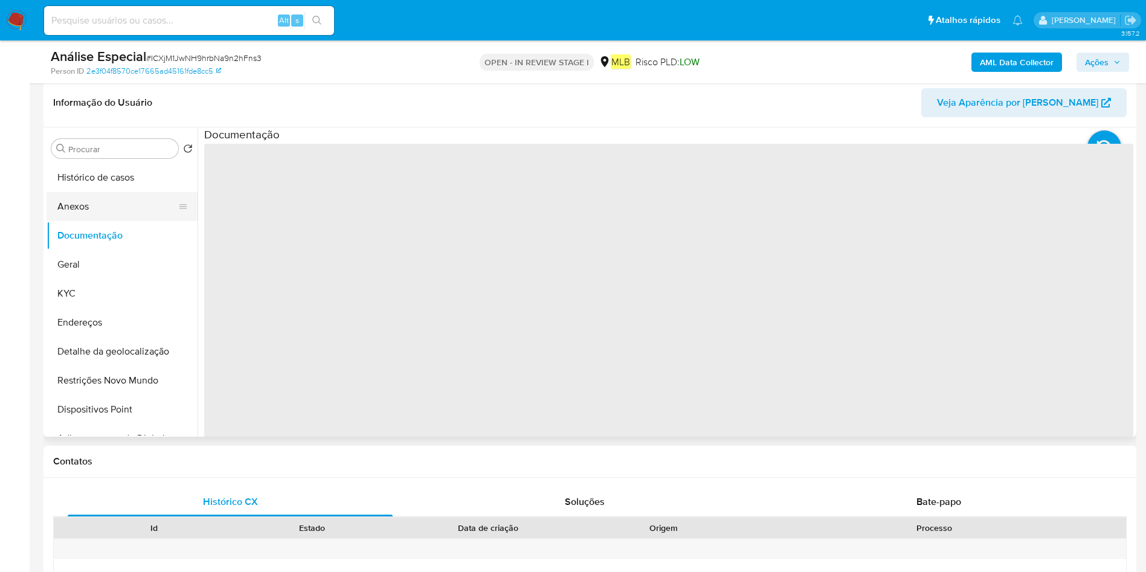
click at [99, 207] on button "Anexos" at bounding box center [117, 206] width 141 height 29
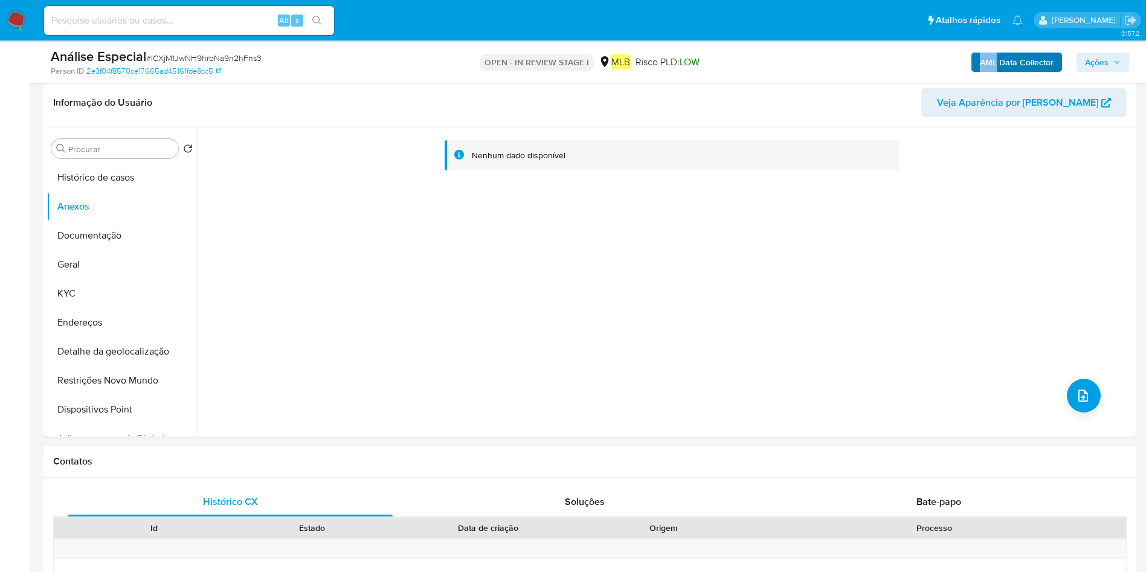
click at [998, 53] on div "AML Data Collector Ações" at bounding box center [950, 62] width 356 height 28
click at [1000, 54] on b "AML Data Collector" at bounding box center [1017, 62] width 74 height 19
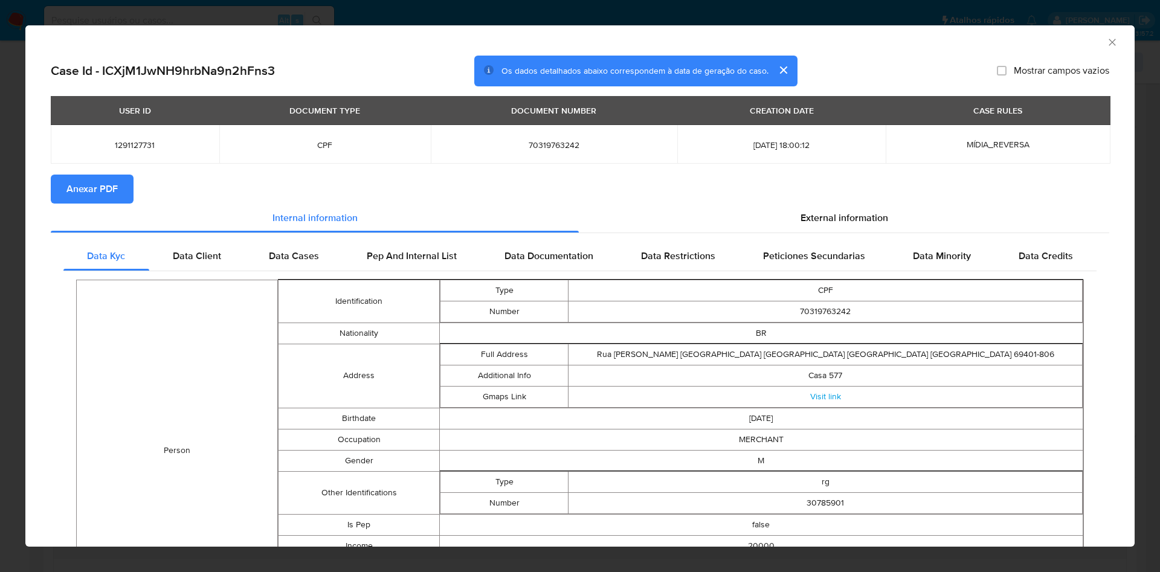
click at [100, 184] on span "Anexar PDF" at bounding box center [91, 189] width 51 height 27
click at [1100, 34] on div "AML Data Collector" at bounding box center [579, 40] width 1109 height 30
click at [1106, 43] on icon "Fechar a janela" at bounding box center [1112, 42] width 12 height 12
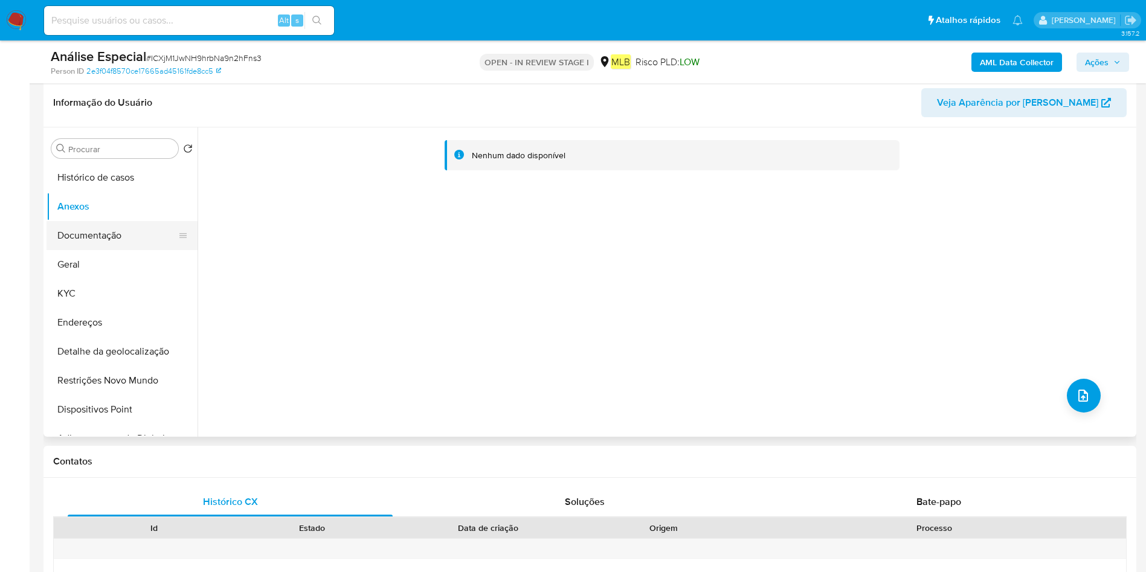
click at [121, 236] on button "Documentação" at bounding box center [117, 235] width 141 height 29
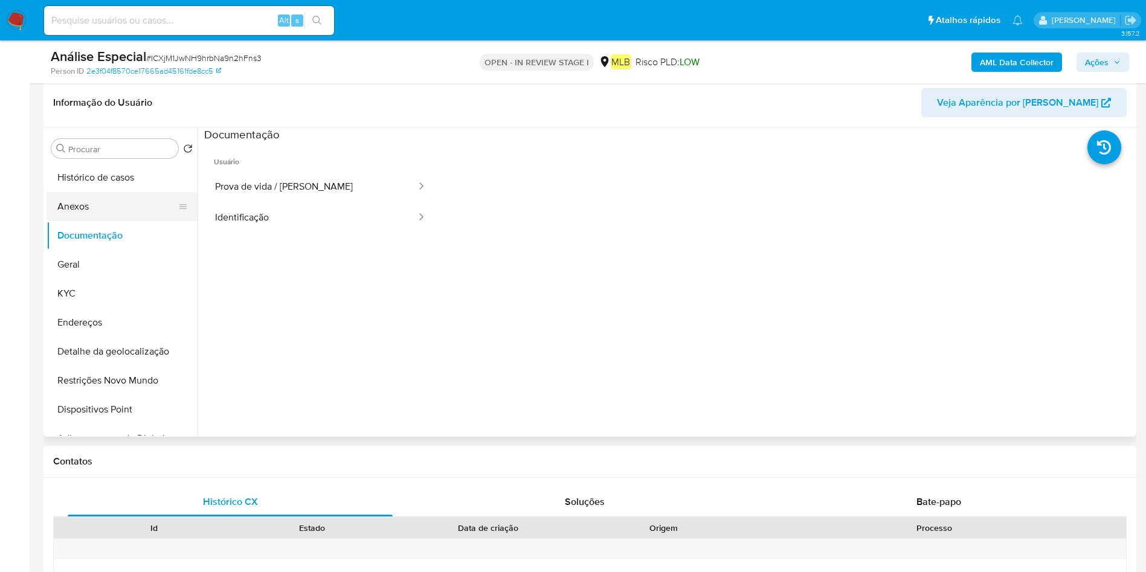
click at [146, 199] on button "Anexos" at bounding box center [117, 206] width 141 height 29
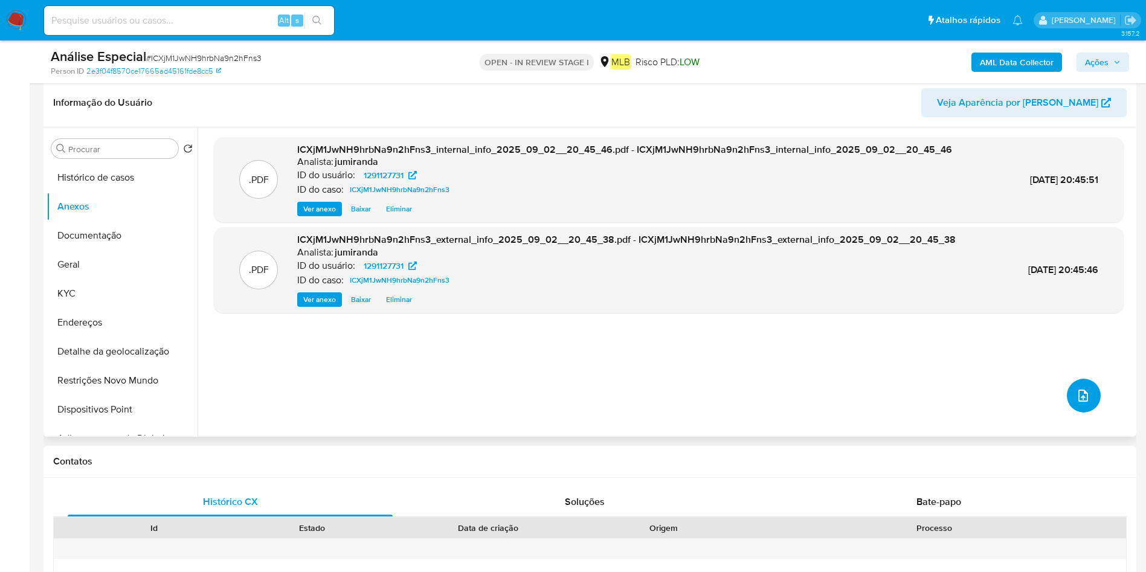
click at [1076, 399] on icon "upload-file" at bounding box center [1083, 395] width 14 height 14
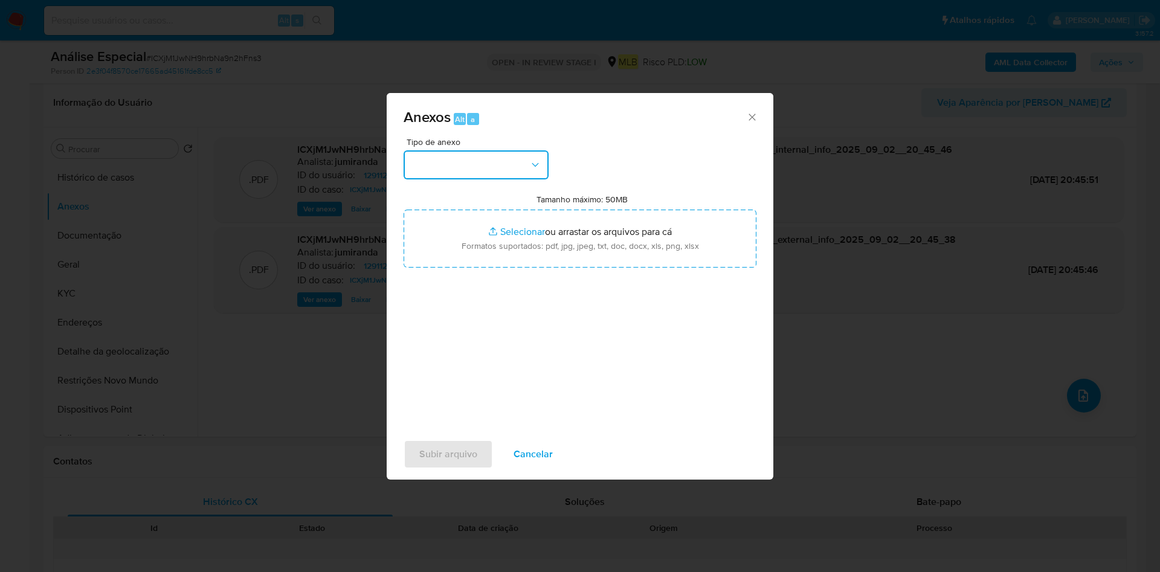
click at [509, 172] on button "button" at bounding box center [475, 164] width 145 height 29
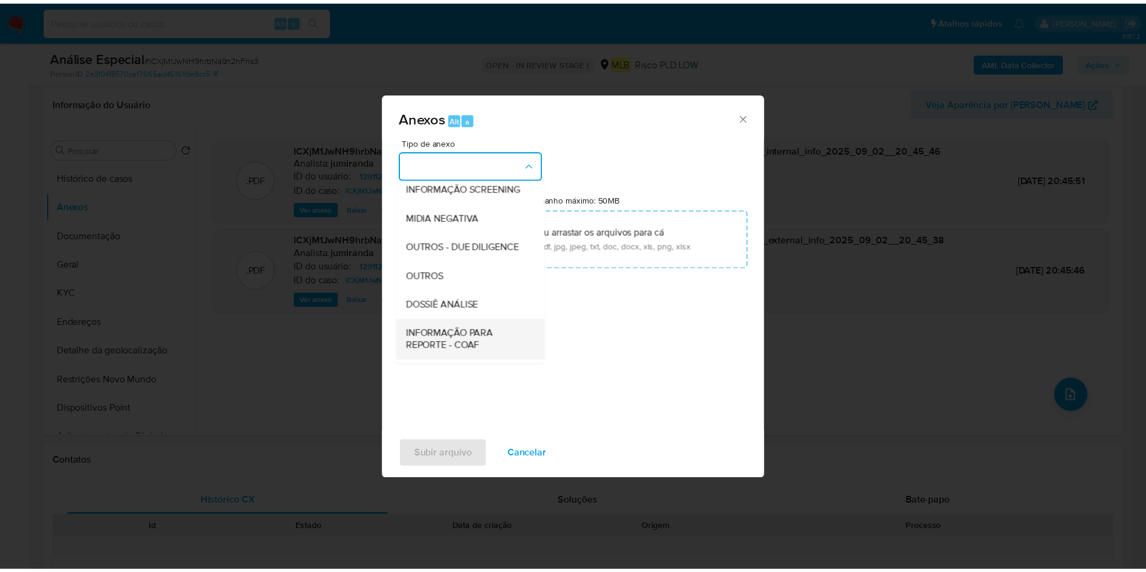
scroll to position [186, 0]
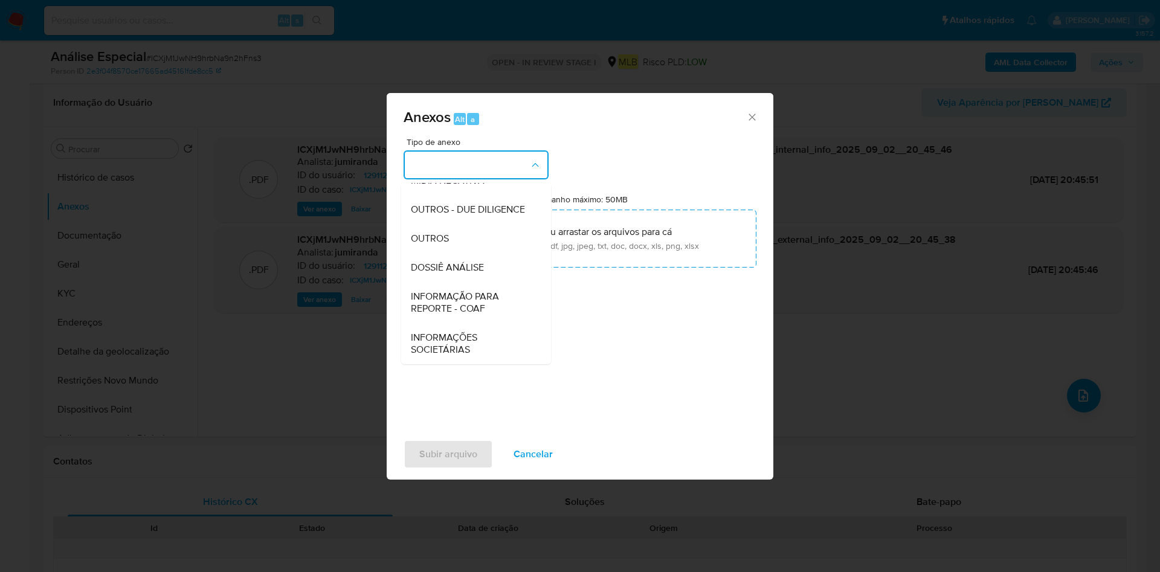
drag, startPoint x: 472, startPoint y: 240, endPoint x: 634, endPoint y: 71, distance: 234.5
click at [470, 240] on div "OUTROS" at bounding box center [472, 238] width 123 height 29
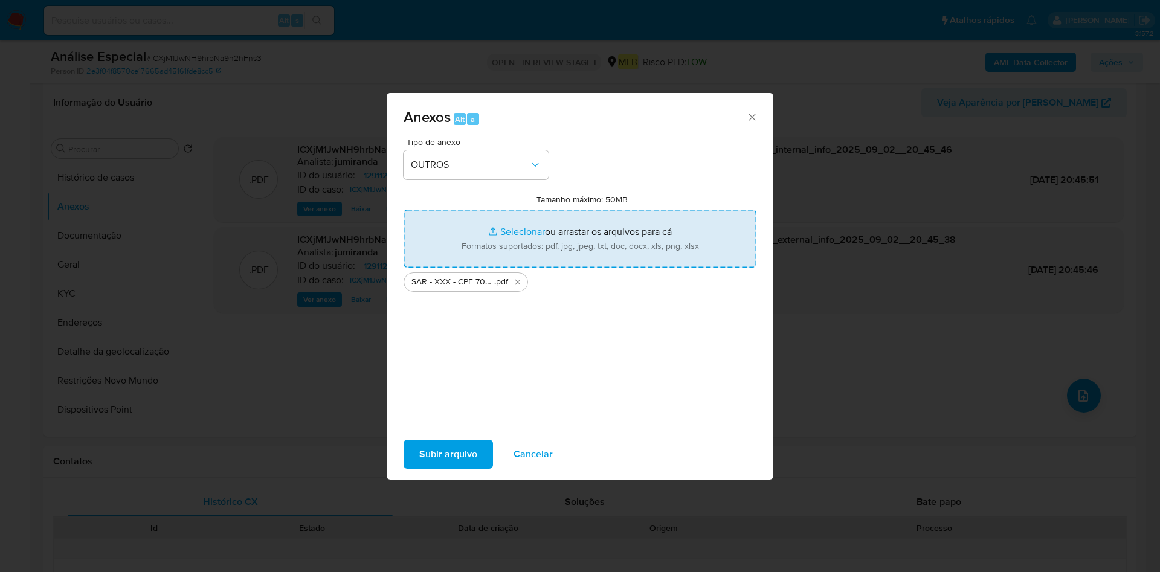
type input "C:\fakepath\Mulan 1291127731_2025_09_02_13_54_44.xlsx"
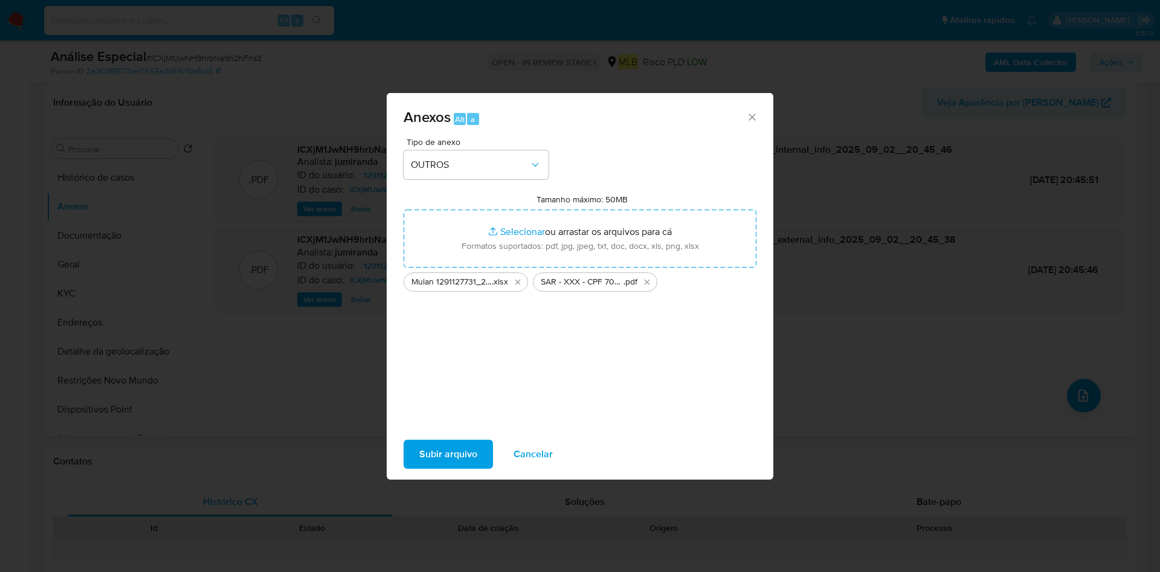
click at [417, 449] on button "Subir arquivo" at bounding box center [447, 454] width 89 height 29
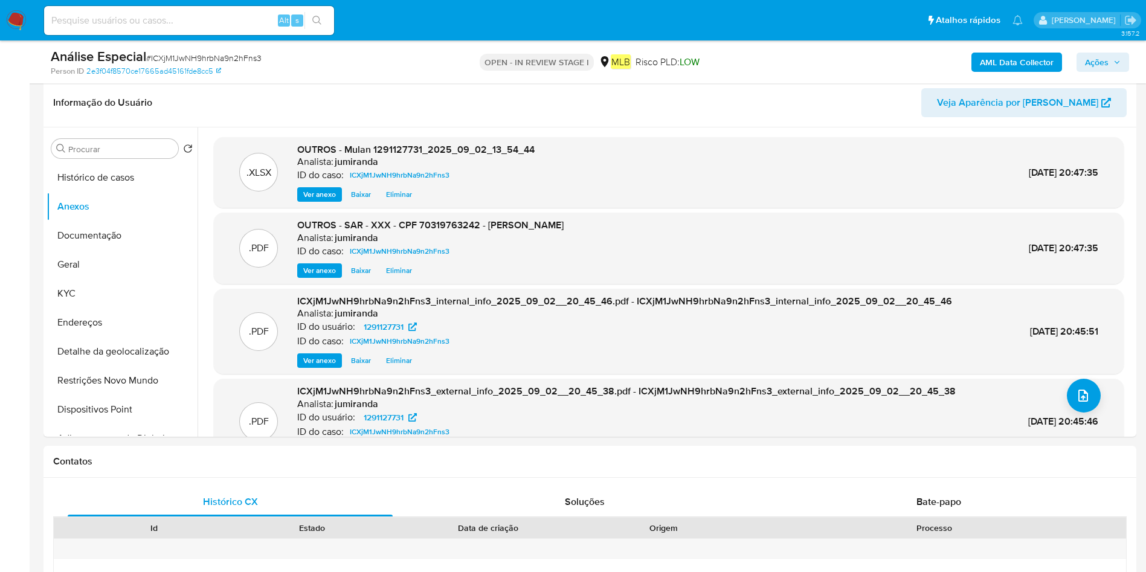
click at [1090, 62] on span "Ações" at bounding box center [1097, 62] width 24 height 19
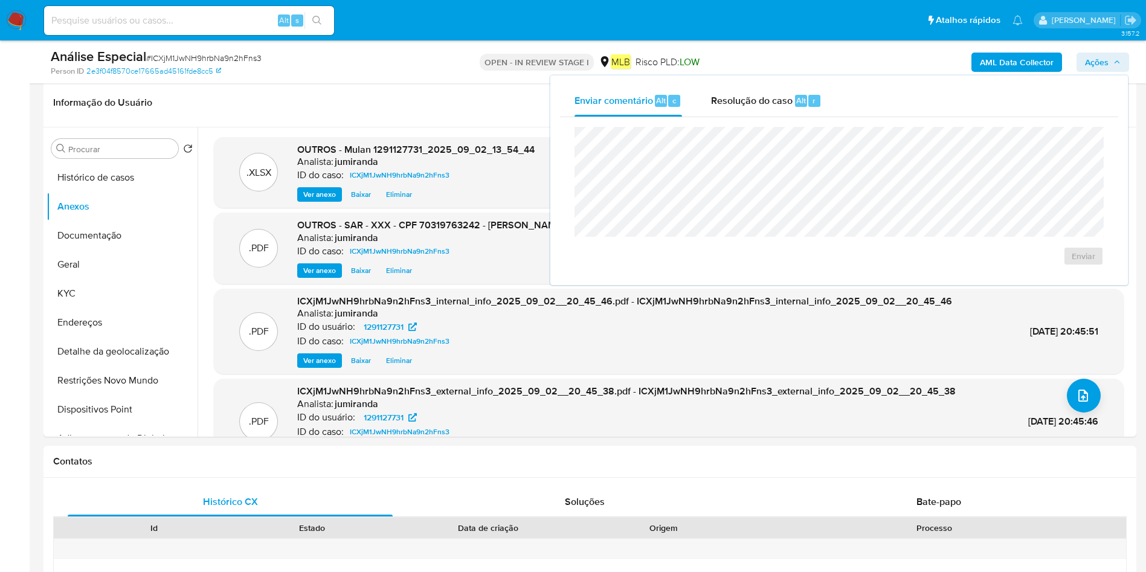
click at [721, 100] on span "Resolução do caso" at bounding box center [752, 100] width 82 height 14
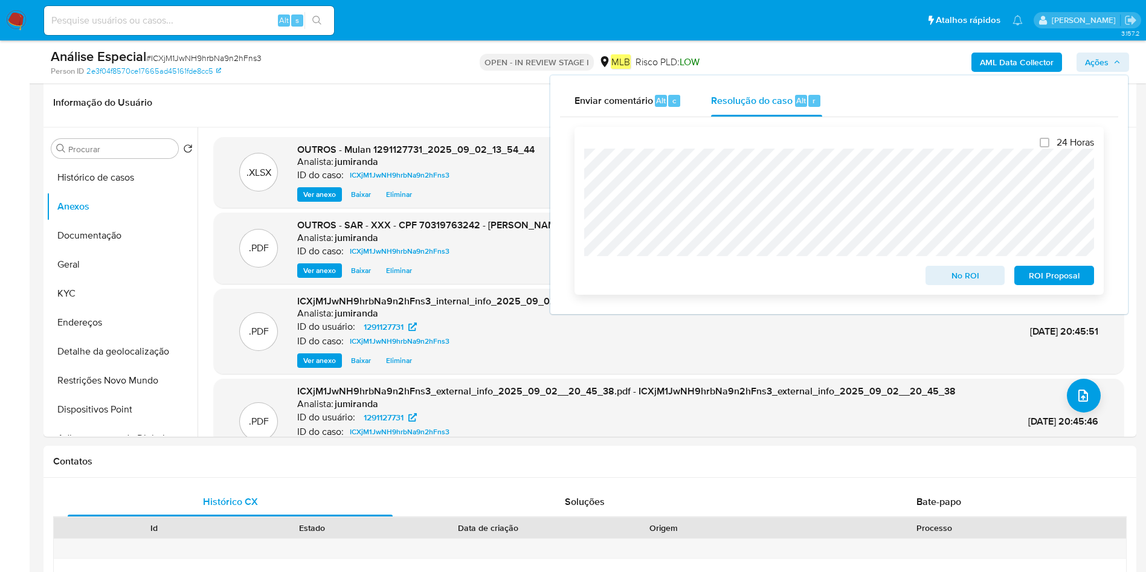
click at [1083, 278] on span "ROI Proposal" at bounding box center [1053, 275] width 63 height 17
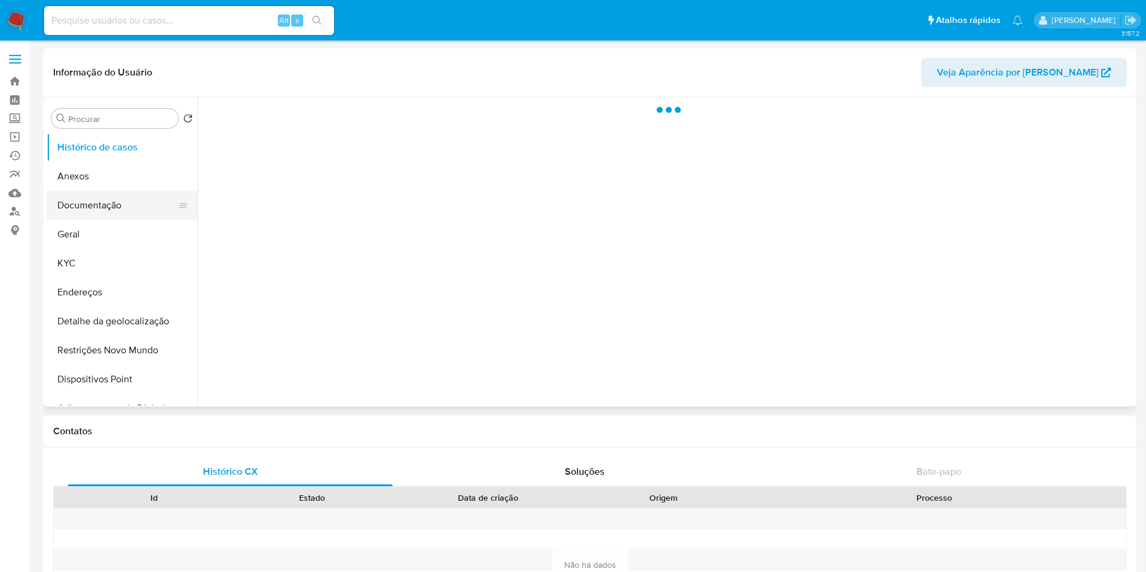
click at [102, 180] on button "Anexos" at bounding box center [122, 176] width 151 height 29
click at [87, 256] on button "KYC" at bounding box center [117, 263] width 141 height 29
select select "10"
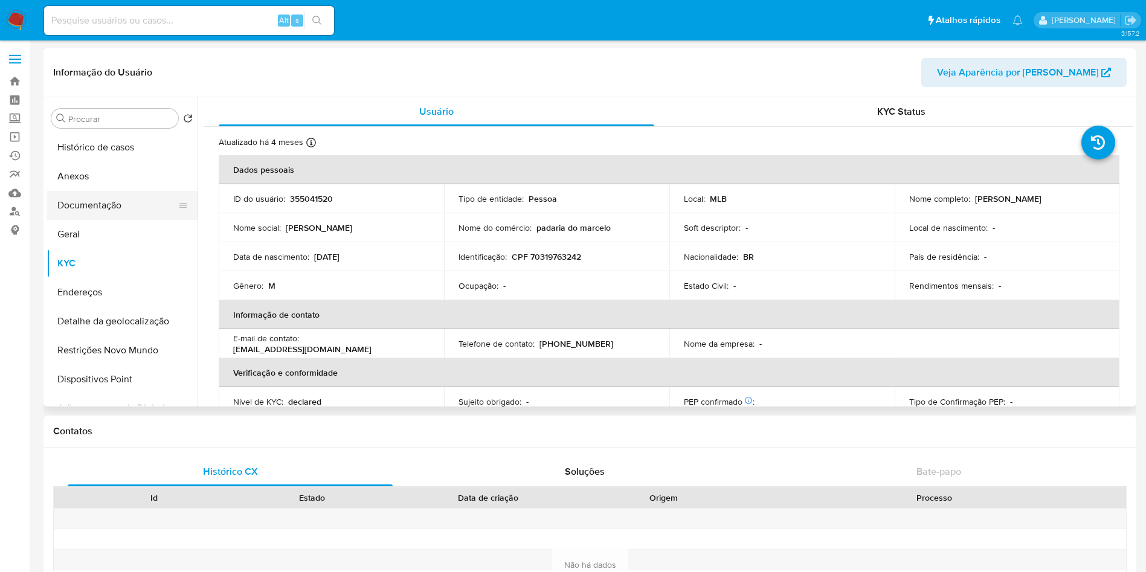
click at [121, 212] on button "Documentação" at bounding box center [117, 205] width 141 height 29
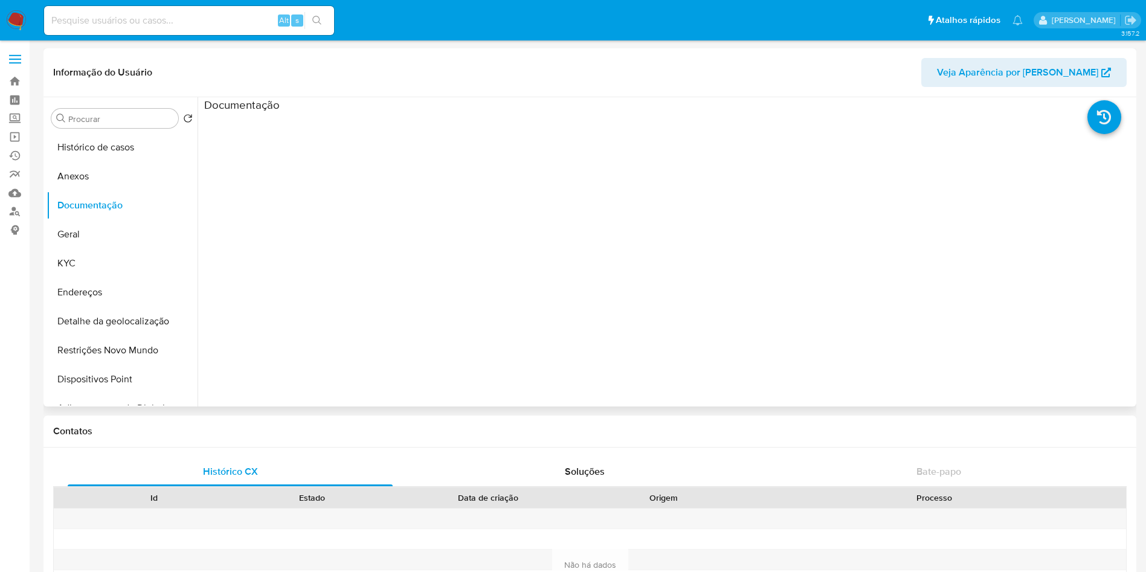
click at [290, 166] on ul at bounding box center [320, 286] width 233 height 348
click at [286, 183] on ul at bounding box center [320, 286] width 233 height 348
drag, startPoint x: 88, startPoint y: 249, endPoint x: 109, endPoint y: 237, distance: 24.7
click at [87, 247] on ul "Histórico de casos Anexos Documentação Geral KYC Endereços Detalhe da geolocali…" at bounding box center [122, 269] width 151 height 272
click at [124, 206] on button "Documentação" at bounding box center [117, 205] width 141 height 29
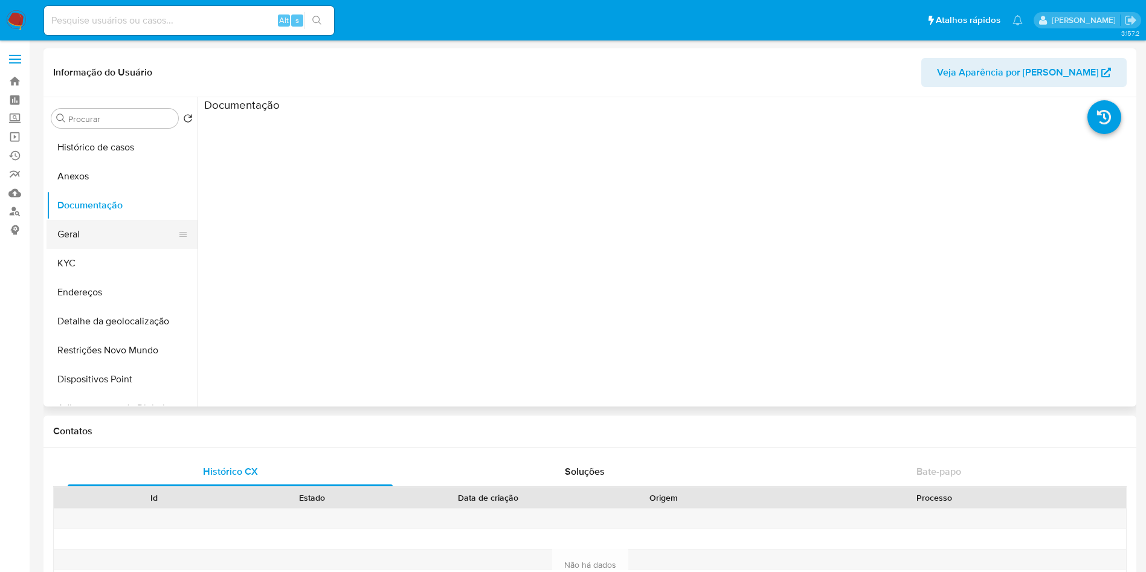
click at [121, 233] on button "Geral" at bounding box center [117, 234] width 141 height 29
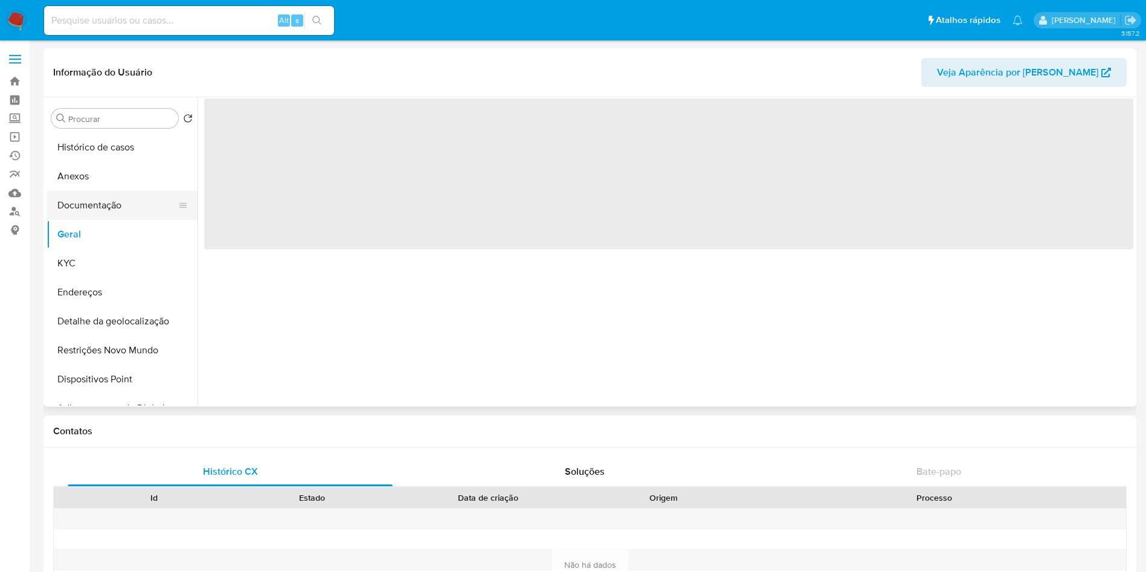
click at [147, 197] on button "Documentação" at bounding box center [117, 205] width 141 height 29
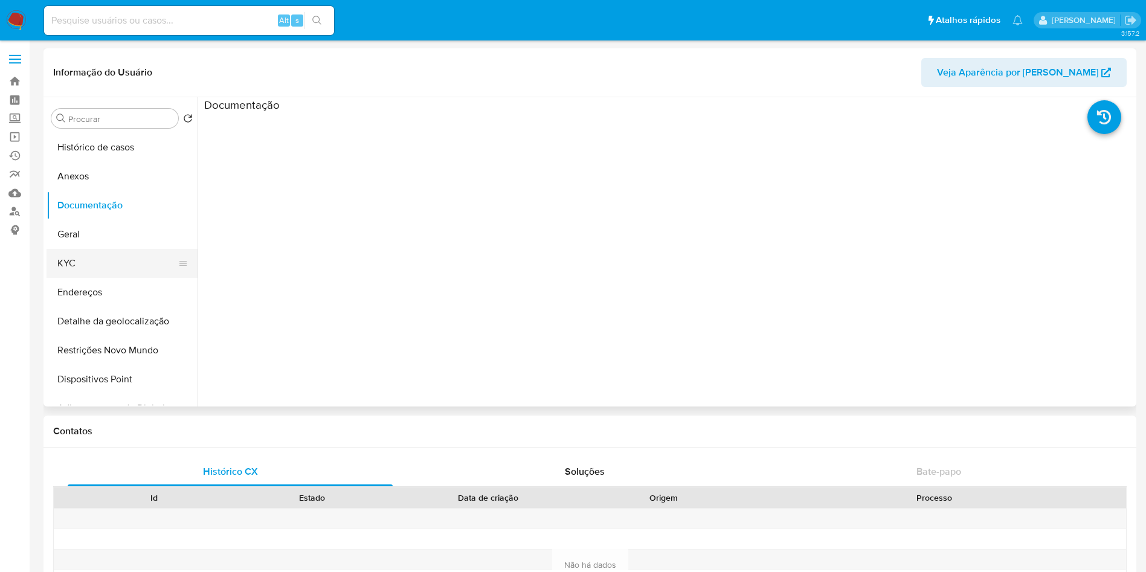
click at [92, 246] on button "Geral" at bounding box center [122, 234] width 151 height 29
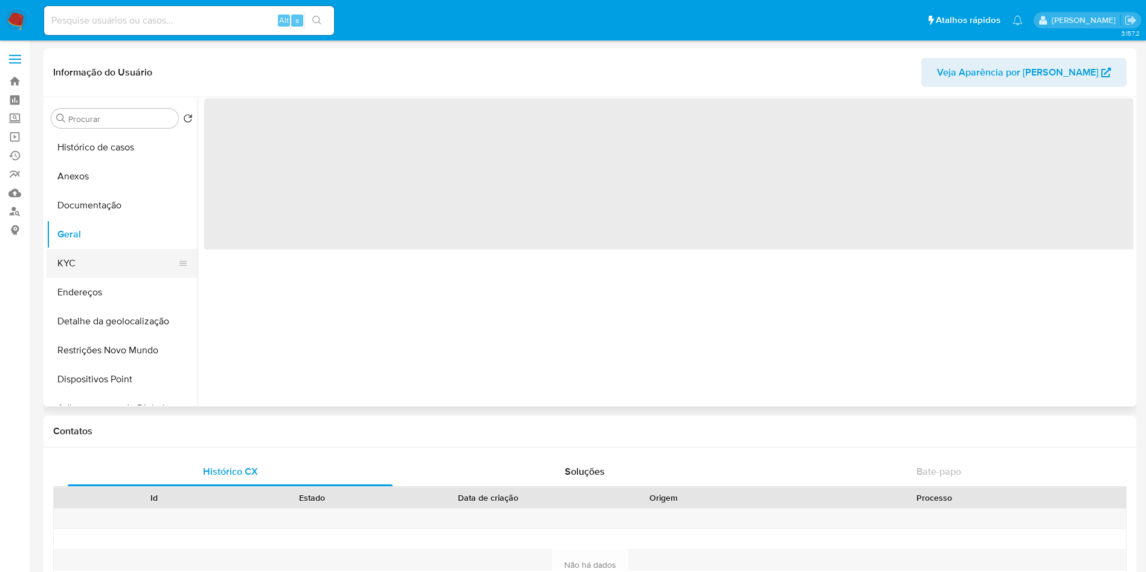
click at [105, 270] on button "KYC" at bounding box center [117, 263] width 141 height 29
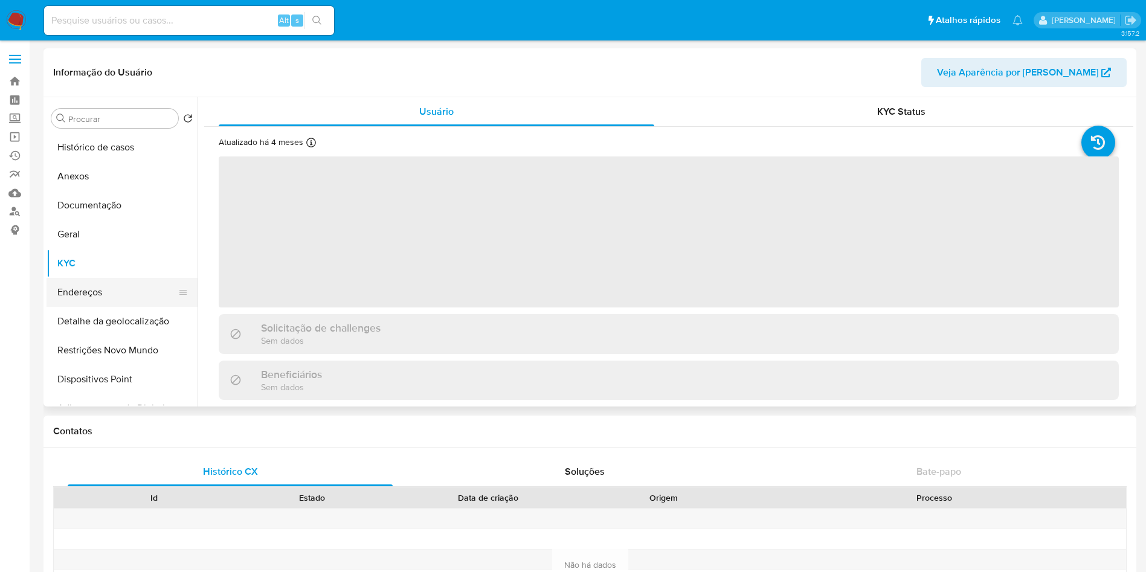
click at [124, 290] on button "Endereços" at bounding box center [117, 292] width 141 height 29
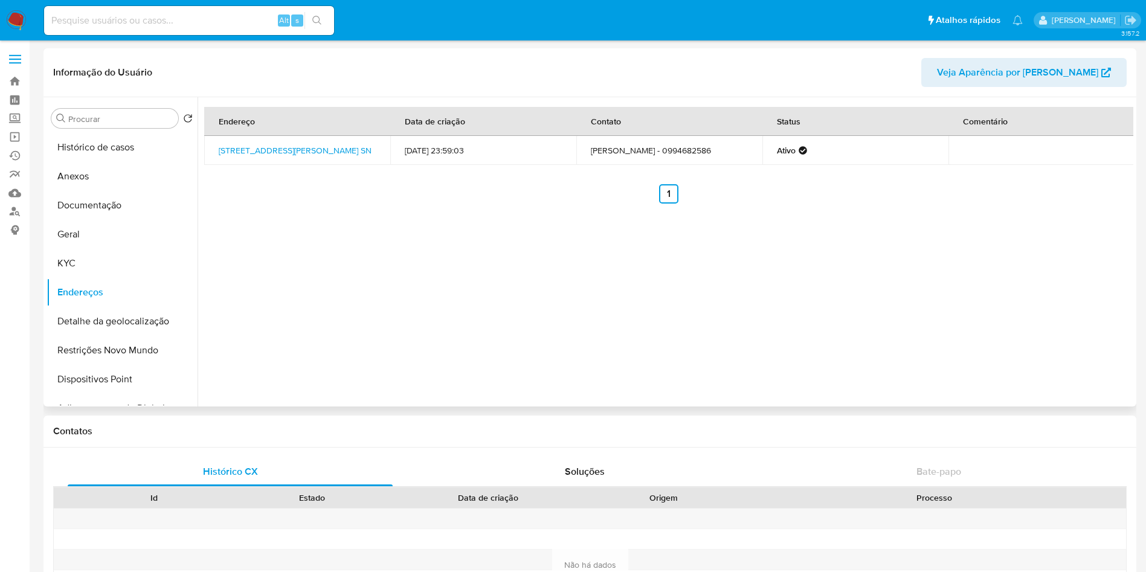
click at [635, 155] on td "[PERSON_NAME] - 0994682586" at bounding box center [669, 150] width 186 height 29
click at [668, 155] on td "[PERSON_NAME] - 0994682586" at bounding box center [669, 150] width 186 height 29
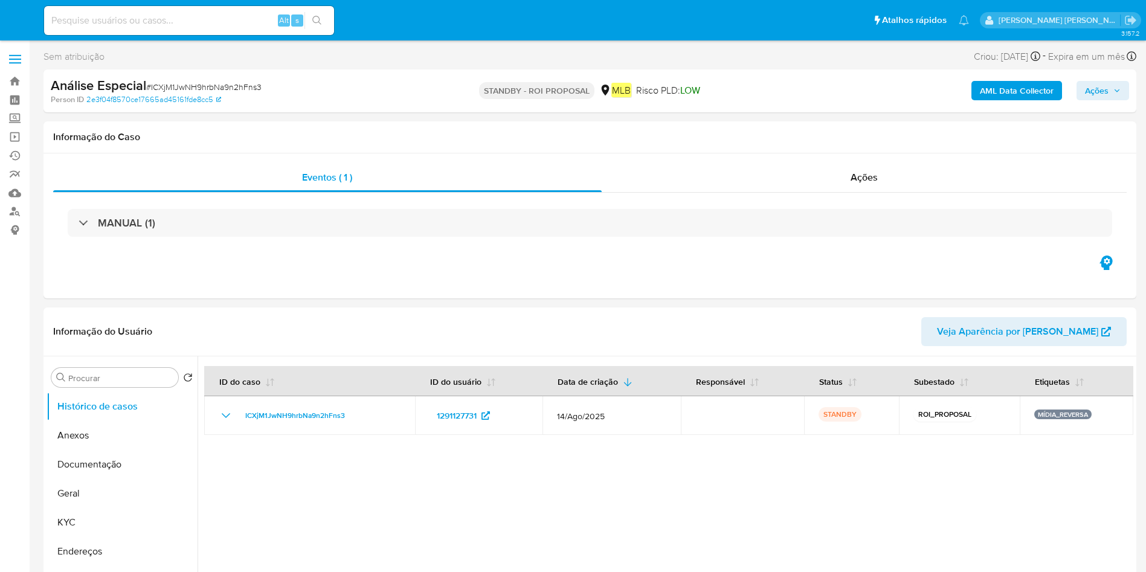
select select "10"
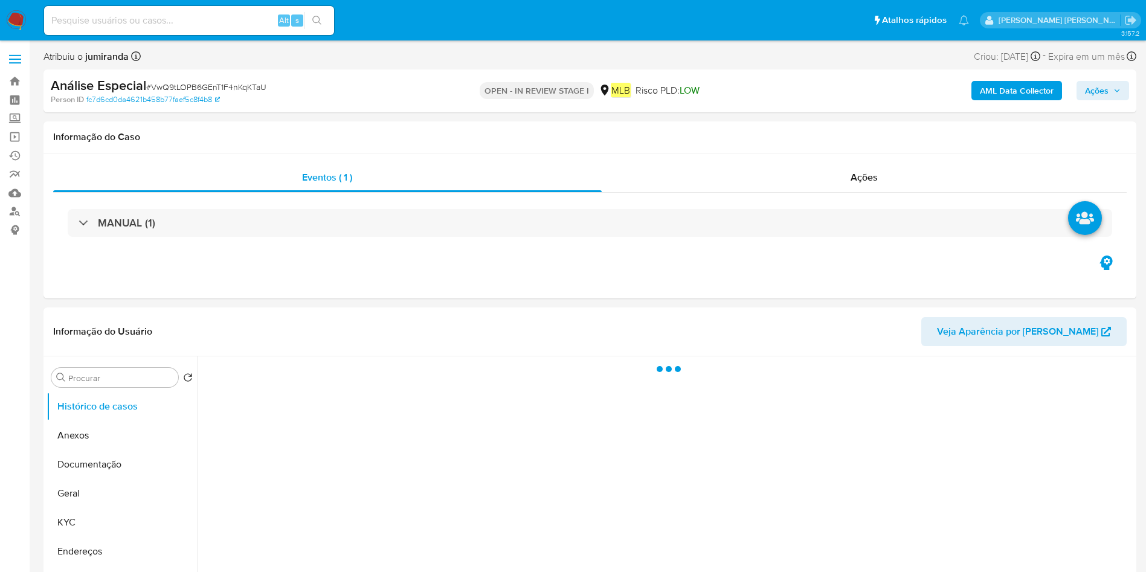
select select "10"
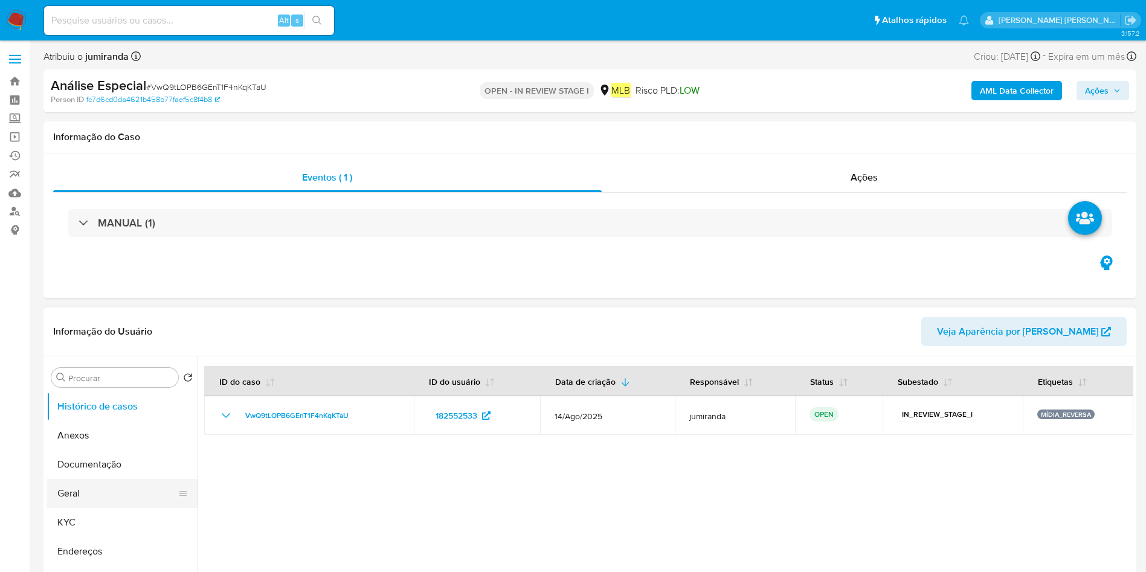
click at [95, 506] on button "Geral" at bounding box center [117, 493] width 141 height 29
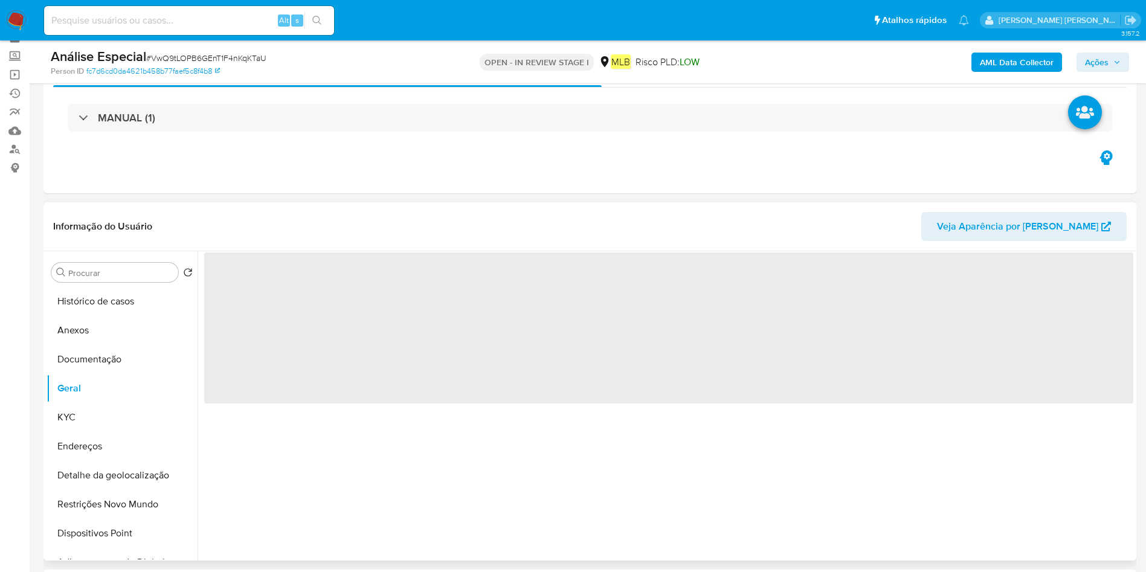
scroll to position [91, 0]
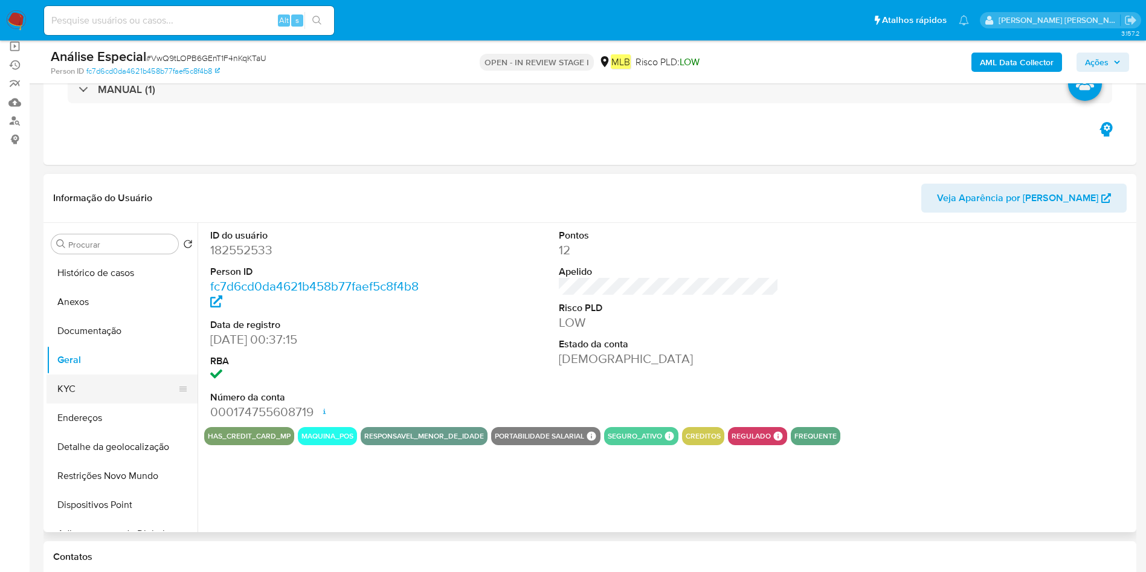
click at [115, 379] on button "KYC" at bounding box center [117, 388] width 141 height 29
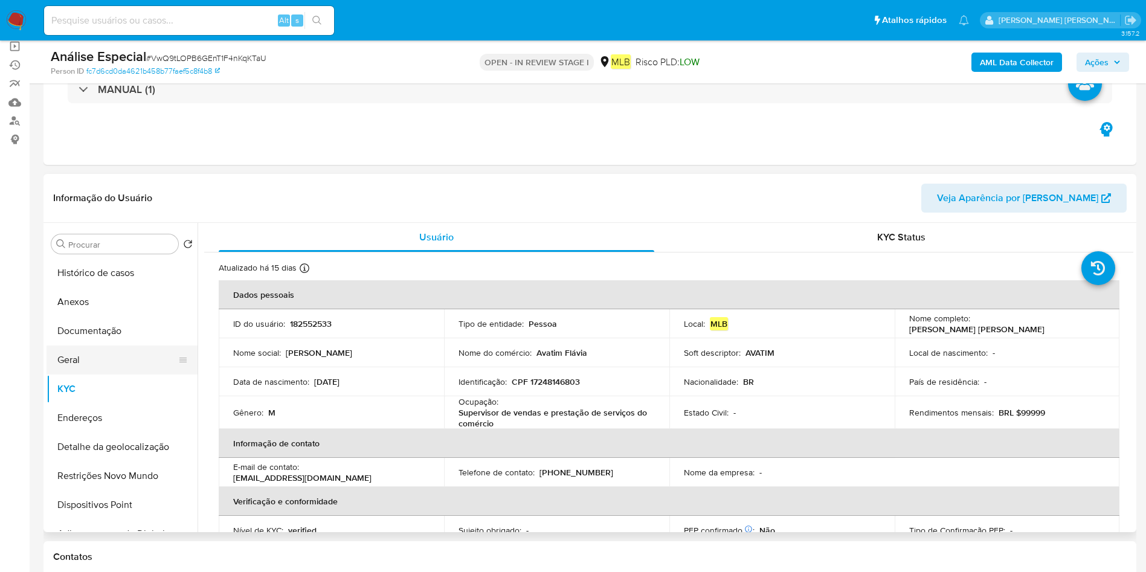
click at [106, 361] on button "Geral" at bounding box center [117, 359] width 141 height 29
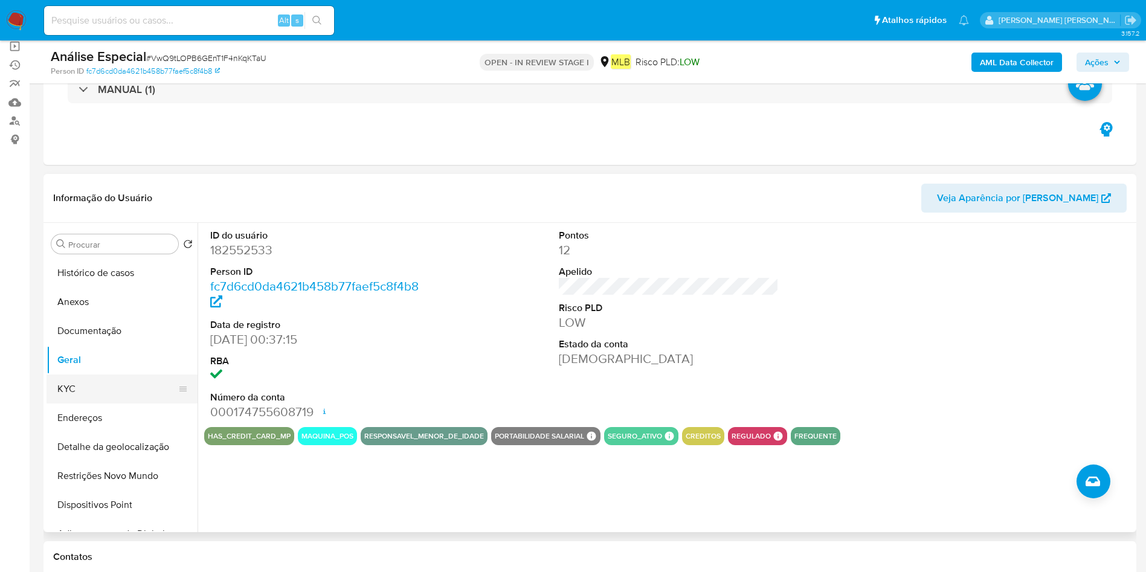
click at [111, 388] on button "KYC" at bounding box center [117, 388] width 141 height 29
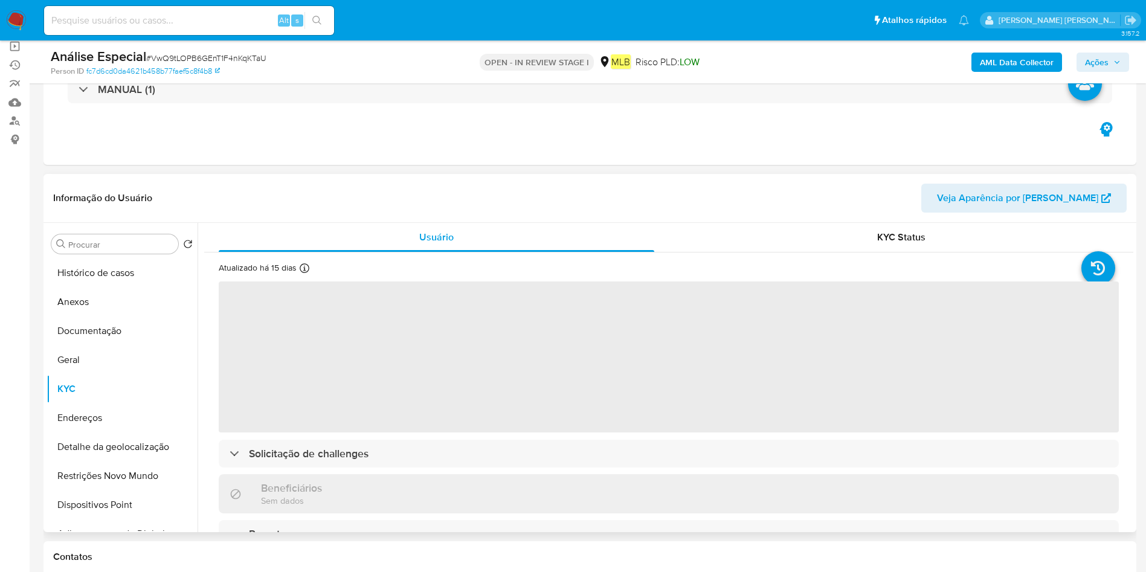
click at [539, 408] on span "‌" at bounding box center [669, 356] width 900 height 151
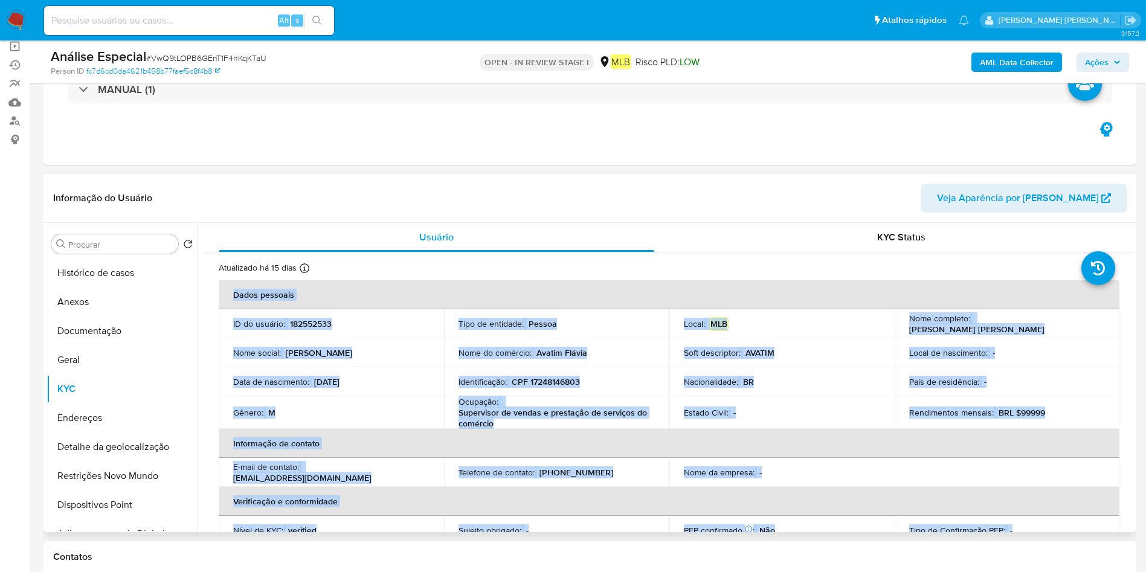
click at [577, 408] on p "Supervisor de vendas e prestação de serviços do comércio" at bounding box center [553, 418] width 191 height 22
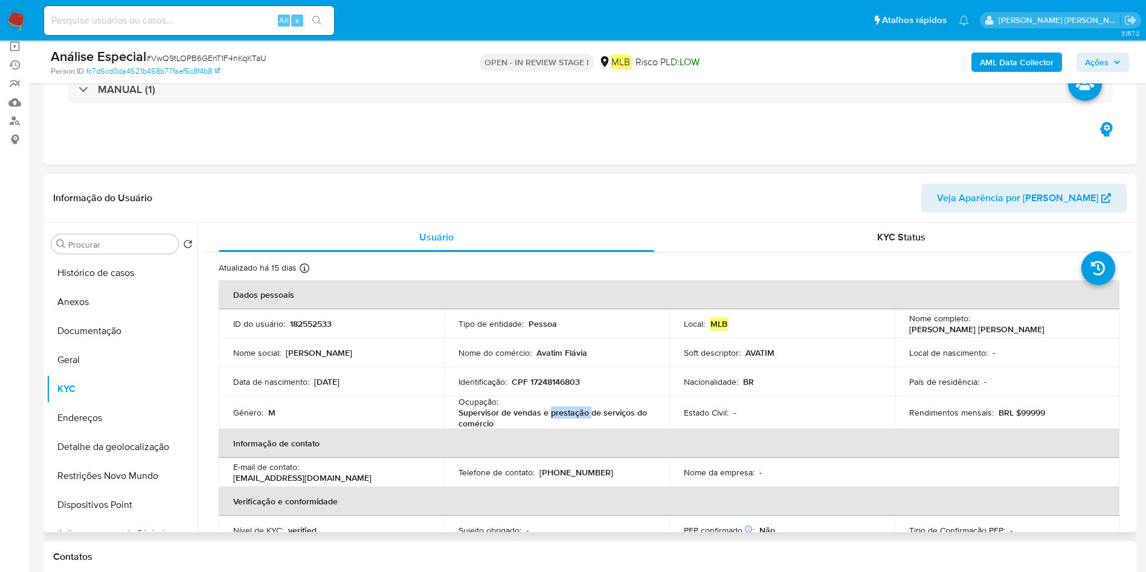
click at [577, 408] on p "Supervisor de vendas e prestação de serviços do comércio" at bounding box center [553, 418] width 191 height 22
click at [97, 329] on button "Documentação" at bounding box center [117, 330] width 141 height 29
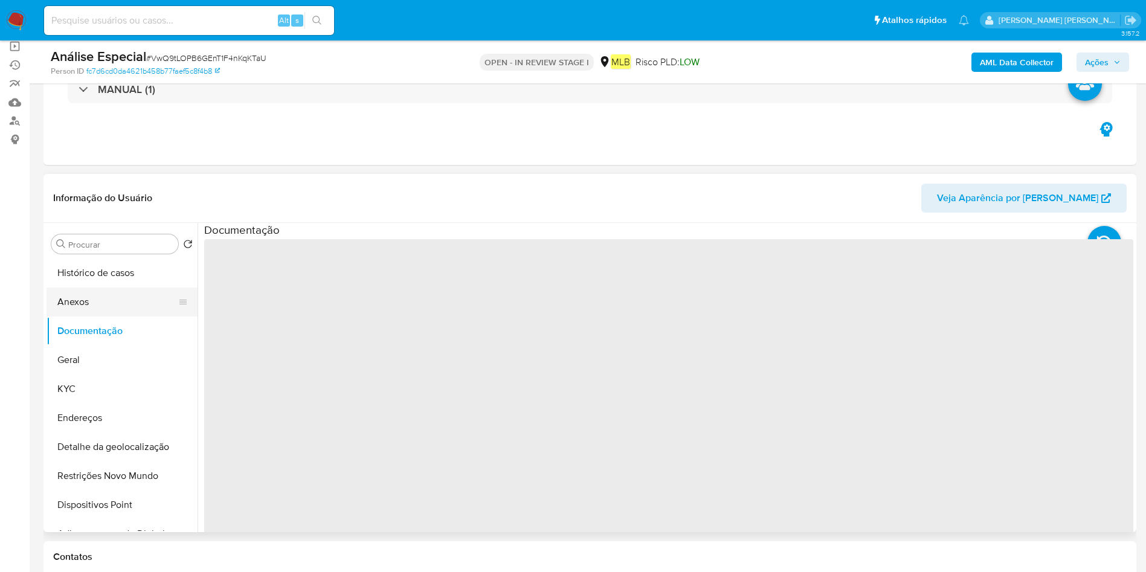
click at [104, 303] on button "Anexos" at bounding box center [117, 301] width 141 height 29
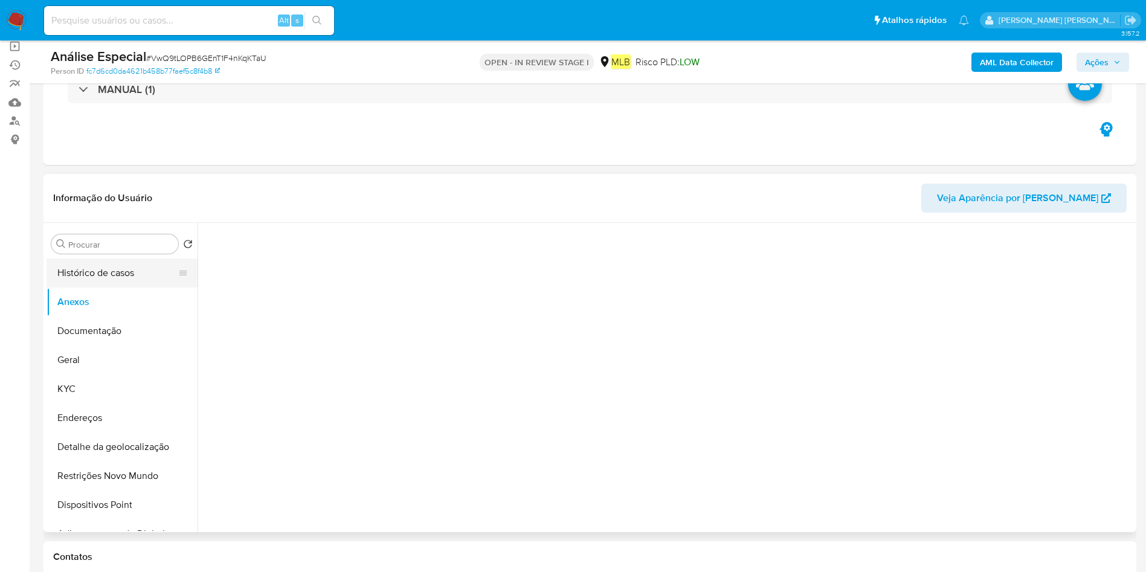
click at [129, 266] on button "Histórico de casos" at bounding box center [117, 272] width 141 height 29
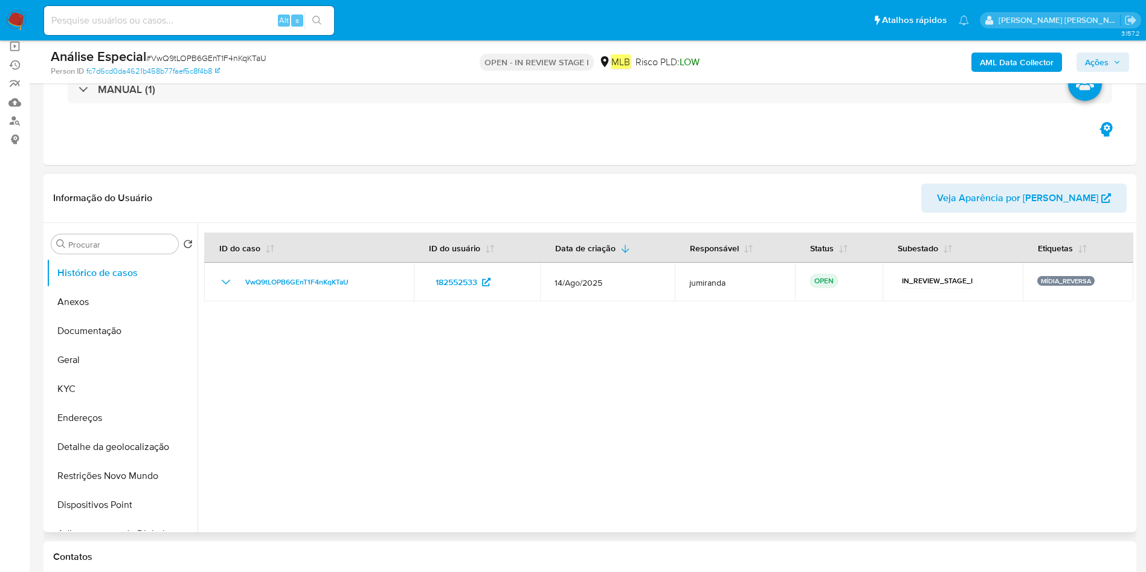
click at [98, 474] on button "Restrições Novo Mundo" at bounding box center [122, 475] width 151 height 29
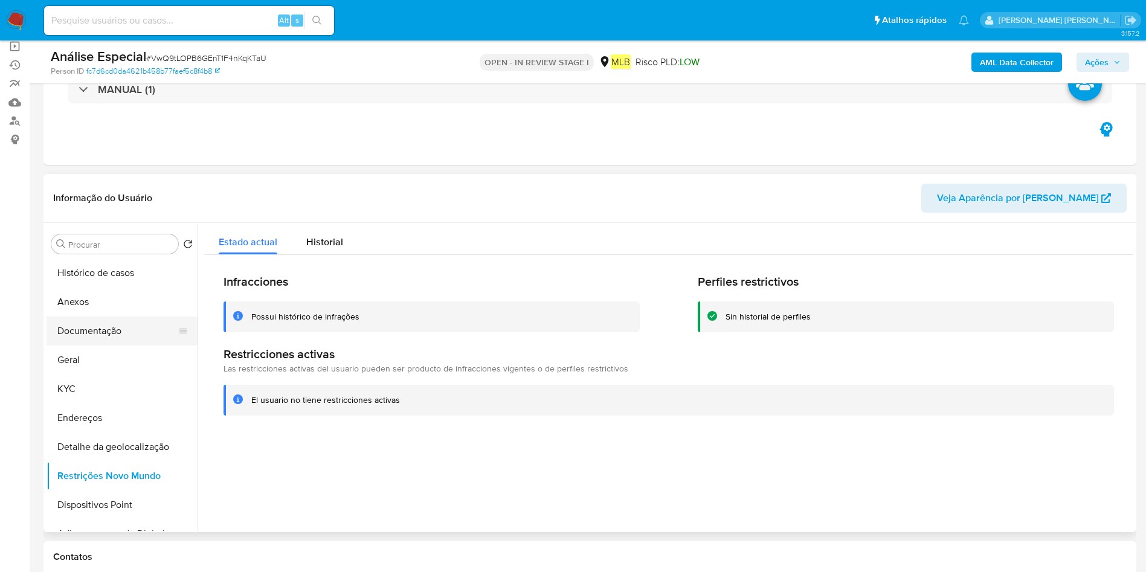
click at [114, 333] on button "Documentação" at bounding box center [117, 330] width 141 height 29
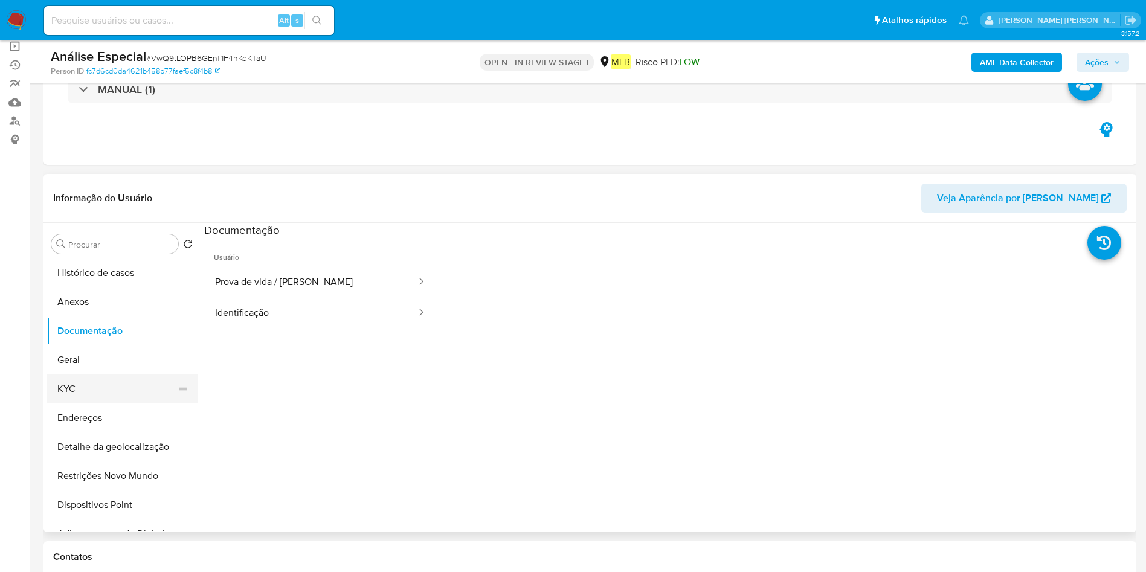
click at [125, 393] on button "KYC" at bounding box center [117, 388] width 141 height 29
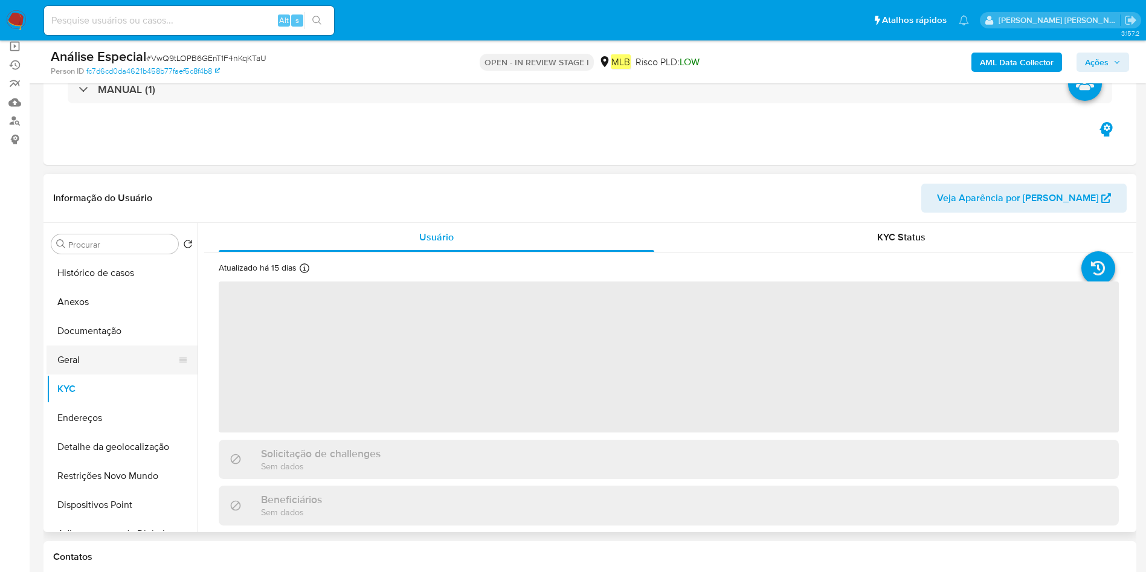
click at [130, 376] on button "KYC" at bounding box center [122, 388] width 151 height 29
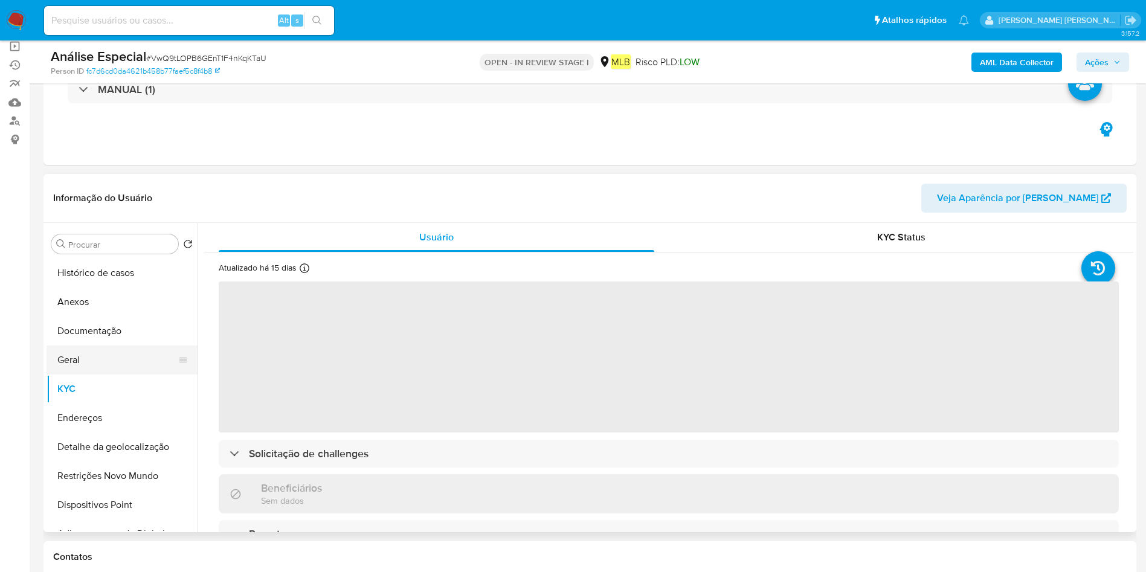
click at [138, 364] on button "Geral" at bounding box center [117, 359] width 141 height 29
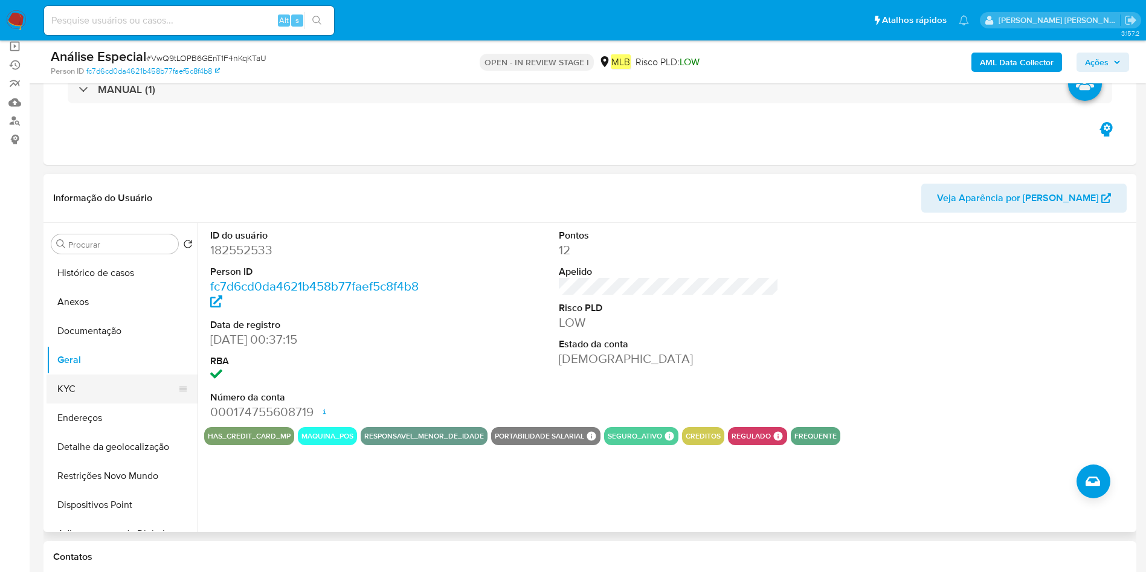
click at [108, 386] on button "KYC" at bounding box center [117, 388] width 141 height 29
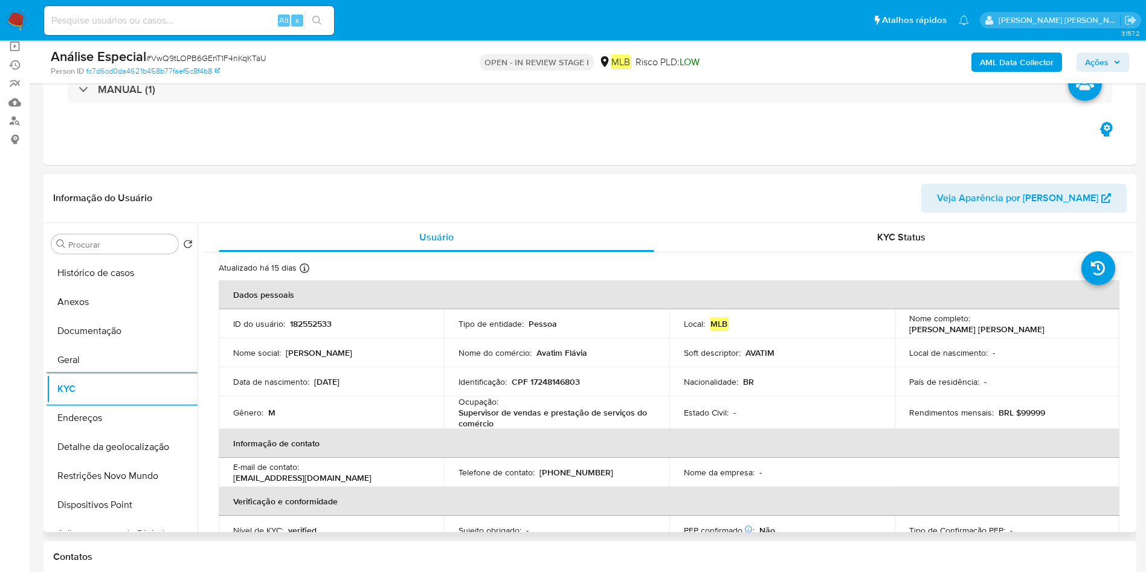
drag, startPoint x: 106, startPoint y: 417, endPoint x: 447, endPoint y: 431, distance: 341.5
click at [104, 418] on button "Endereços" at bounding box center [122, 417] width 151 height 29
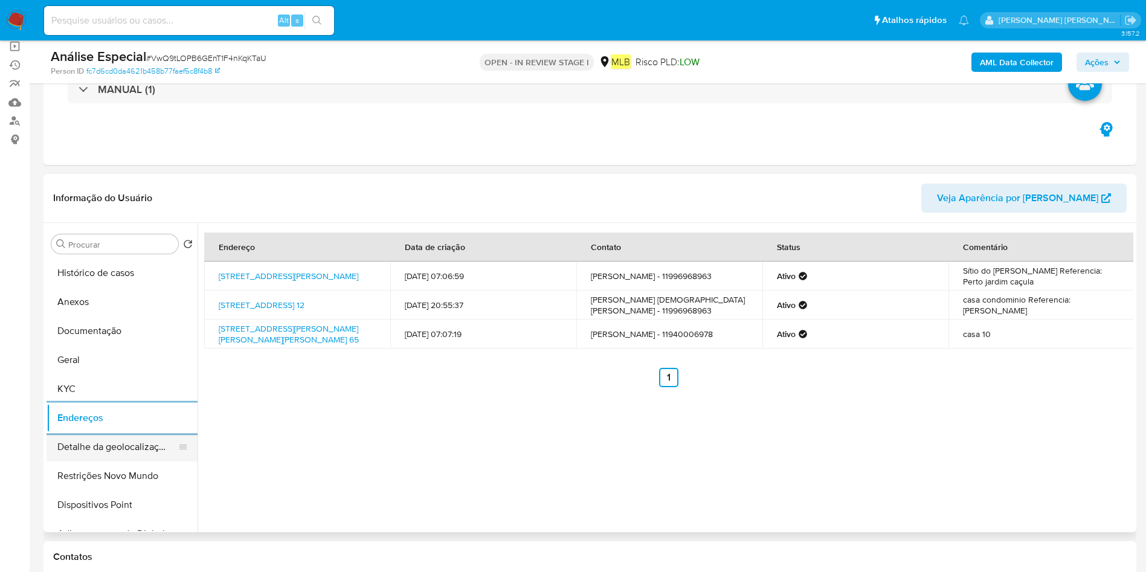
click at [91, 450] on button "Detalhe da geolocalização" at bounding box center [117, 446] width 141 height 29
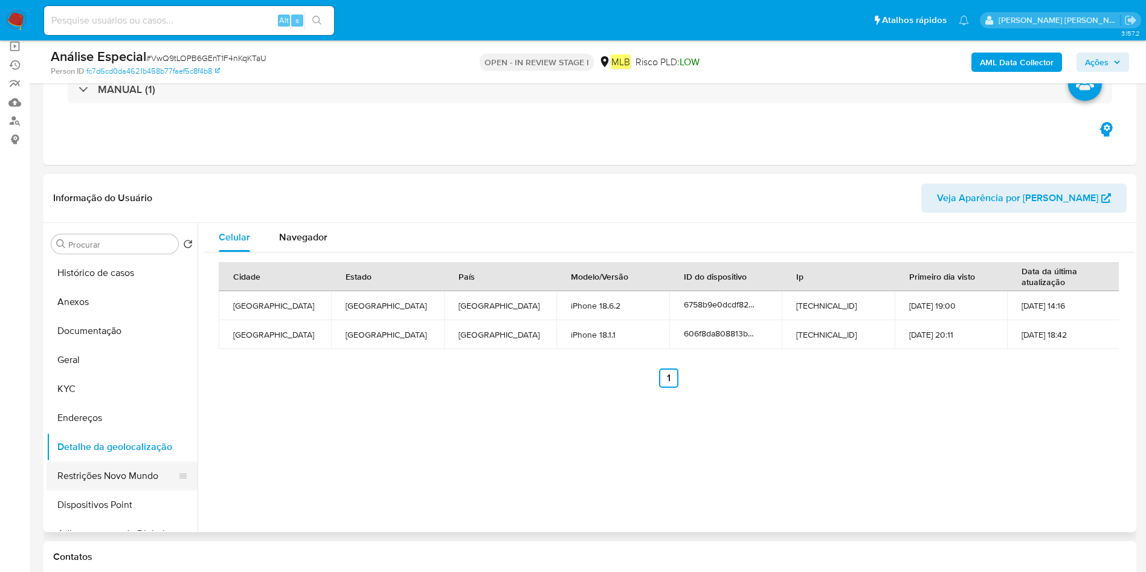
click at [122, 475] on button "Restrições Novo Mundo" at bounding box center [117, 475] width 141 height 29
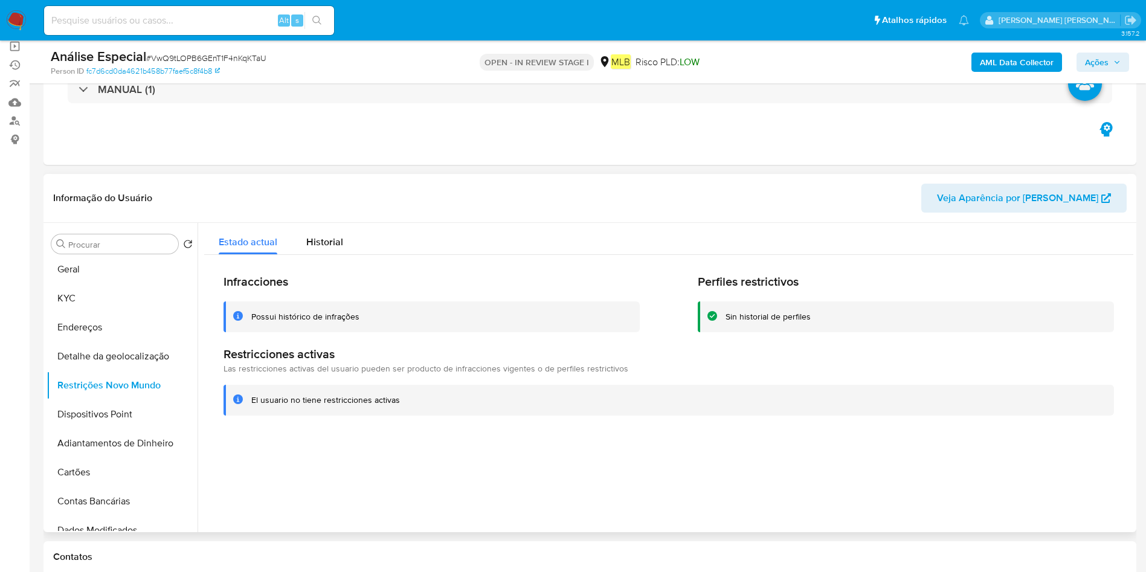
drag, startPoint x: 119, startPoint y: 412, endPoint x: 492, endPoint y: 459, distance: 375.6
click at [119, 413] on button "Dispositivos Point" at bounding box center [122, 414] width 151 height 29
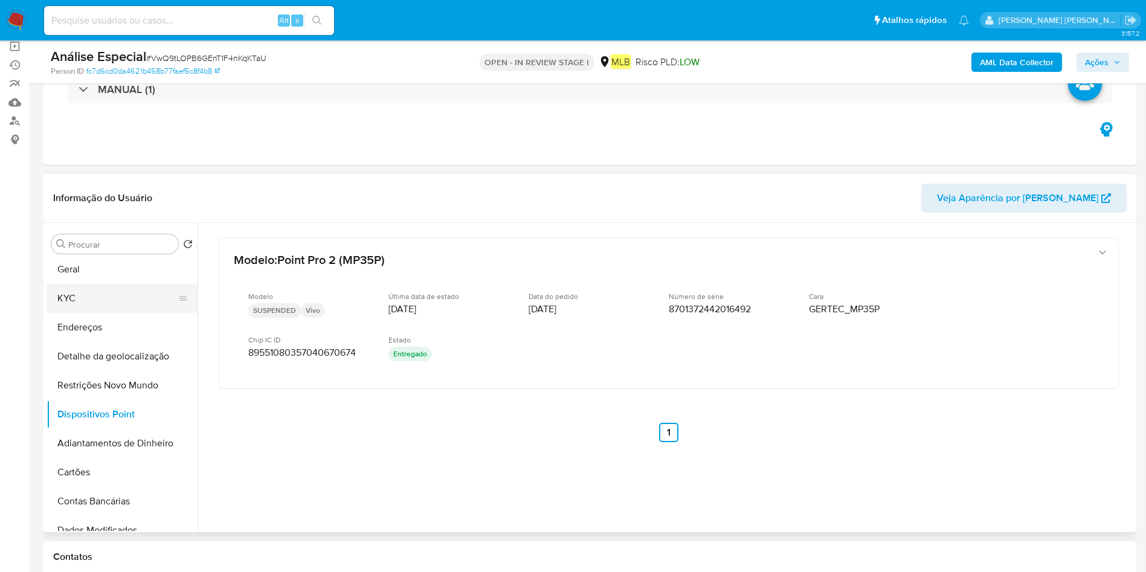
click at [106, 301] on button "KYC" at bounding box center [117, 298] width 141 height 29
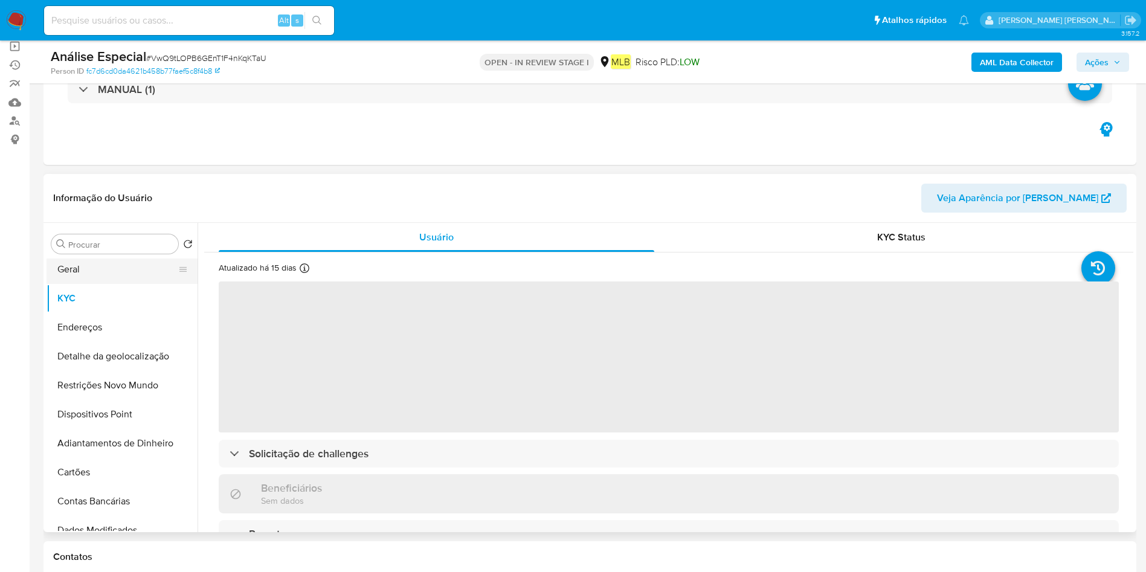
click at [100, 277] on button "Geral" at bounding box center [117, 269] width 141 height 29
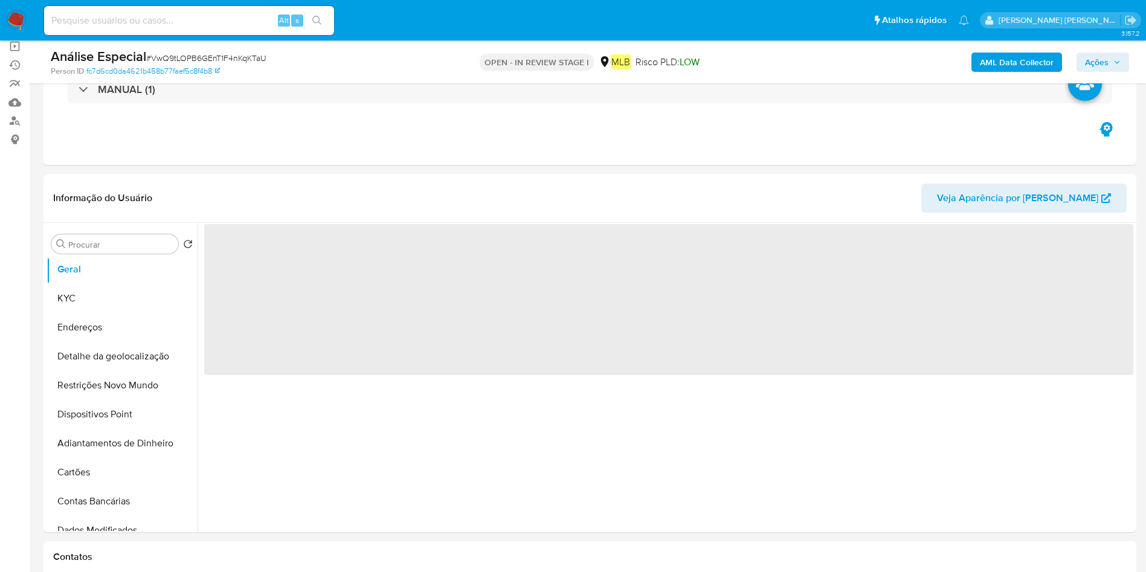
click at [1036, 57] on b "AML Data Collector" at bounding box center [1017, 62] width 74 height 19
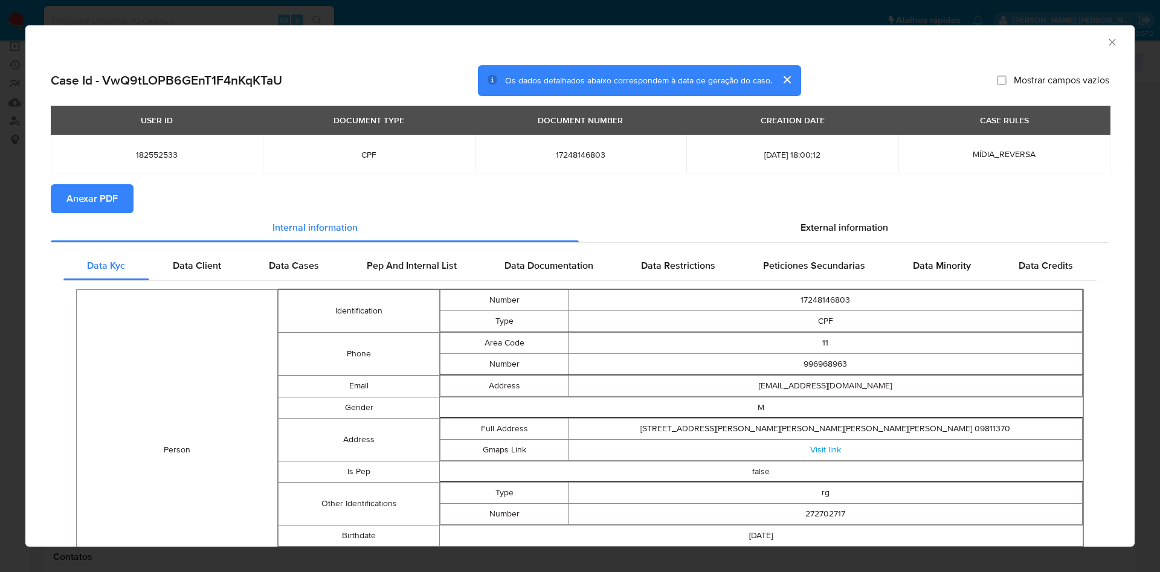
click at [113, 194] on span "Anexar PDF" at bounding box center [91, 198] width 51 height 27
click at [1108, 41] on icon "Fechar a janela" at bounding box center [1111, 42] width 7 height 7
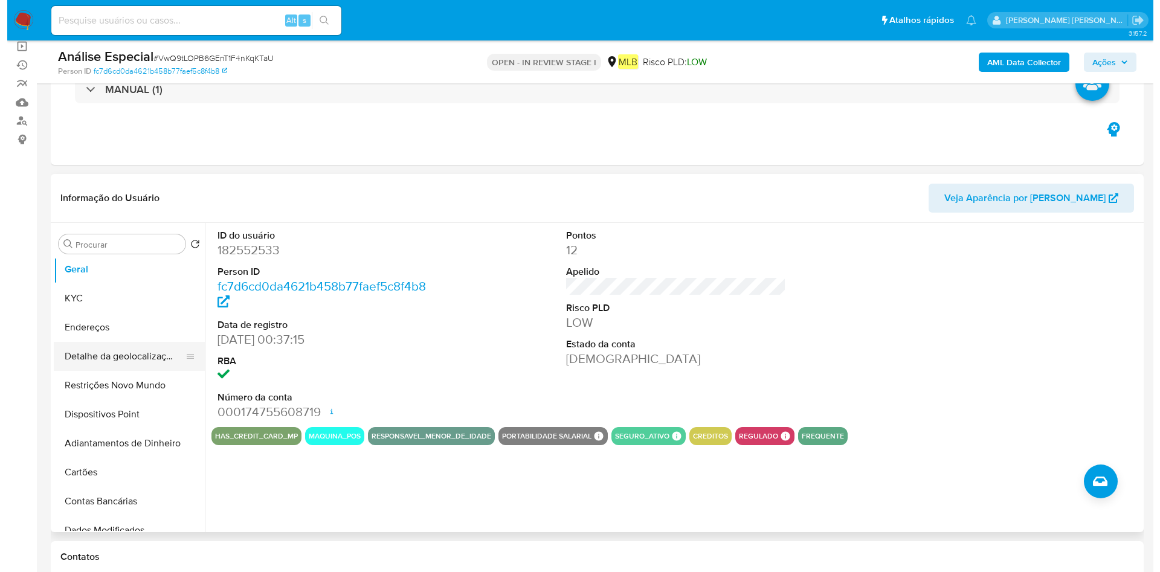
scroll to position [0, 0]
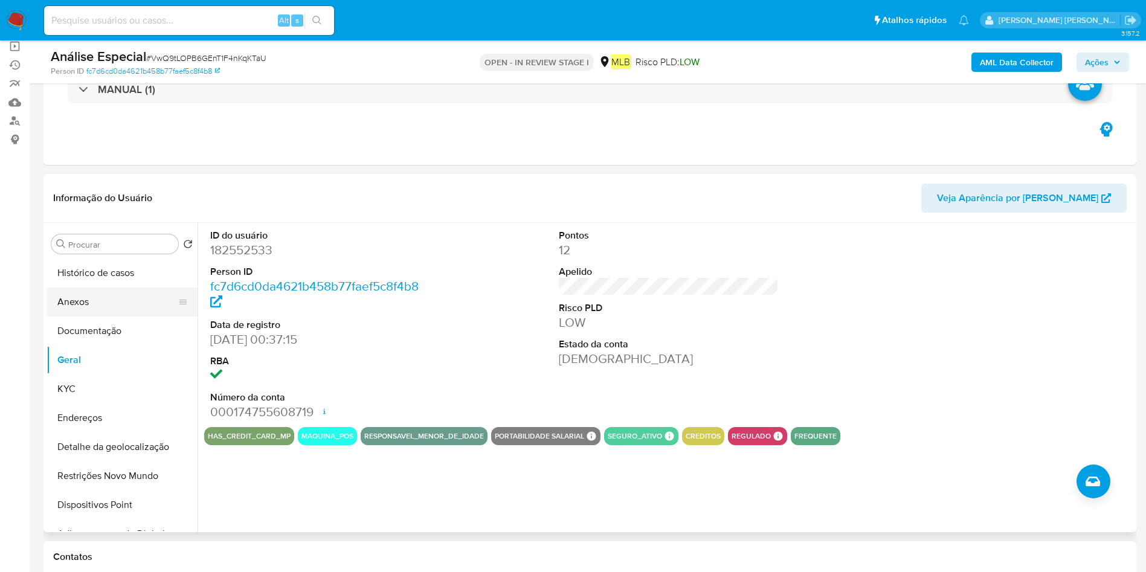
drag, startPoint x: 112, startPoint y: 307, endPoint x: 120, endPoint y: 303, distance: 9.5
click at [110, 307] on button "Anexos" at bounding box center [117, 301] width 141 height 29
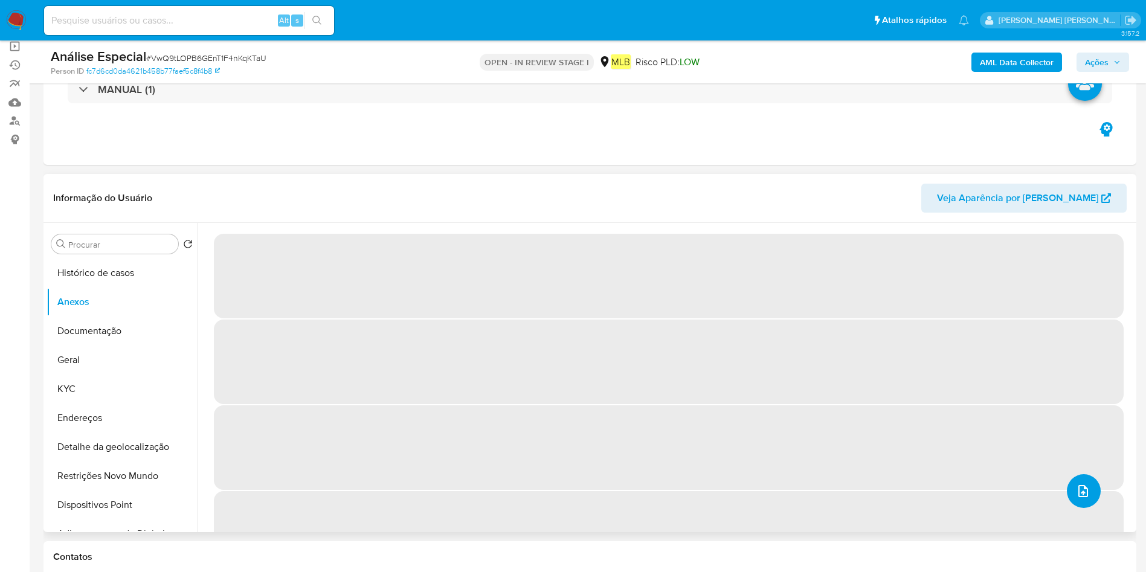
click at [1069, 488] on button "upload-file" at bounding box center [1084, 491] width 34 height 34
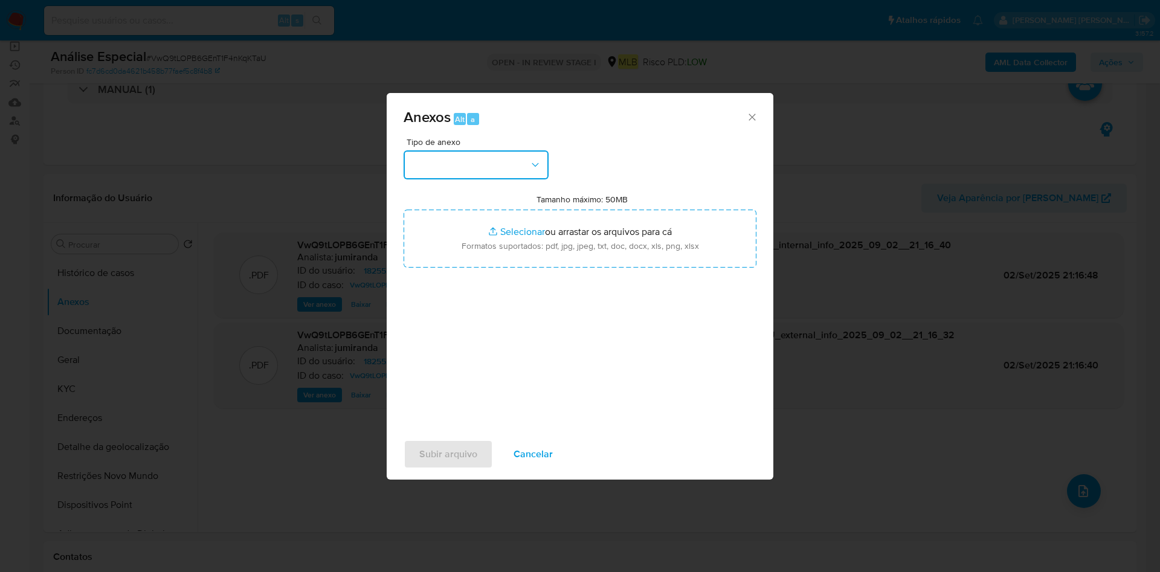
click at [493, 167] on button "button" at bounding box center [475, 164] width 145 height 29
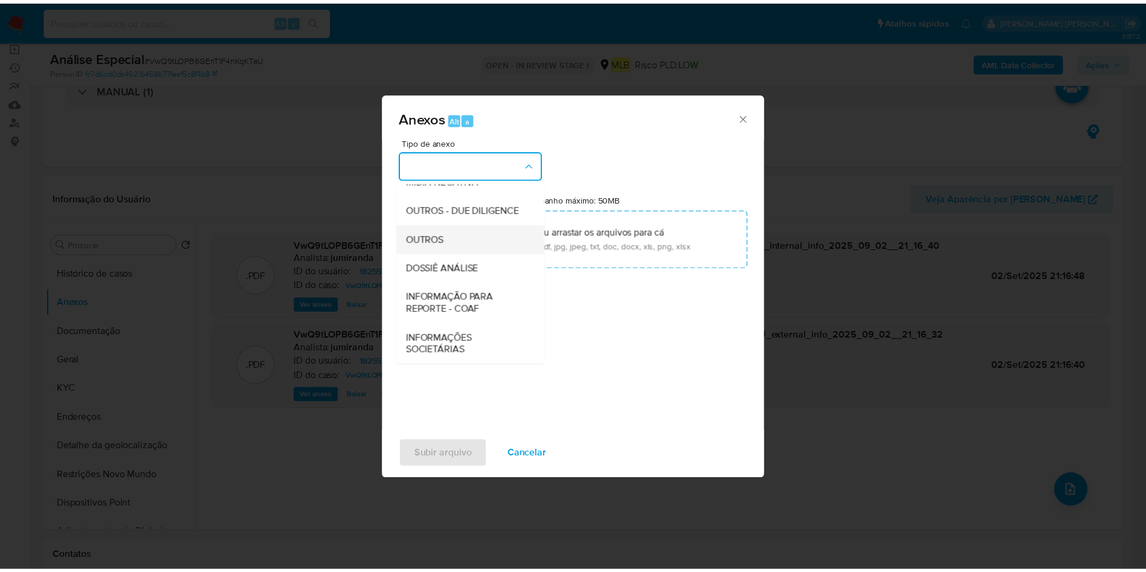
scroll to position [186, 0]
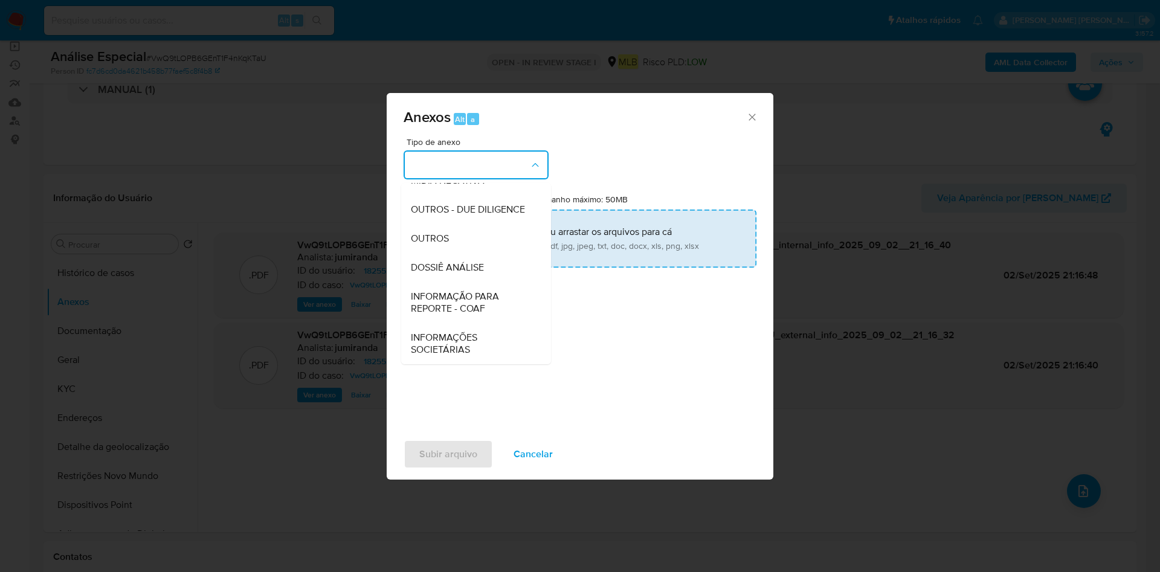
click at [454, 231] on div "OUTROS" at bounding box center [472, 238] width 123 height 29
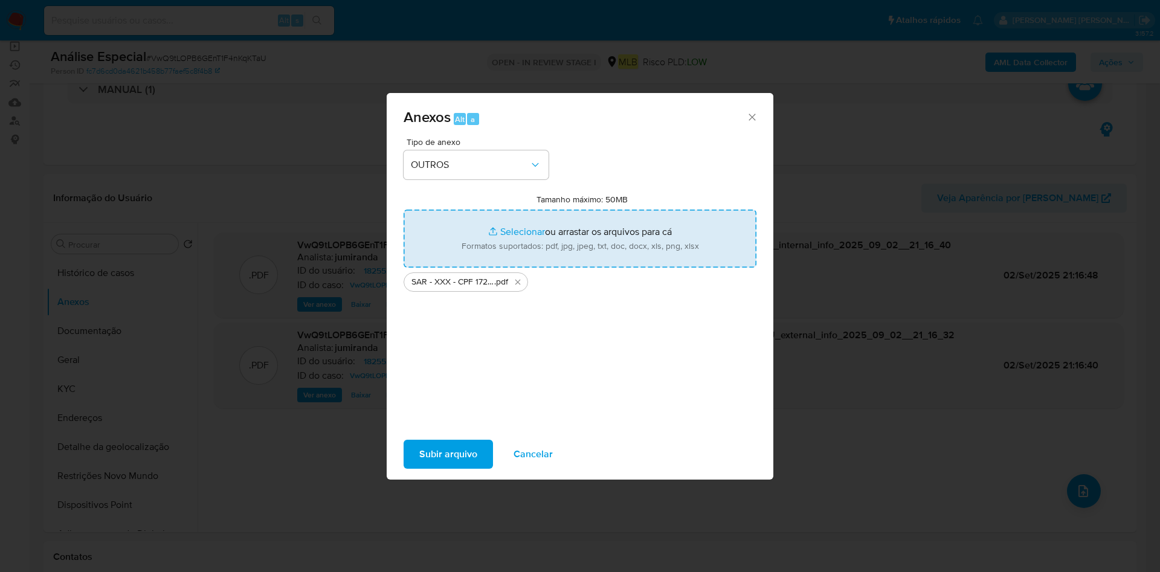
type input "C:\fakepath\Mulan 182552533_2025_09_02_13_58_00.xlsx"
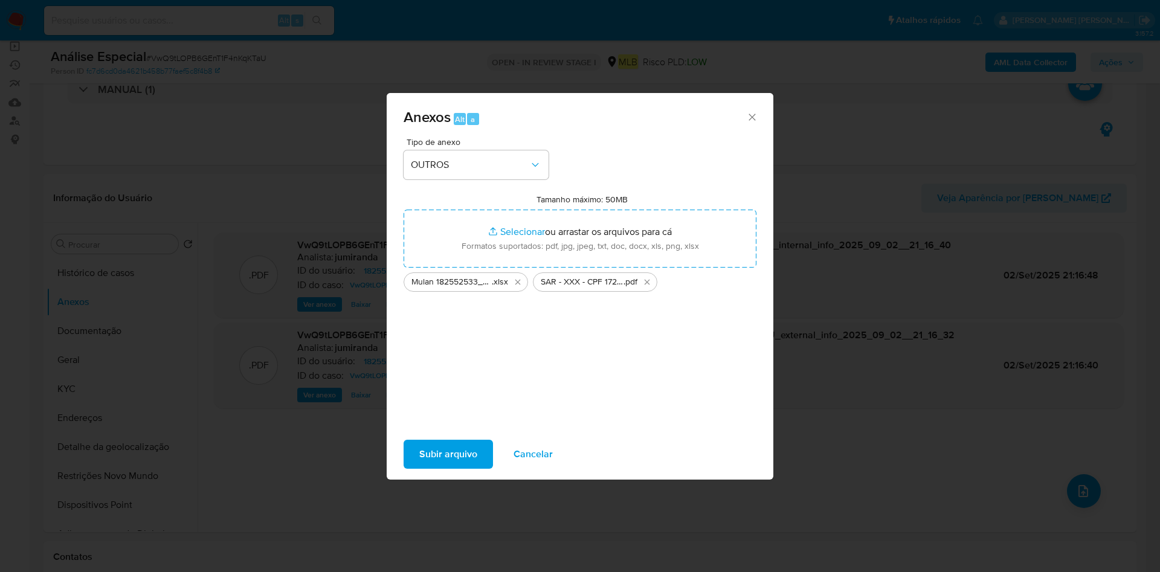
click at [446, 454] on span "Subir arquivo" at bounding box center [448, 454] width 58 height 27
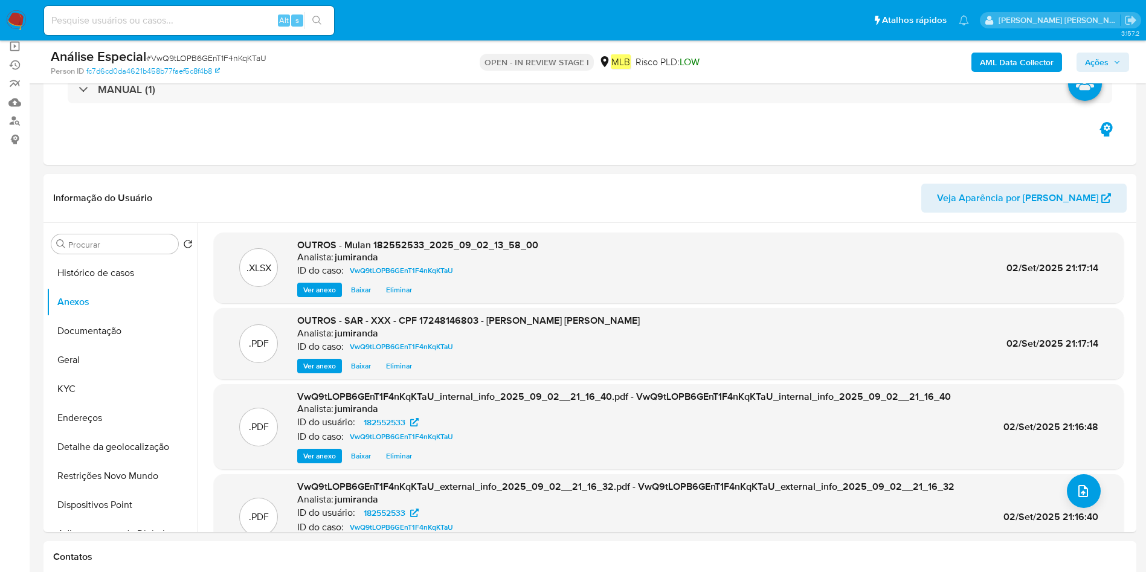
click at [1100, 59] on span "Ações" at bounding box center [1097, 62] width 24 height 19
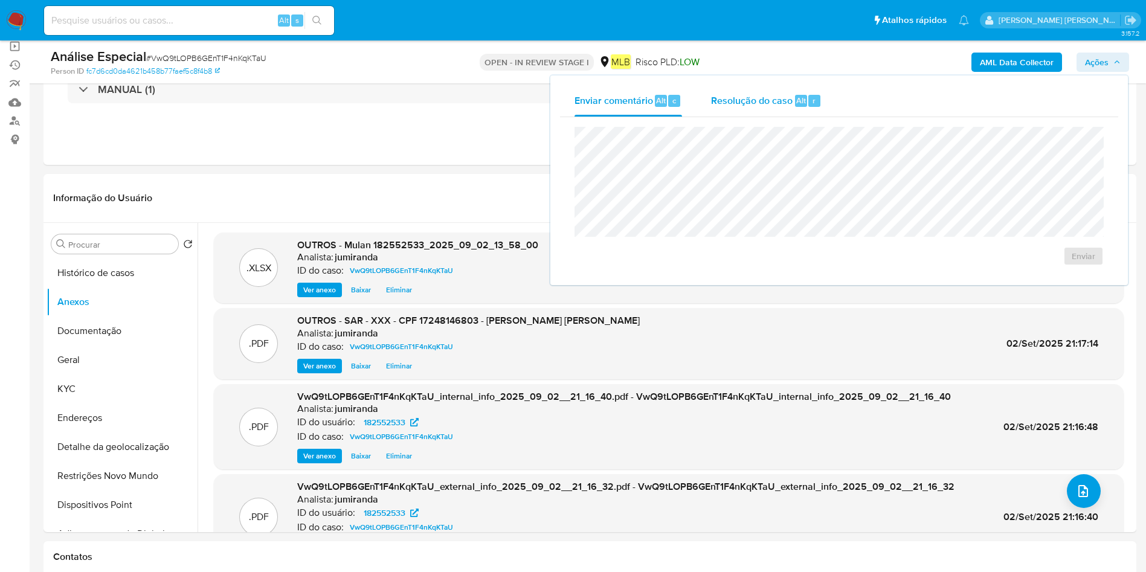
drag, startPoint x: 767, startPoint y: 102, endPoint x: 765, endPoint y: 109, distance: 7.1
click at [765, 103] on span "Resolução do caso" at bounding box center [752, 100] width 82 height 14
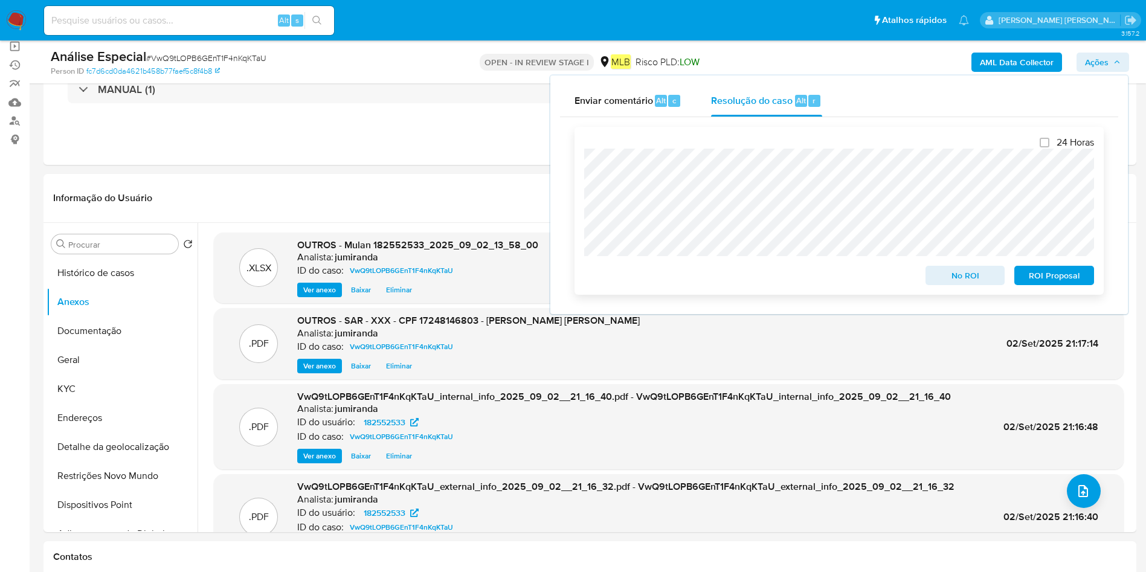
click at [1046, 272] on span "ROI Proposal" at bounding box center [1053, 275] width 63 height 17
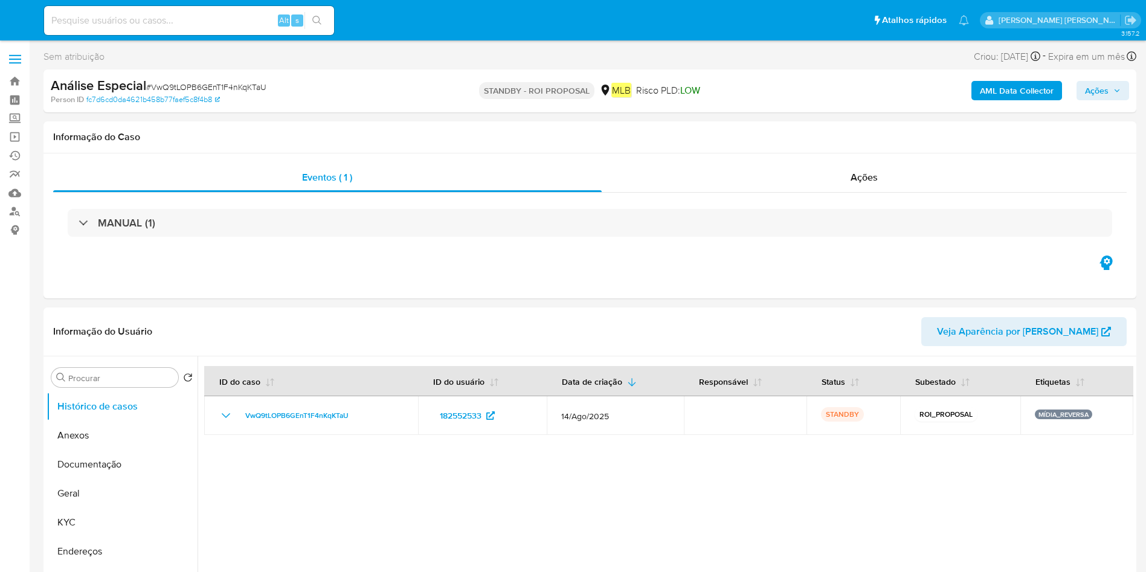
select select "10"
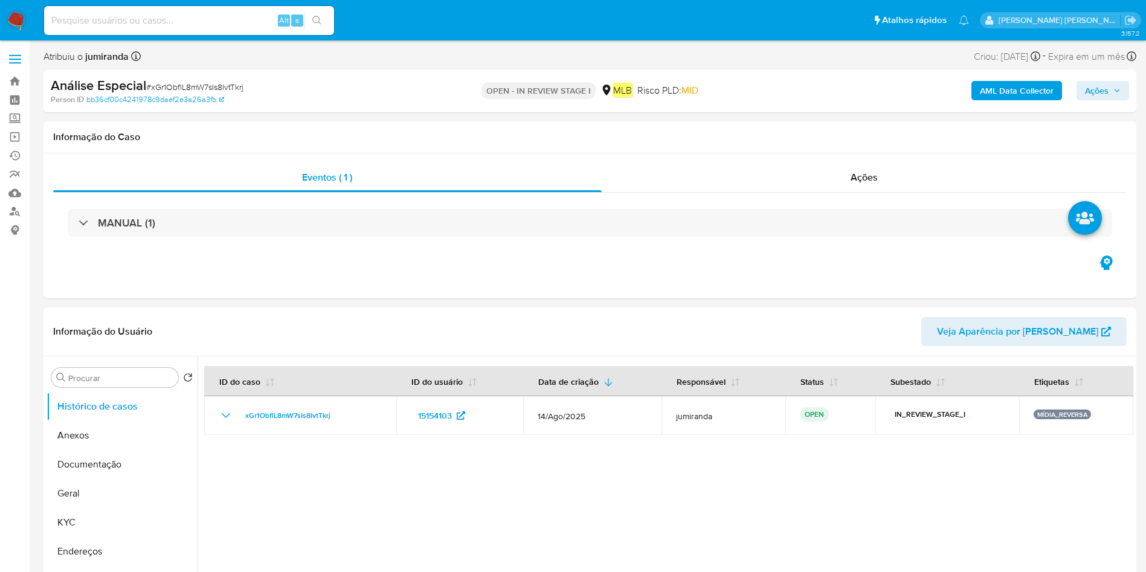
select select "10"
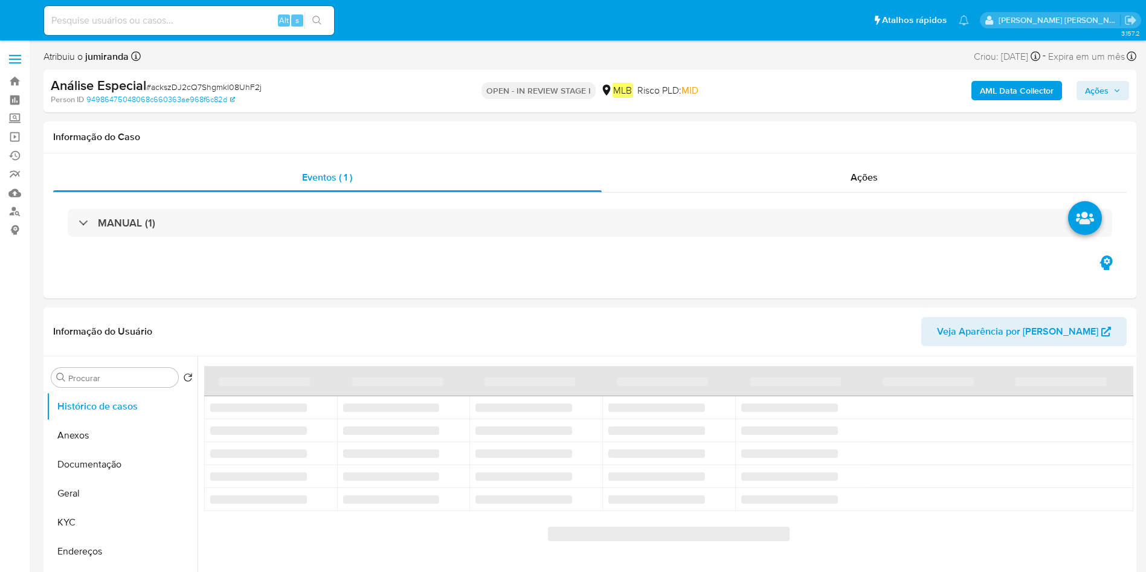
select select "10"
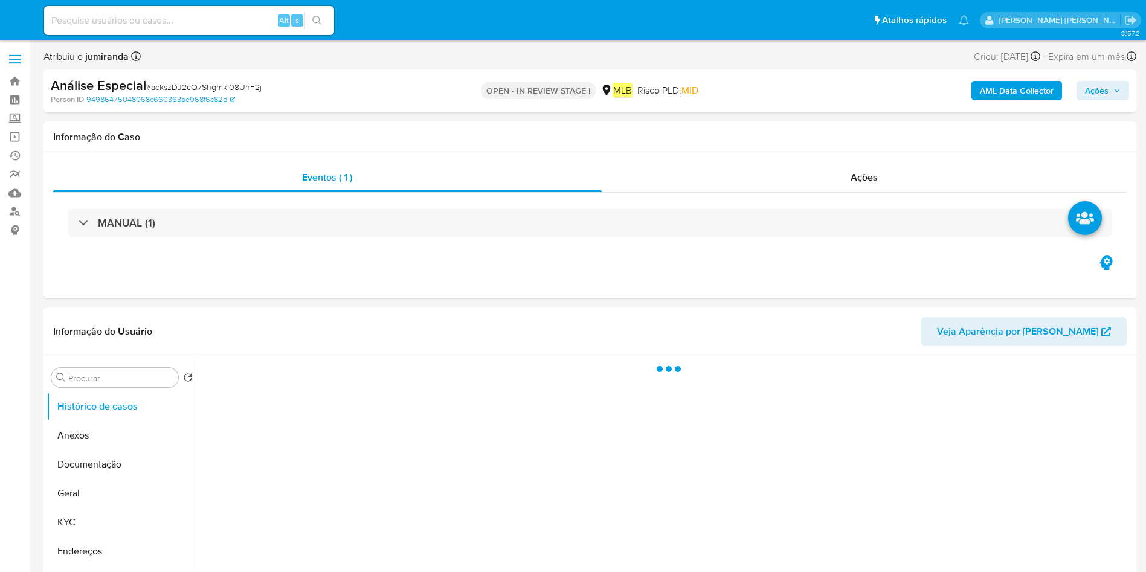
select select "10"
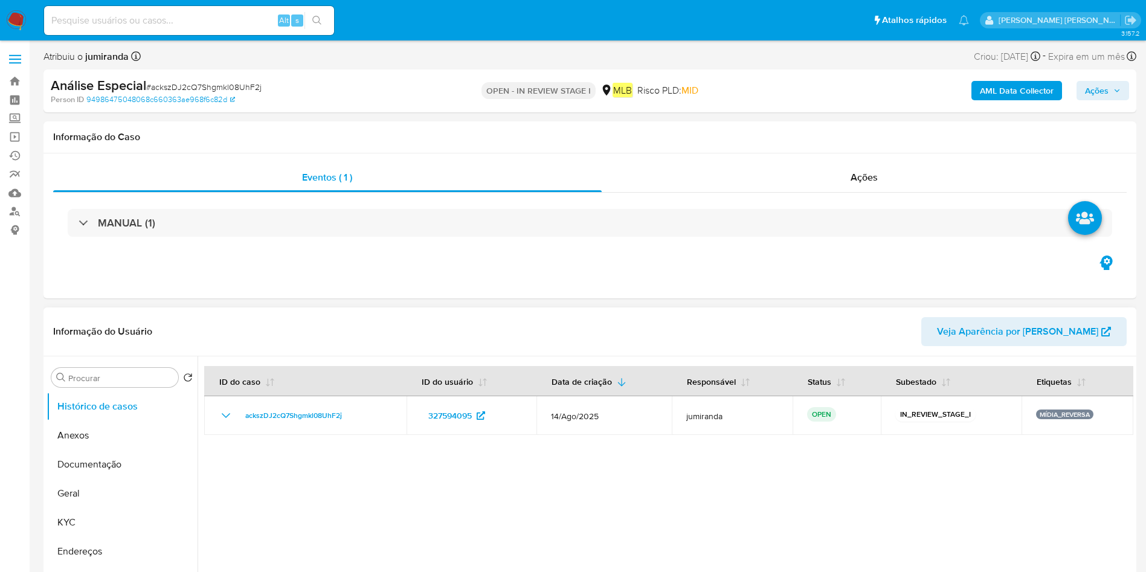
drag, startPoint x: 118, startPoint y: 439, endPoint x: 210, endPoint y: 435, distance: 91.3
click at [118, 440] on button "Anexos" at bounding box center [122, 435] width 151 height 29
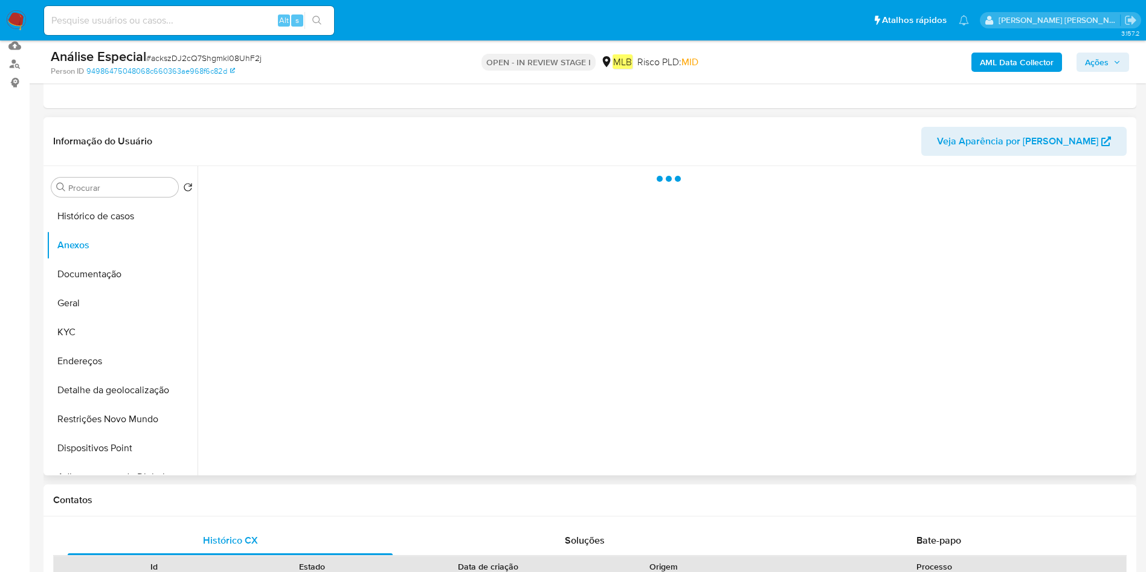
scroll to position [181, 0]
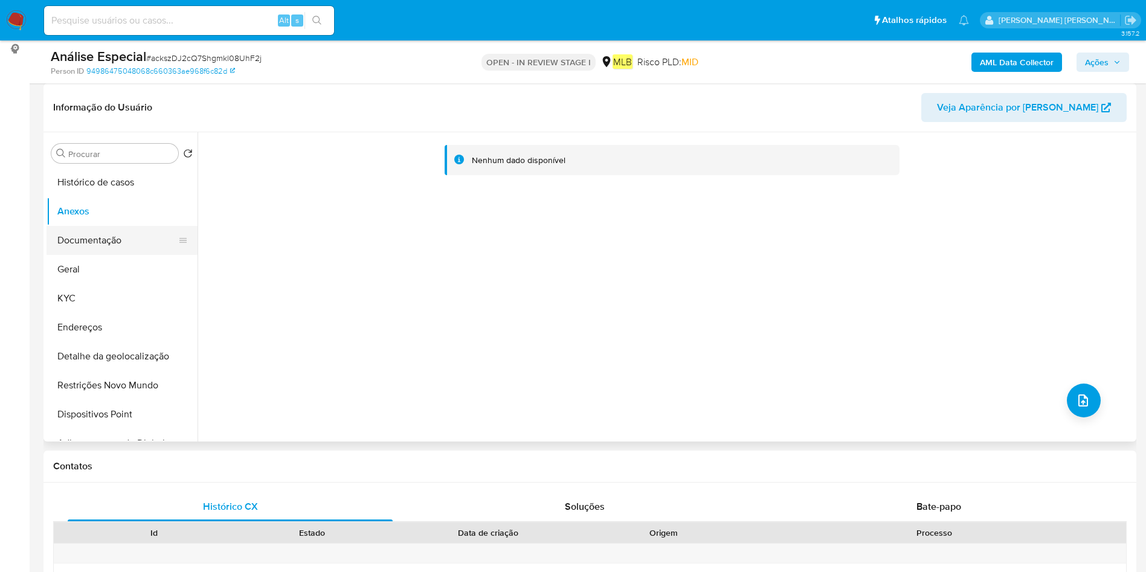
click at [129, 238] on button "Documentação" at bounding box center [117, 240] width 141 height 29
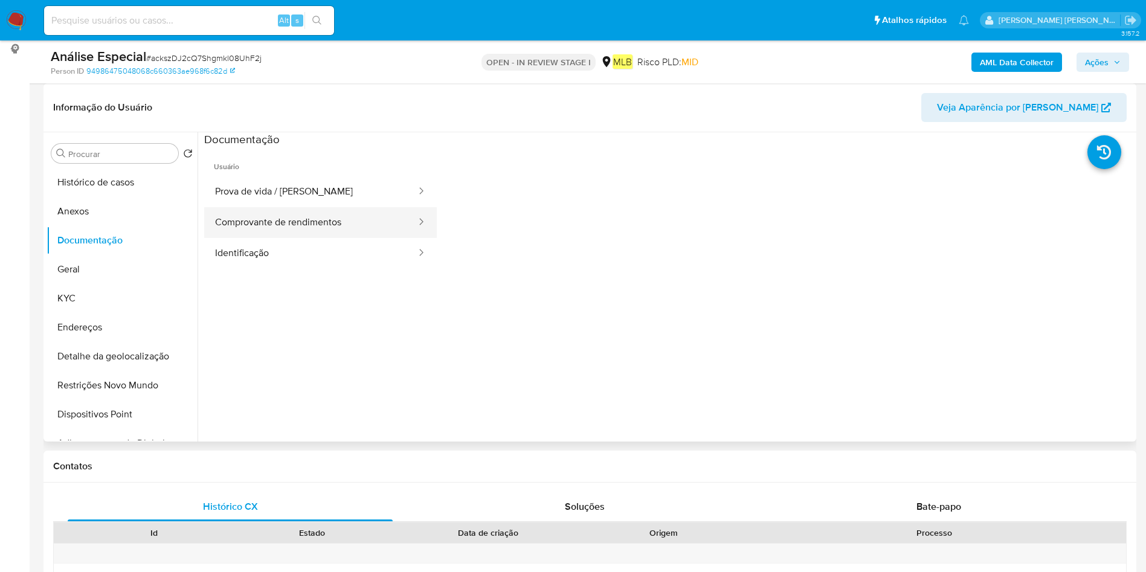
click at [289, 219] on button "Comprovante de rendimentos" at bounding box center [310, 222] width 213 height 31
